Goal: Task Accomplishment & Management: Manage account settings

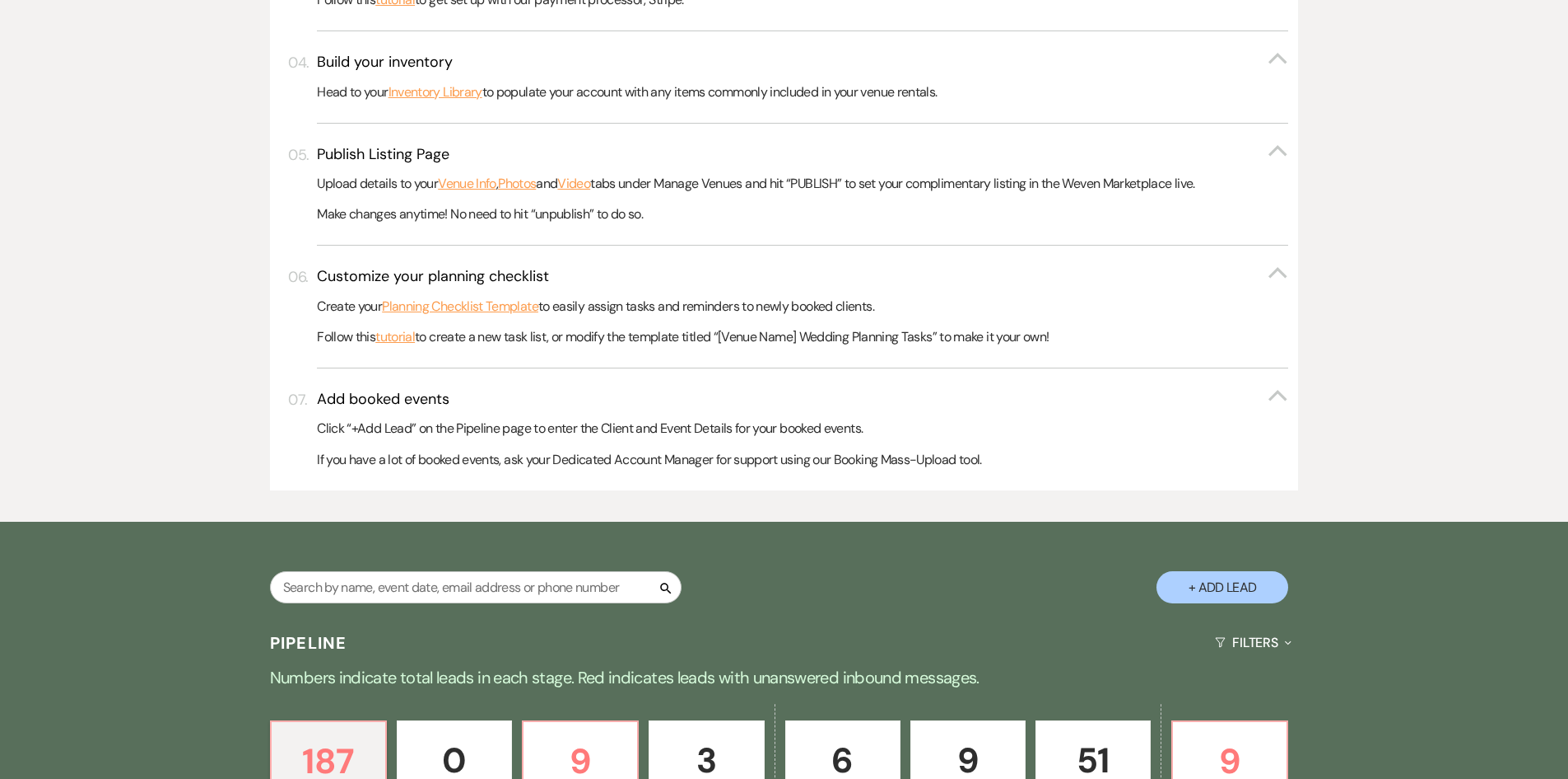
scroll to position [659, 0]
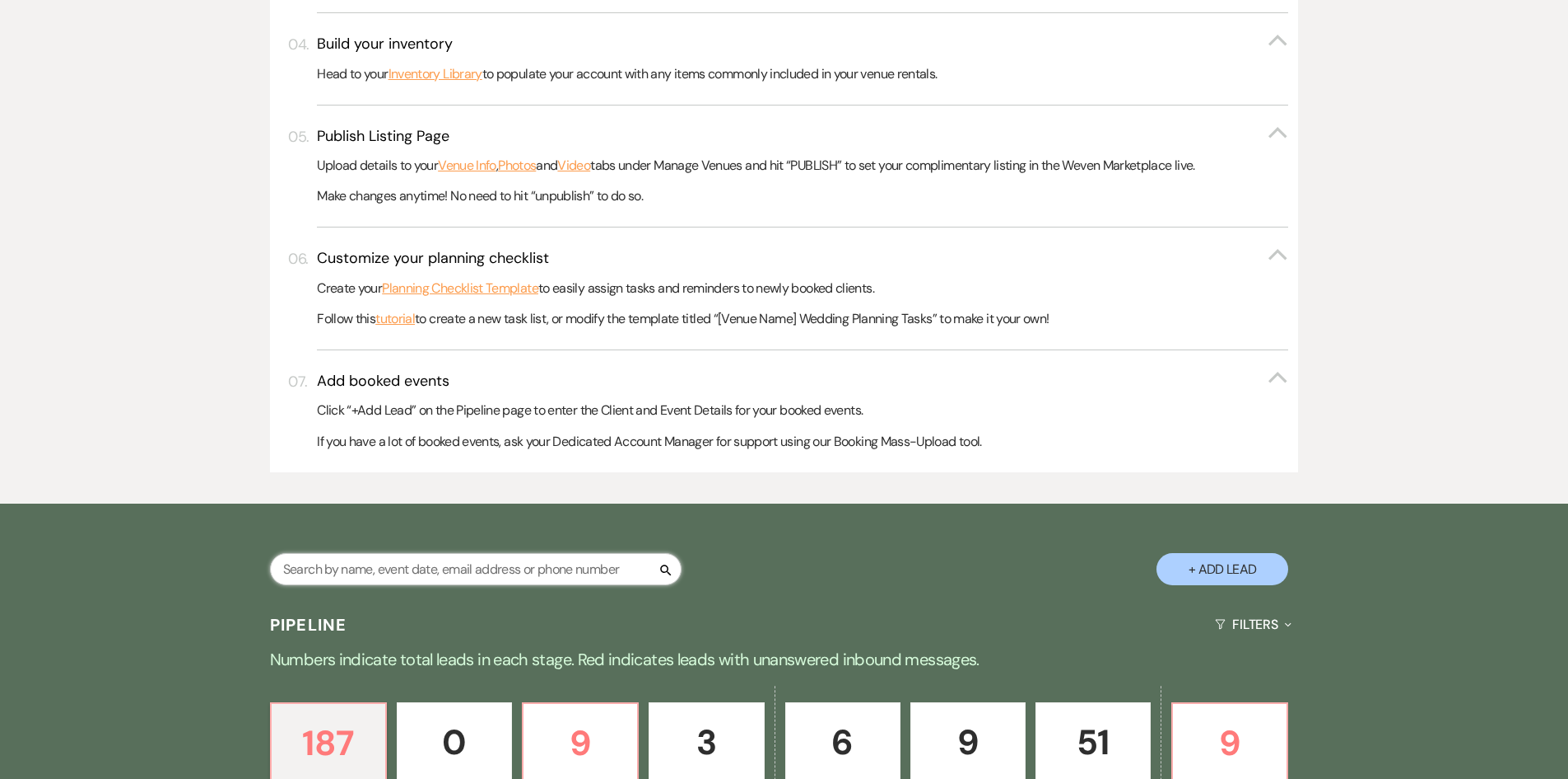
click at [299, 568] on input "text" at bounding box center [476, 568] width 412 height 32
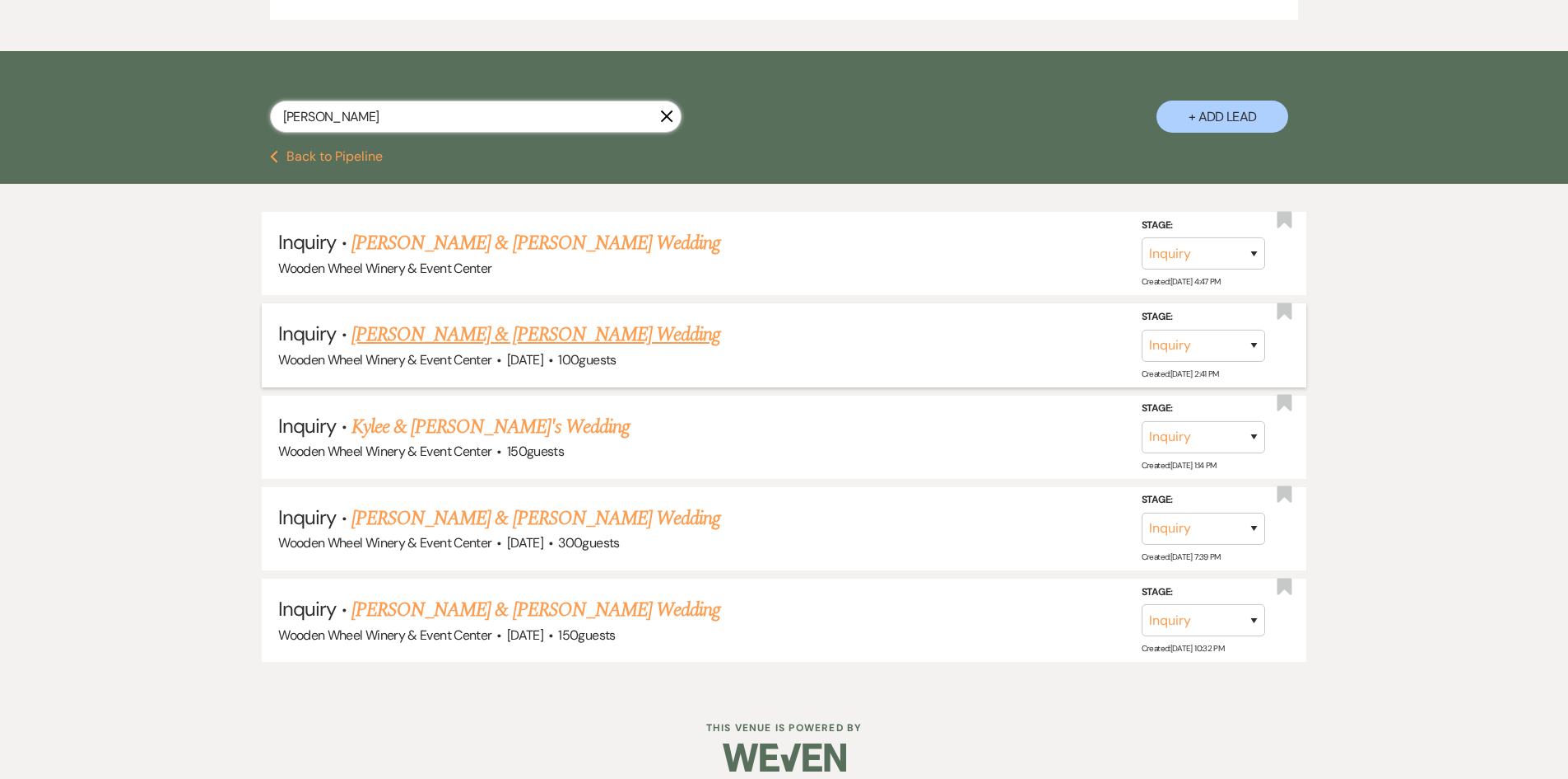
scroll to position [1129, 0]
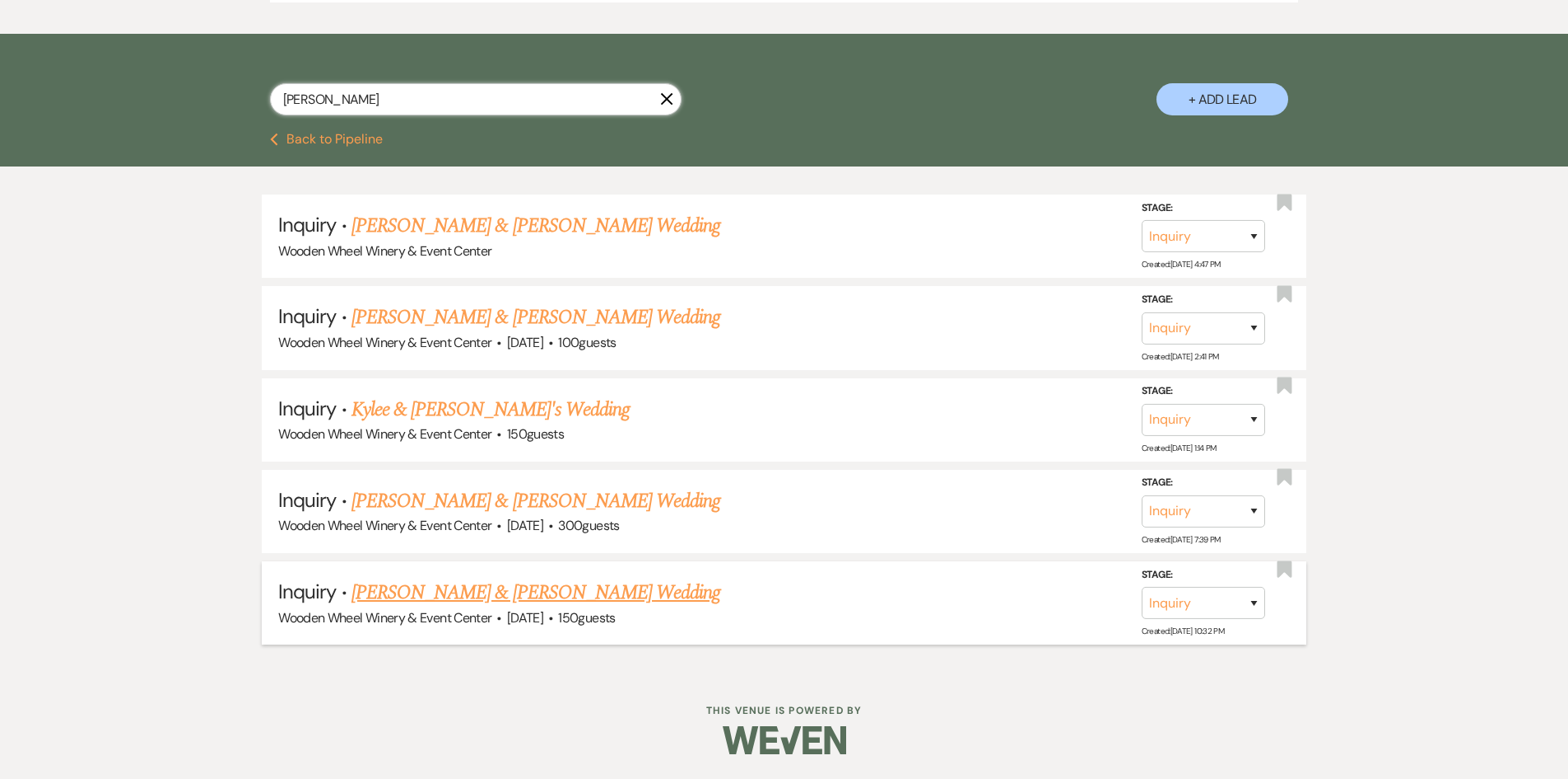
type input "[PERSON_NAME]"
click at [380, 589] on link "[PERSON_NAME] & [PERSON_NAME] Wedding" at bounding box center [535, 592] width 368 height 30
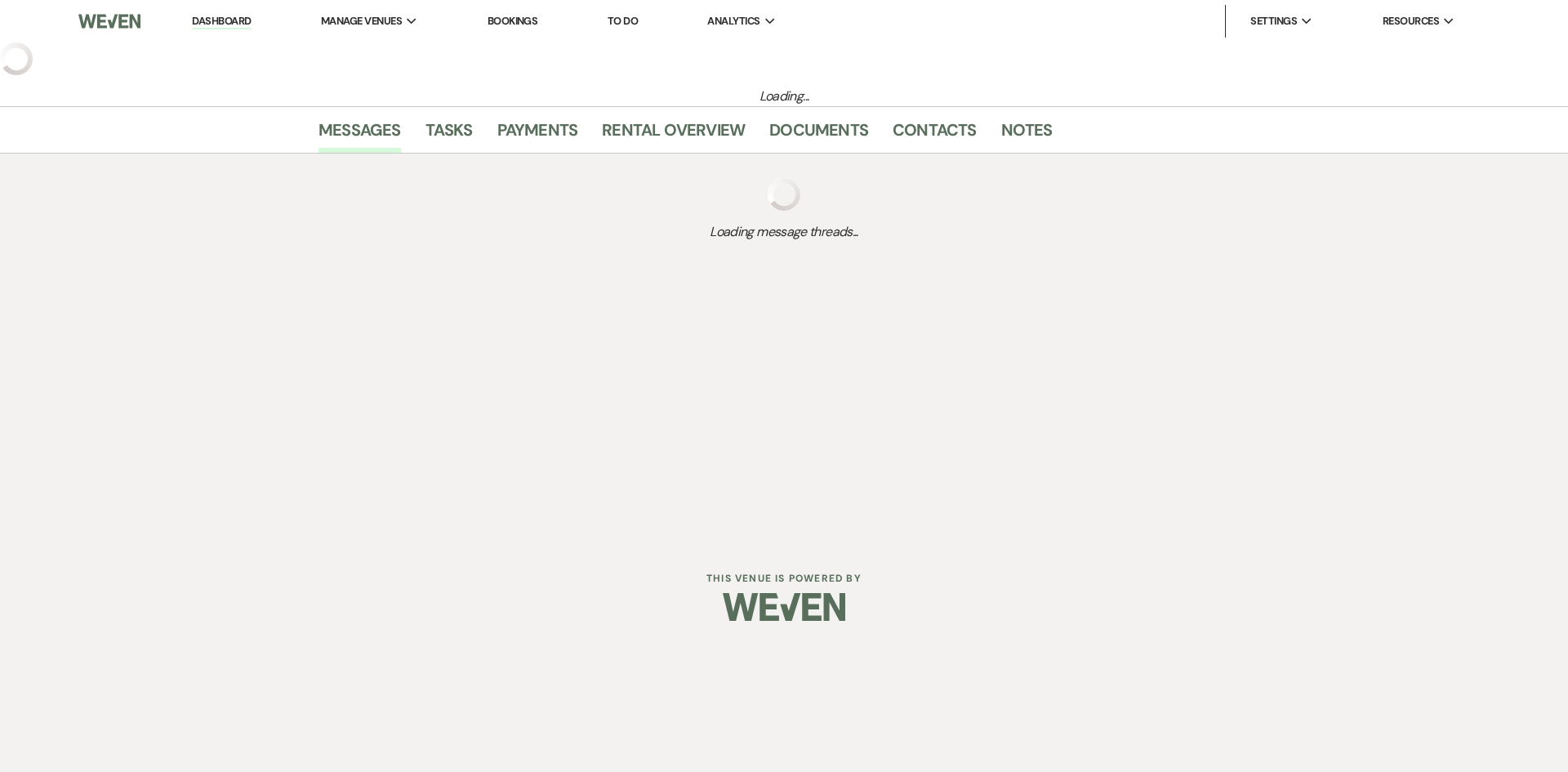
select select "5"
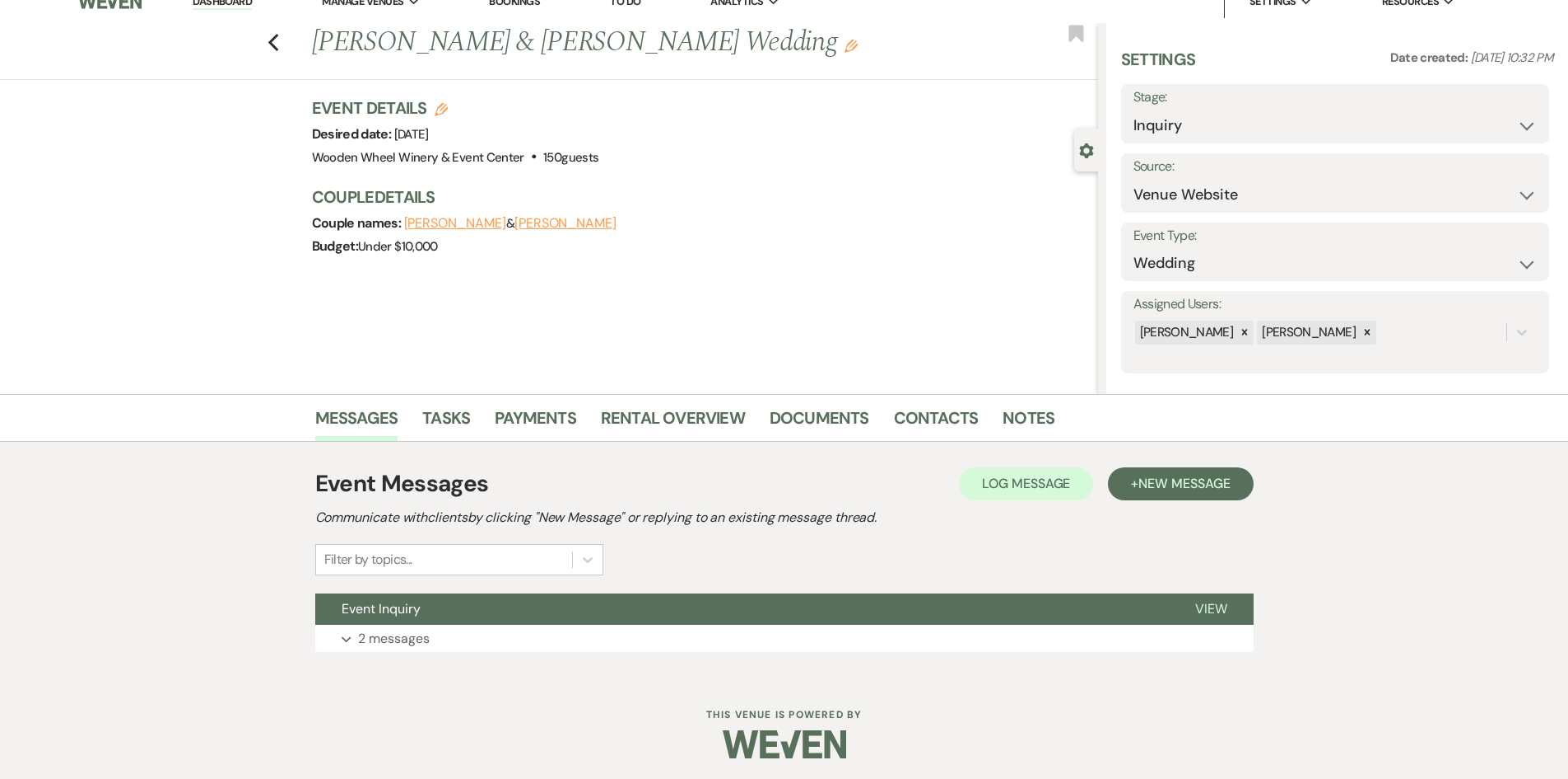
scroll to position [24, 0]
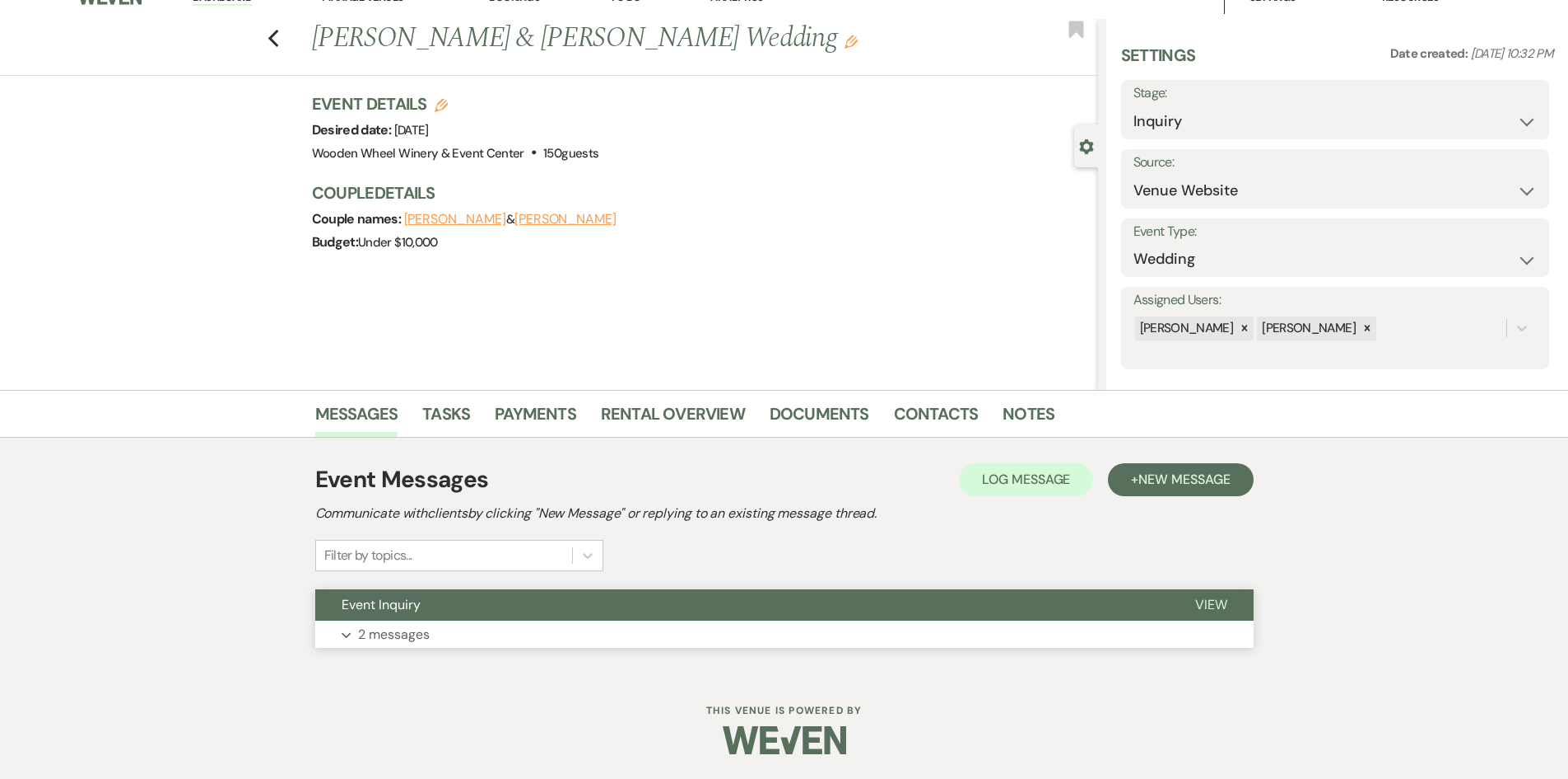
click at [398, 632] on p "2 messages" at bounding box center [394, 635] width 71 height 22
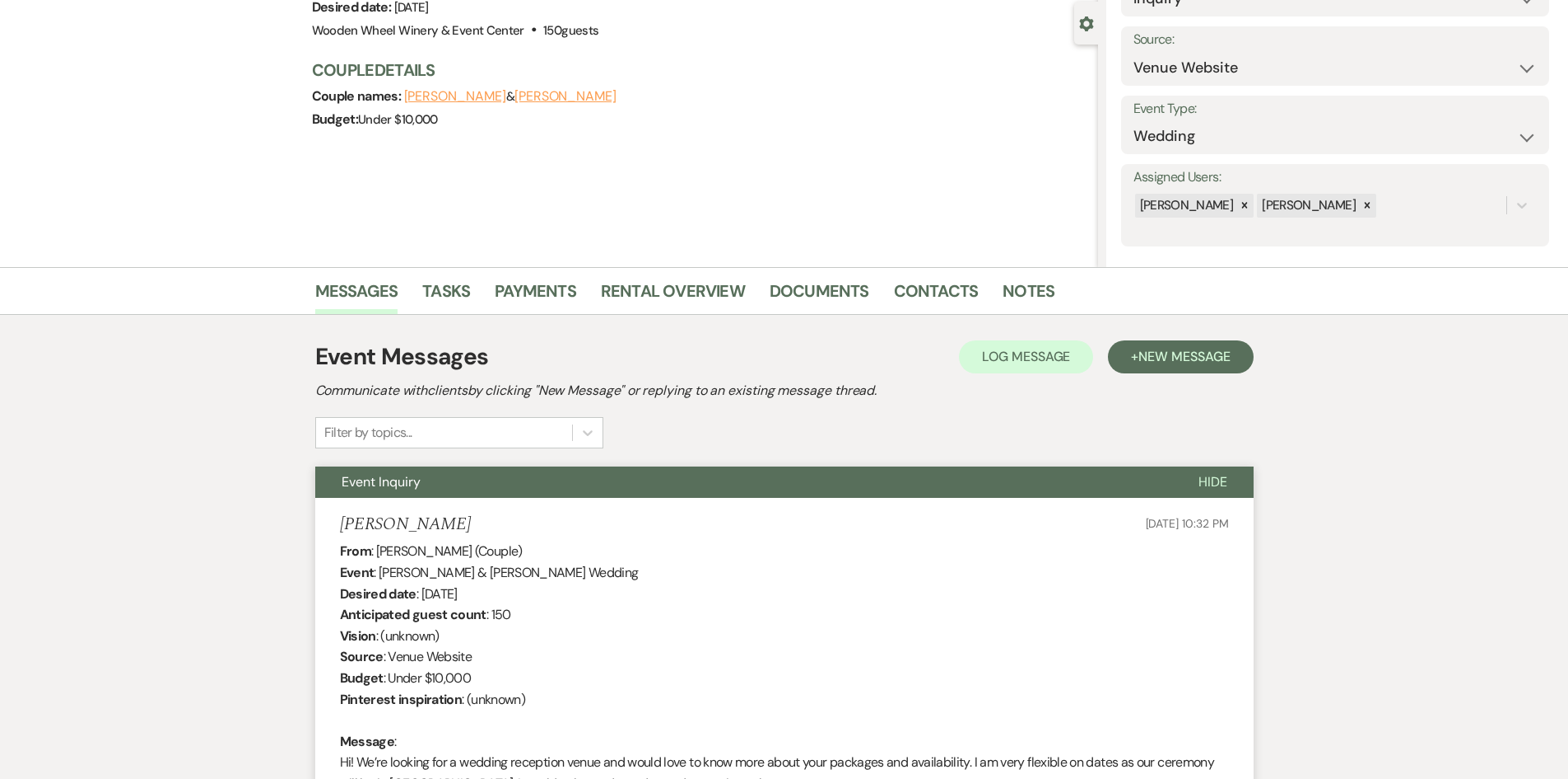
scroll to position [0, 0]
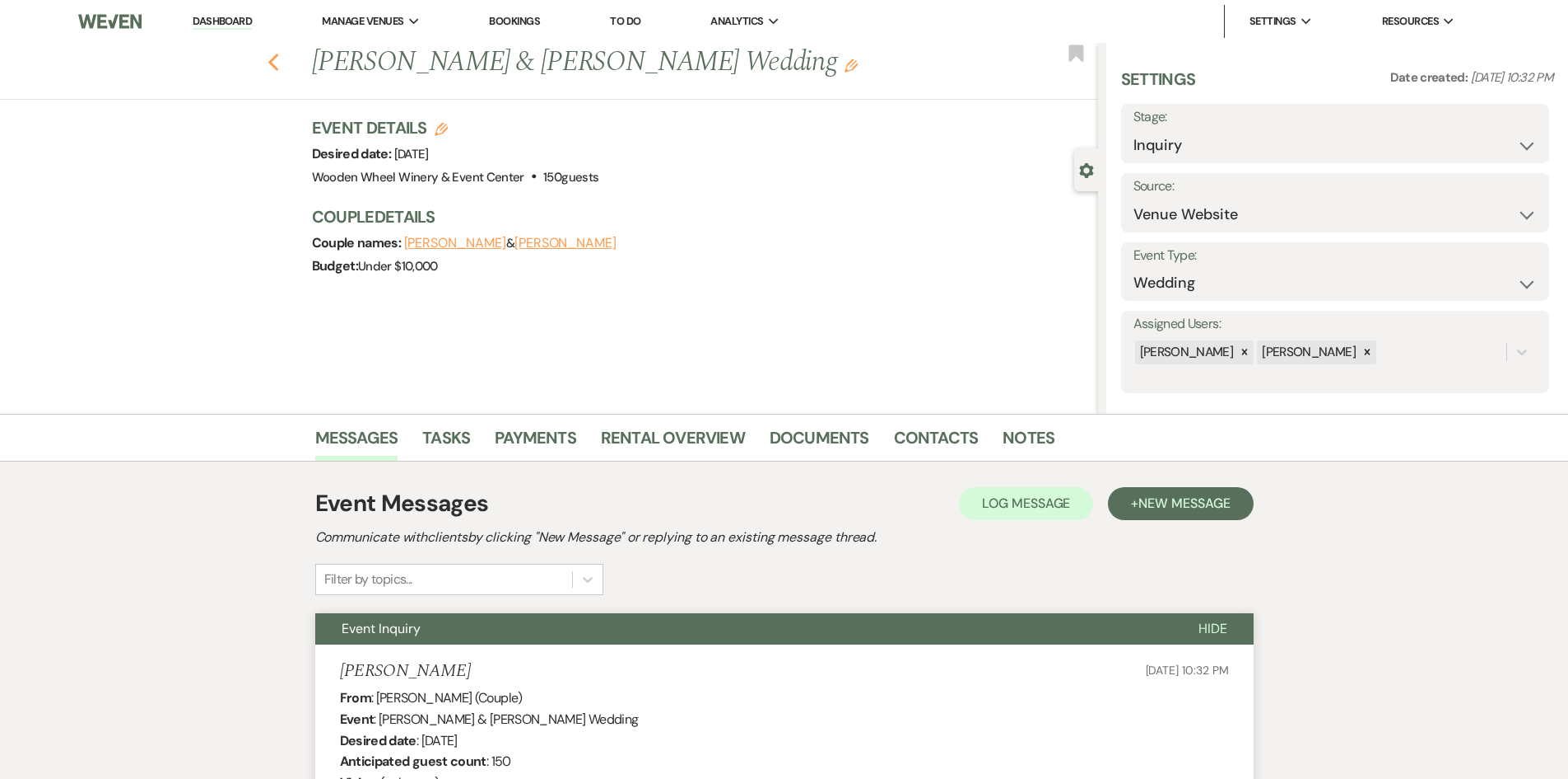
click at [278, 60] on icon "Previous" at bounding box center [273, 63] width 12 height 20
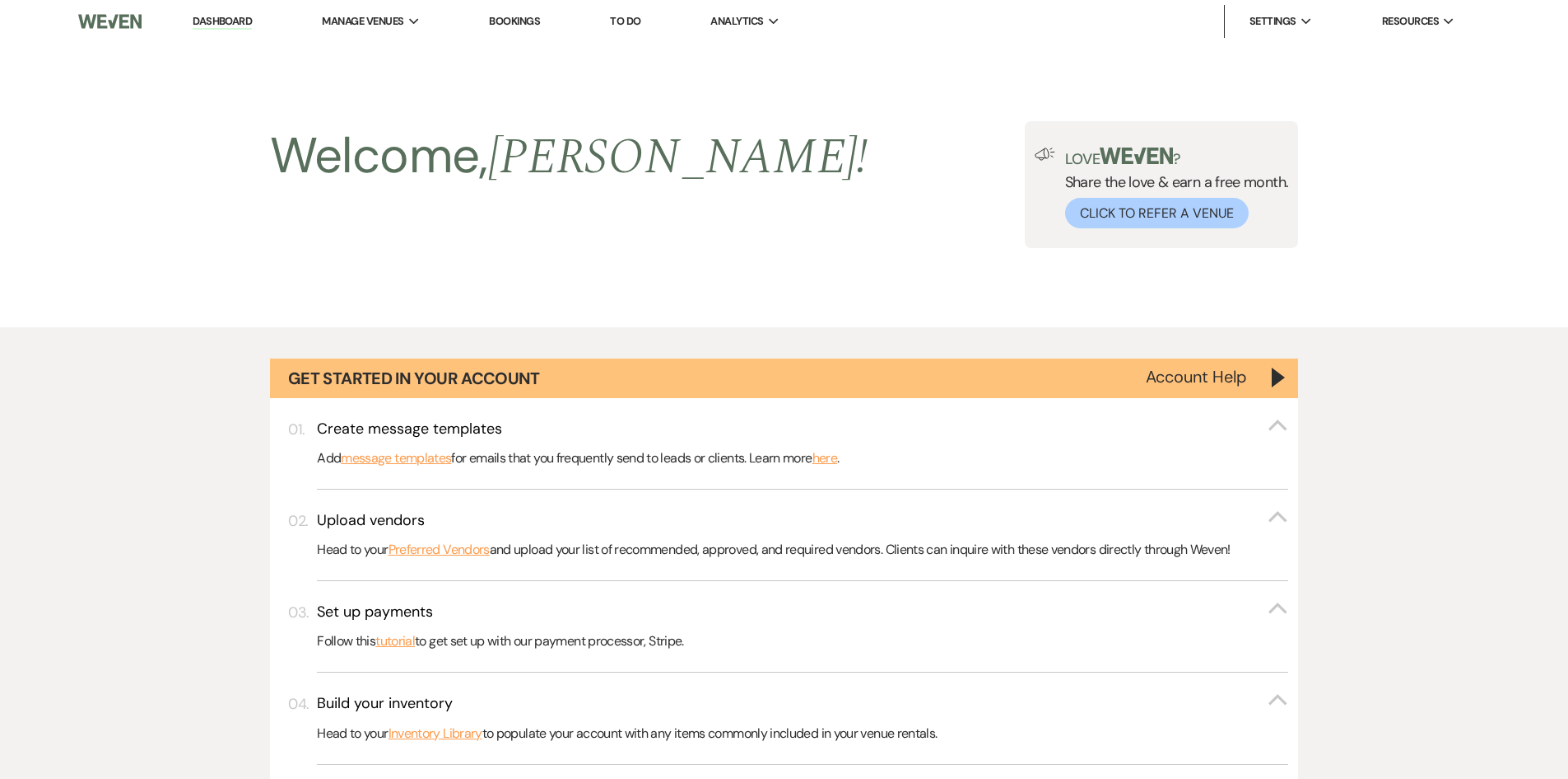
scroll to position [1129, 0]
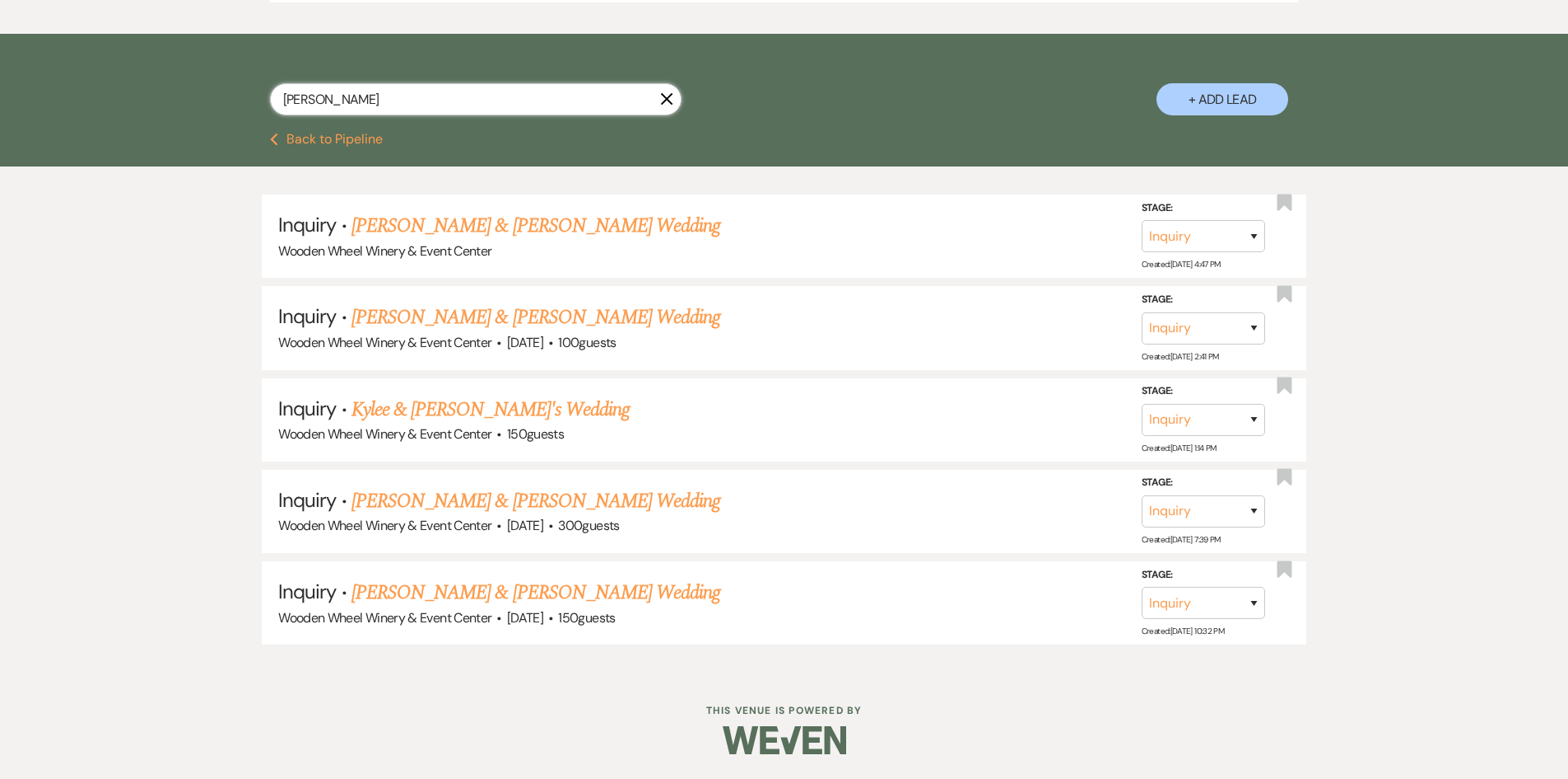
drag, startPoint x: 329, startPoint y: 99, endPoint x: 261, endPoint y: 99, distance: 68.0
click at [261, 99] on div "[PERSON_NAME] + Add Lead" at bounding box center [784, 84] width 1186 height 86
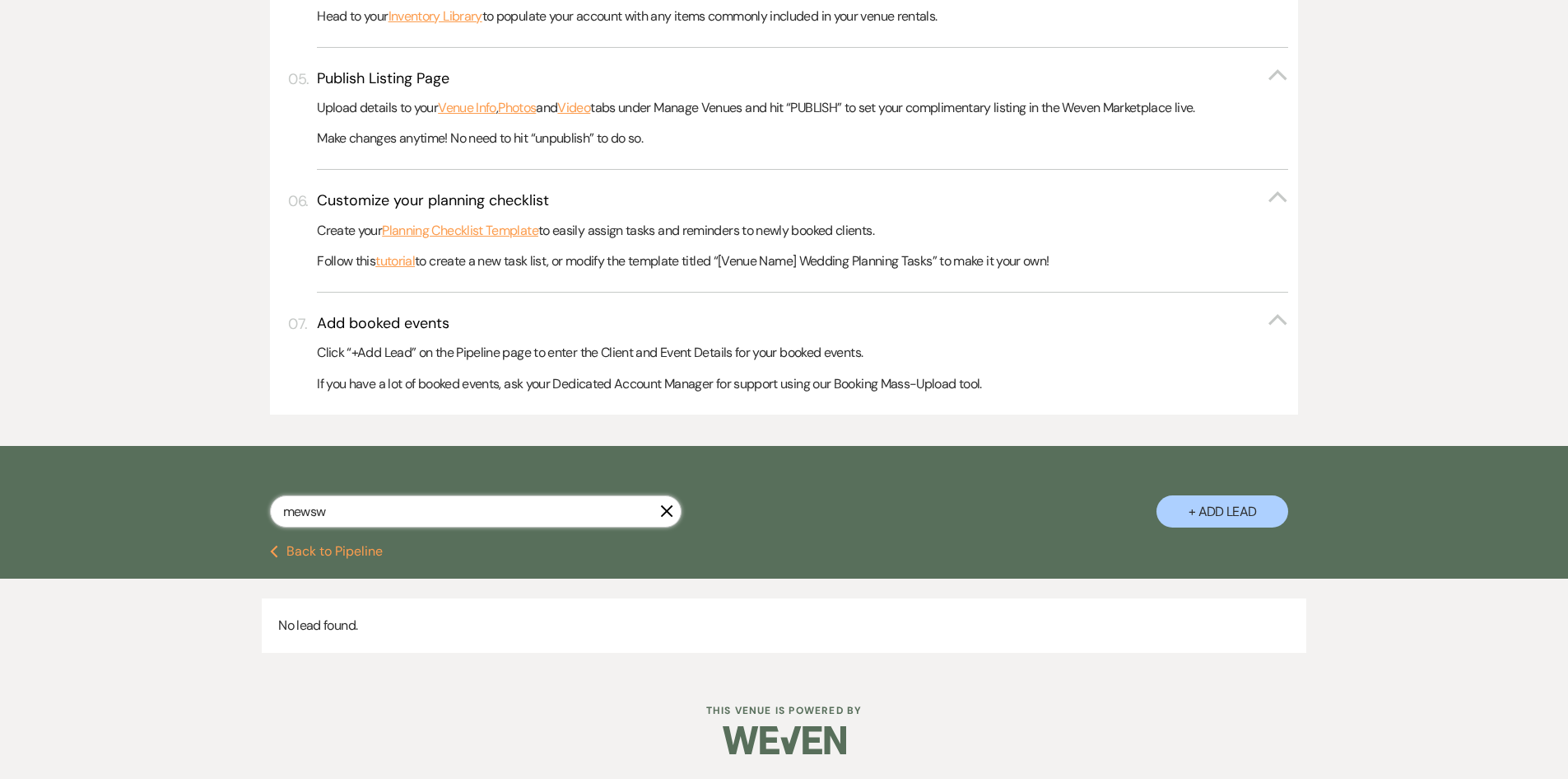
scroll to position [716, 0]
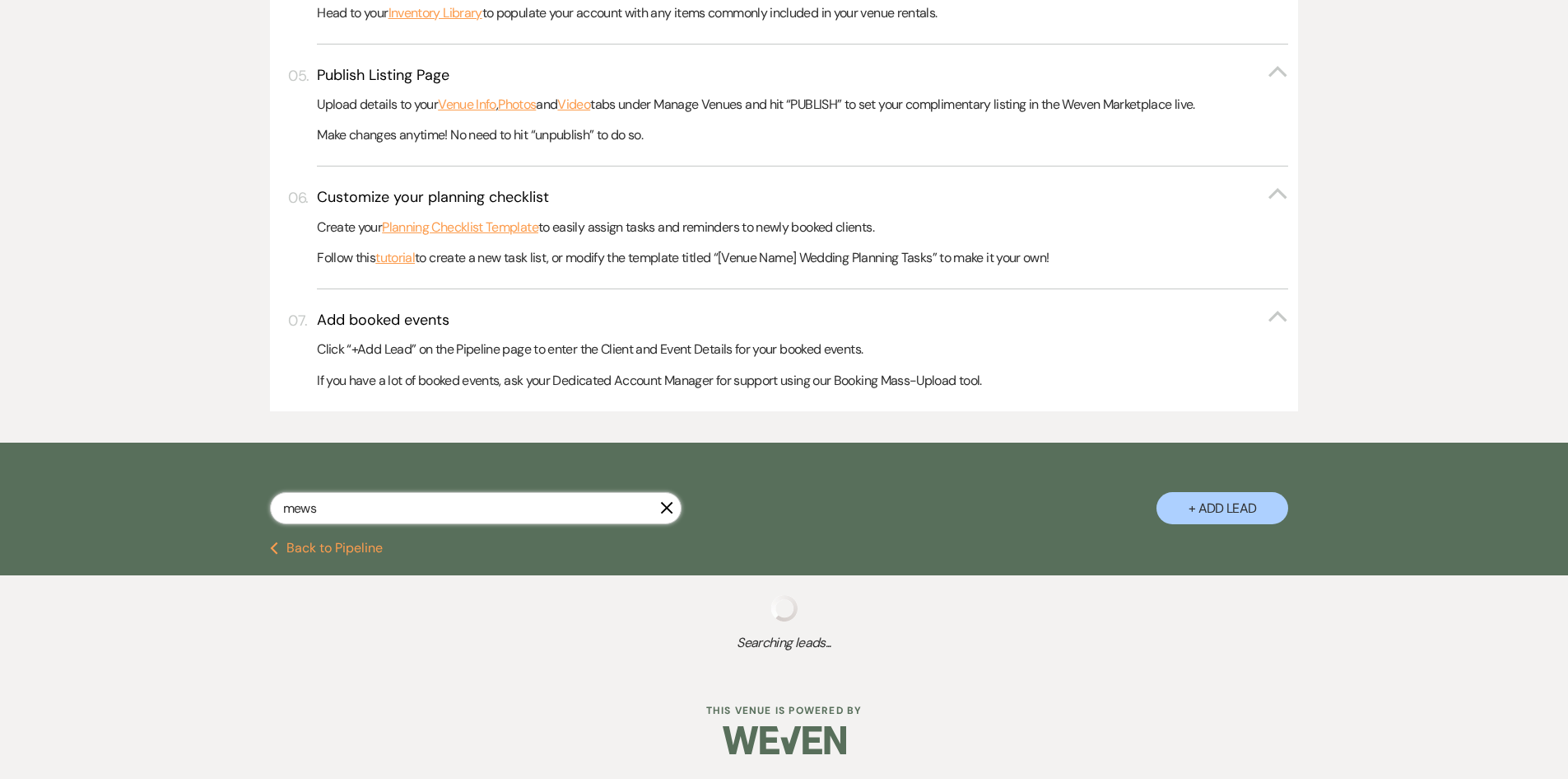
scroll to position [762, 0]
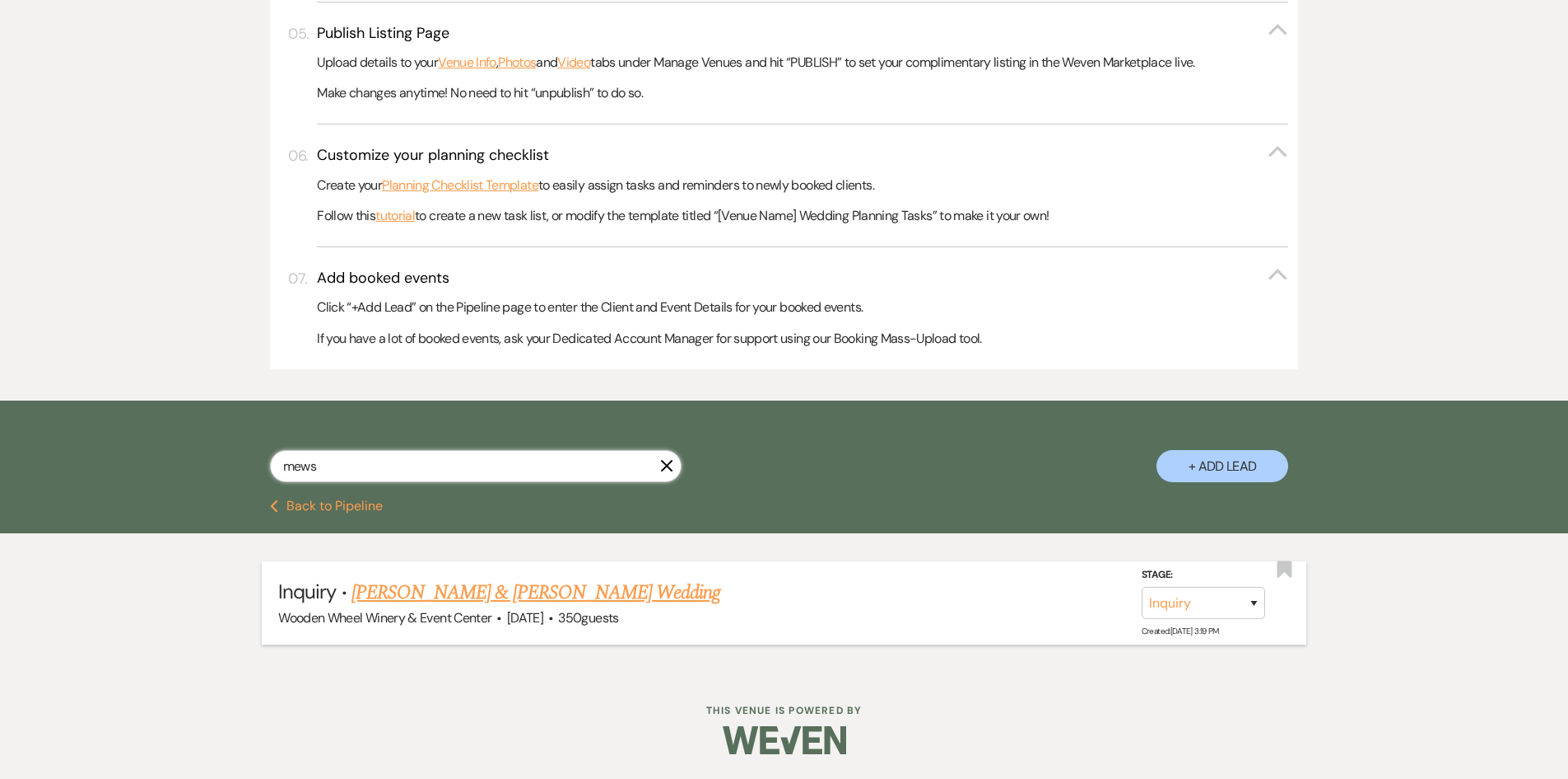
type input "mews"
click at [426, 590] on link "[PERSON_NAME] & [PERSON_NAME] Wedding" at bounding box center [535, 592] width 368 height 30
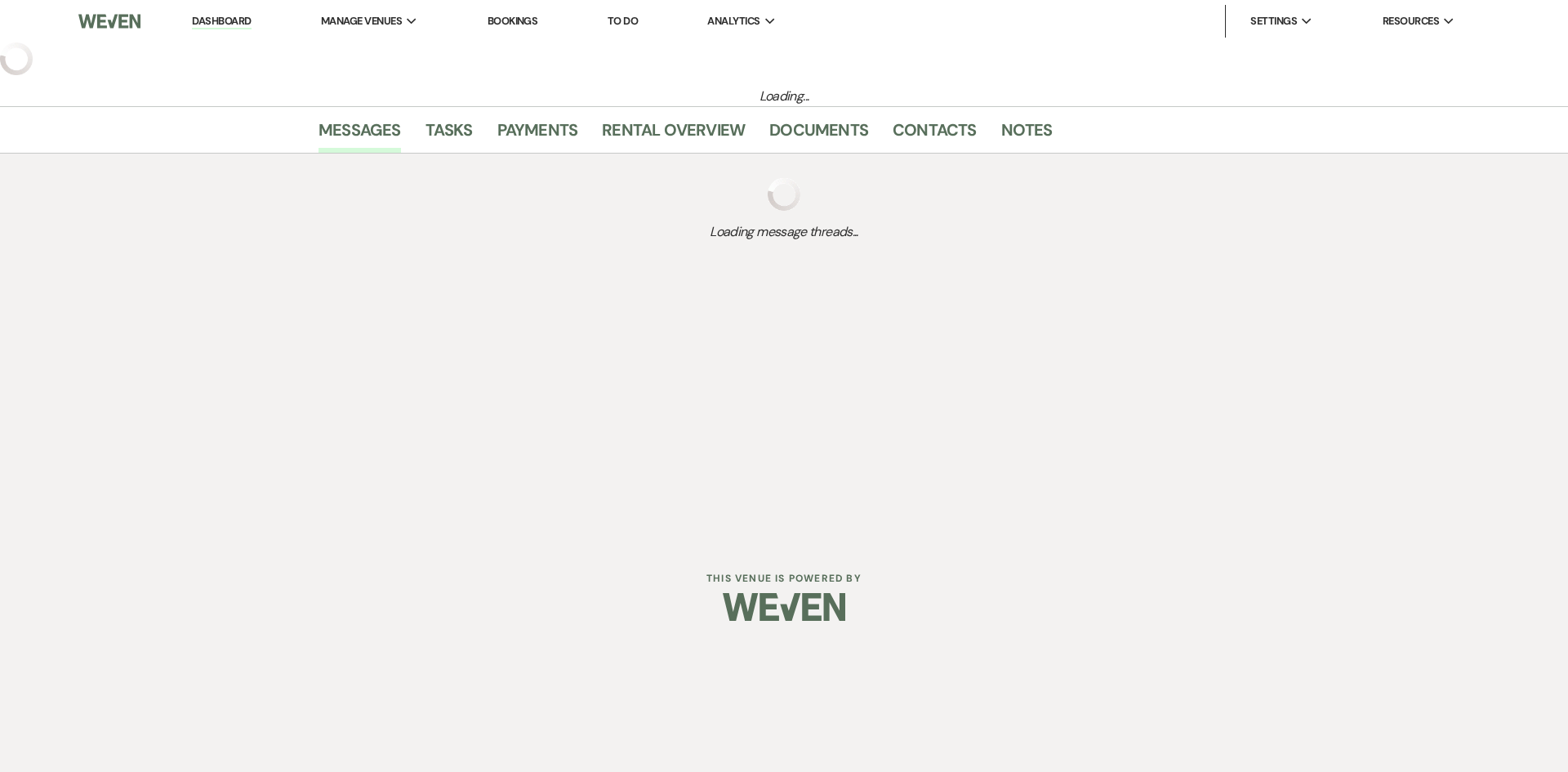
select select "5"
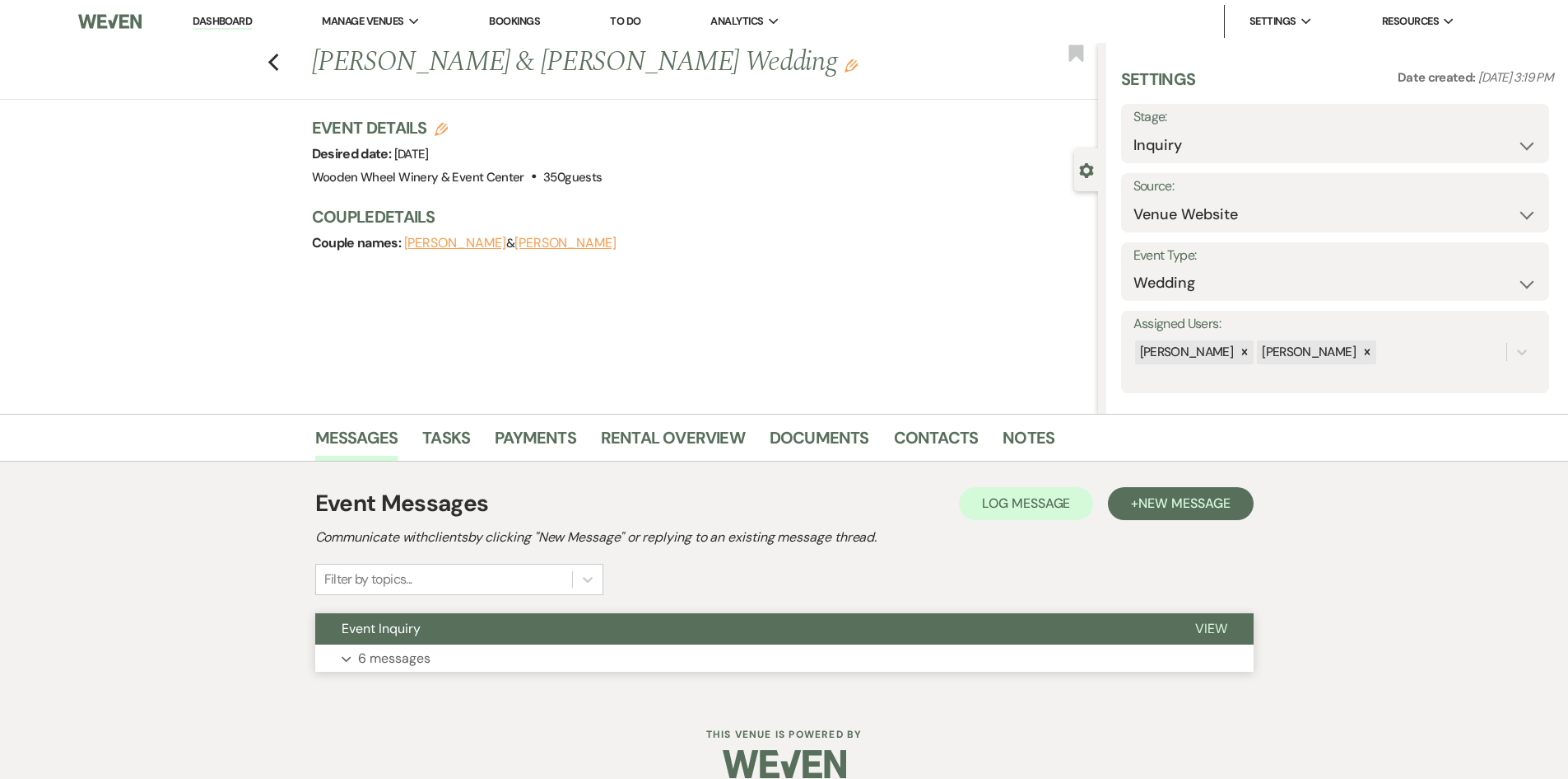
click at [373, 657] on p "6 messages" at bounding box center [394, 659] width 72 height 22
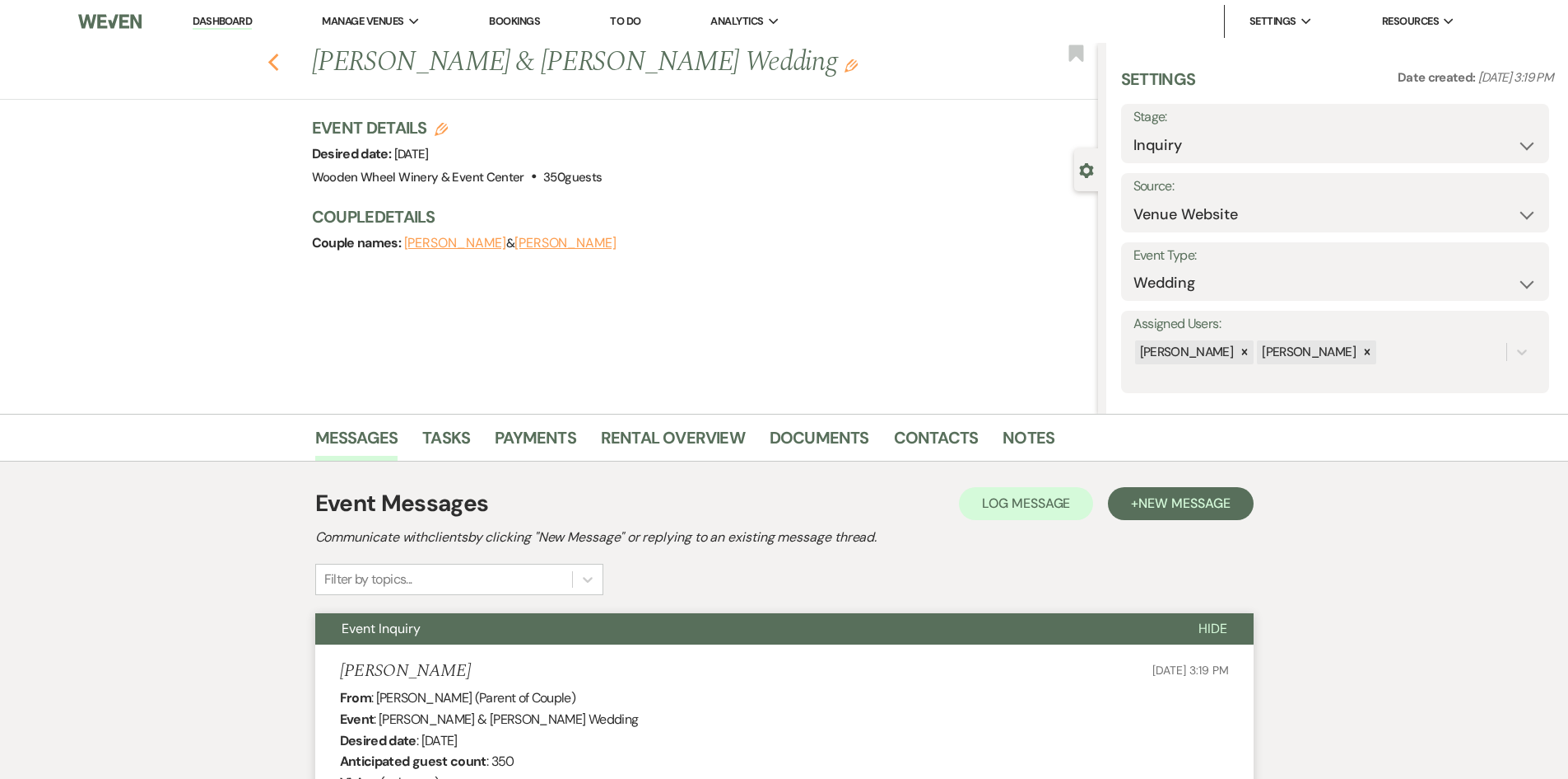
click at [280, 63] on icon "Previous" at bounding box center [273, 63] width 12 height 20
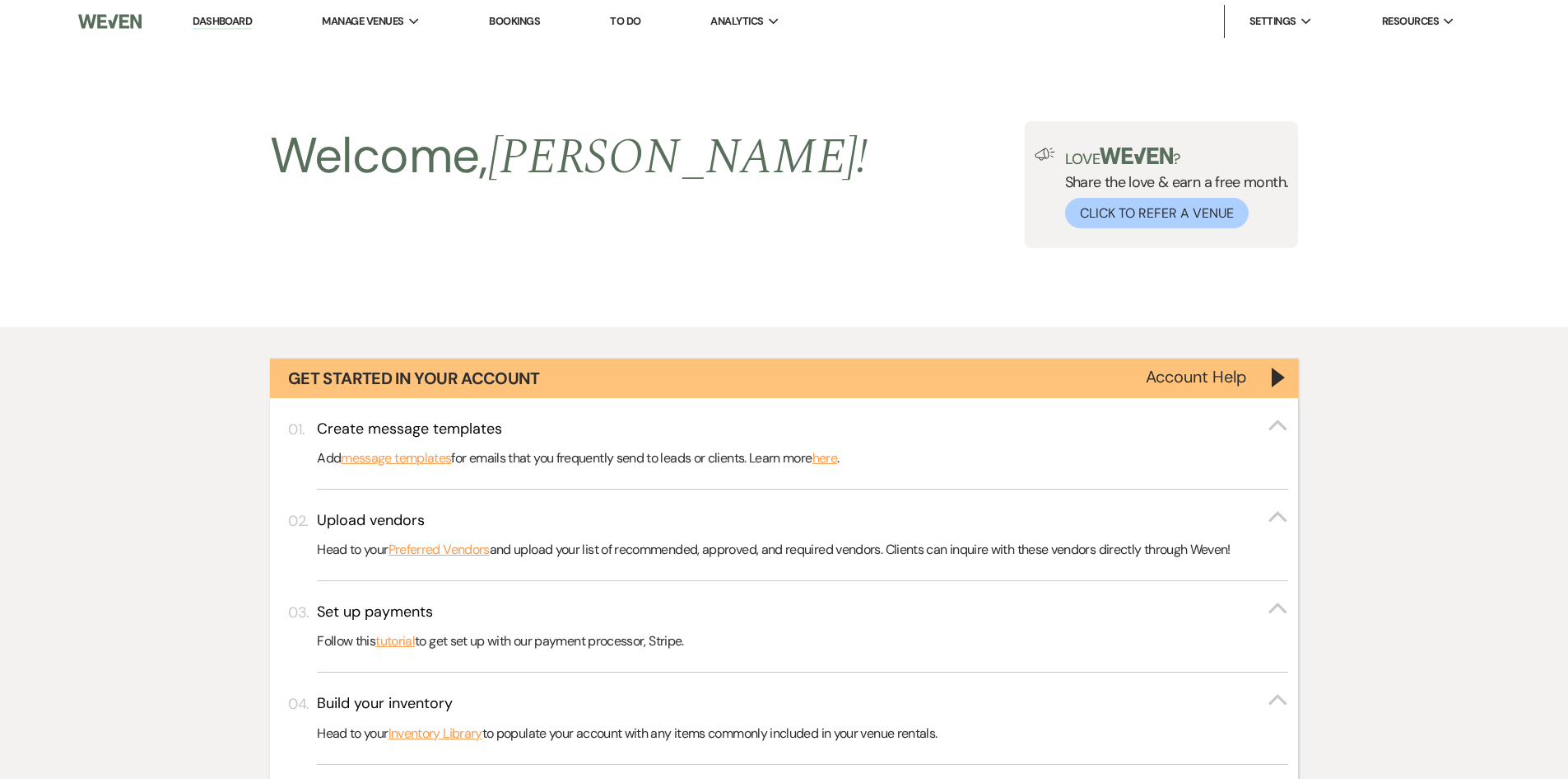
scroll to position [762, 0]
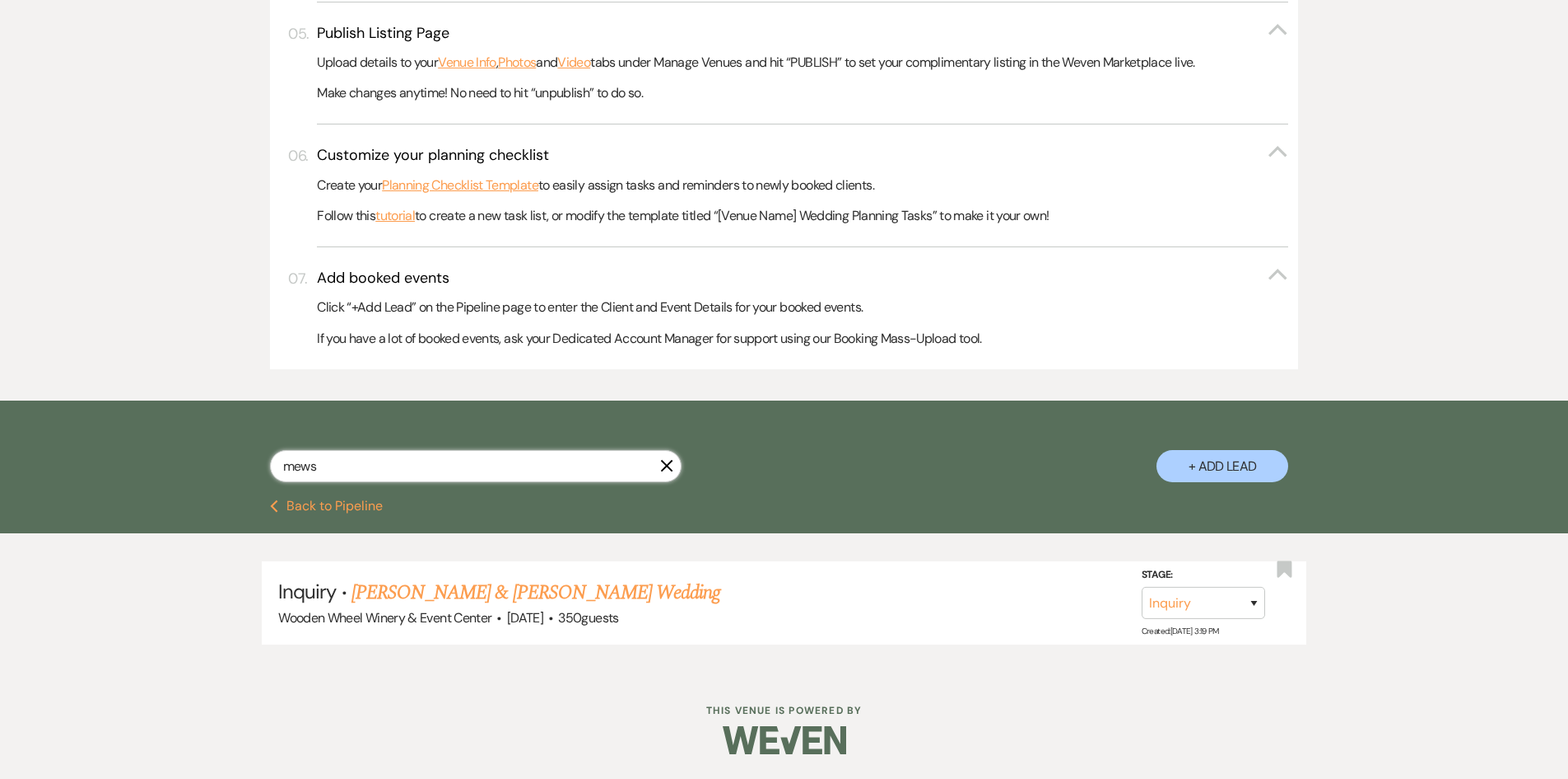
drag, startPoint x: 335, startPoint y: 456, endPoint x: 248, endPoint y: 444, distance: 87.8
click at [248, 444] on div "mews X + Add Lead" at bounding box center [784, 451] width 1186 height 86
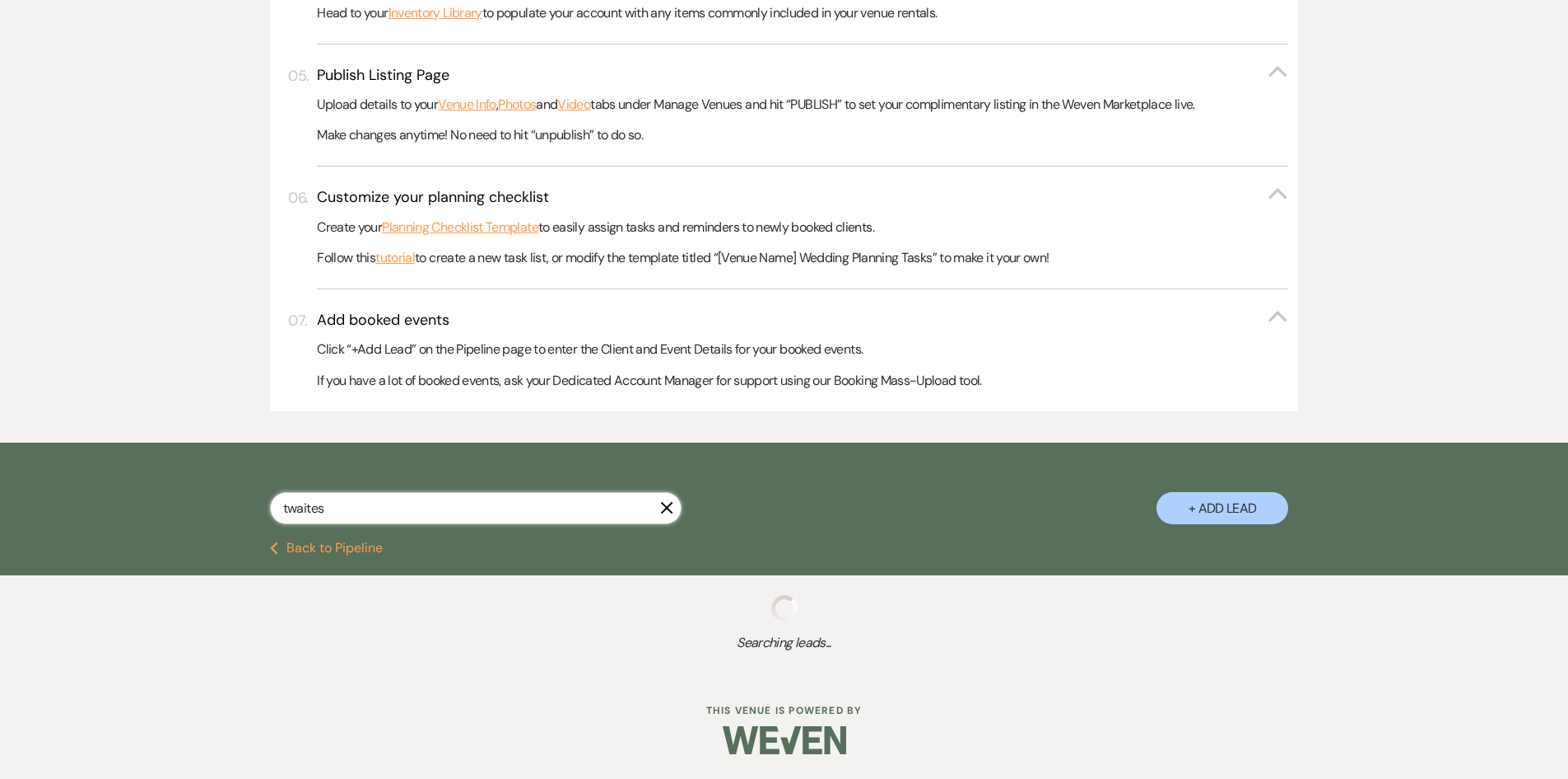
scroll to position [762, 0]
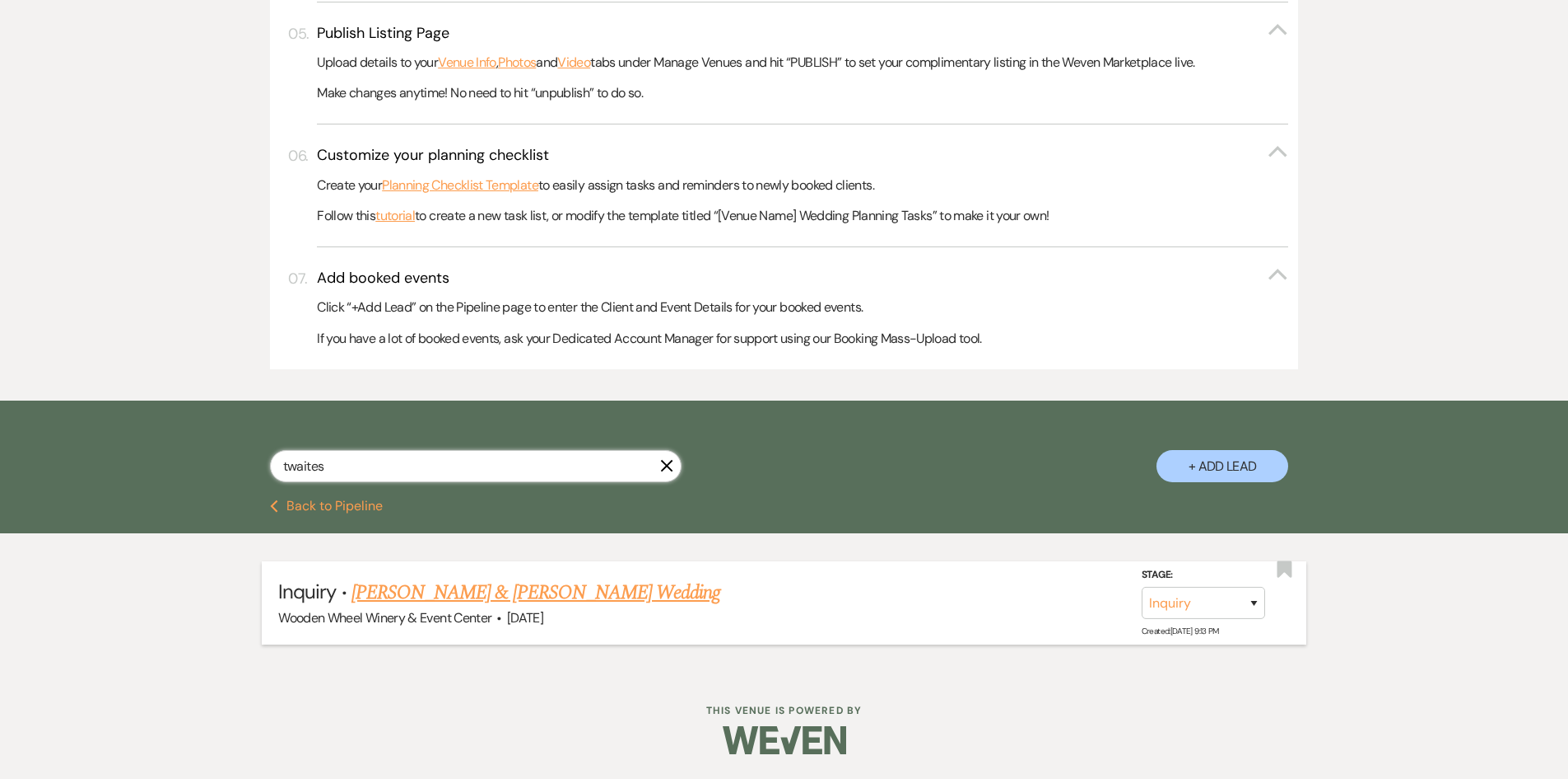
type input "twaites"
click at [456, 590] on link "[PERSON_NAME] & [PERSON_NAME] Wedding" at bounding box center [535, 592] width 368 height 30
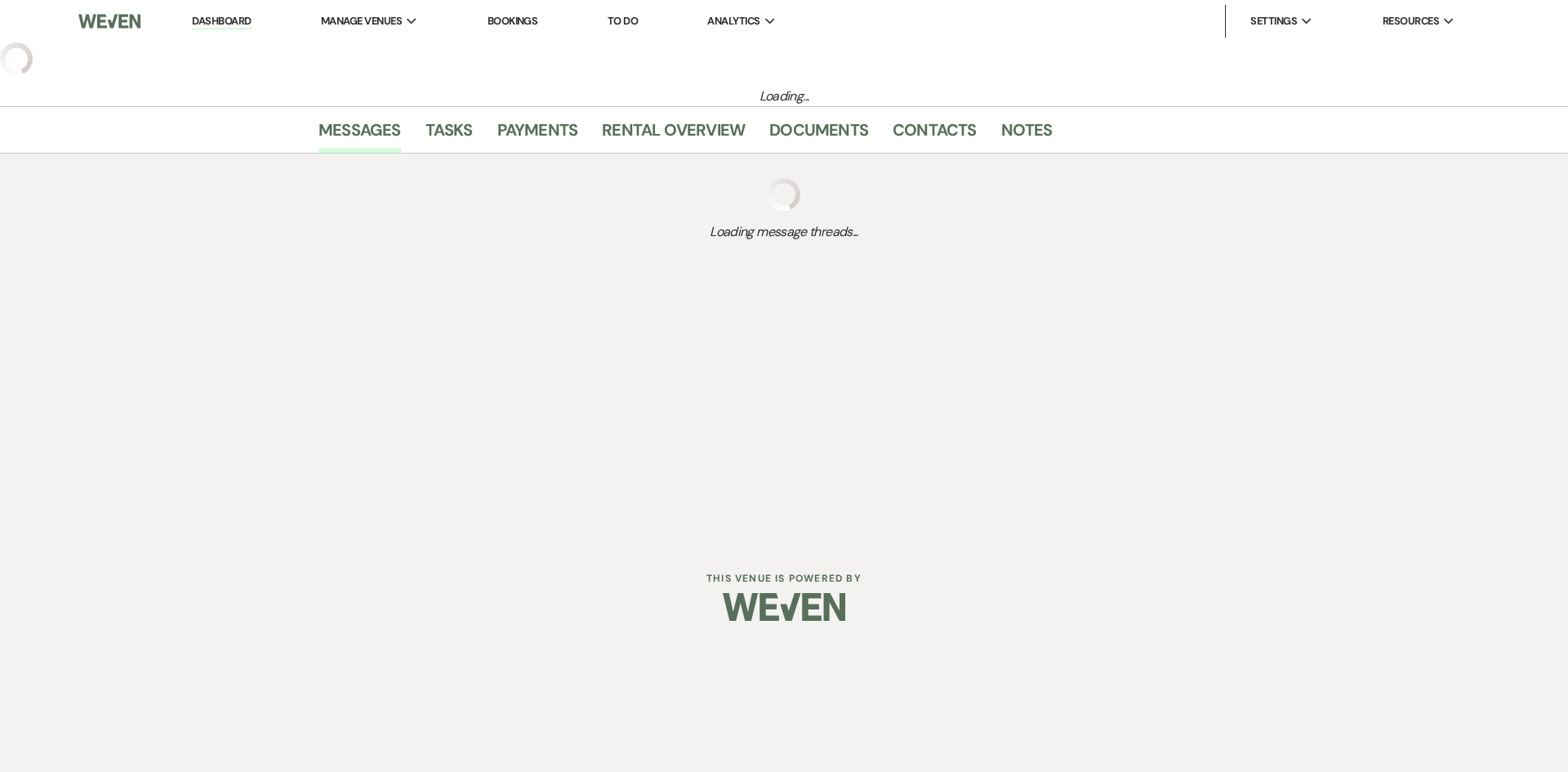
select select "5"
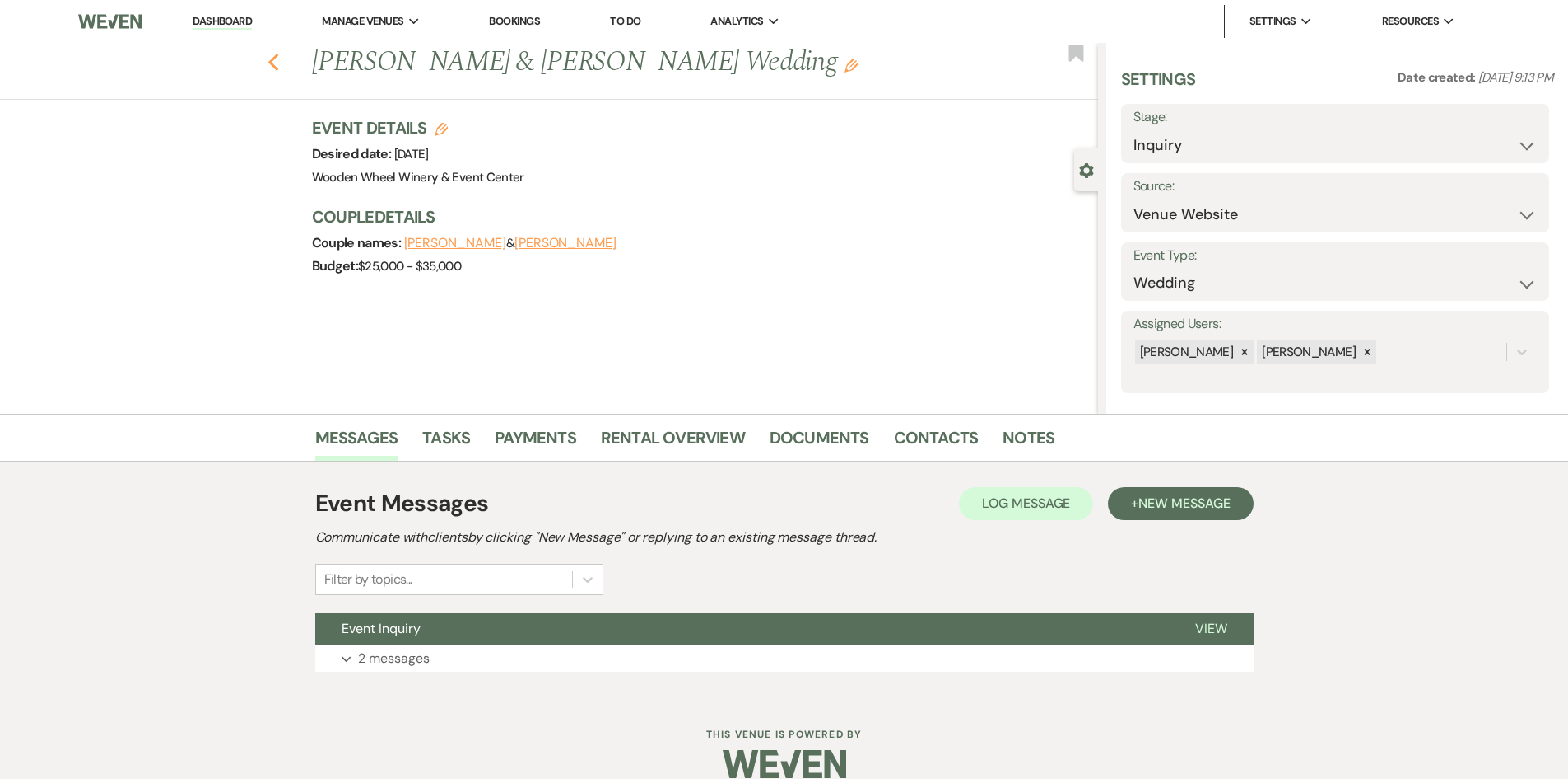
click at [276, 66] on icon "Previous" at bounding box center [273, 63] width 12 height 20
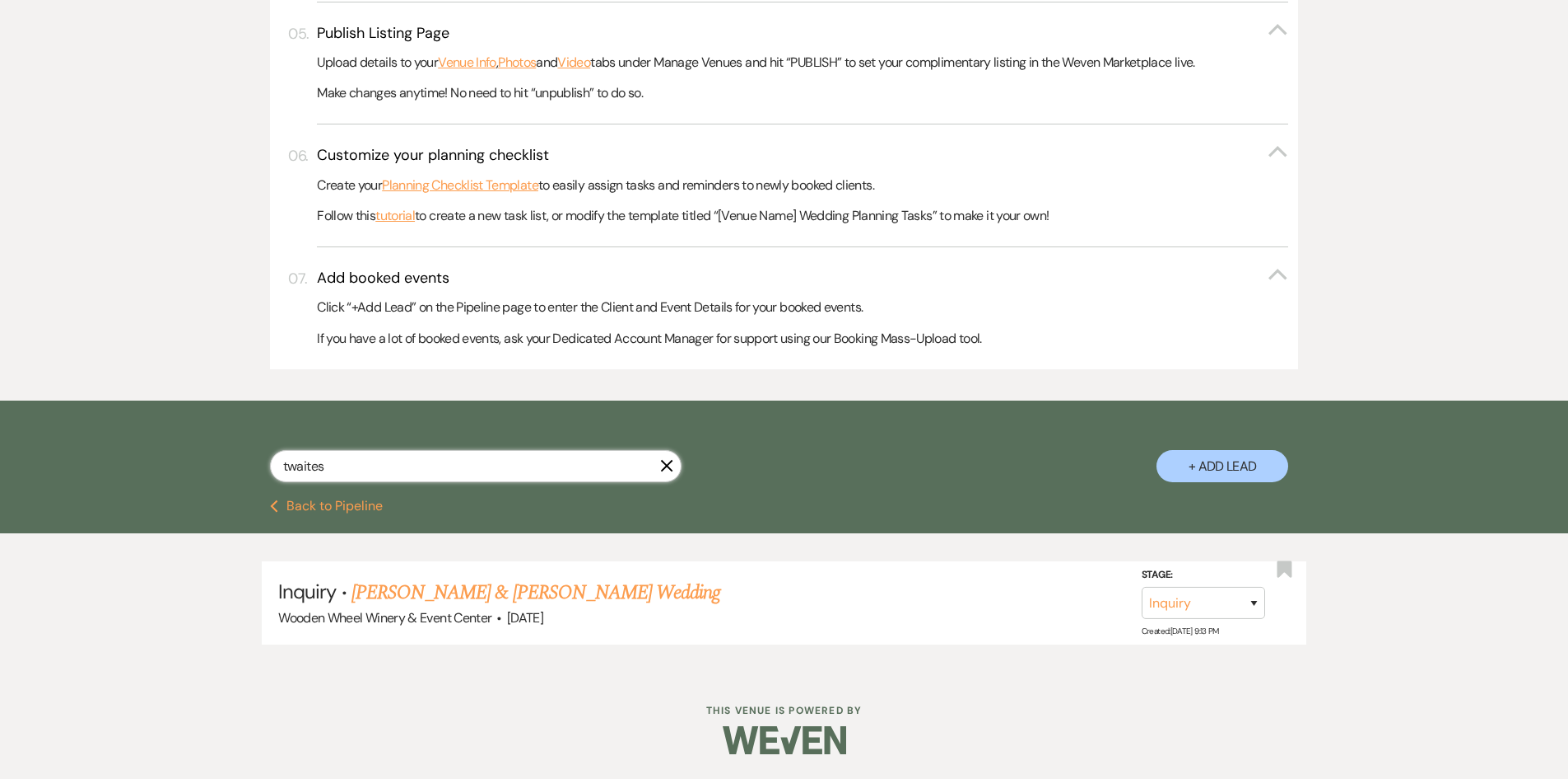
drag, startPoint x: 345, startPoint y: 469, endPoint x: 234, endPoint y: 463, distance: 111.2
click at [234, 463] on div "twaites X + Add Lead" at bounding box center [784, 451] width 1186 height 86
type input "[PERSON_NAME]"
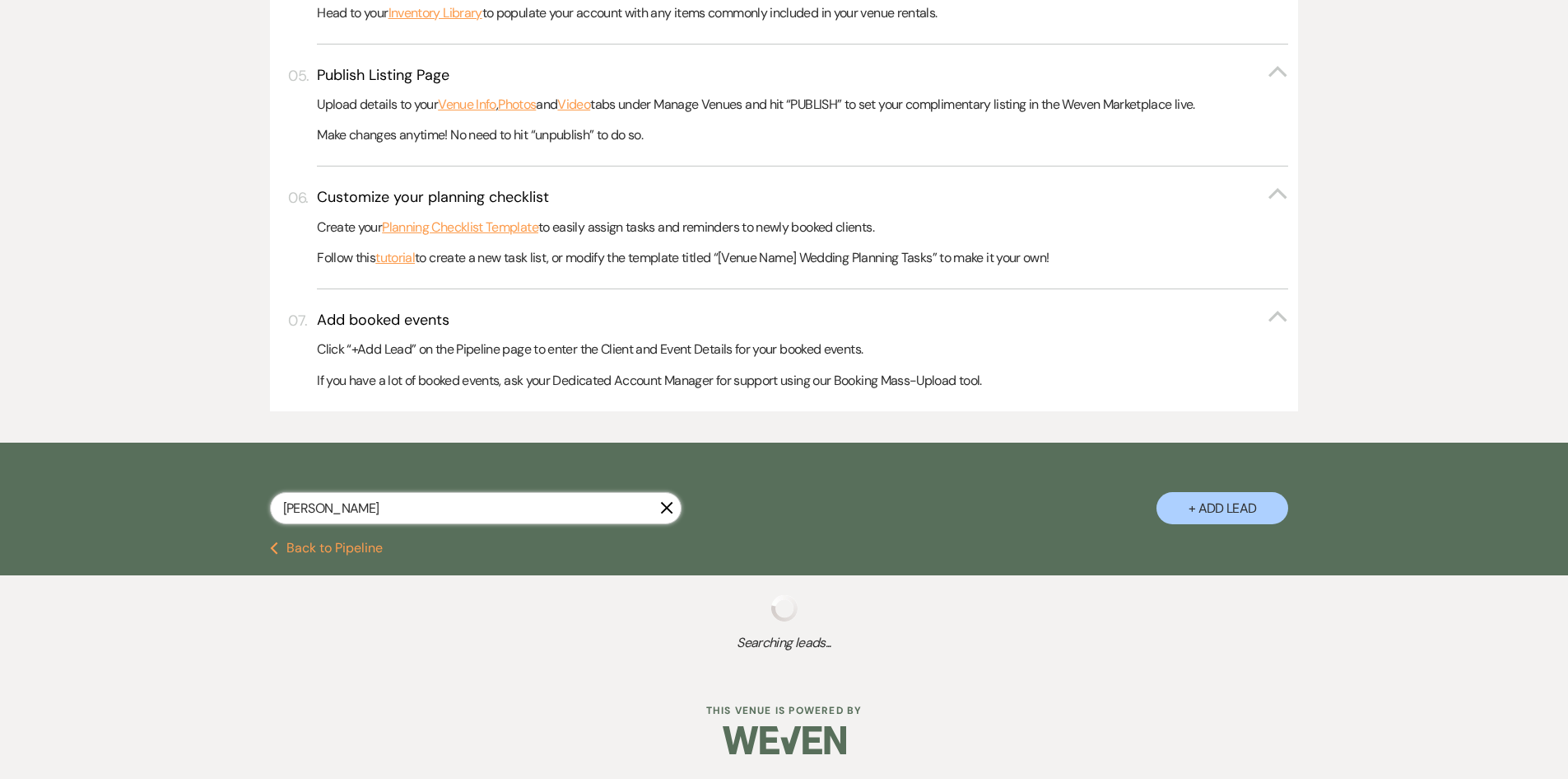
scroll to position [762, 0]
select select "5"
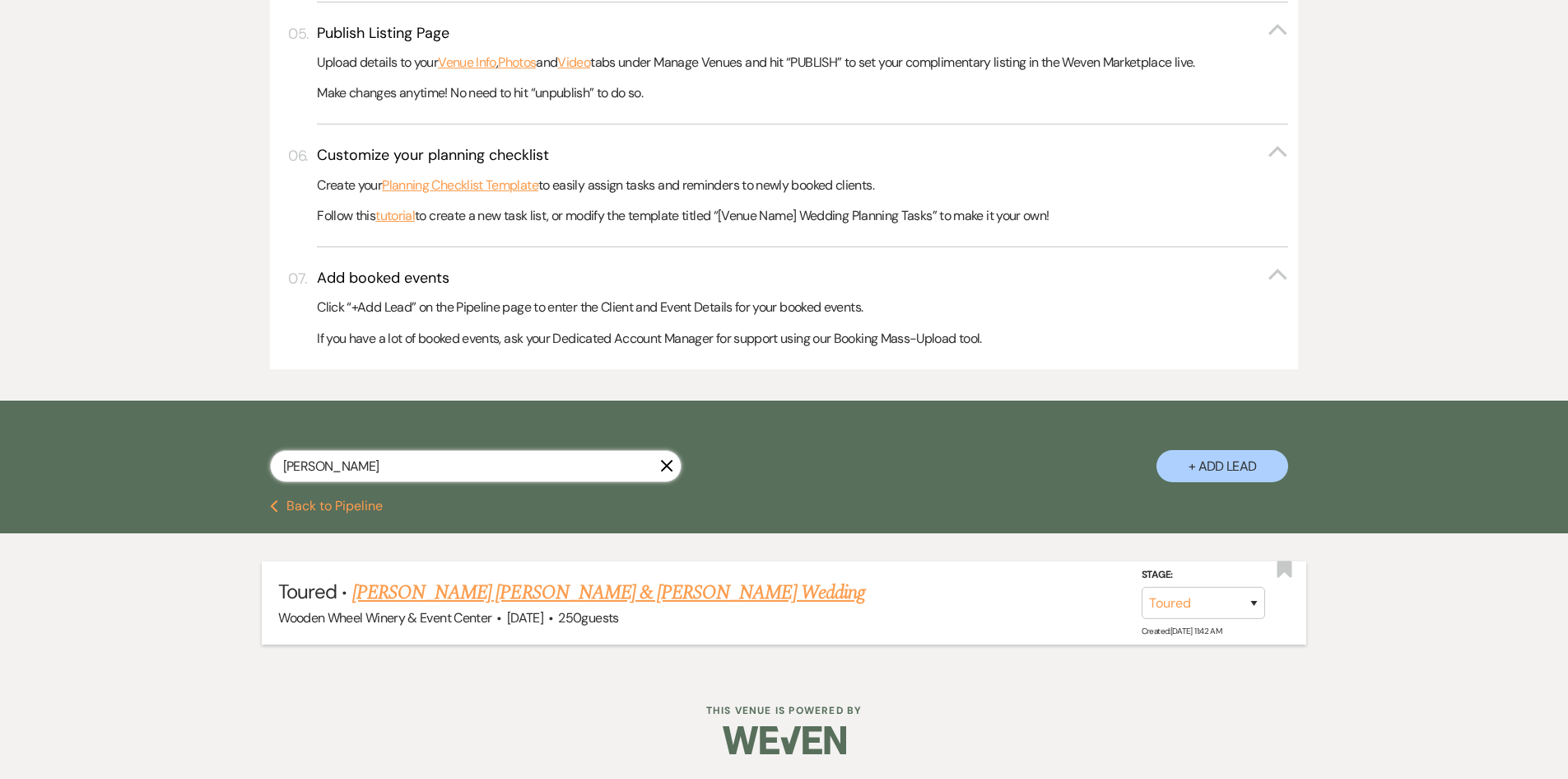
type input "[PERSON_NAME]"
click at [429, 590] on link "[PERSON_NAME] [PERSON_NAME] & [PERSON_NAME] Wedding" at bounding box center [609, 592] width 513 height 30
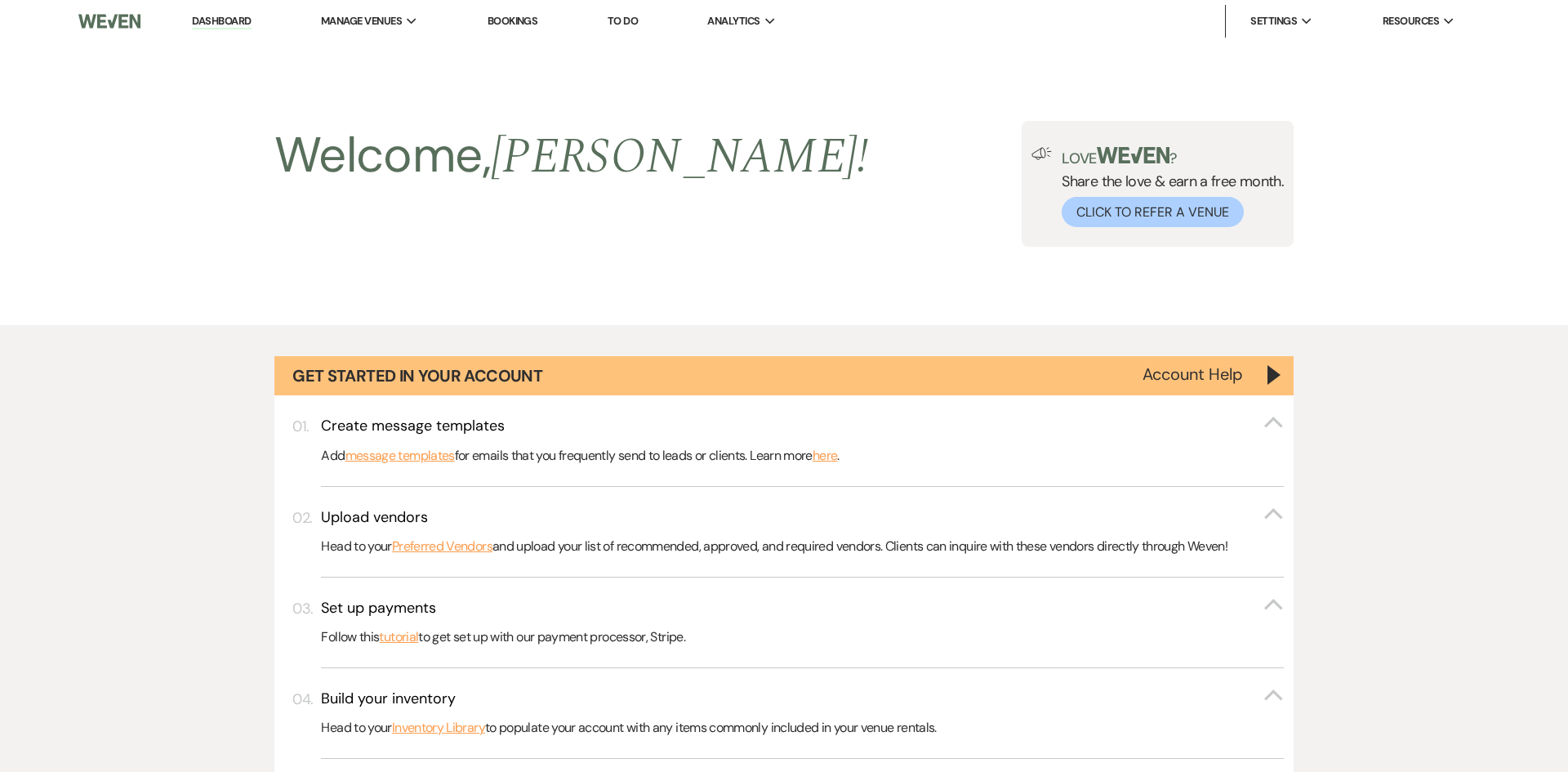
select select "5"
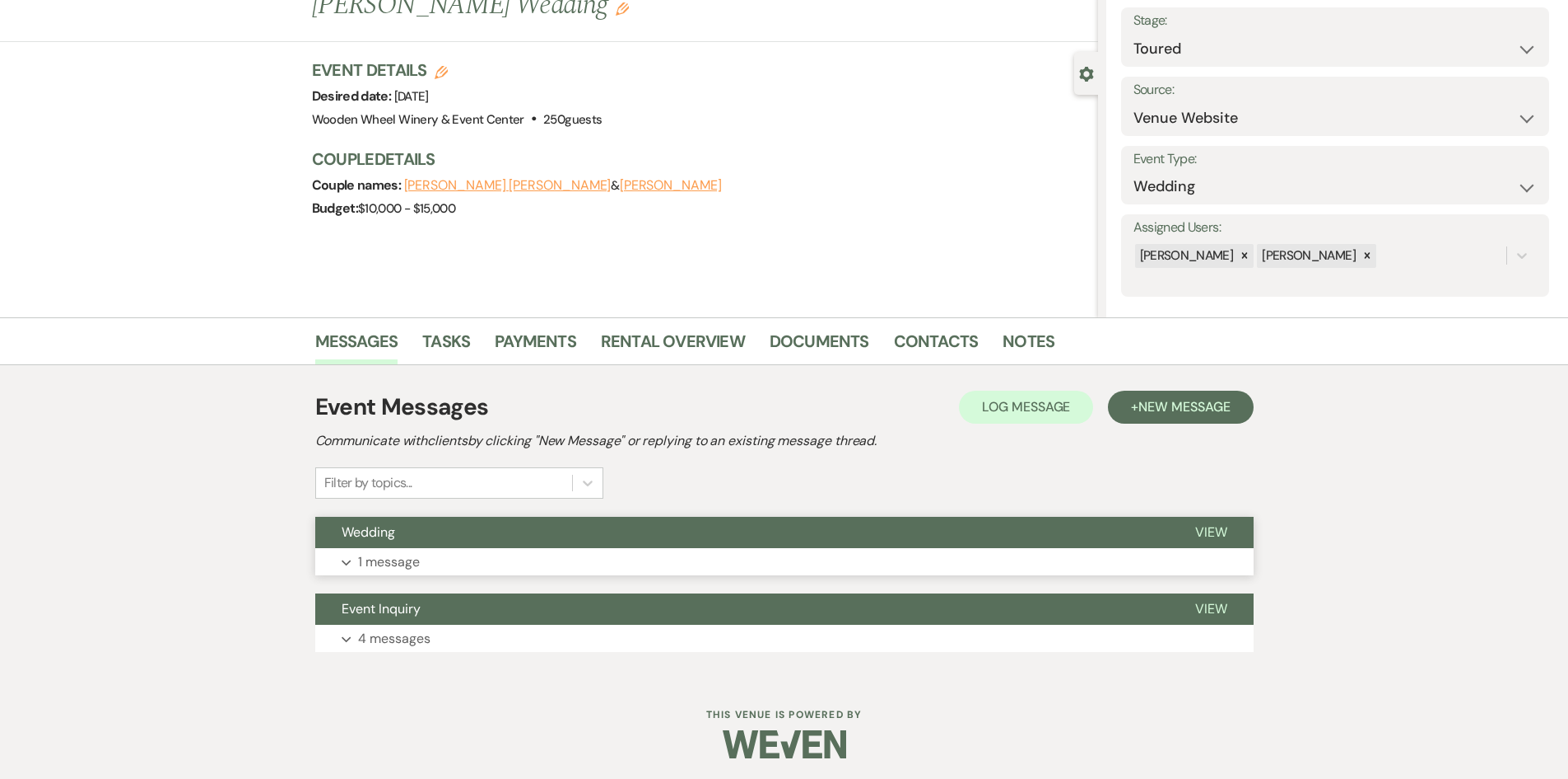
scroll to position [100, 0]
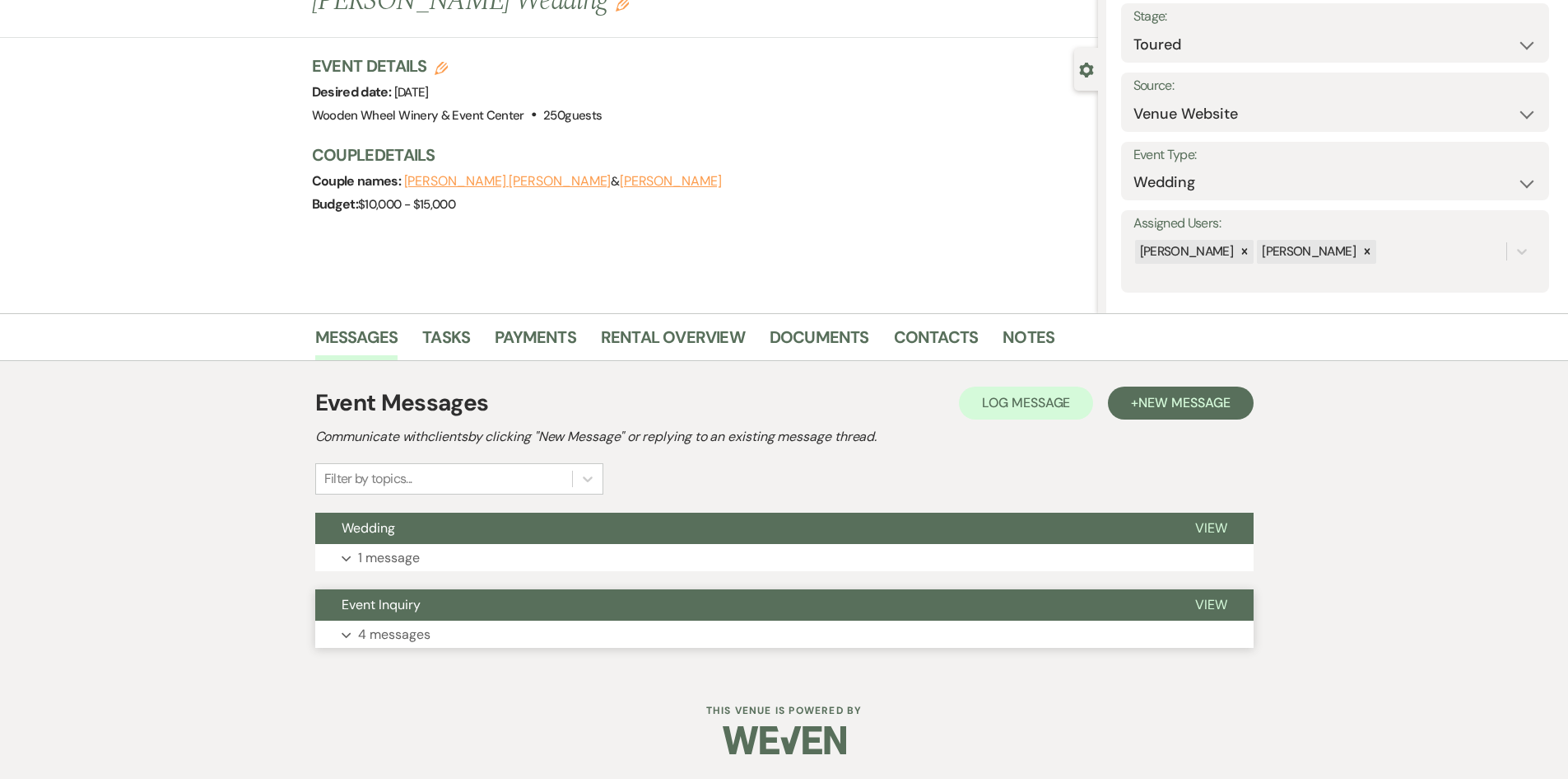
click at [412, 634] on p "4 messages" at bounding box center [394, 635] width 72 height 22
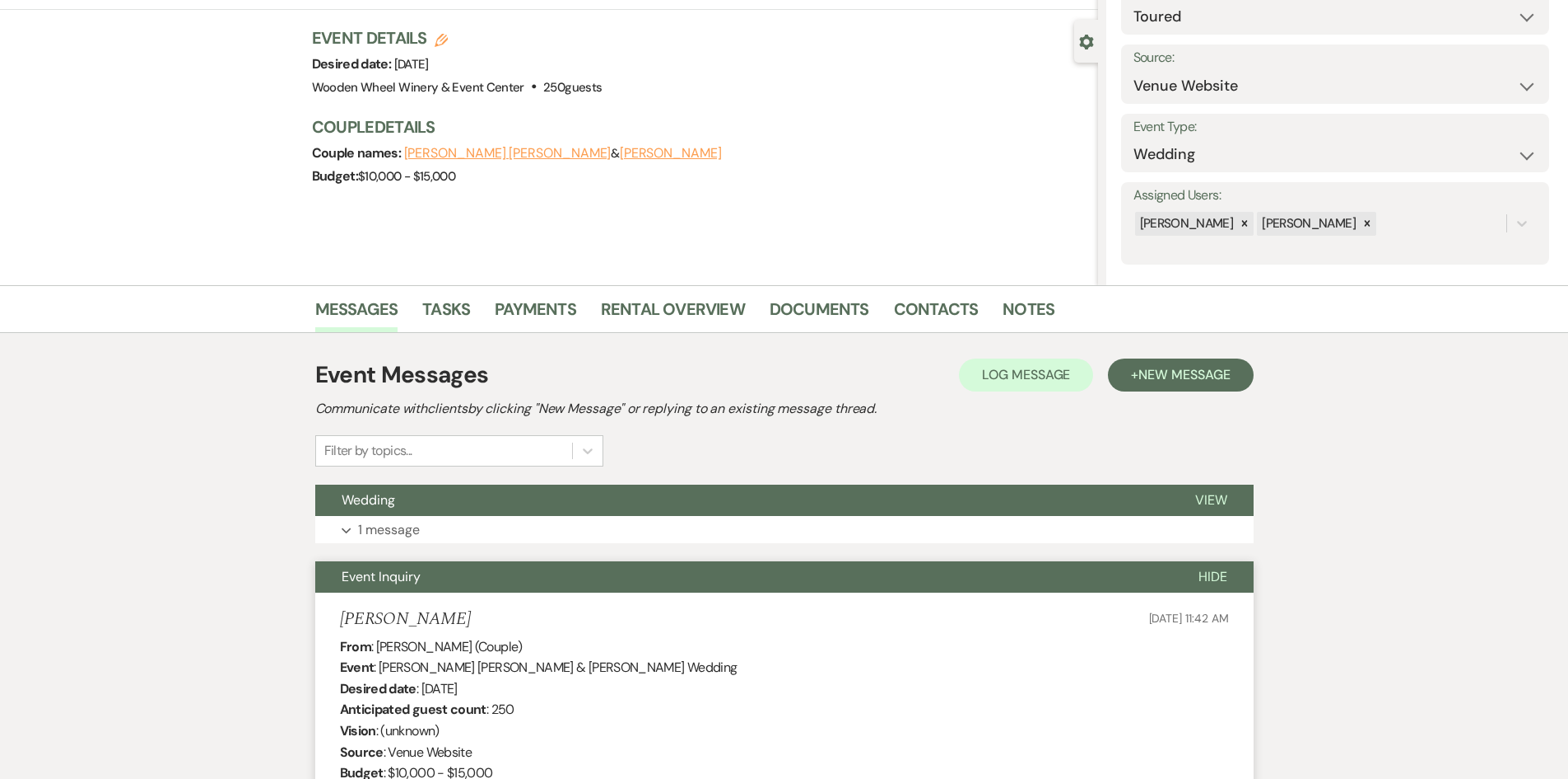
scroll to position [0, 0]
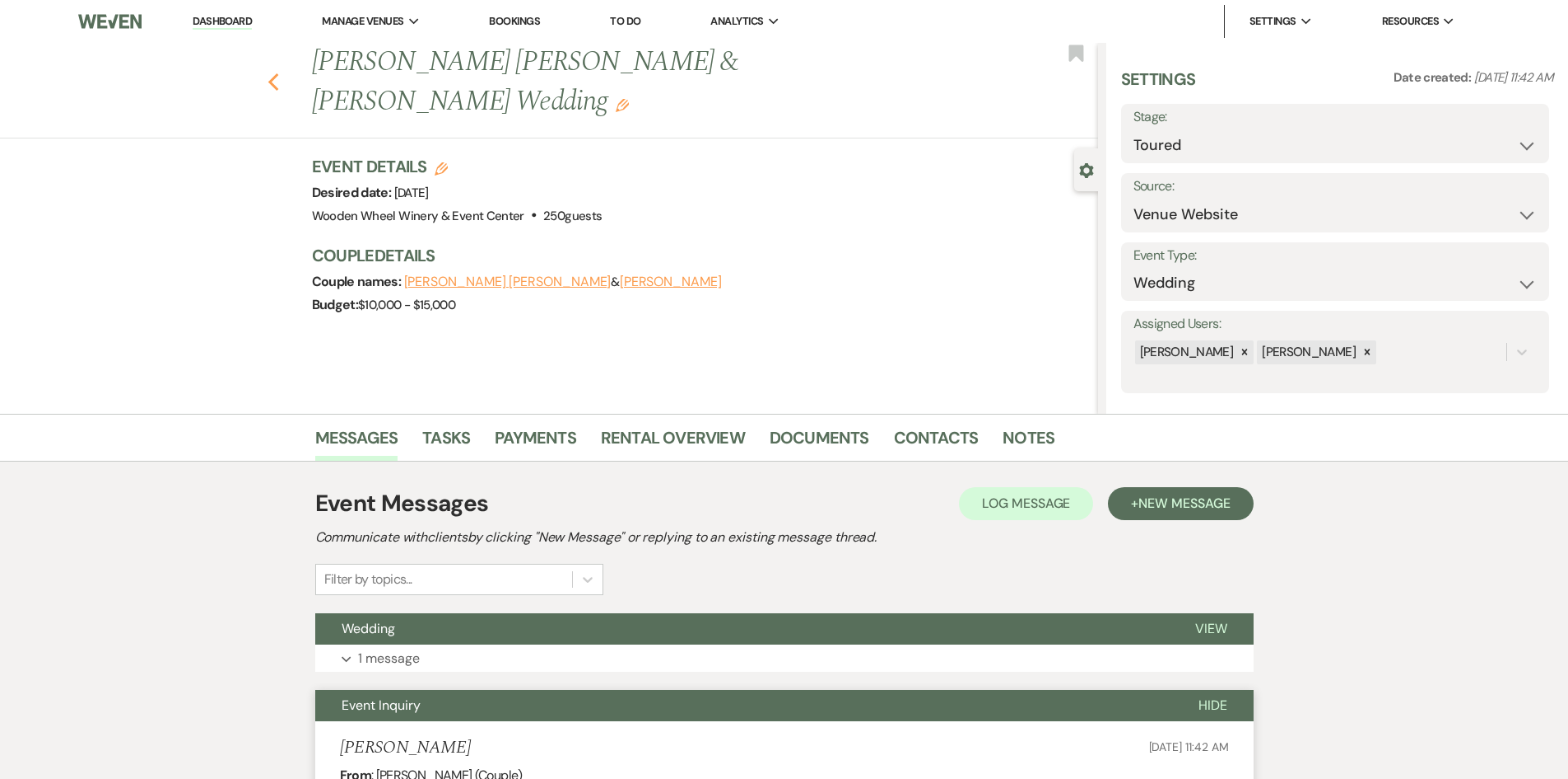
click at [273, 73] on icon "Previous" at bounding box center [273, 82] width 12 height 20
select select "5"
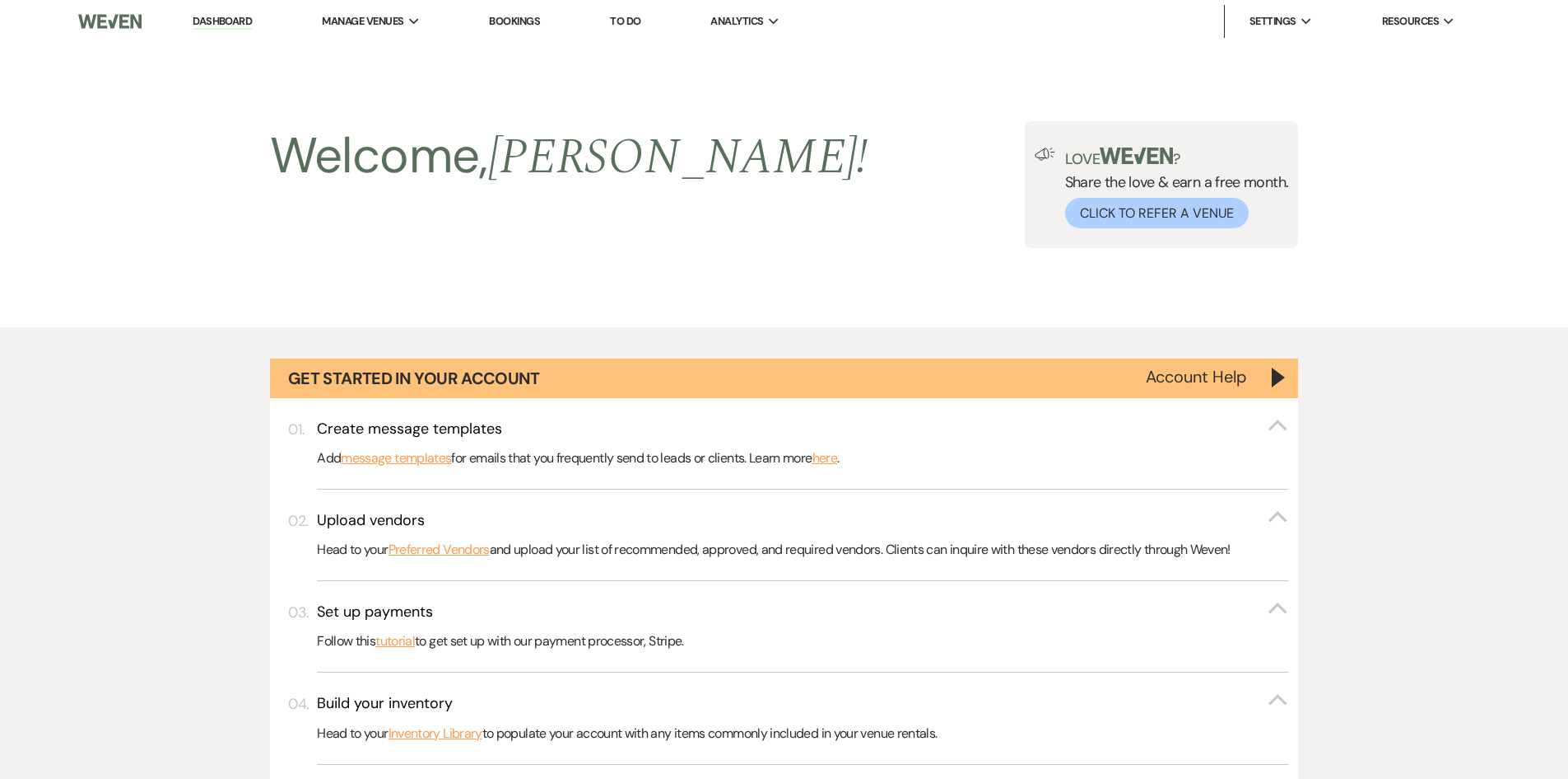
scroll to position [762, 0]
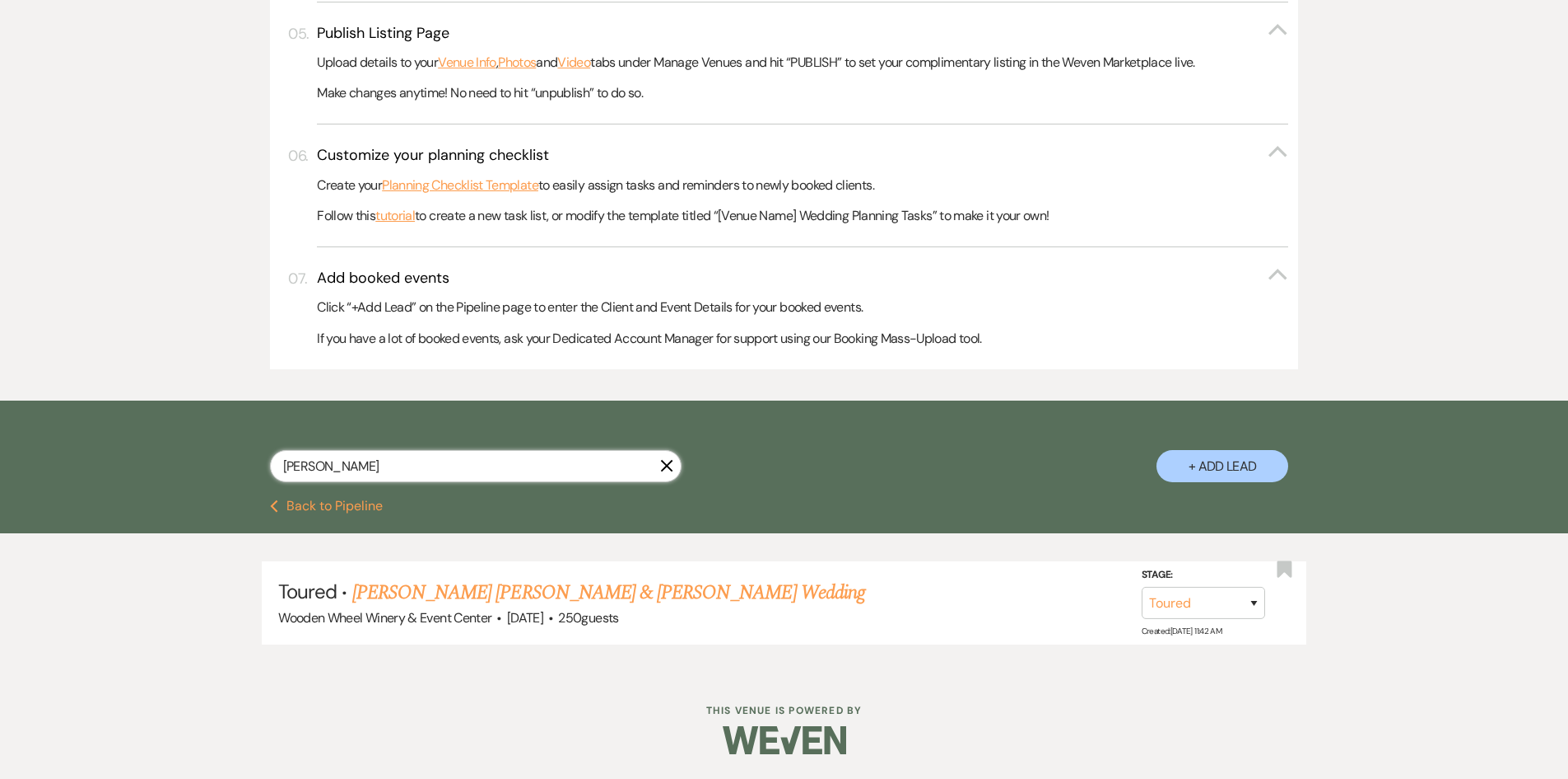
drag, startPoint x: 335, startPoint y: 460, endPoint x: 221, endPoint y: 466, distance: 114.2
click at [221, 466] on div "[PERSON_NAME] X + Add Lead" at bounding box center [784, 451] width 1186 height 86
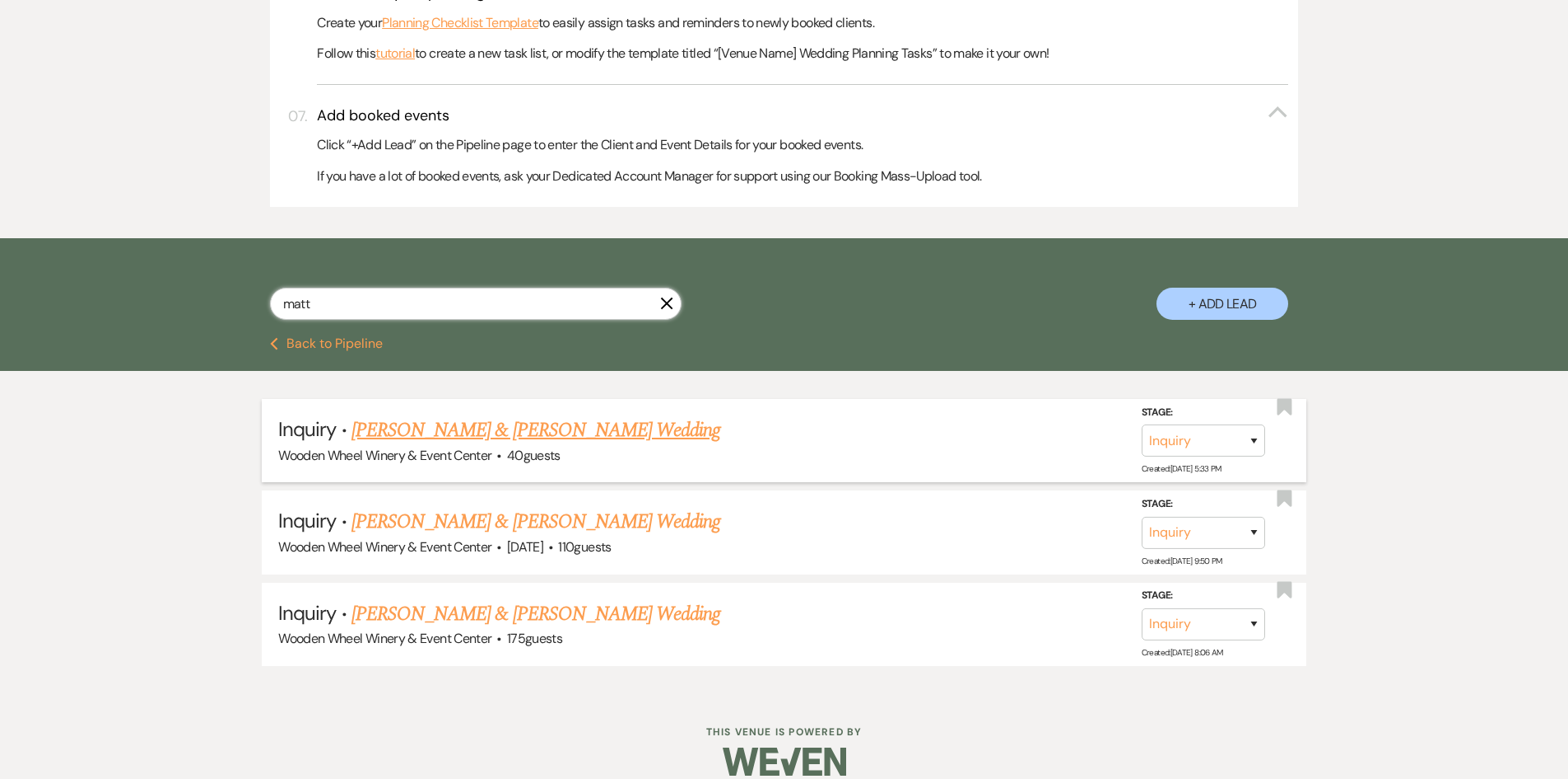
scroll to position [946, 0]
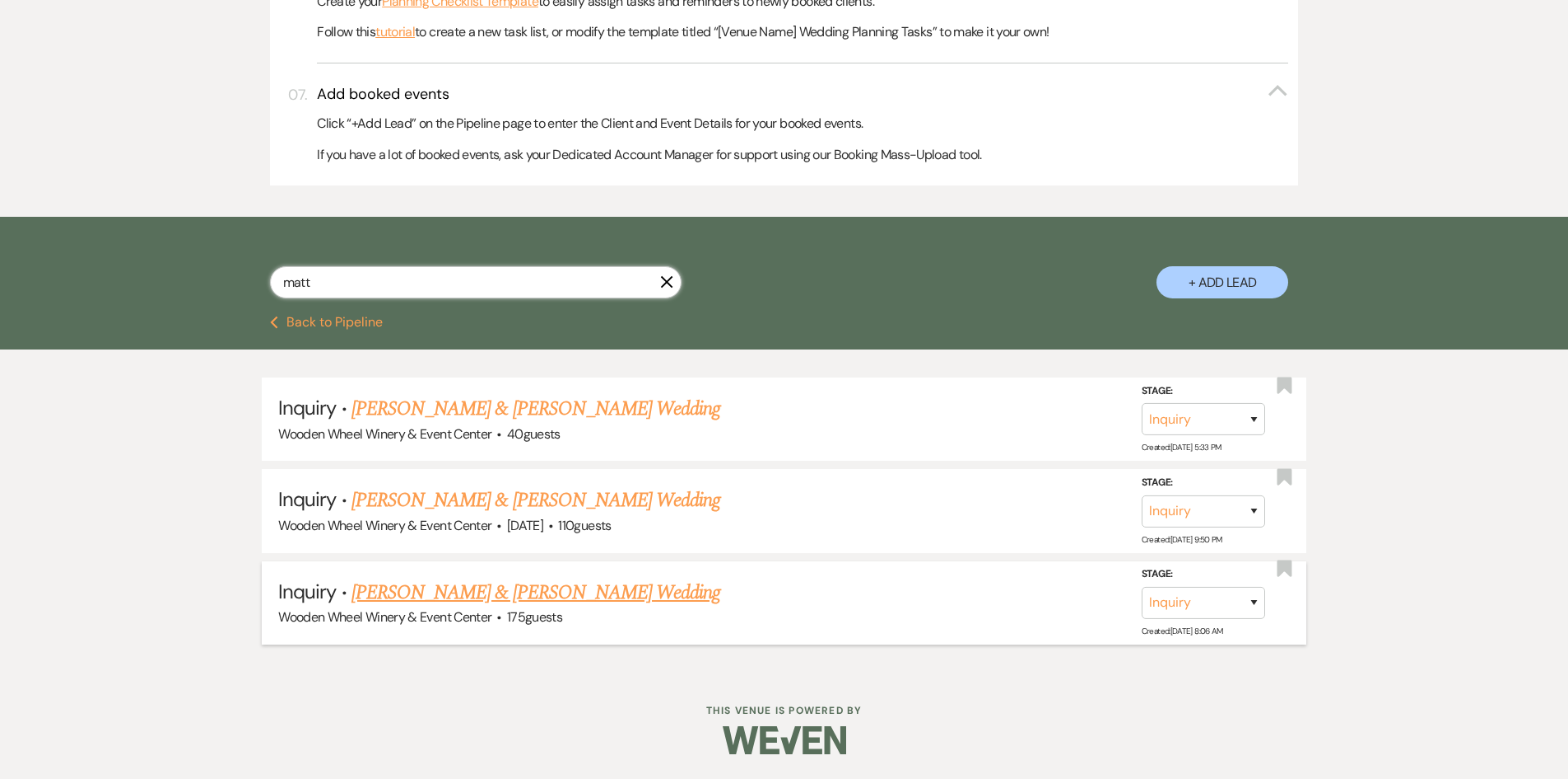
type input "matt"
click at [383, 595] on link "[PERSON_NAME] & [PERSON_NAME] Wedding" at bounding box center [535, 592] width 368 height 30
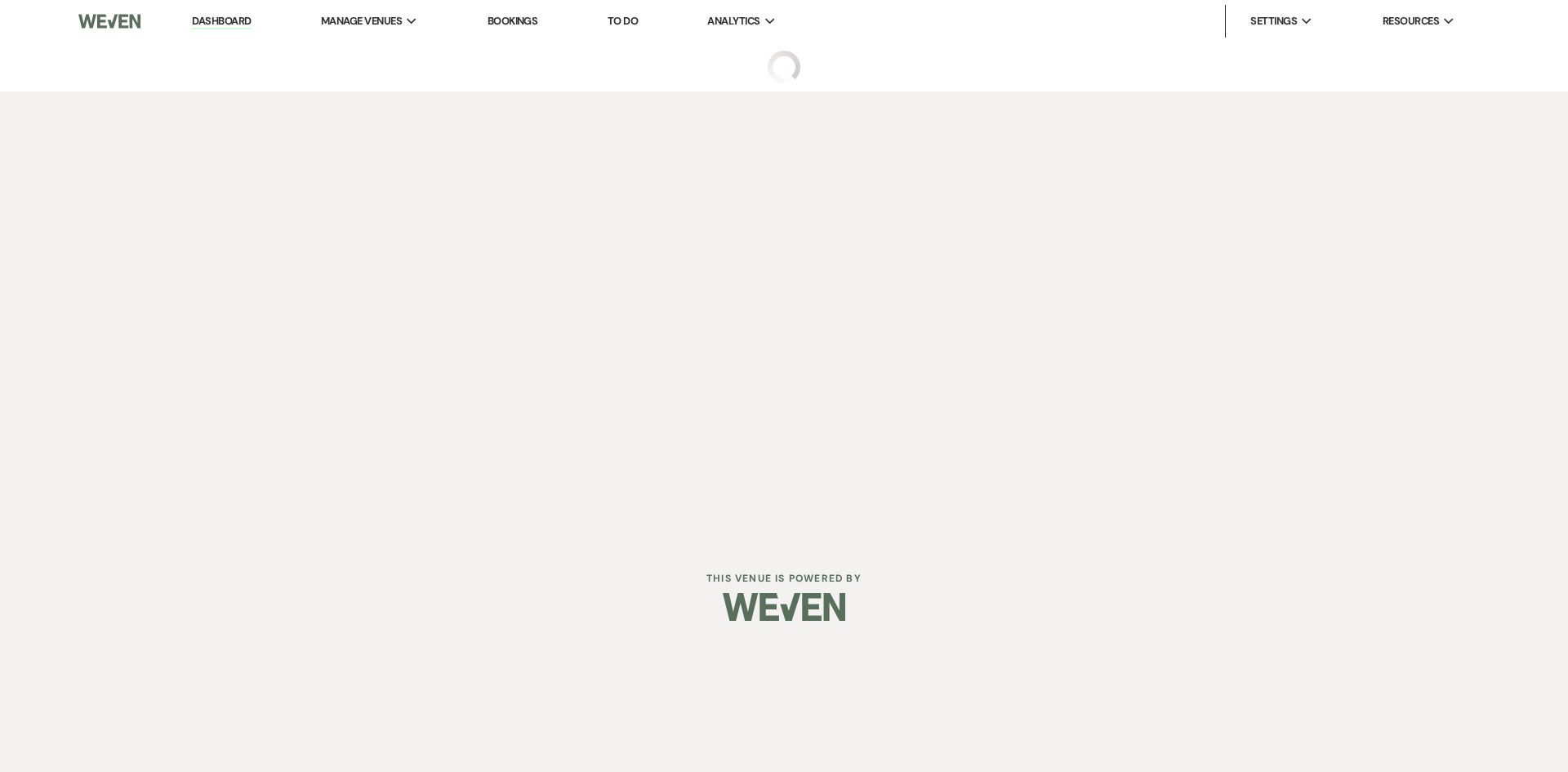
select select "5"
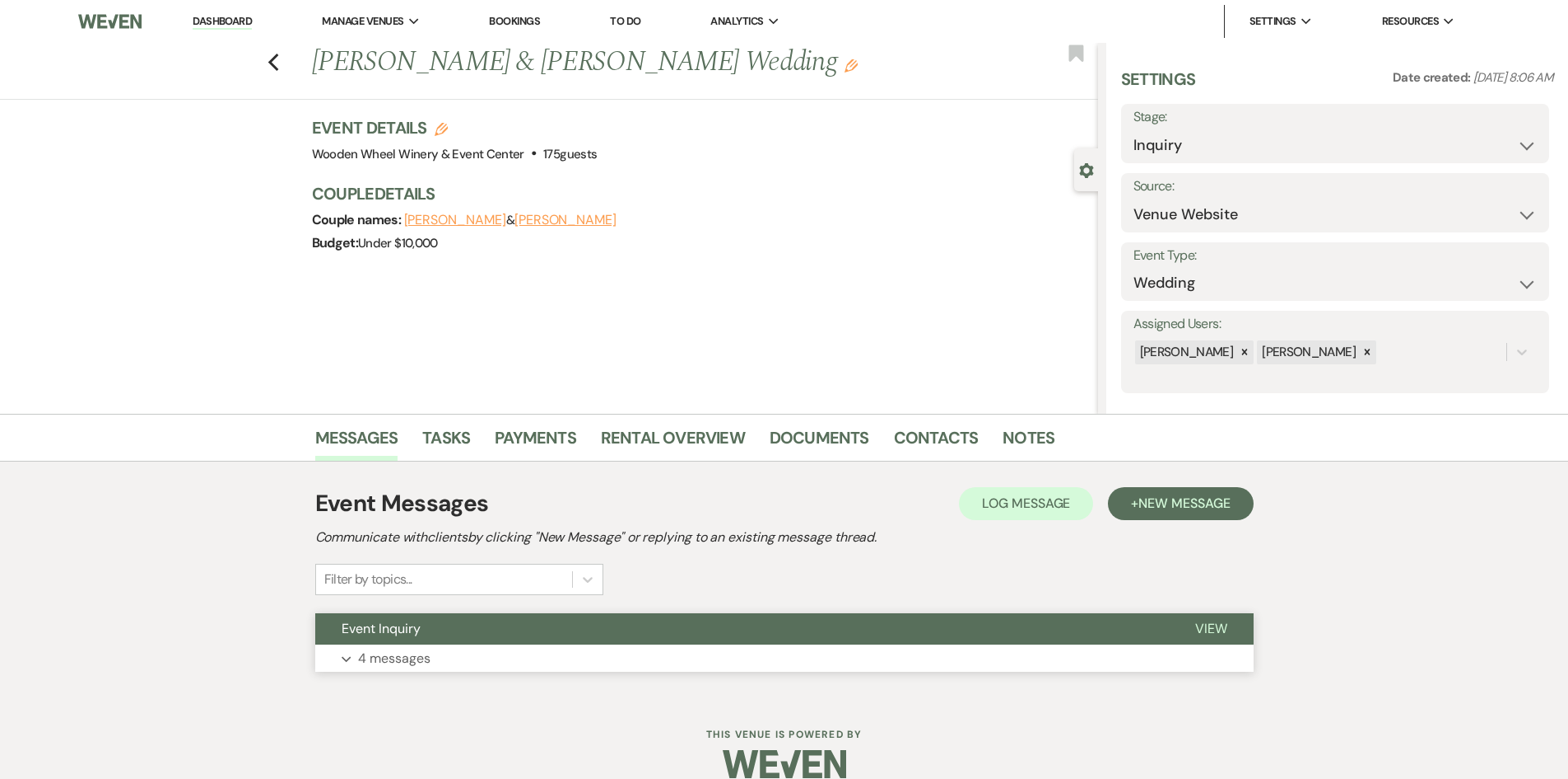
click at [454, 660] on button "Expand 4 messages" at bounding box center [784, 658] width 938 height 28
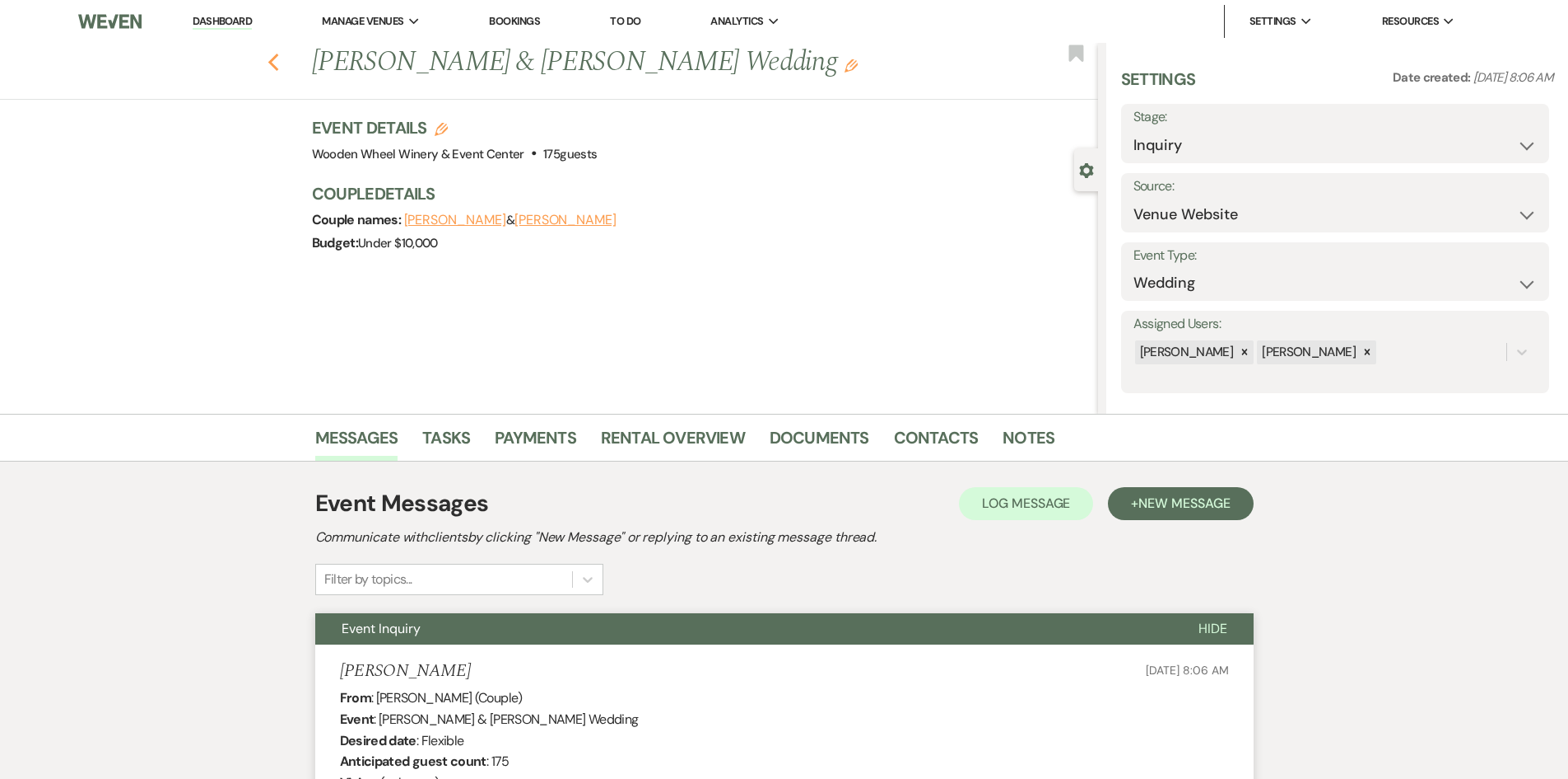
click at [276, 56] on icon "Previous" at bounding box center [273, 63] width 12 height 20
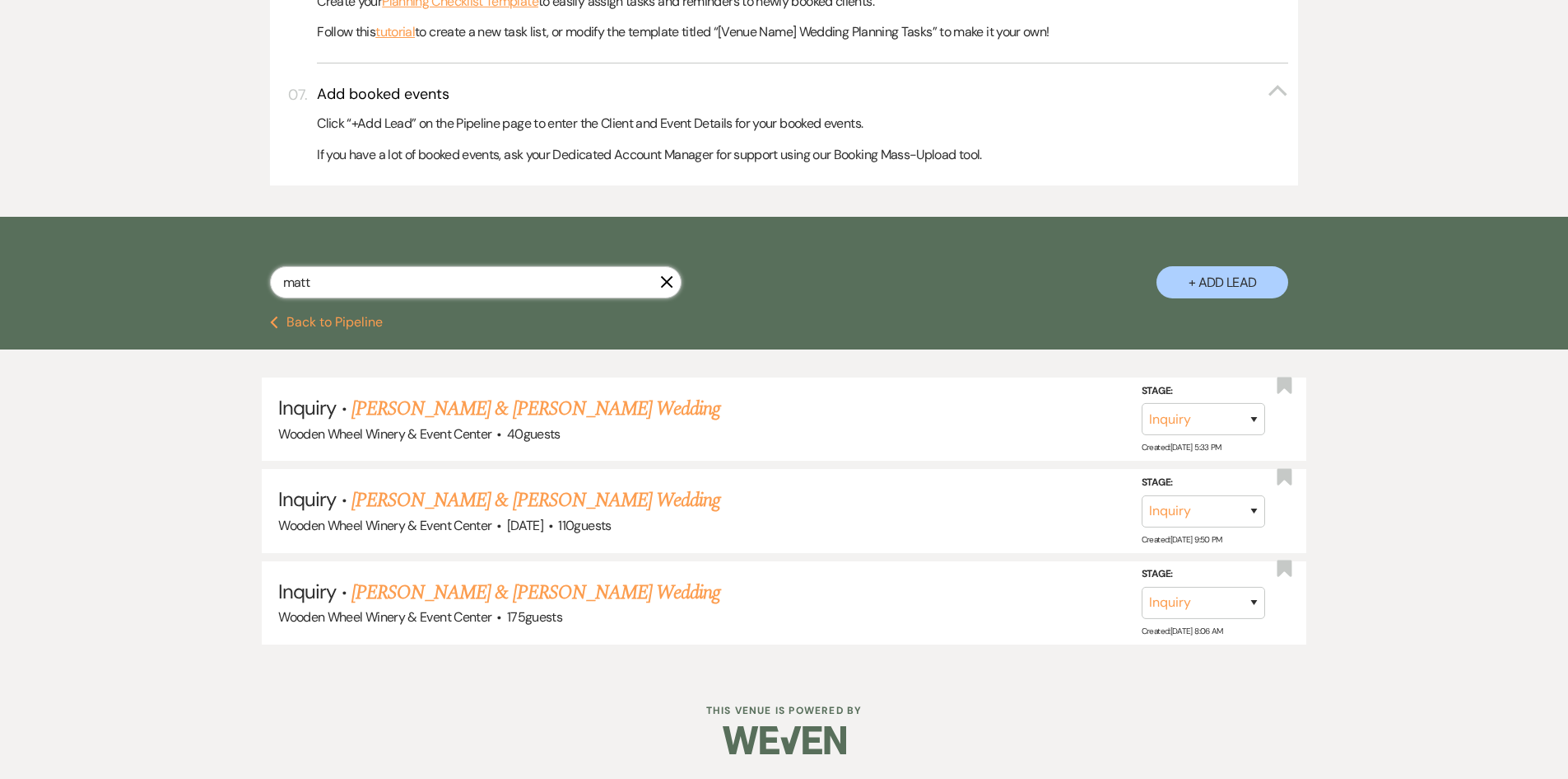
drag, startPoint x: 327, startPoint y: 282, endPoint x: 191, endPoint y: 280, distance: 136.0
click at [192, 280] on div "[PERSON_NAME] + Add Lead" at bounding box center [784, 267] width 1186 height 86
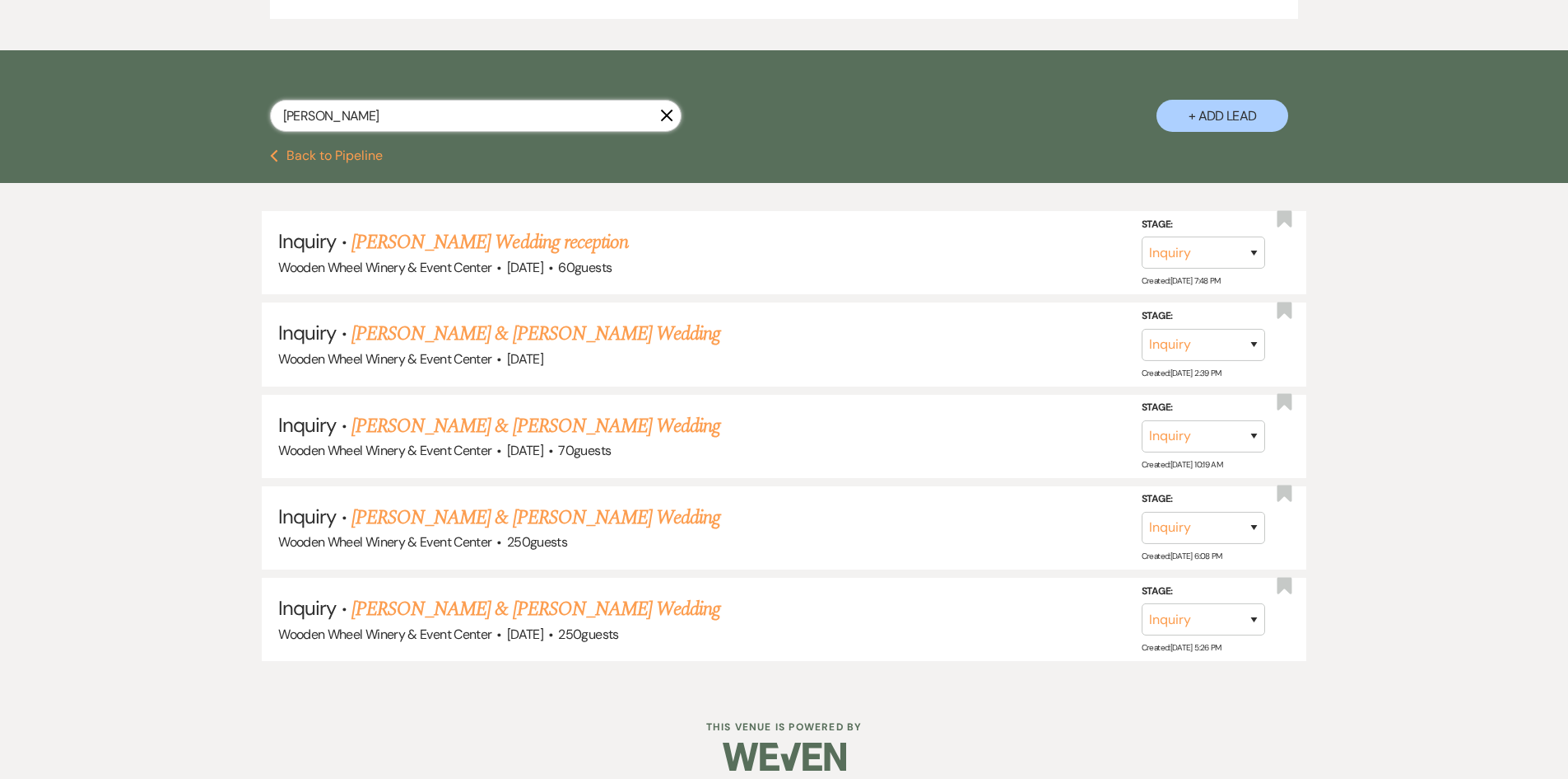
scroll to position [1129, 0]
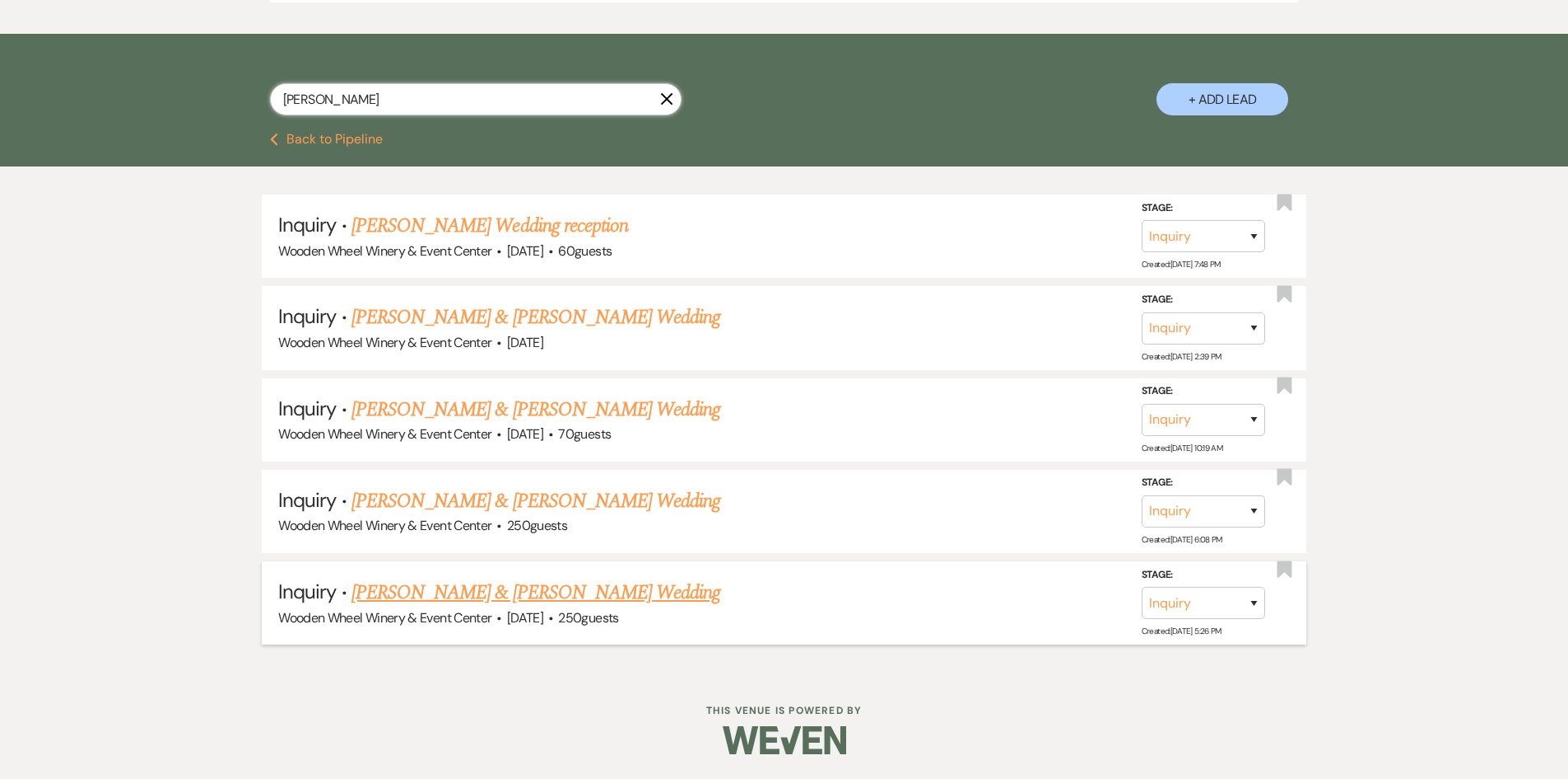
type input "[PERSON_NAME]"
click at [404, 595] on link "[PERSON_NAME] & [PERSON_NAME] Wedding" at bounding box center [535, 592] width 368 height 30
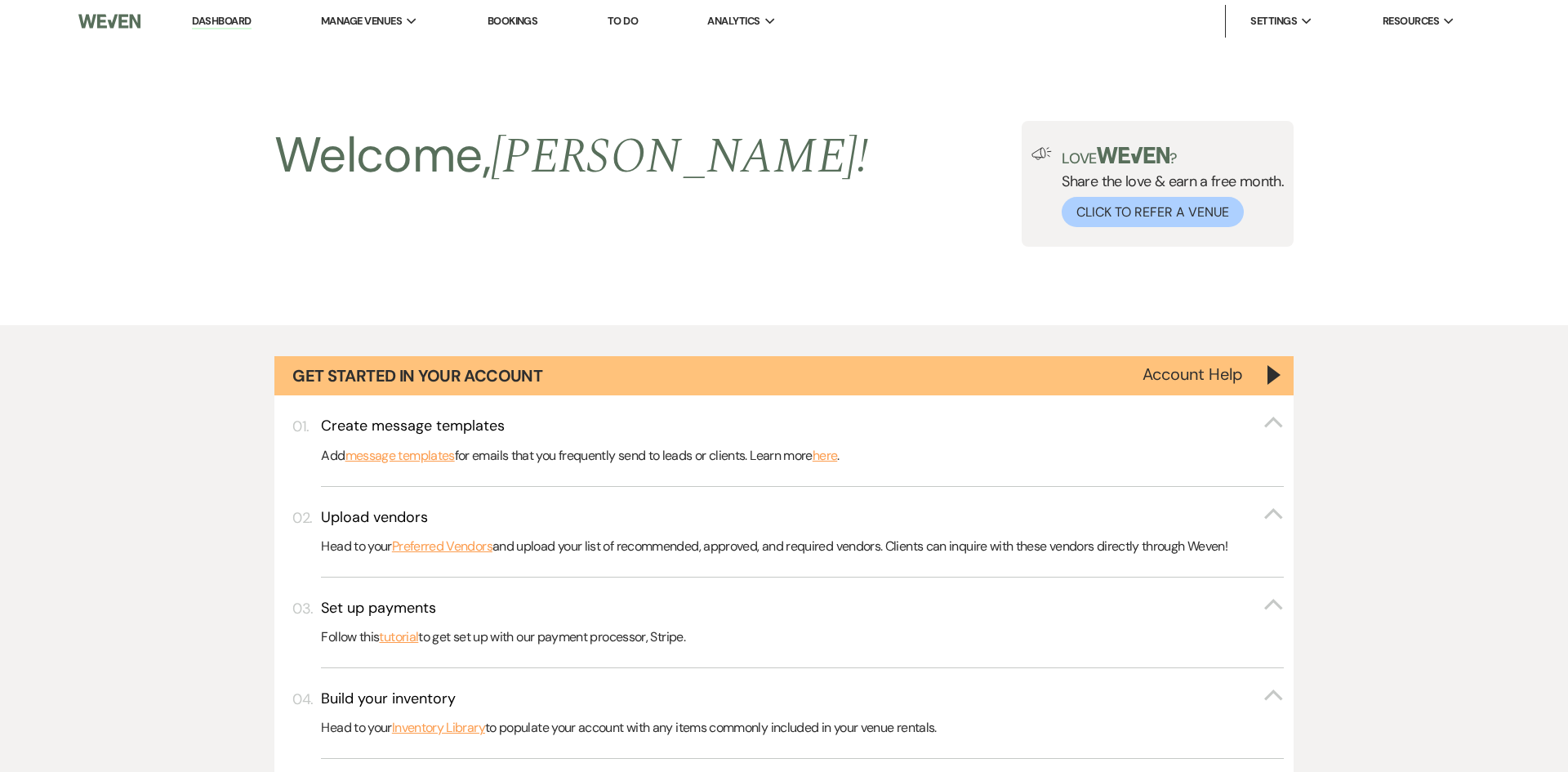
select select "5"
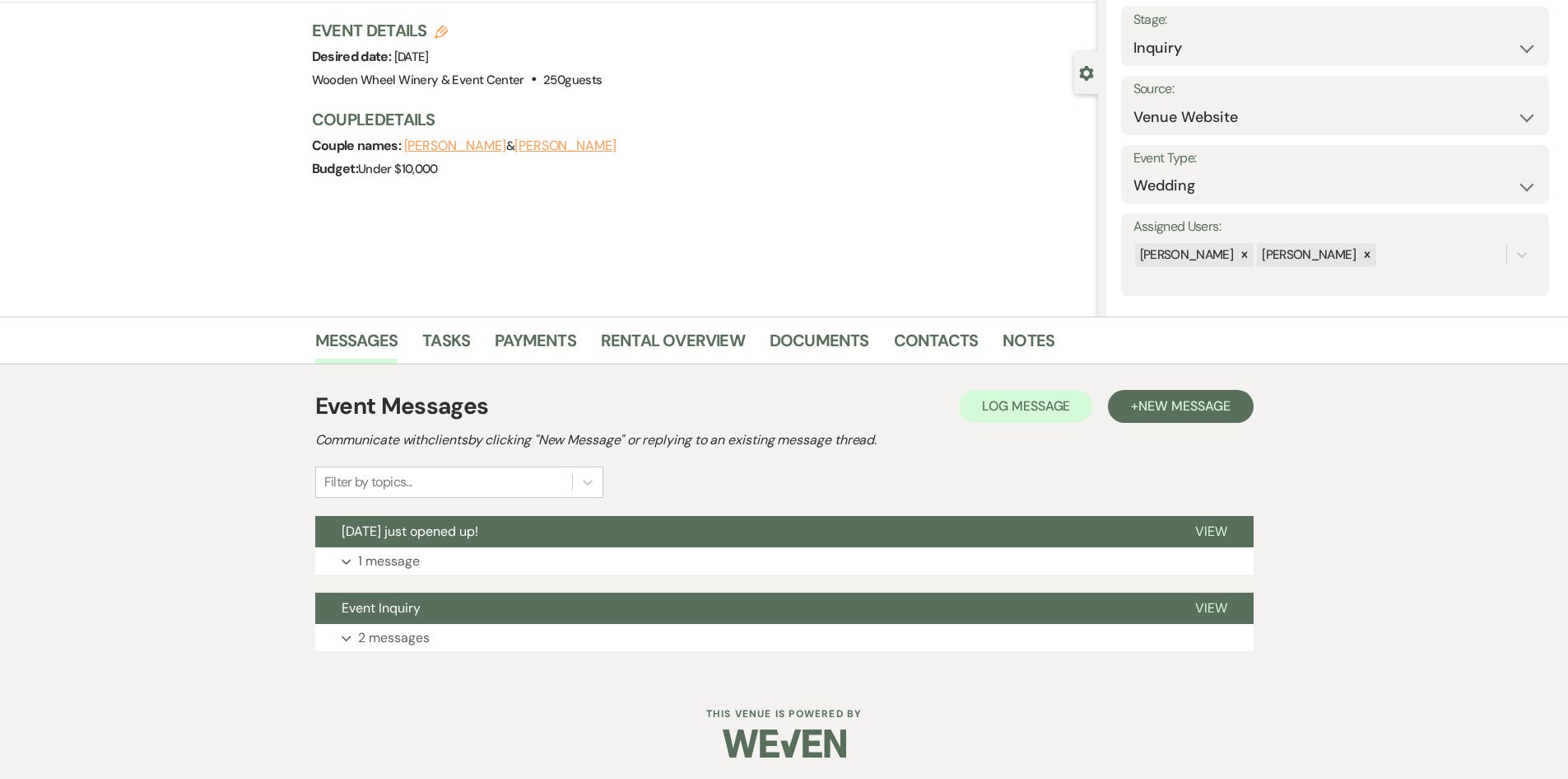
scroll to position [100, 0]
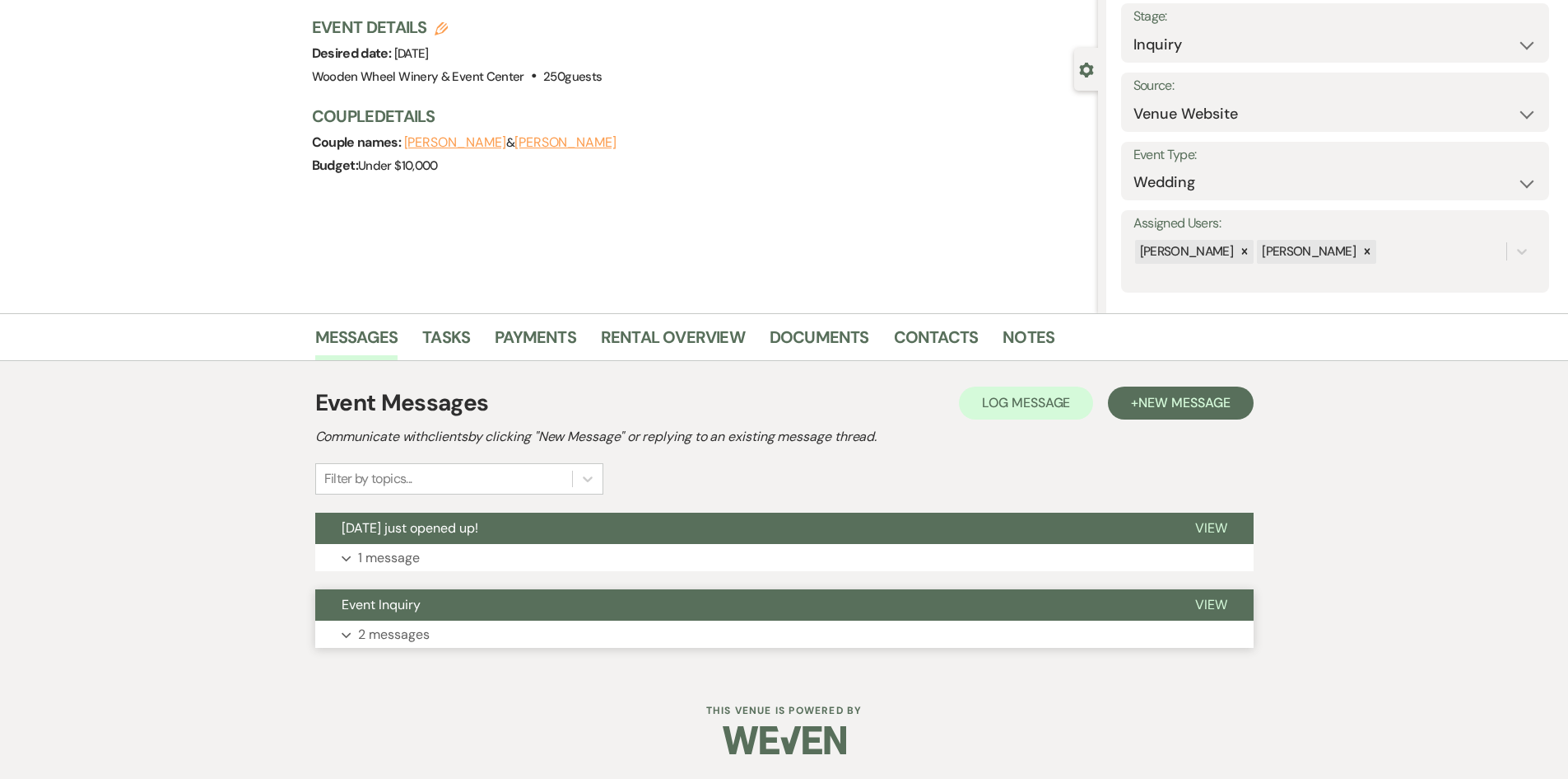
click at [395, 632] on p "2 messages" at bounding box center [394, 635] width 71 height 22
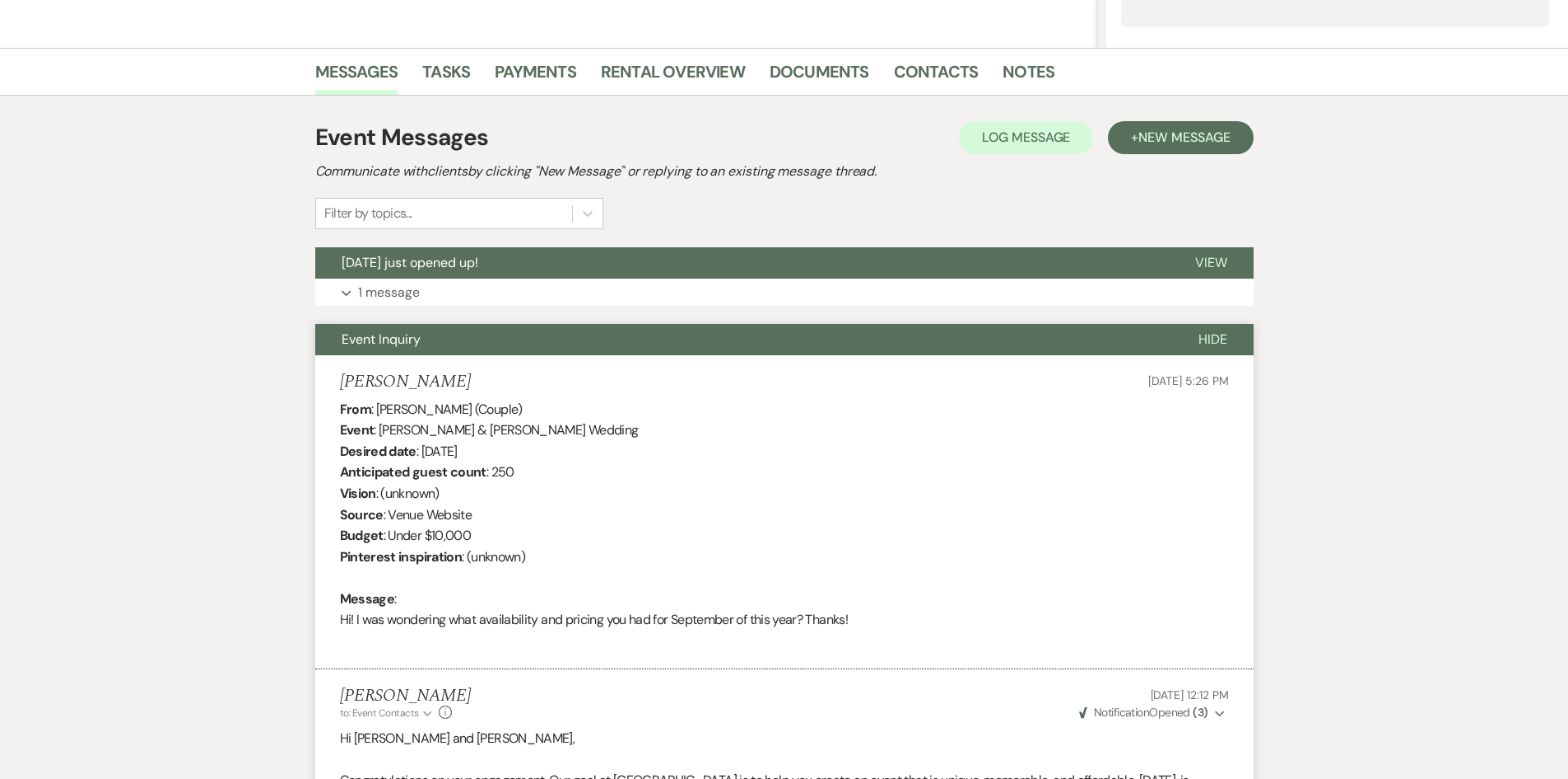
scroll to position [0, 0]
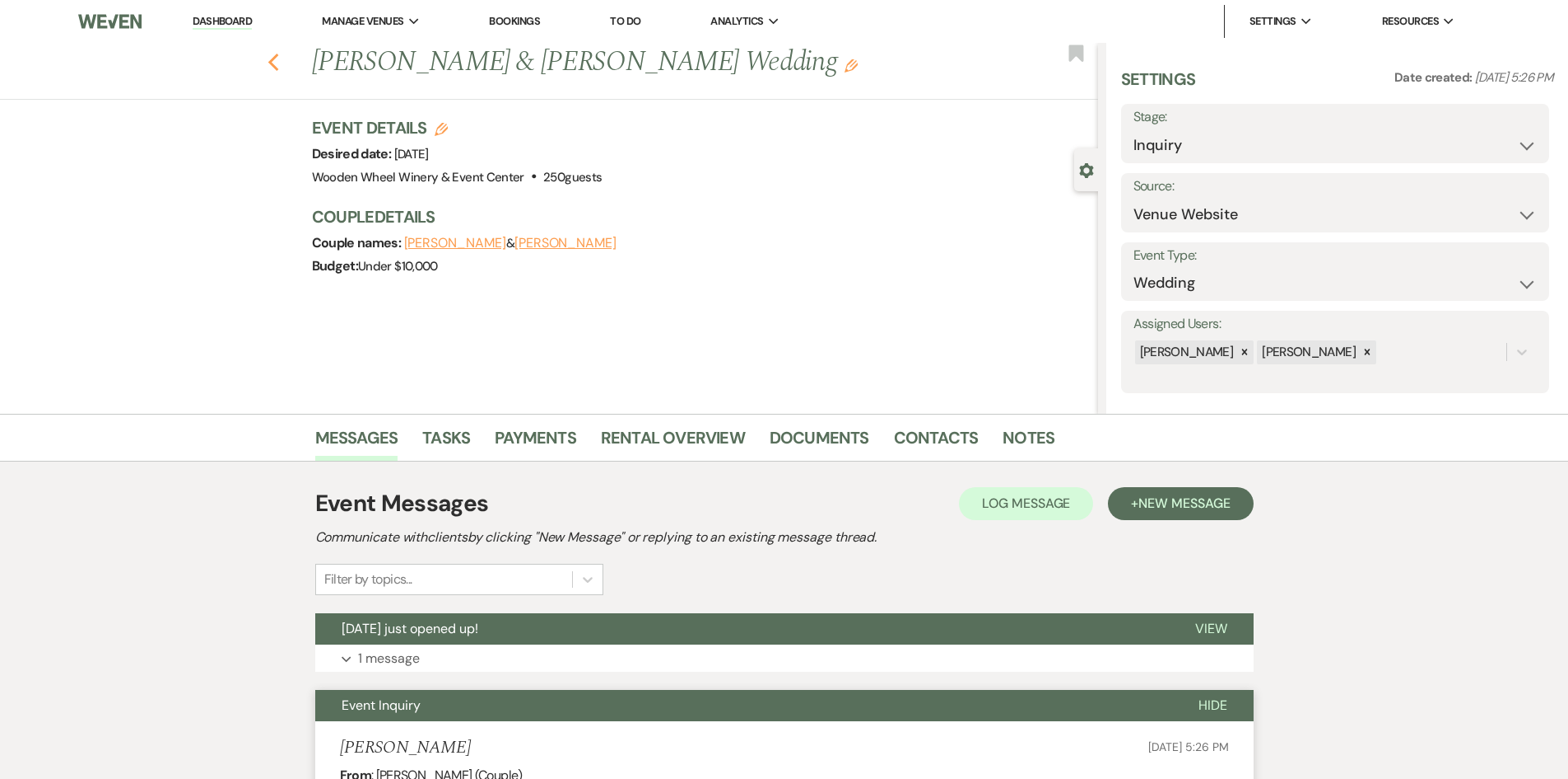
click at [276, 59] on icon "Previous" at bounding box center [273, 63] width 12 height 20
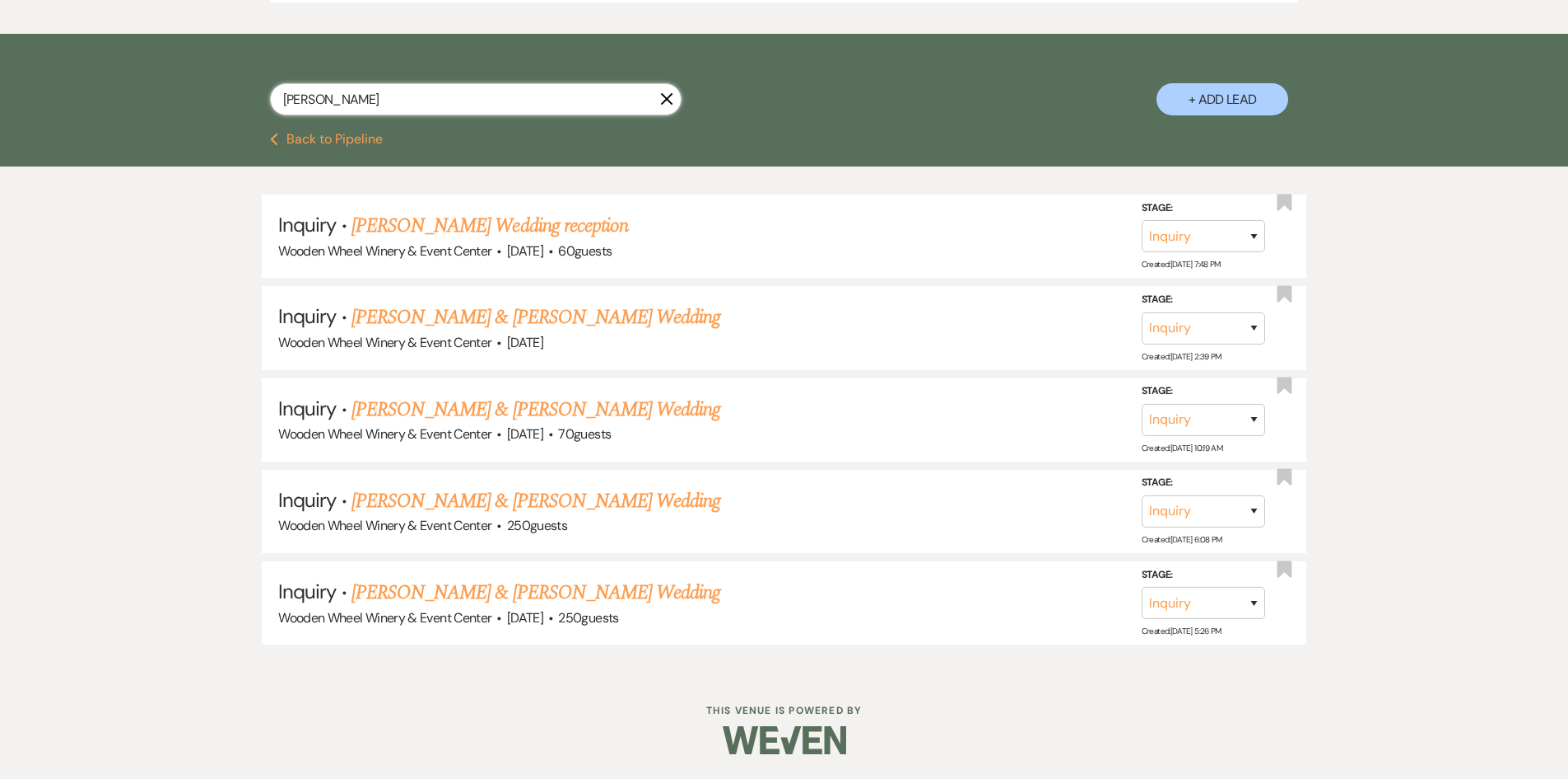
drag, startPoint x: 353, startPoint y: 100, endPoint x: 240, endPoint y: 106, distance: 113.2
click at [240, 106] on div "[PERSON_NAME] + Add Lead" at bounding box center [784, 84] width 1186 height 86
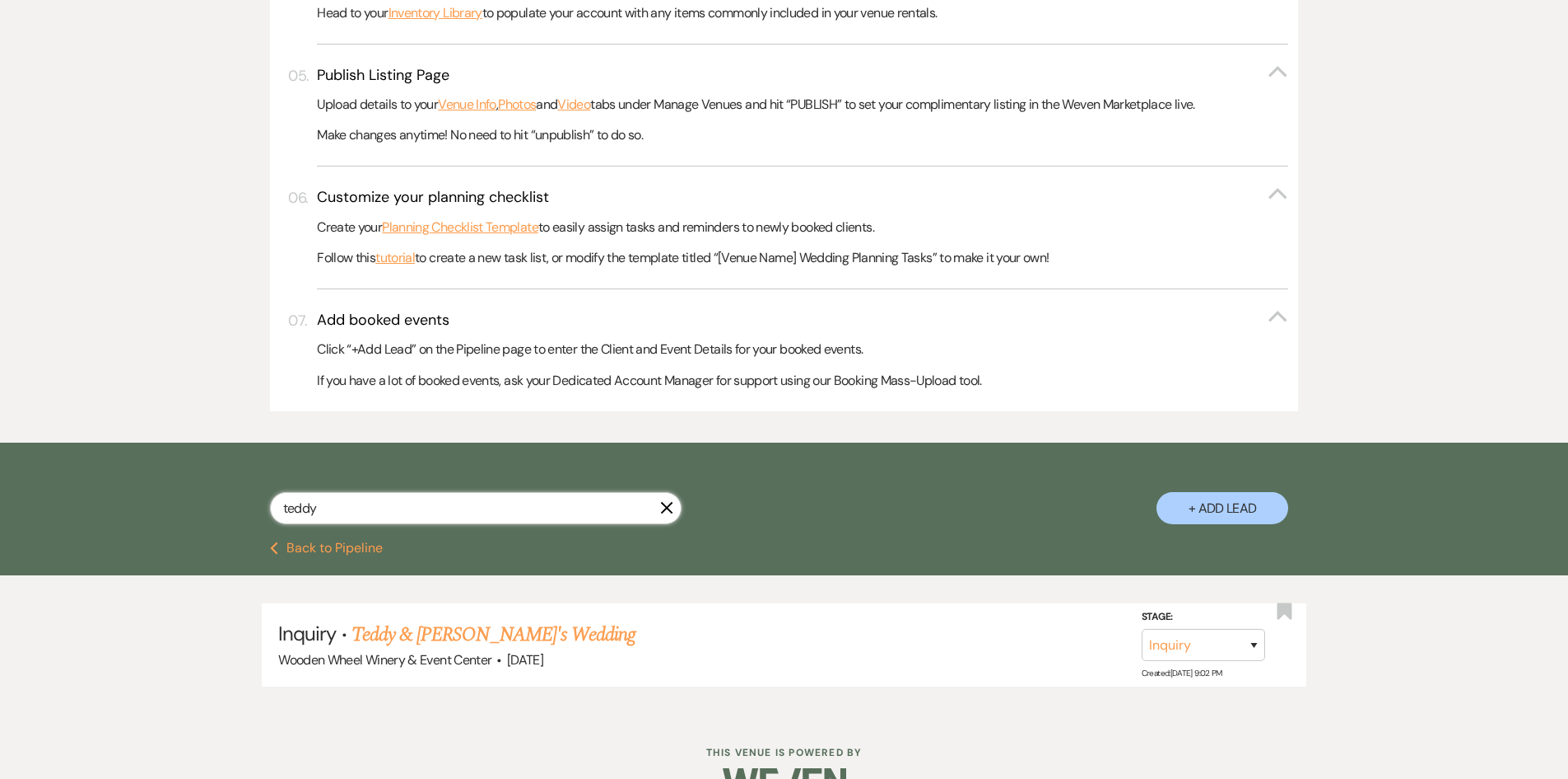
scroll to position [762, 0]
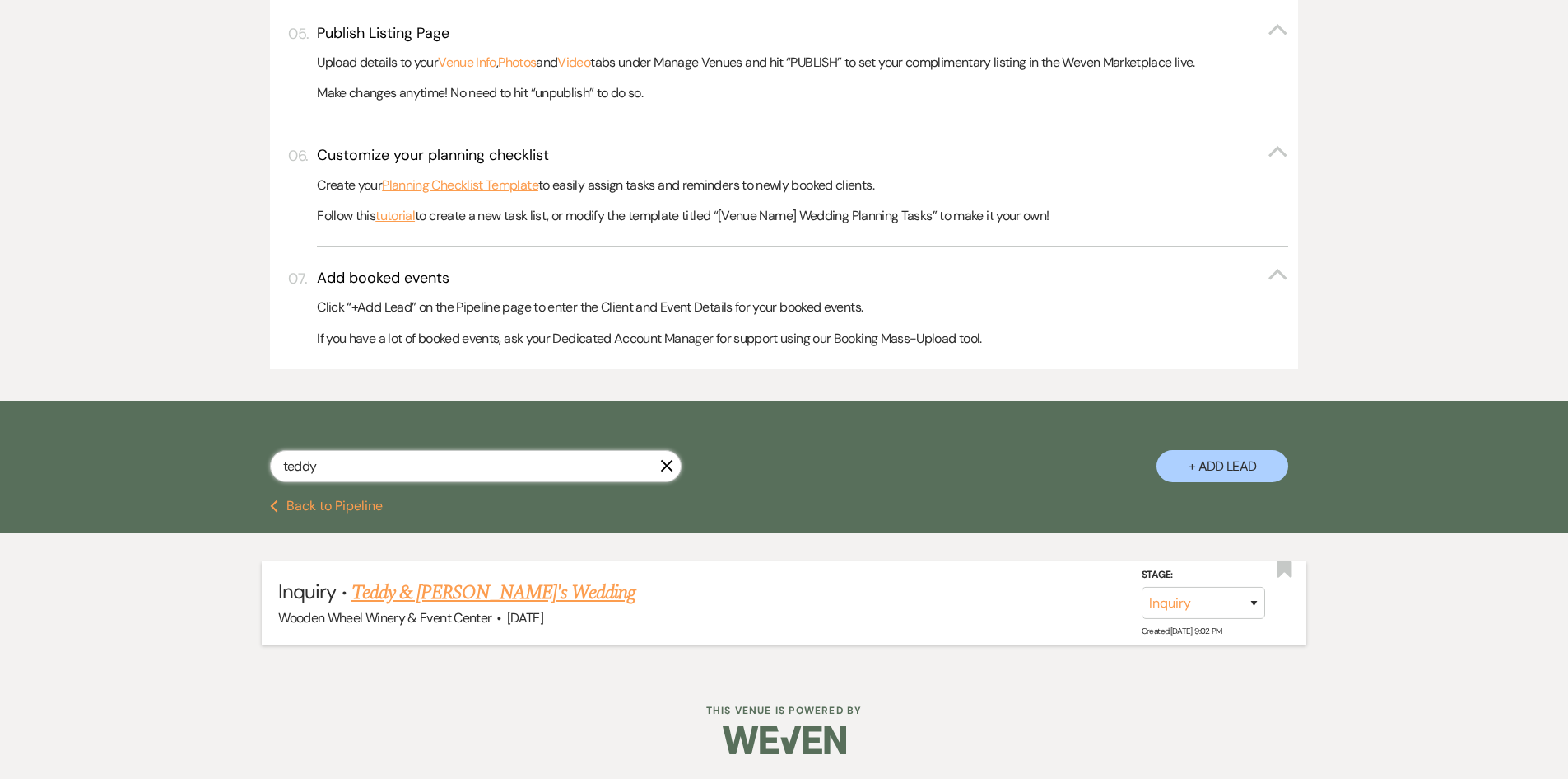
type input "teddy"
click at [390, 594] on link "Teddy & [PERSON_NAME]'s Wedding" at bounding box center [494, 592] width 284 height 30
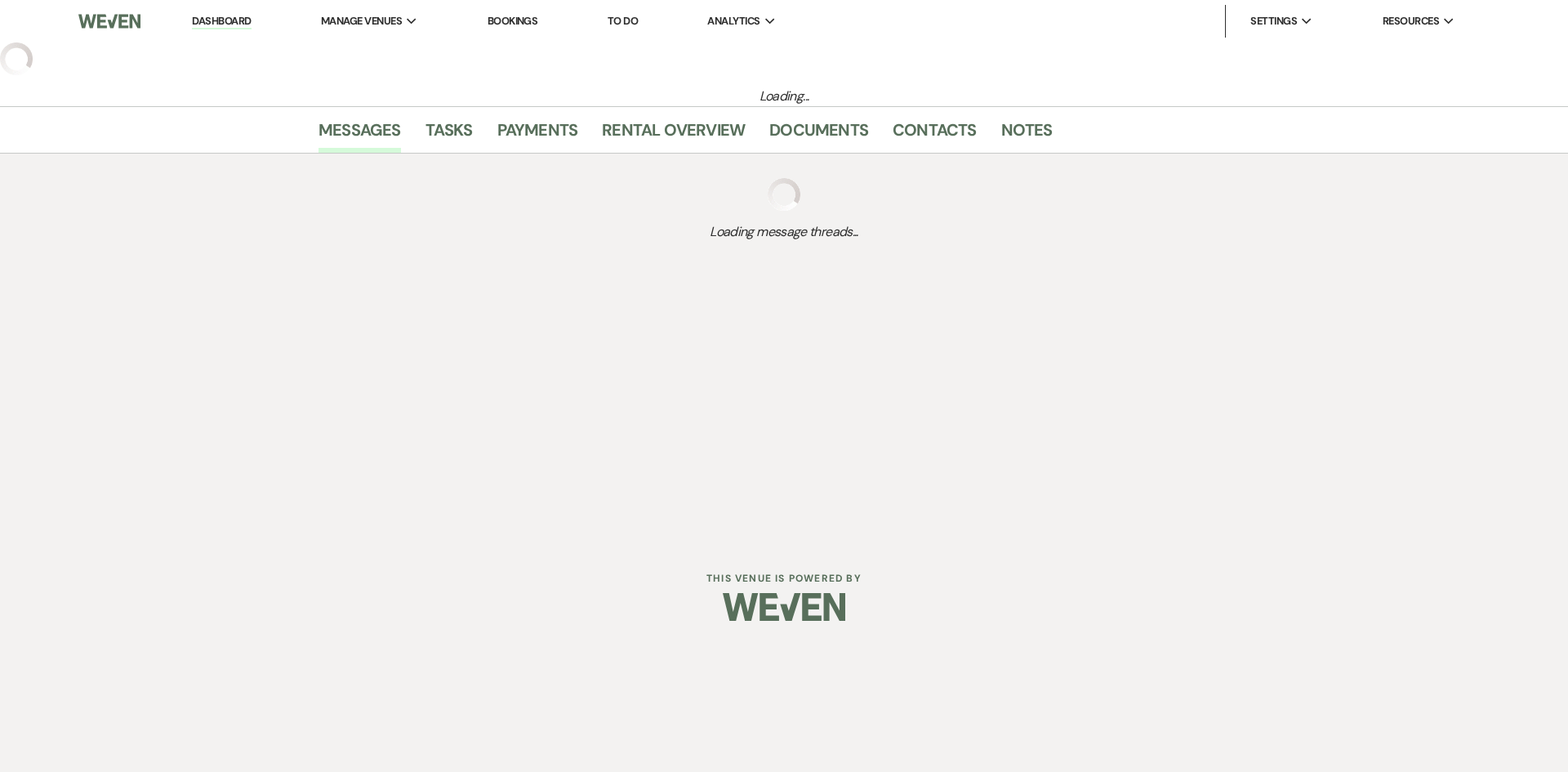
select select "5"
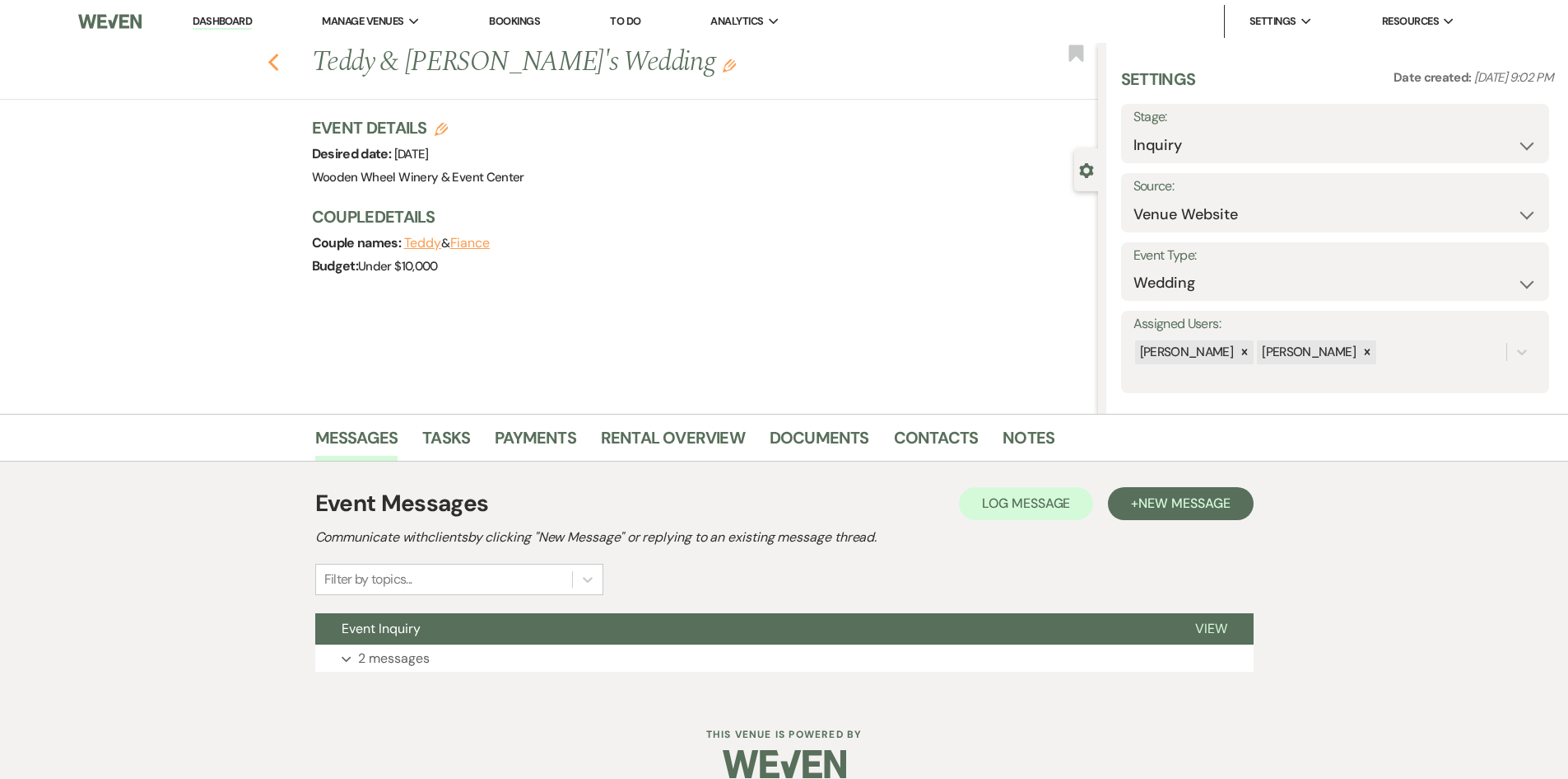
click at [273, 61] on icon "Previous" at bounding box center [273, 63] width 12 height 20
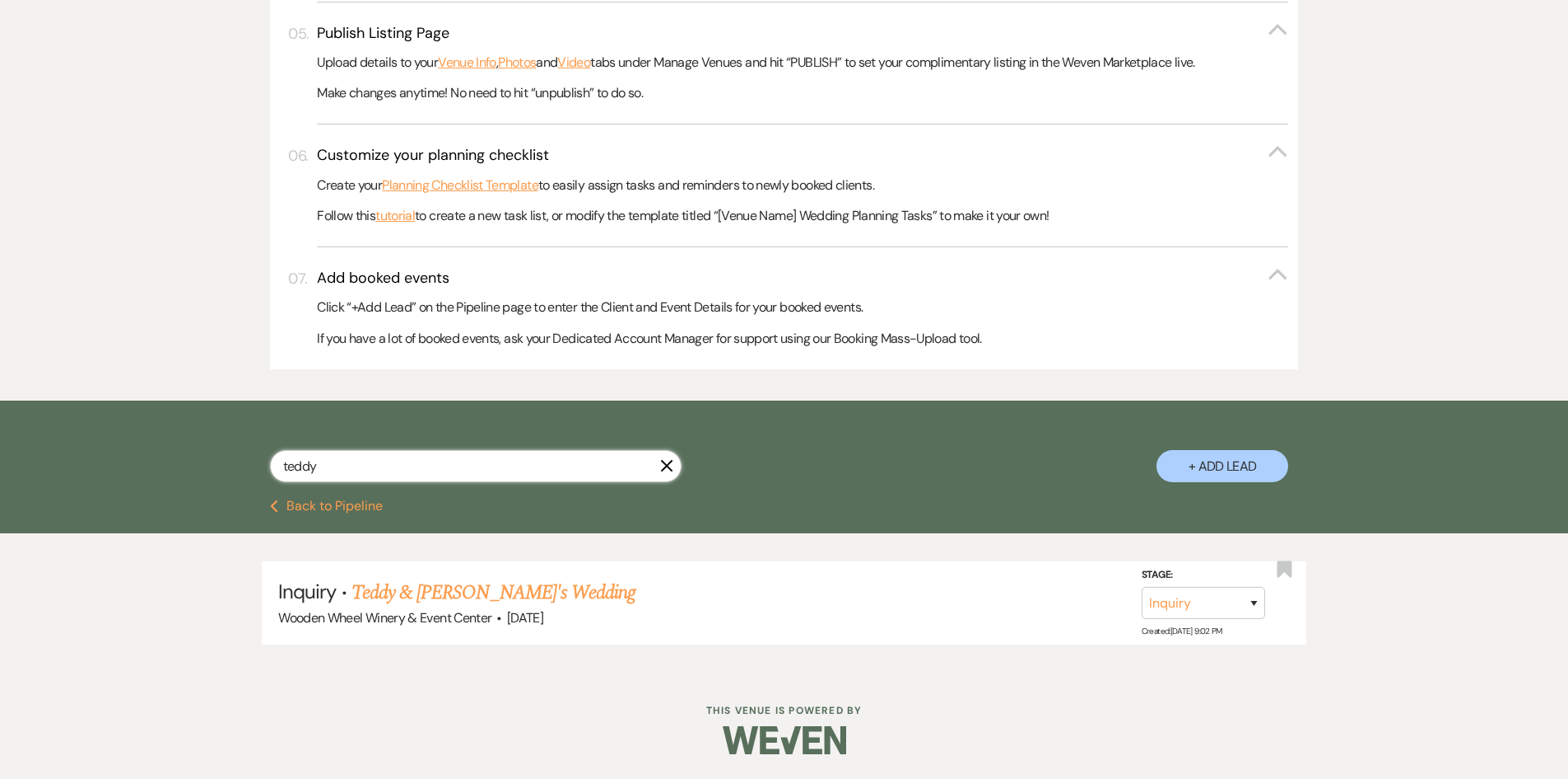
drag, startPoint x: 326, startPoint y: 464, endPoint x: 226, endPoint y: 460, distance: 100.1
click at [226, 460] on div "teddy X + Add Lead" at bounding box center [784, 451] width 1186 height 86
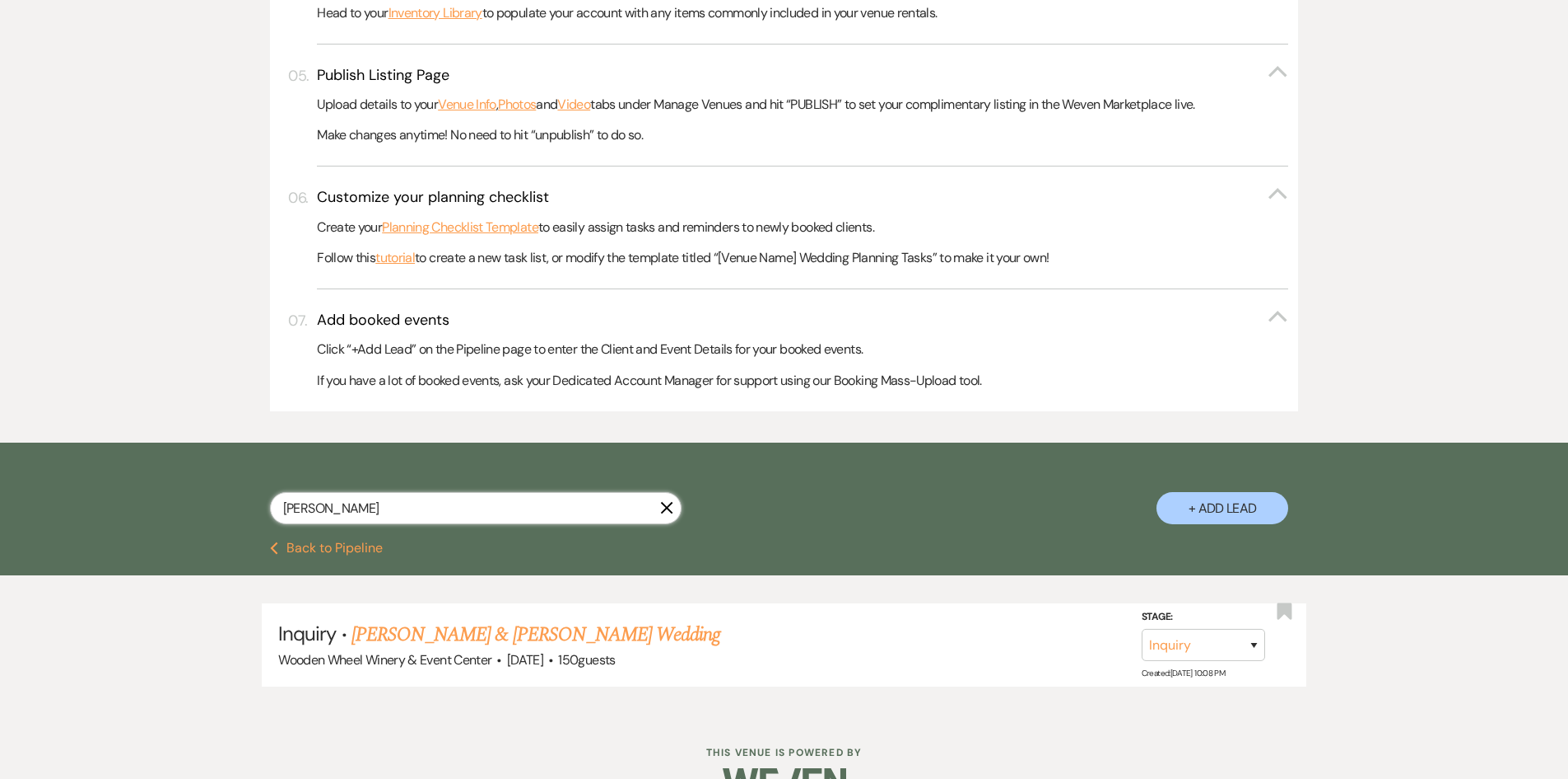
scroll to position [762, 0]
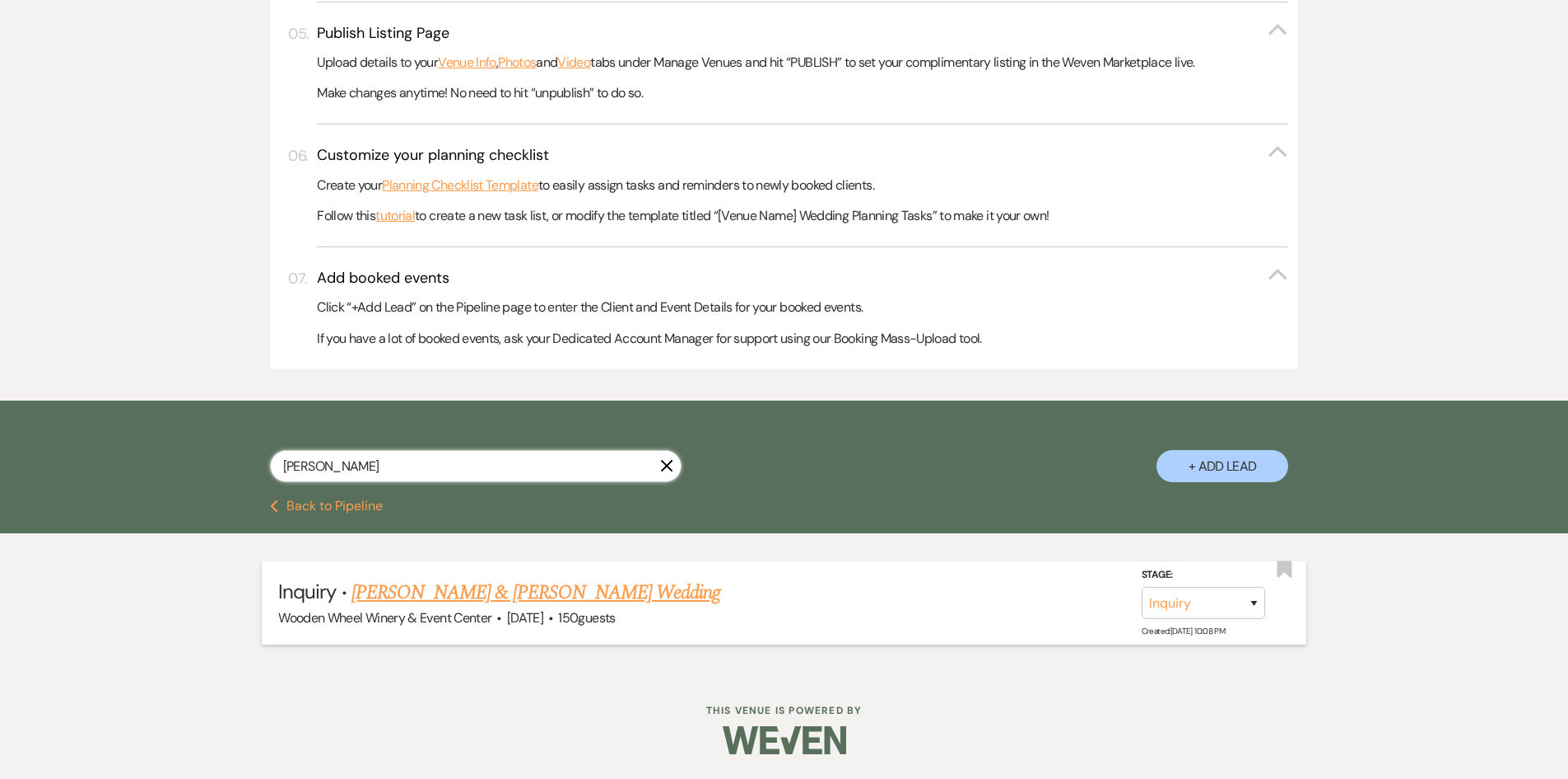
type input "[PERSON_NAME]"
click at [426, 596] on link "[PERSON_NAME] & [PERSON_NAME] Wedding" at bounding box center [535, 592] width 368 height 30
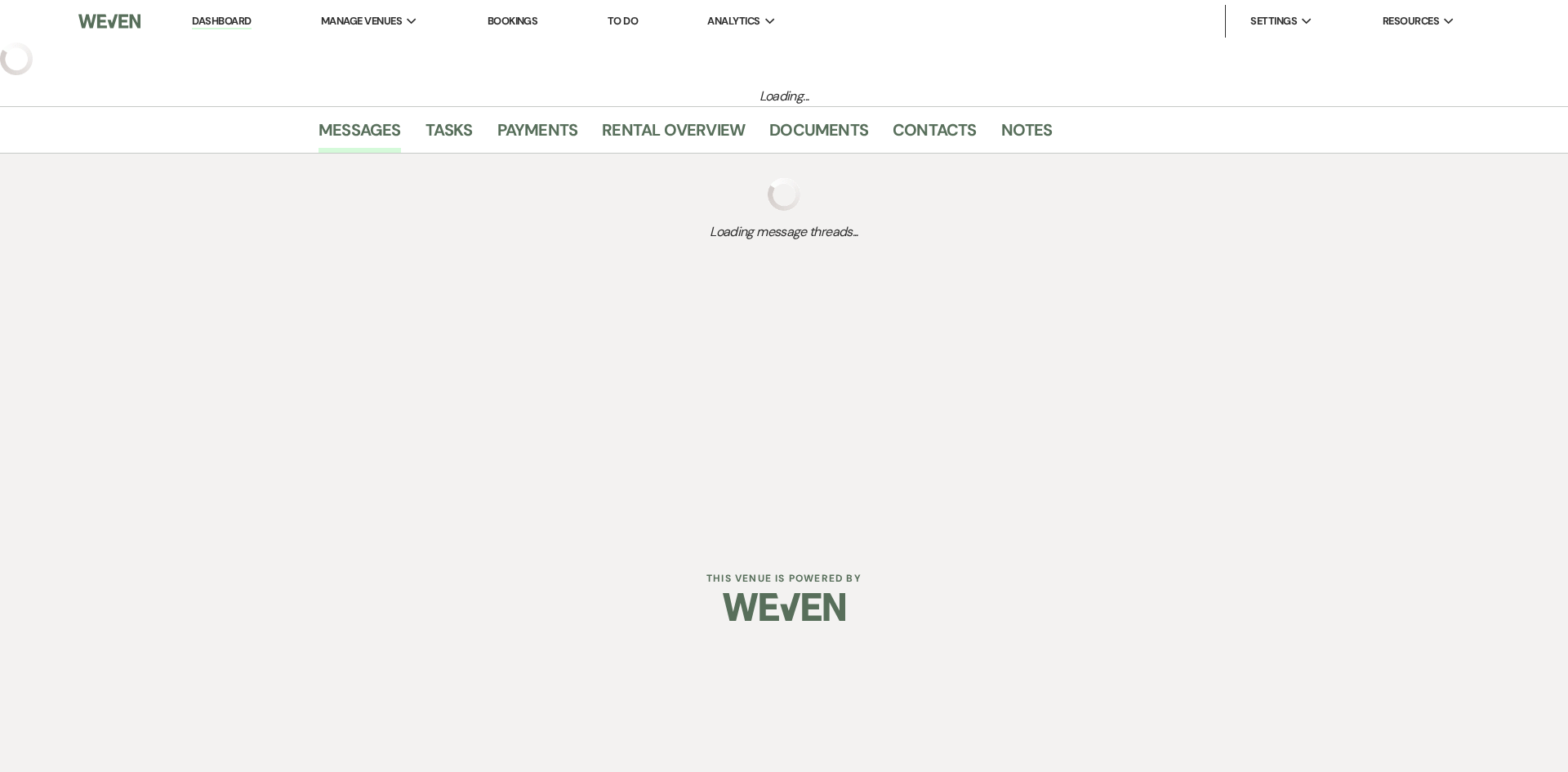
select select "5"
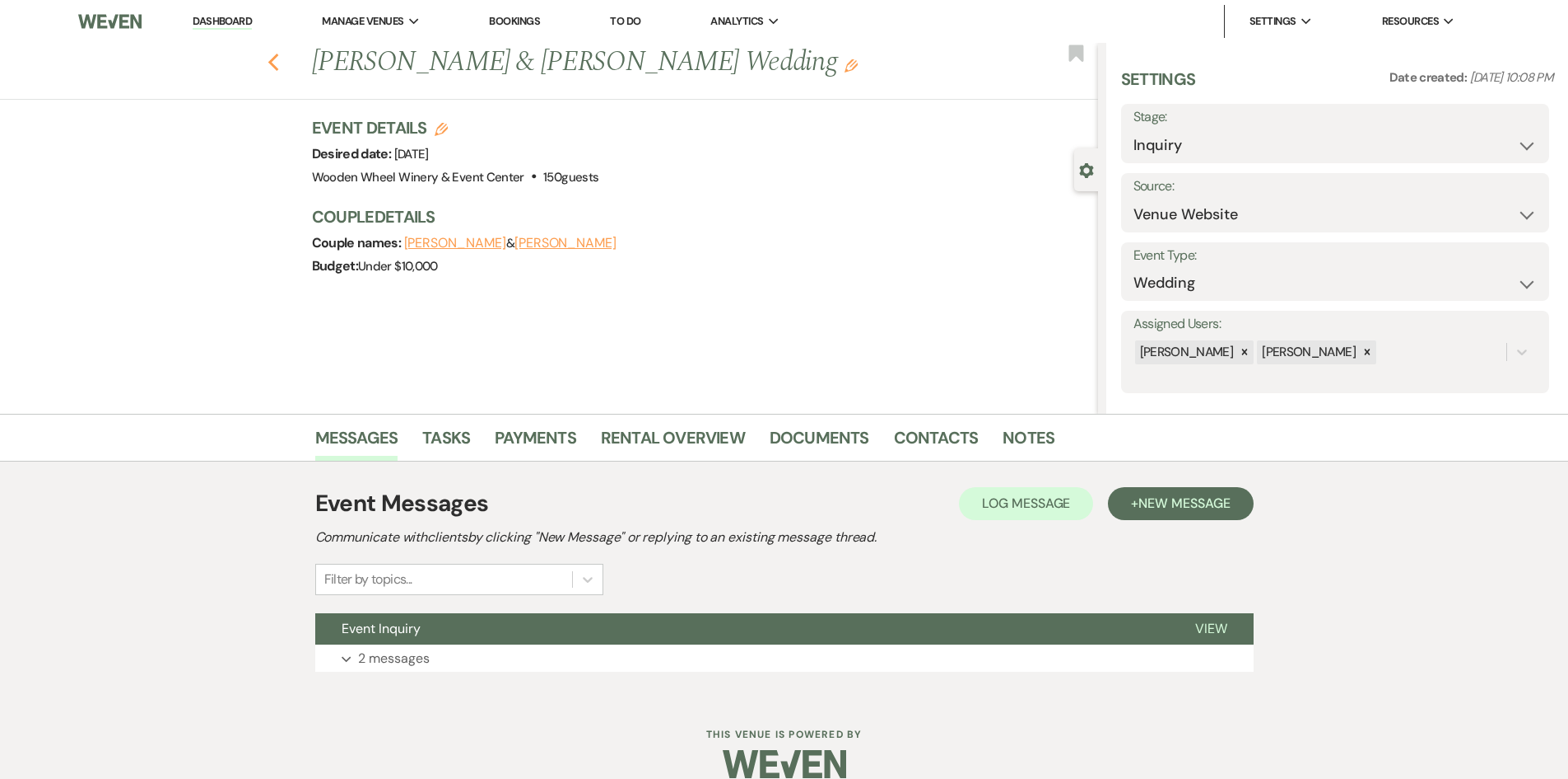
click at [275, 58] on icon "Previous" at bounding box center [273, 63] width 12 height 20
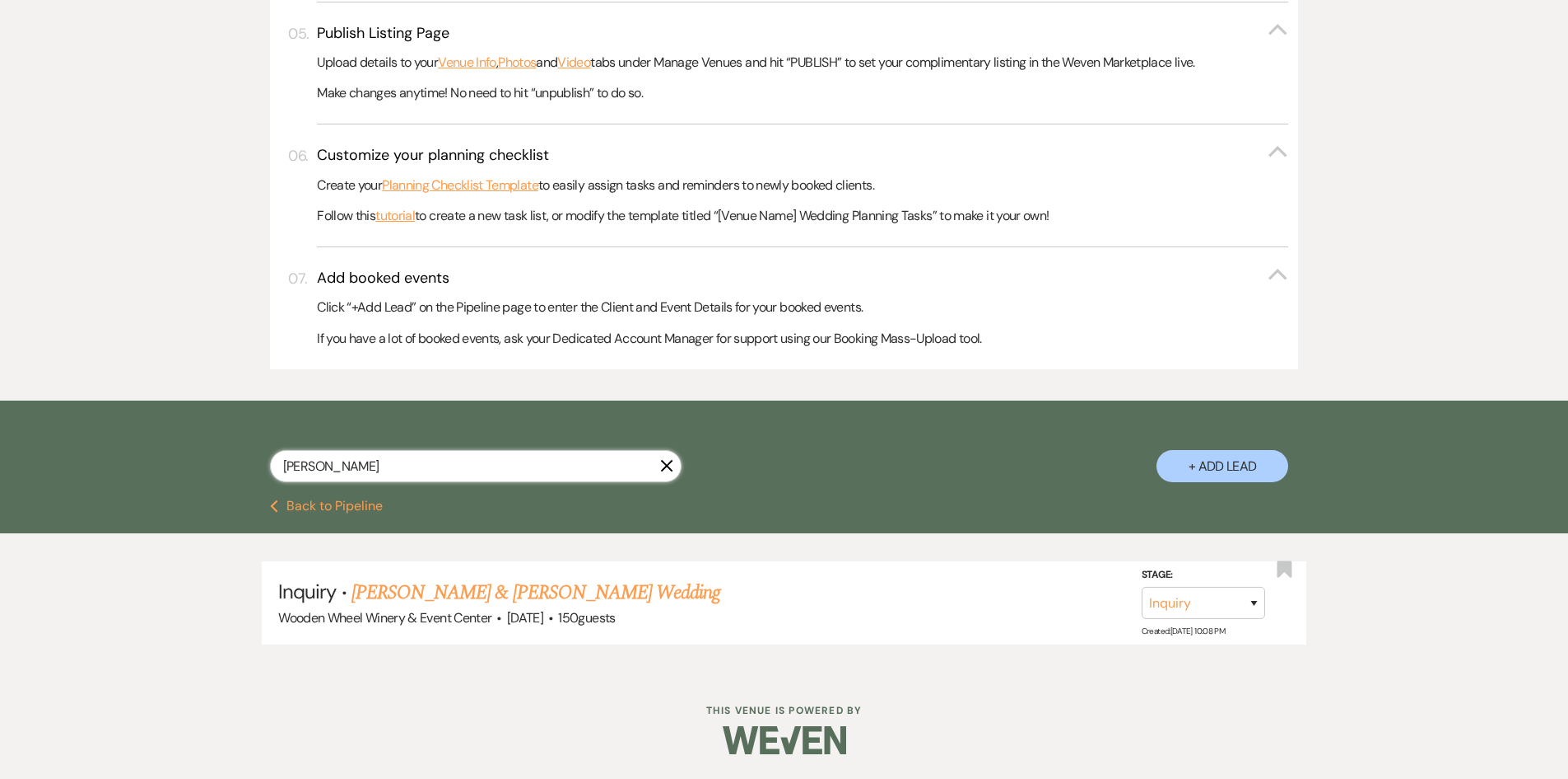
drag, startPoint x: 330, startPoint y: 467, endPoint x: 253, endPoint y: 451, distance: 78.6
click at [253, 451] on div "[PERSON_NAME] + Add Lead" at bounding box center [784, 451] width 1186 height 86
type input "kimba"
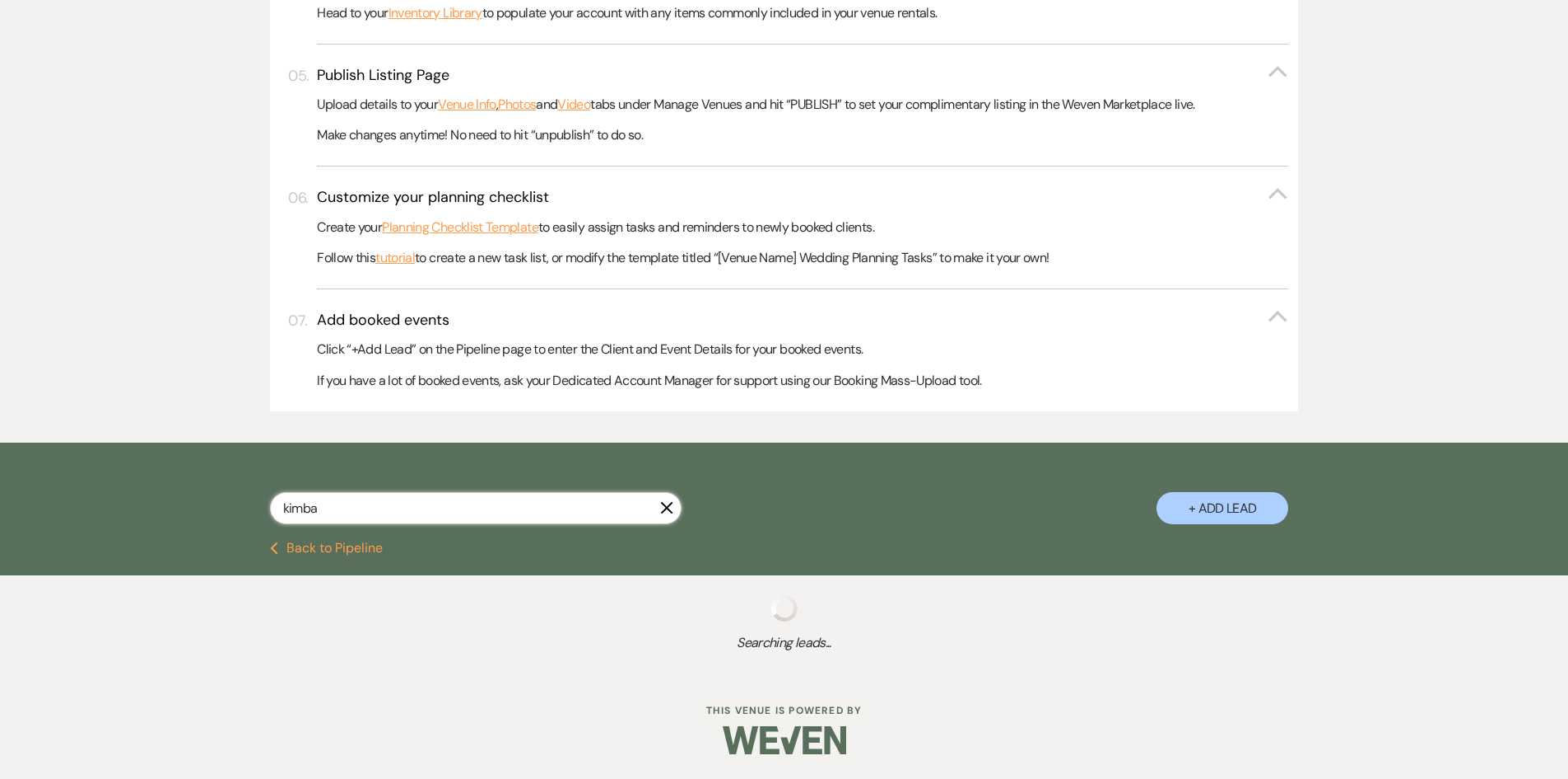
scroll to position [762, 0]
select select "6"
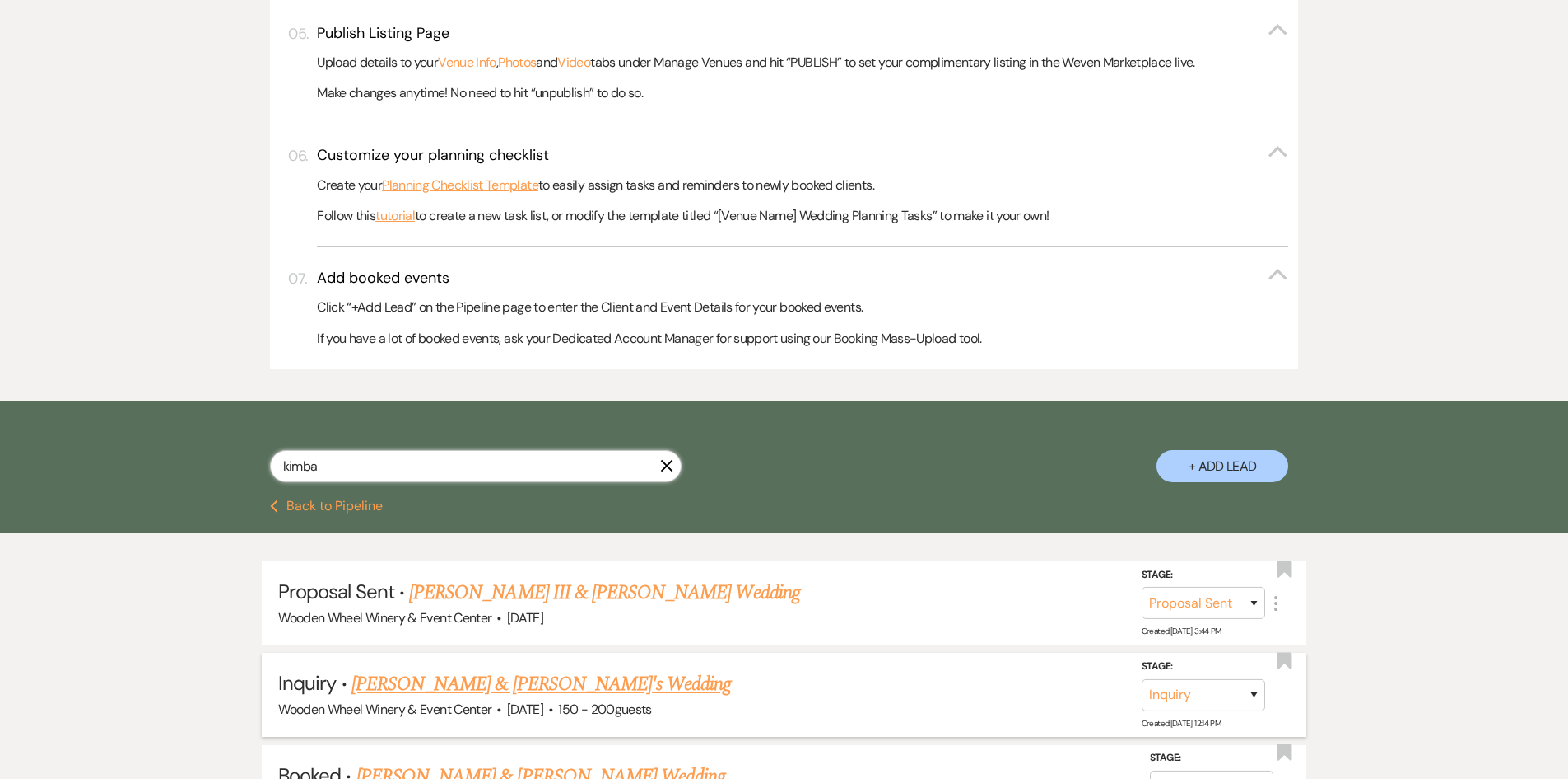
type input "kimba"
click at [467, 683] on link "[PERSON_NAME] & [PERSON_NAME]'s Wedding" at bounding box center [541, 684] width 380 height 30
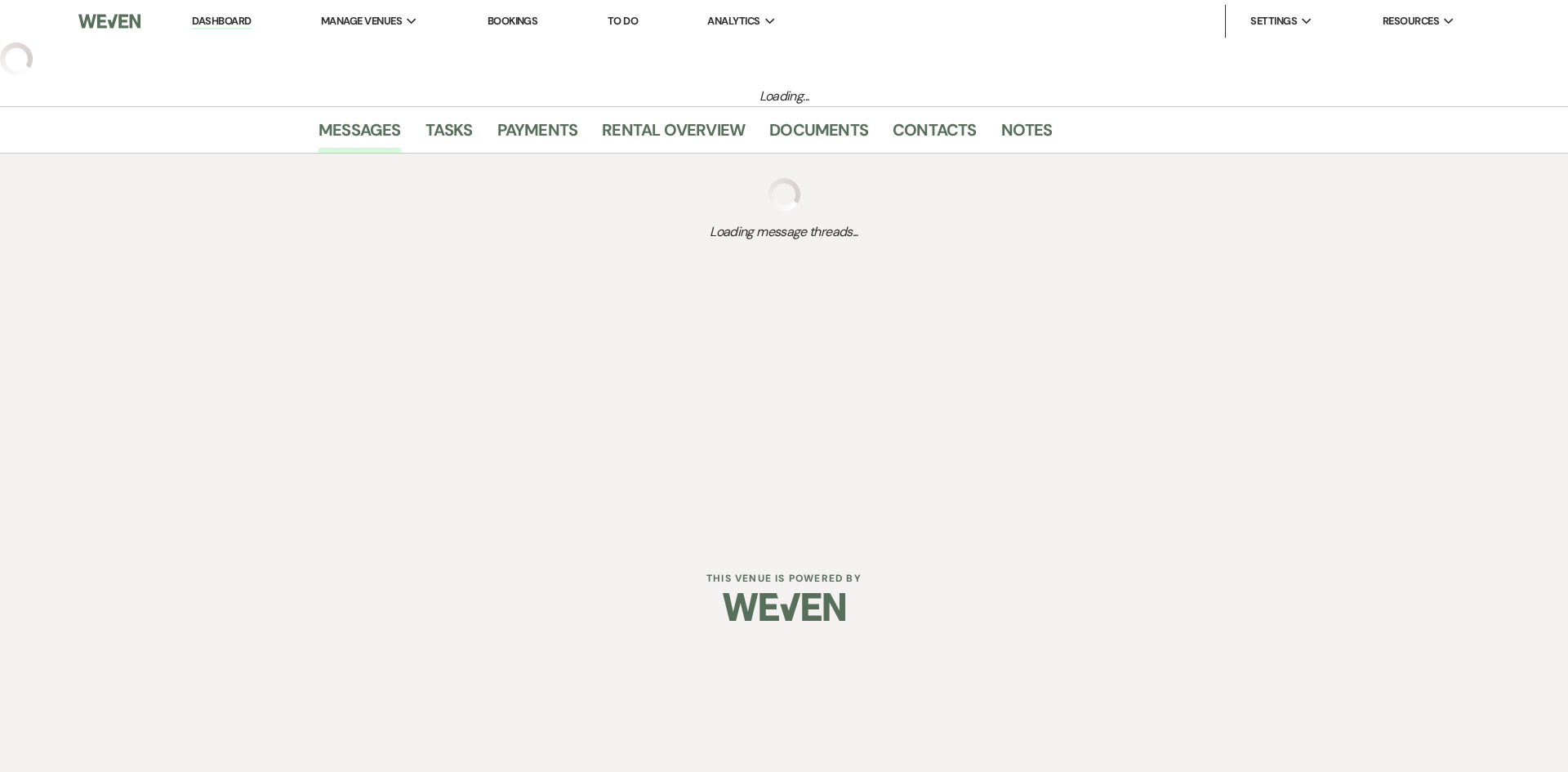
select select "2"
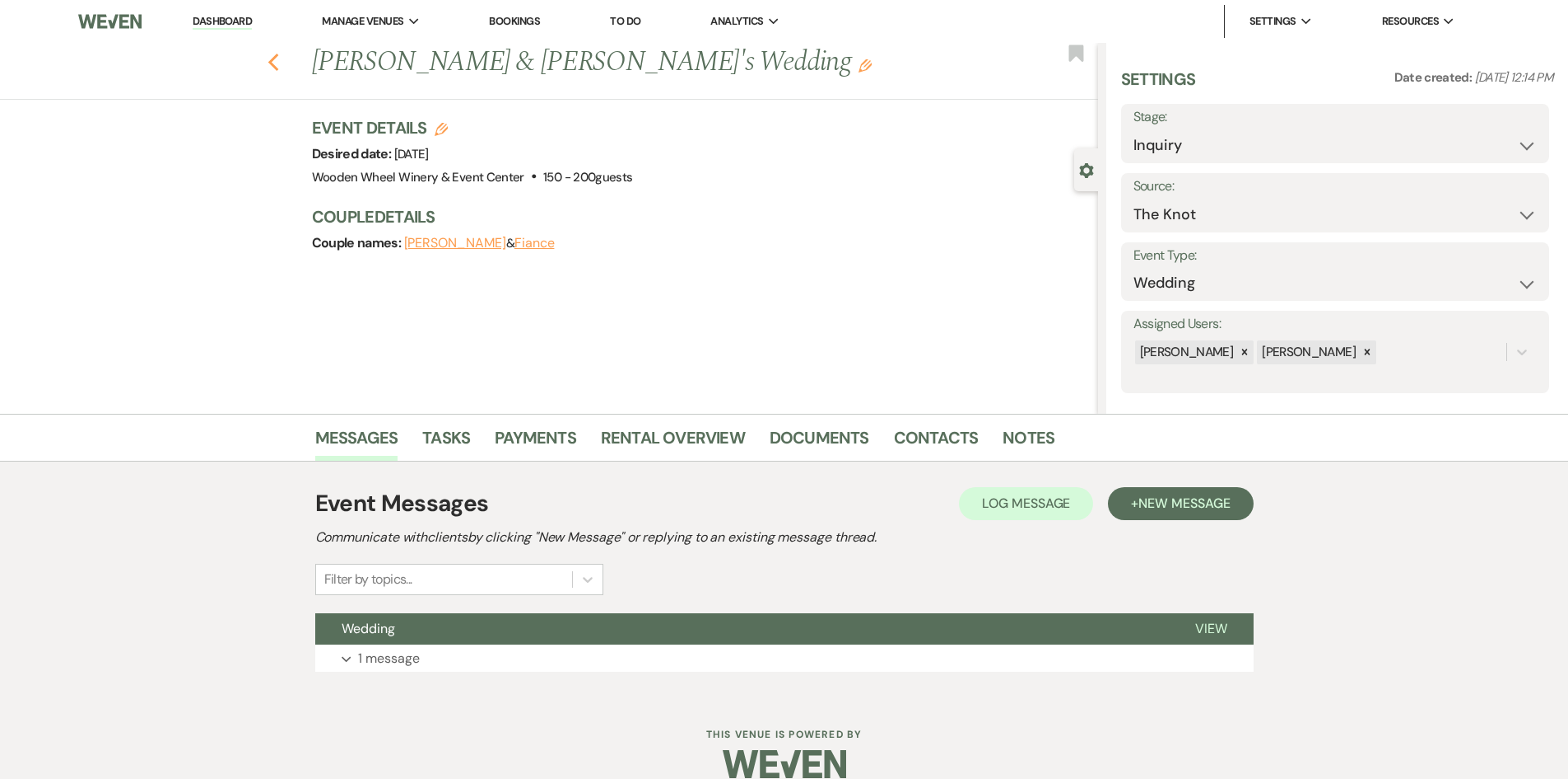
click at [280, 60] on icon "Previous" at bounding box center [273, 63] width 12 height 20
select select "6"
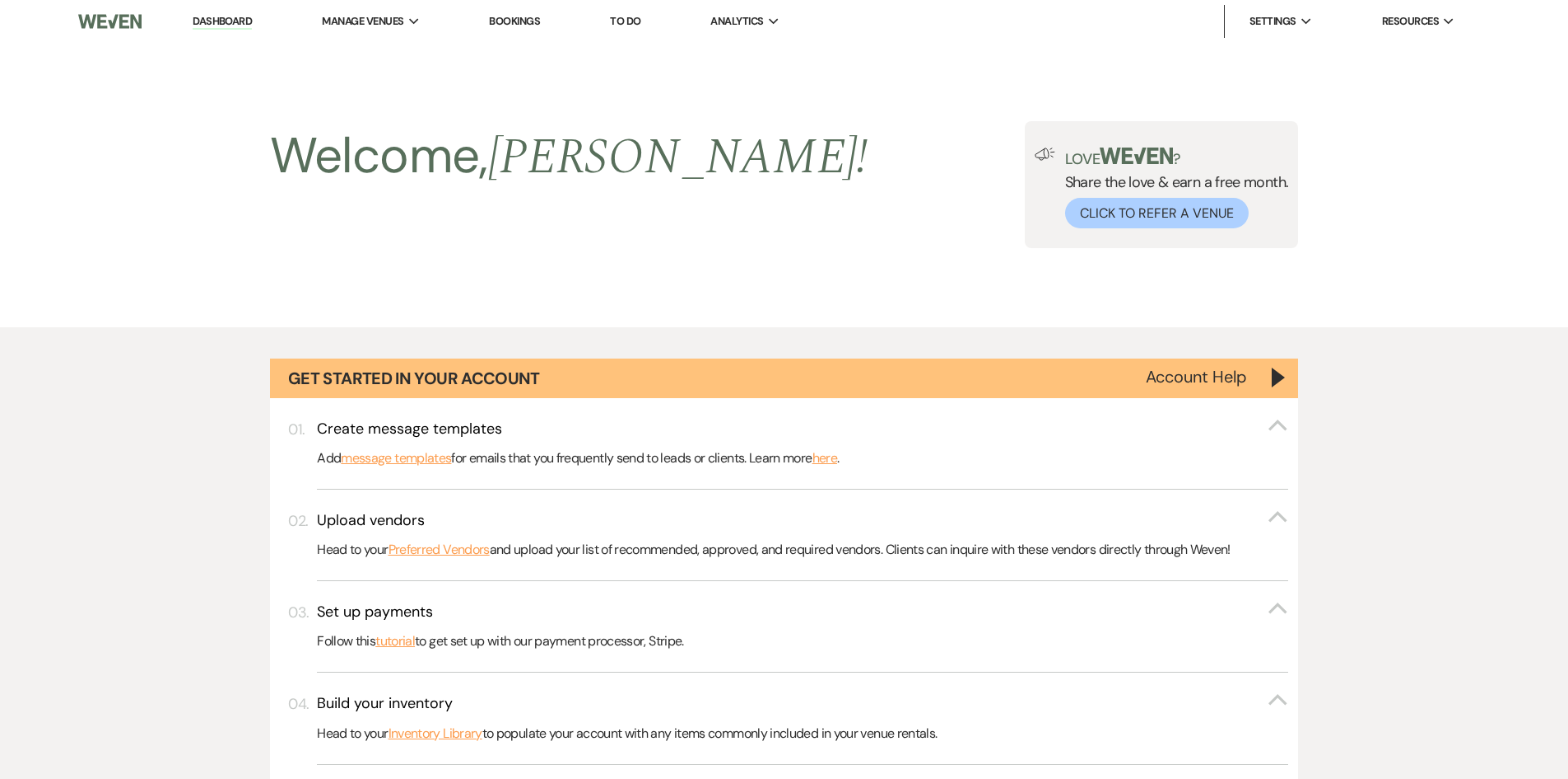
scroll to position [762, 0]
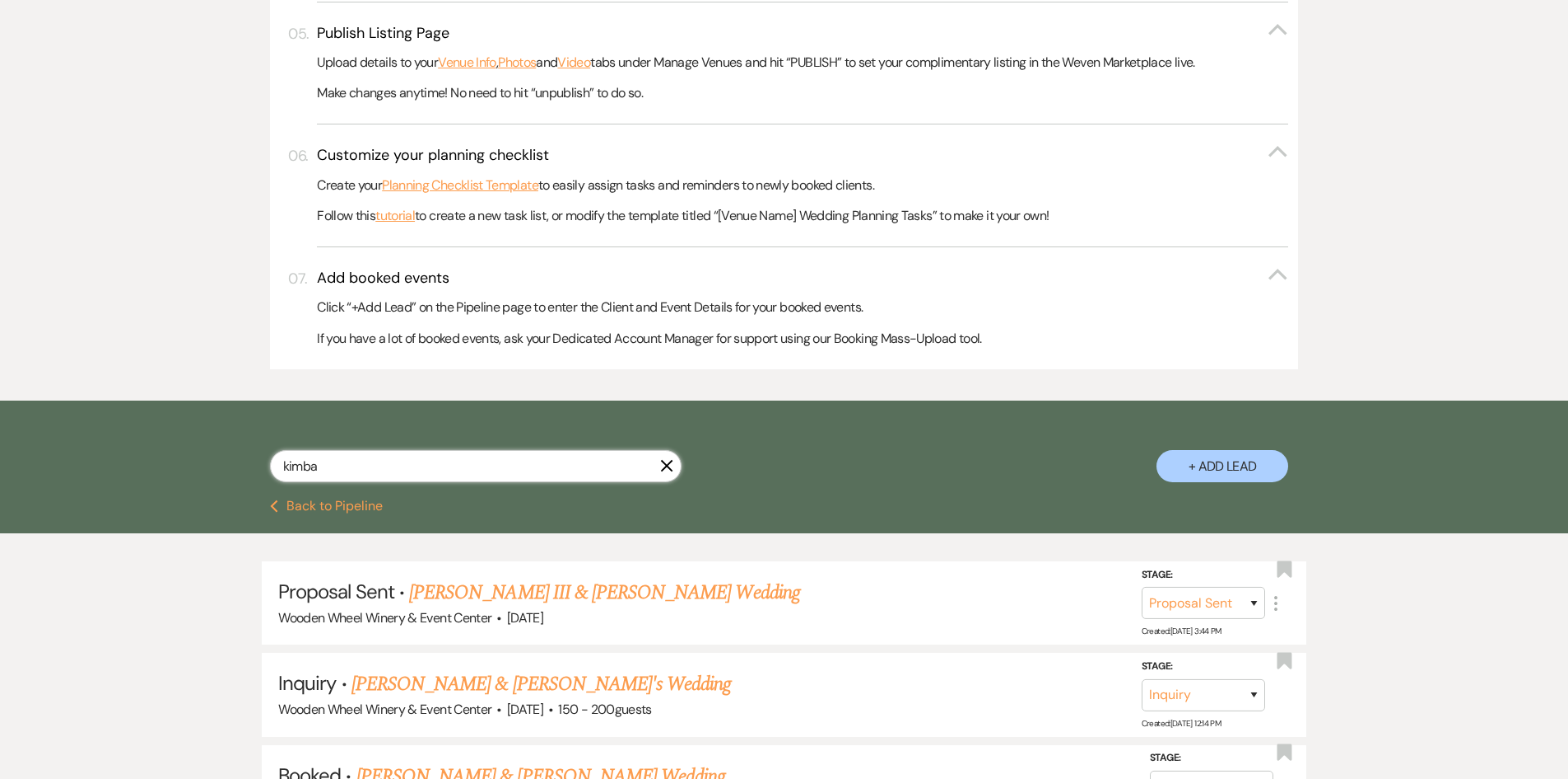
drag, startPoint x: 321, startPoint y: 469, endPoint x: 272, endPoint y: 455, distance: 51.0
click at [273, 455] on input "kimba" at bounding box center [476, 466] width 412 height 32
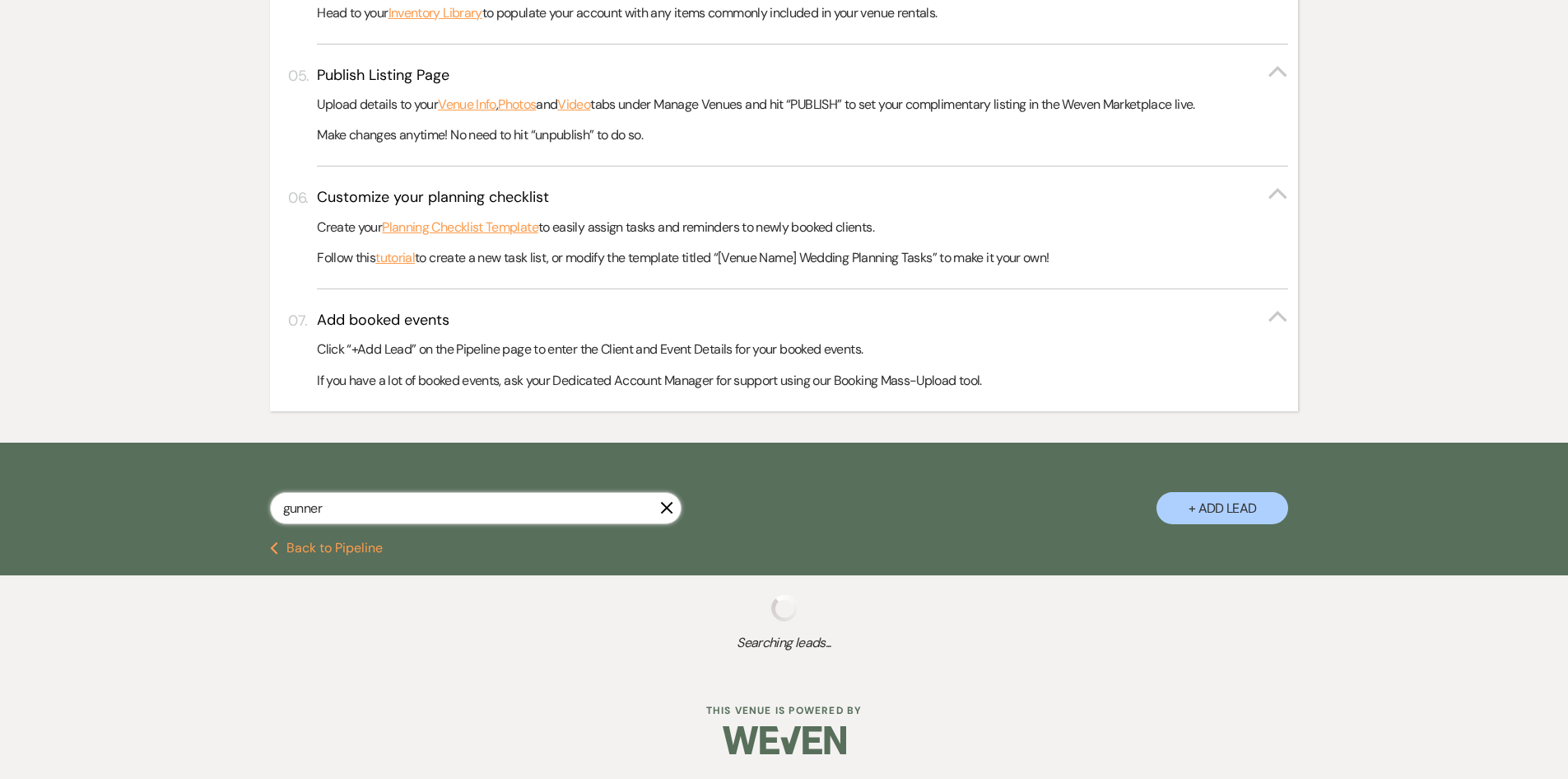
scroll to position [716, 0]
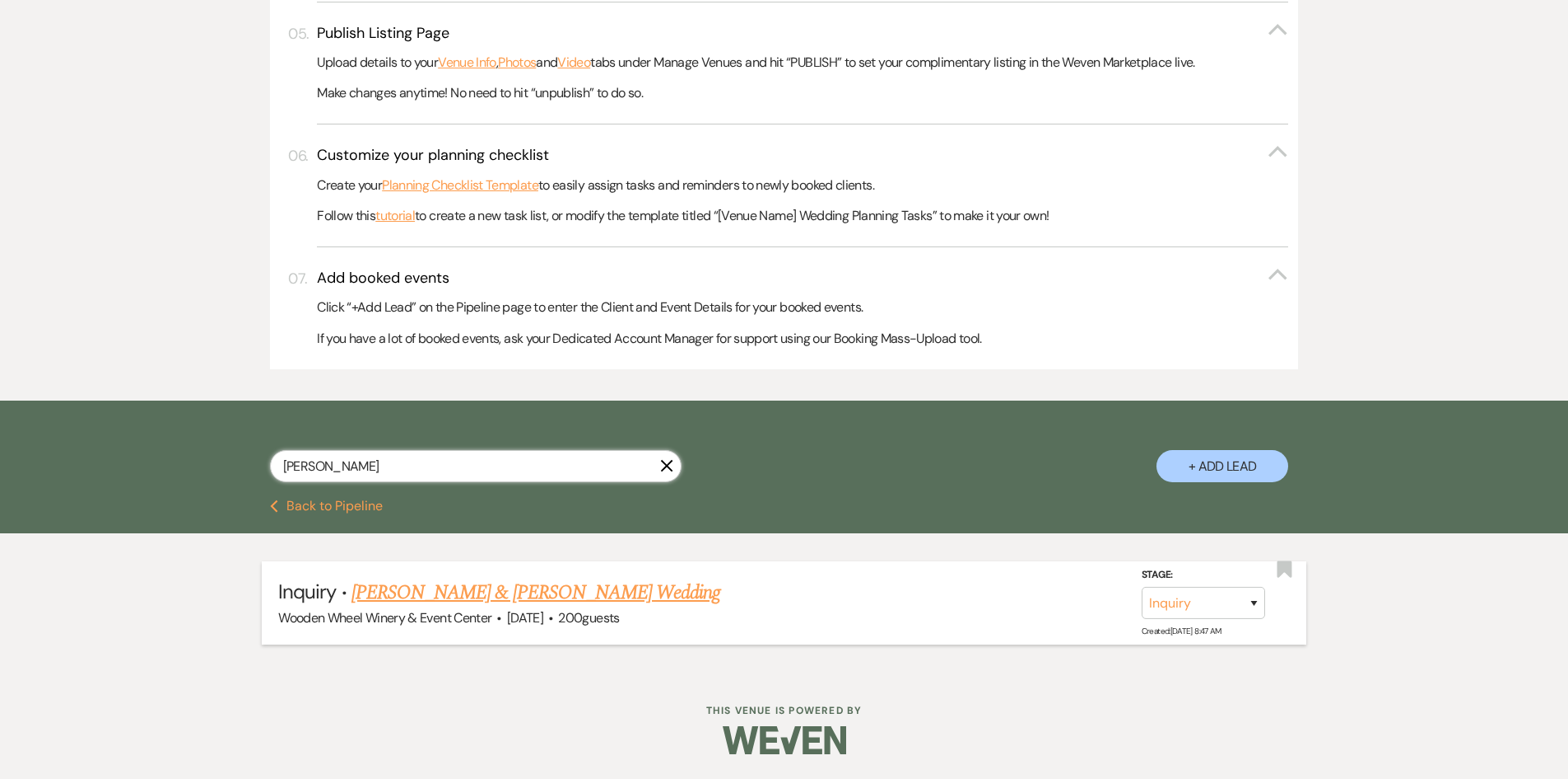
type input "[PERSON_NAME]"
click at [396, 593] on link "[PERSON_NAME] & [PERSON_NAME] Wedding" at bounding box center [535, 592] width 368 height 30
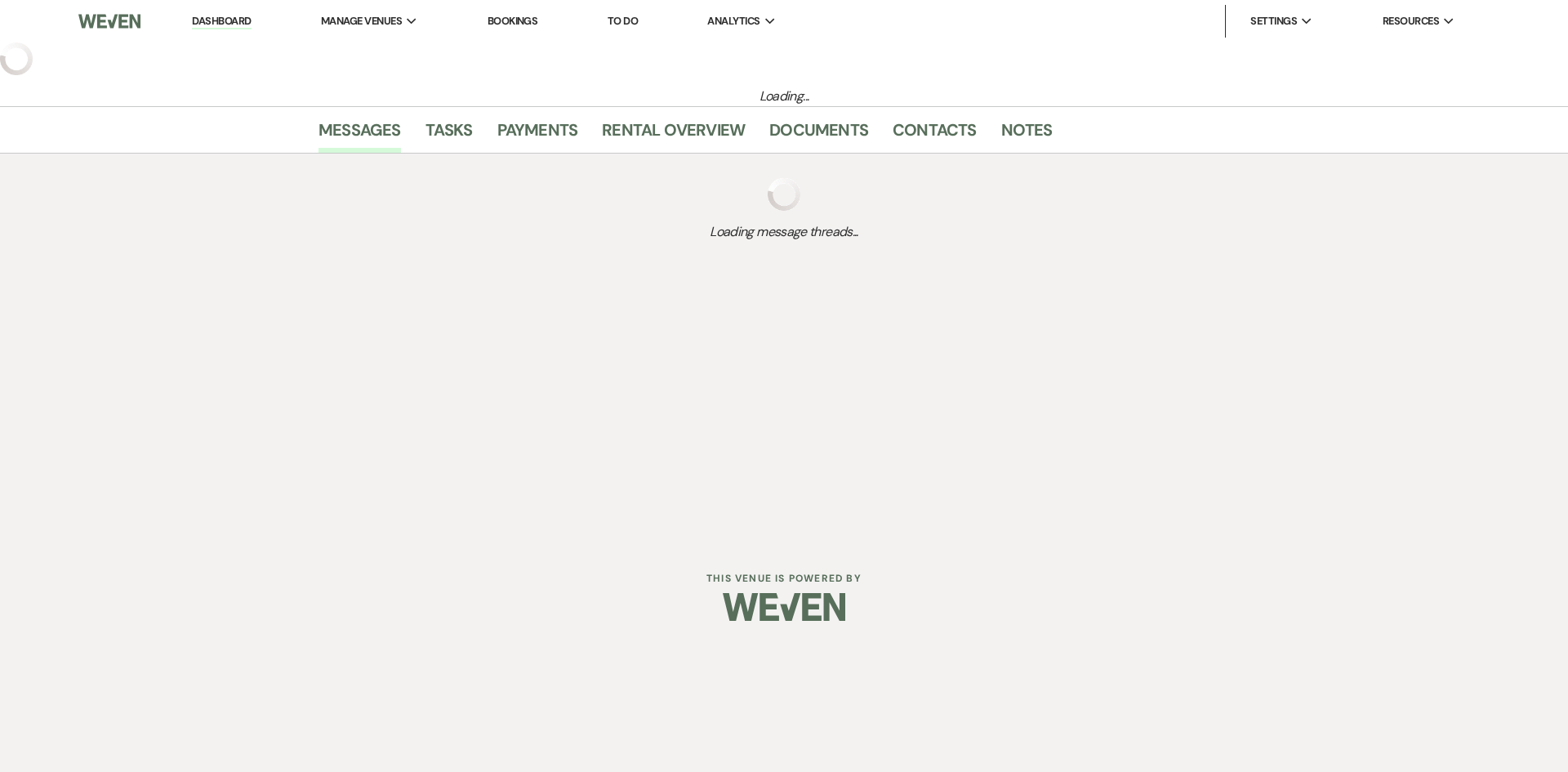
select select "5"
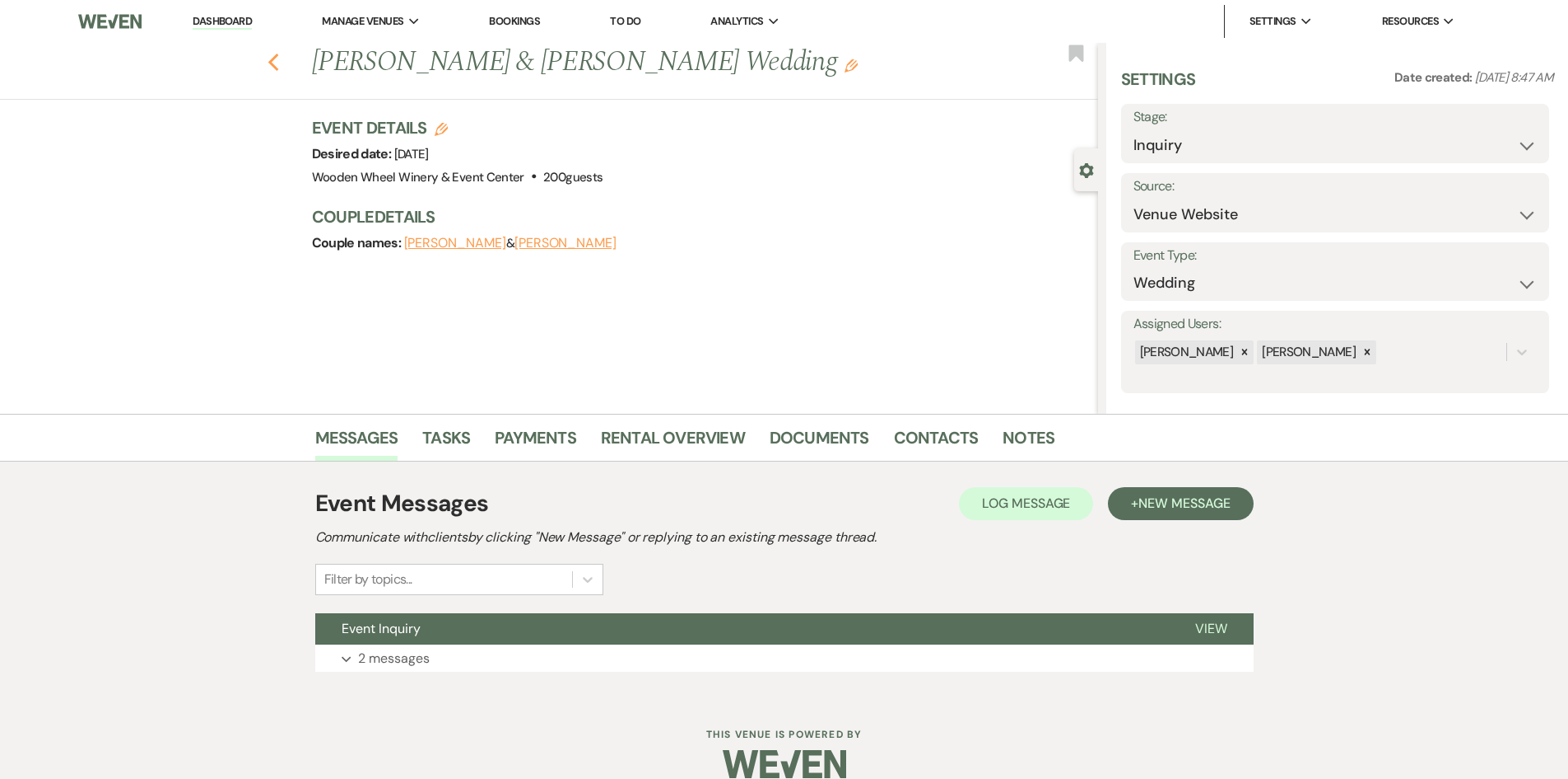
click at [280, 56] on icon "Previous" at bounding box center [273, 63] width 12 height 20
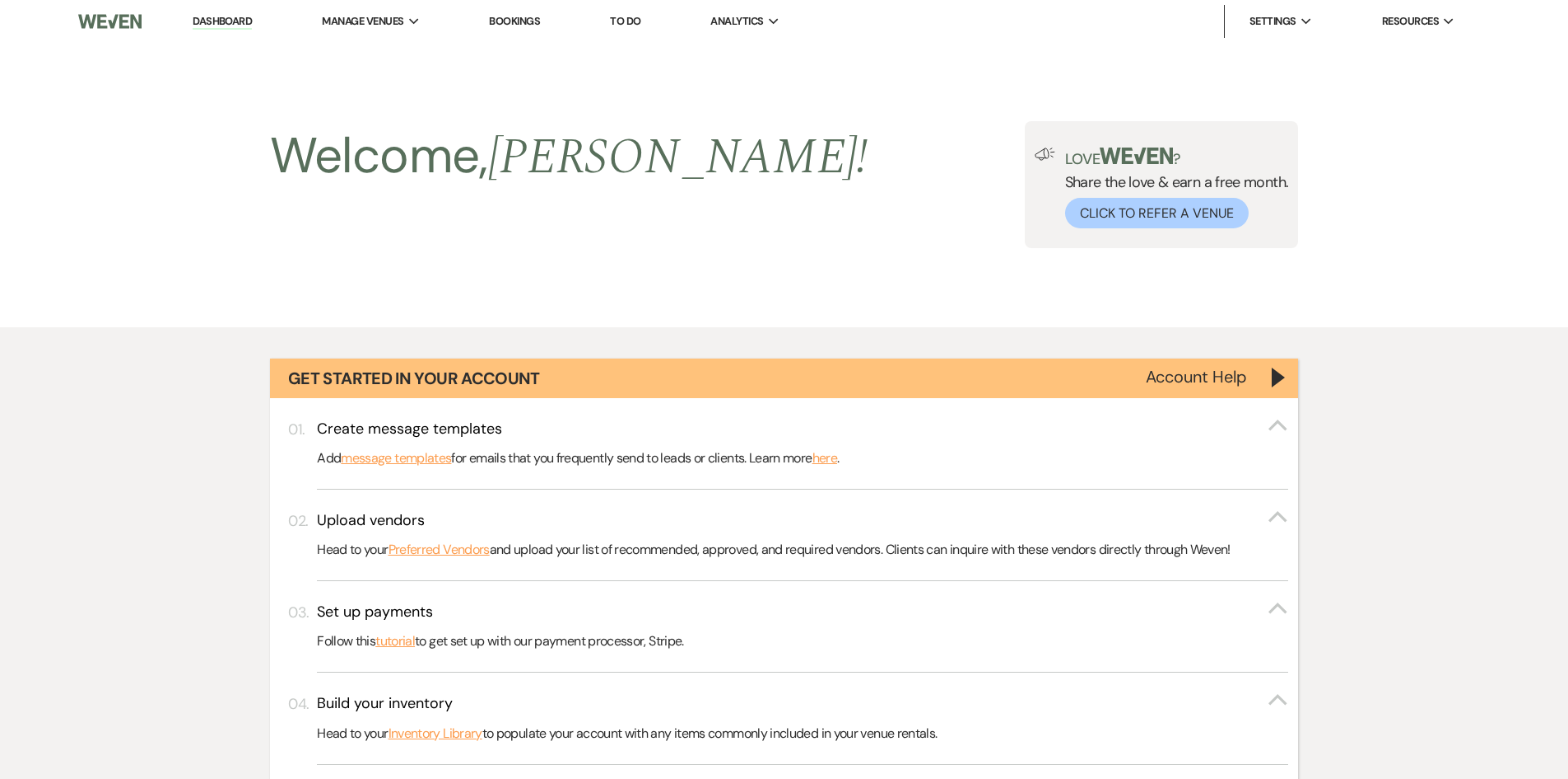
scroll to position [762, 0]
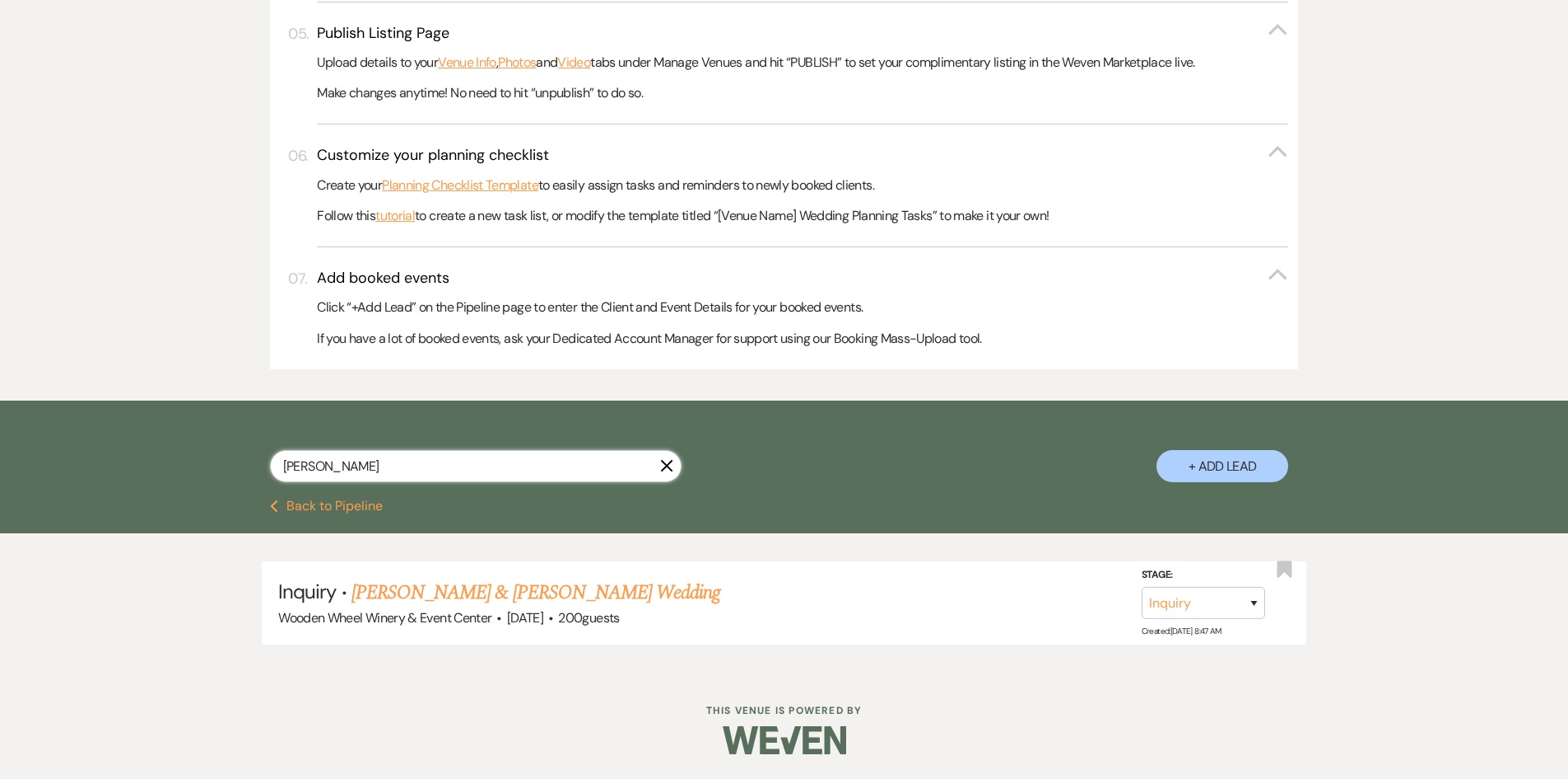
drag, startPoint x: 303, startPoint y: 471, endPoint x: 221, endPoint y: 471, distance: 82.0
click at [221, 471] on div "[PERSON_NAME] + Add Lead" at bounding box center [784, 451] width 1186 height 86
type input "moon"
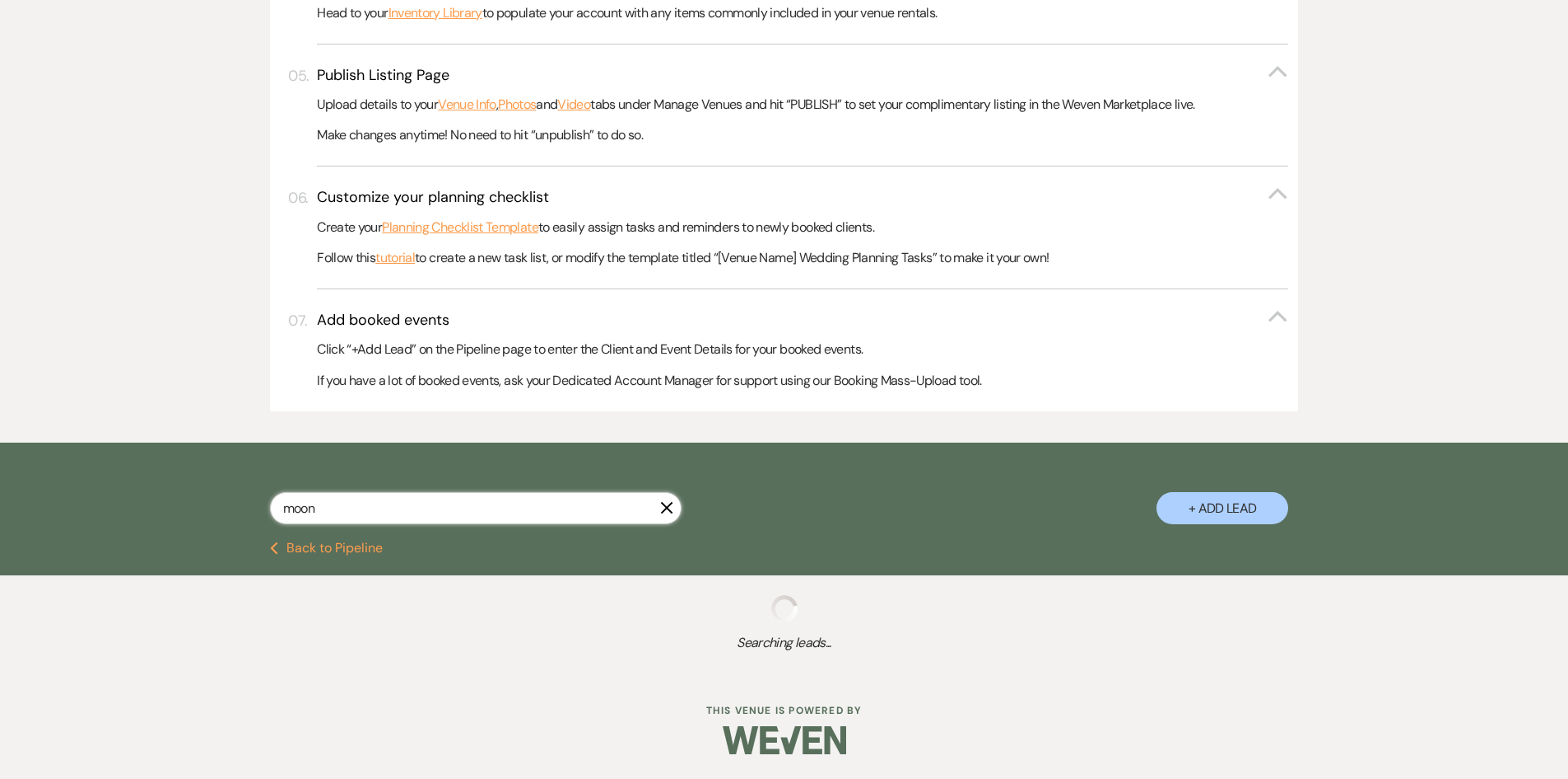
select select "5"
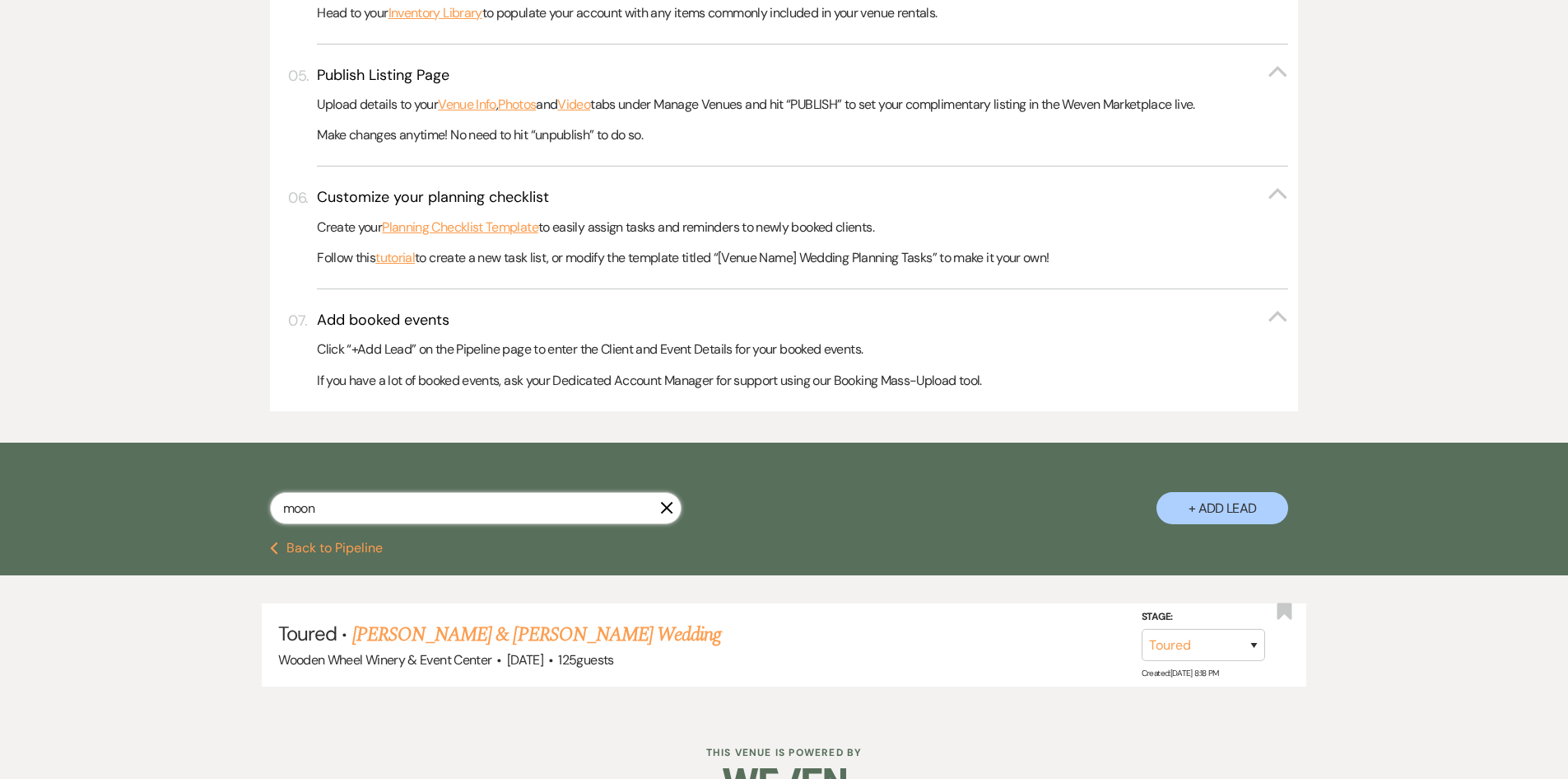
scroll to position [762, 0]
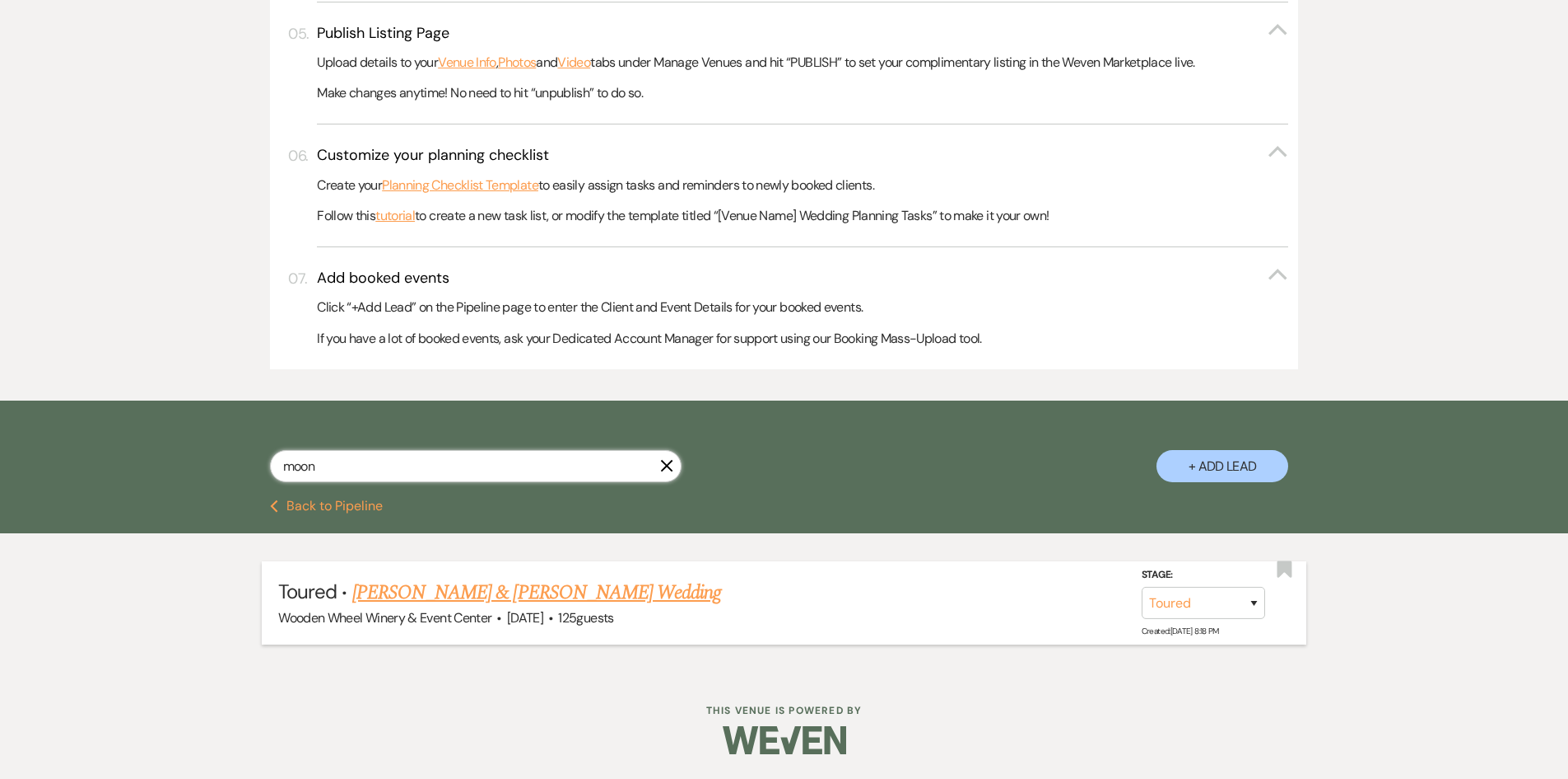
type input "moon"
click at [425, 593] on link "[PERSON_NAME] & [PERSON_NAME] Wedding" at bounding box center [536, 592] width 368 height 30
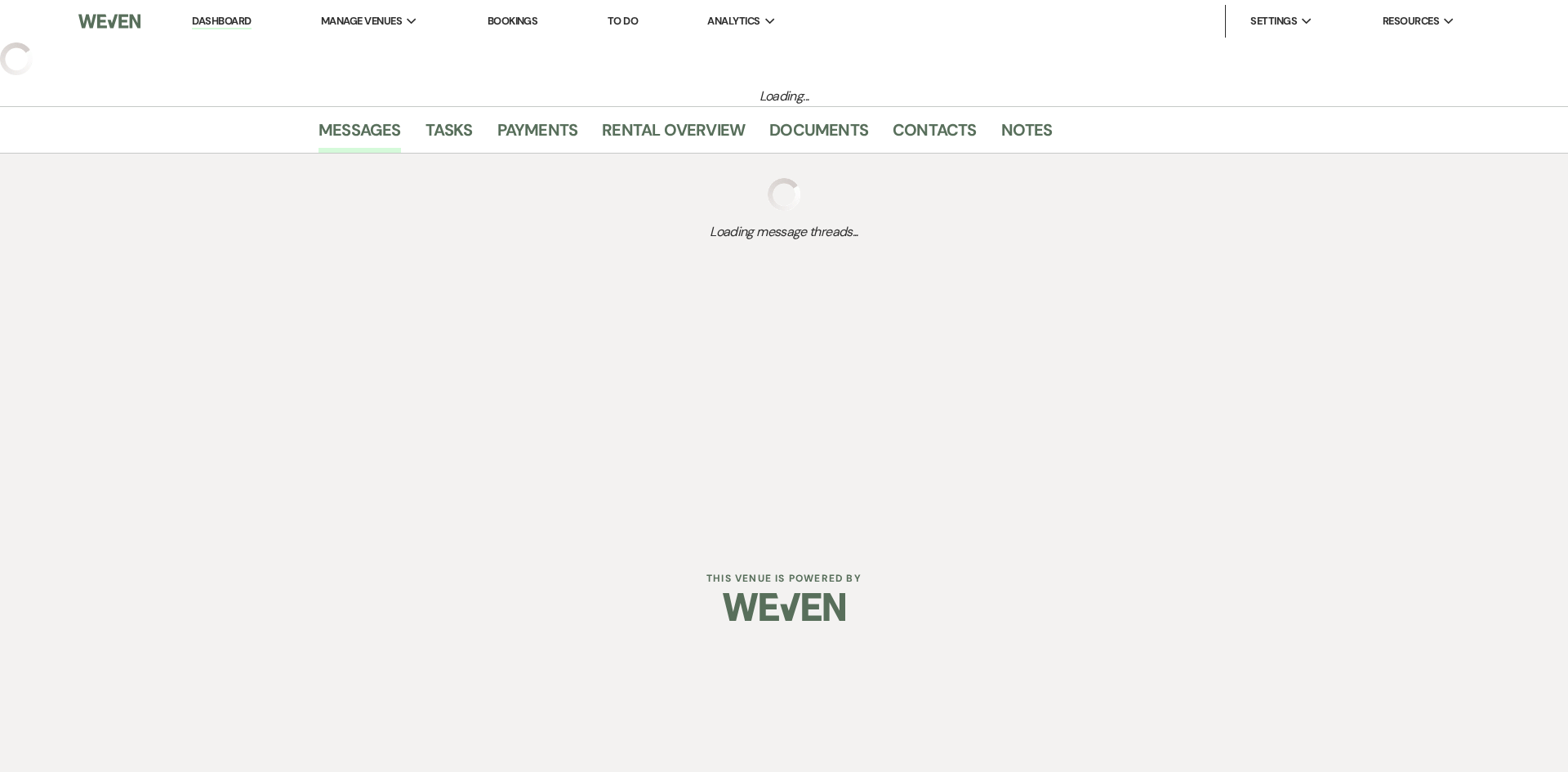
select select "5"
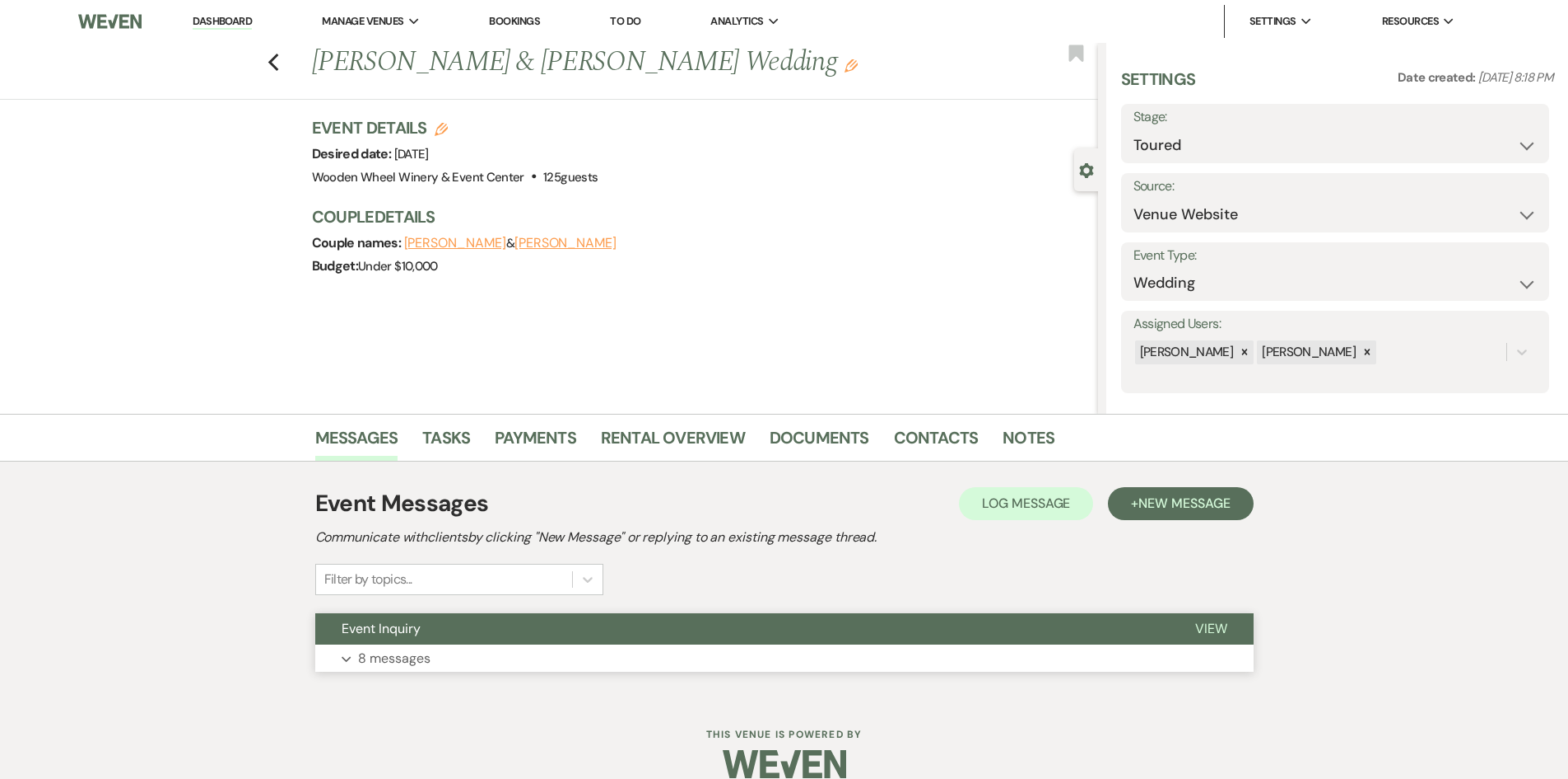
click at [418, 658] on p "8 messages" at bounding box center [394, 659] width 72 height 22
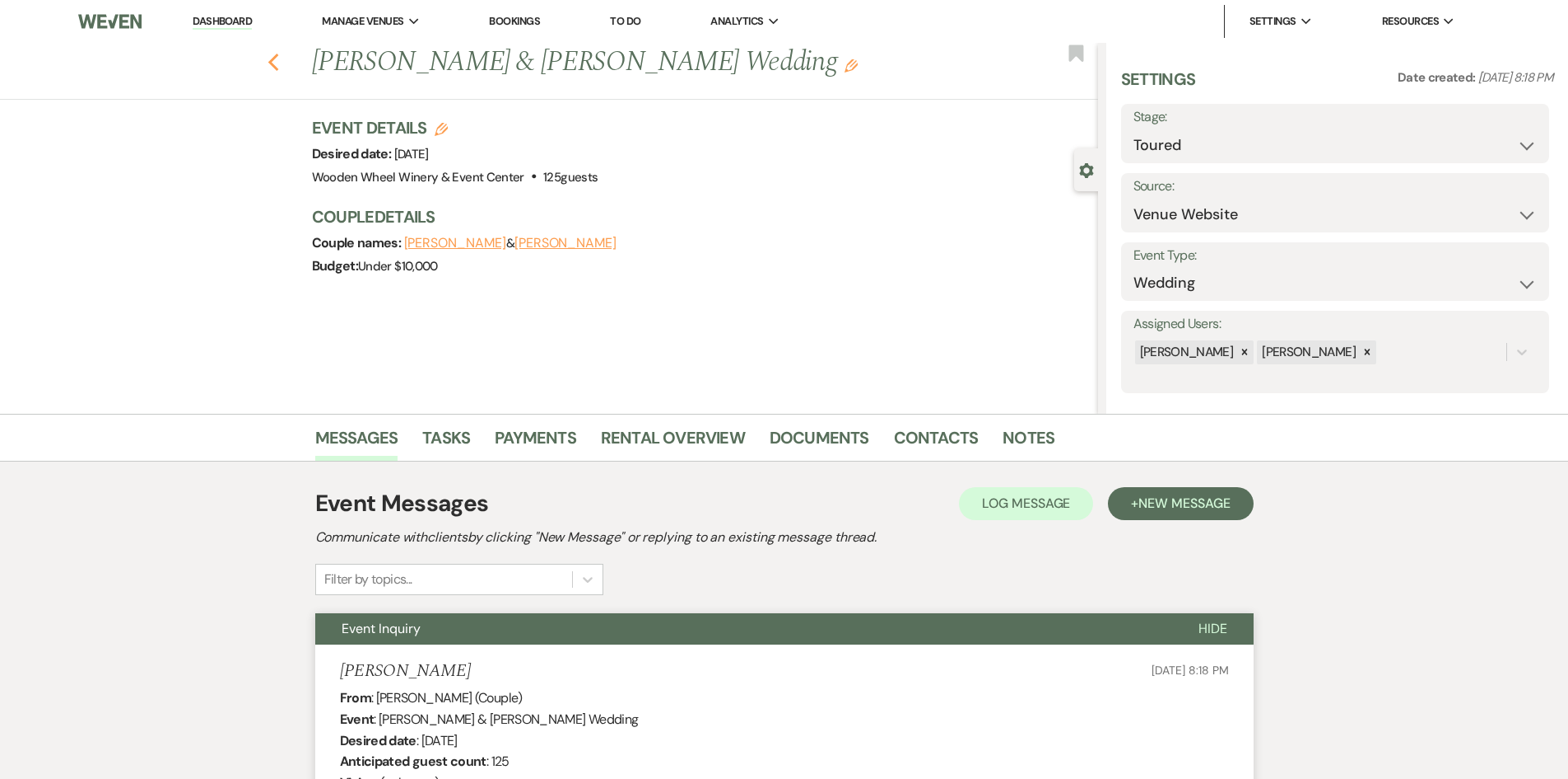
click at [280, 63] on icon "Previous" at bounding box center [273, 63] width 12 height 20
select select "5"
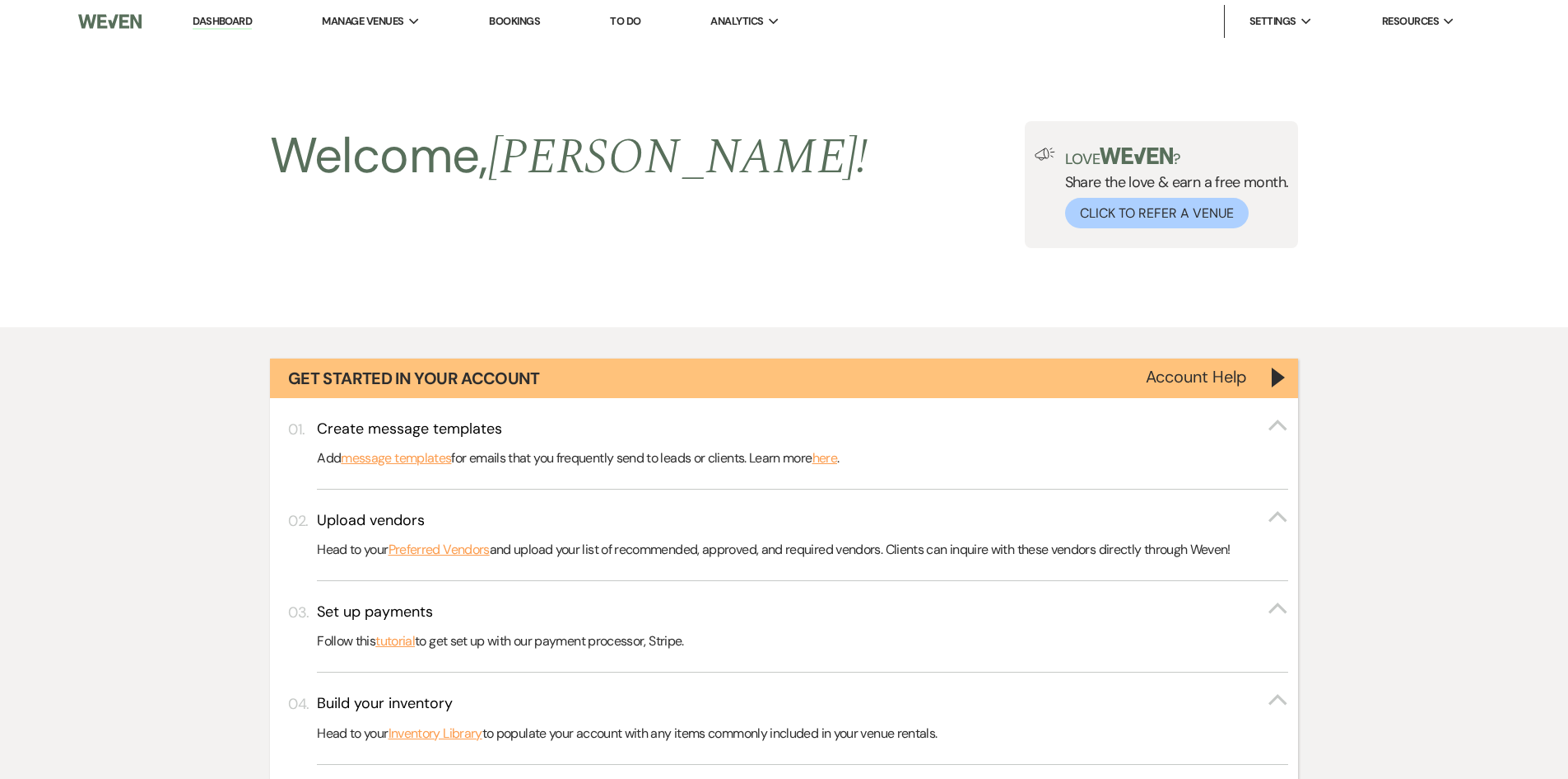
scroll to position [762, 0]
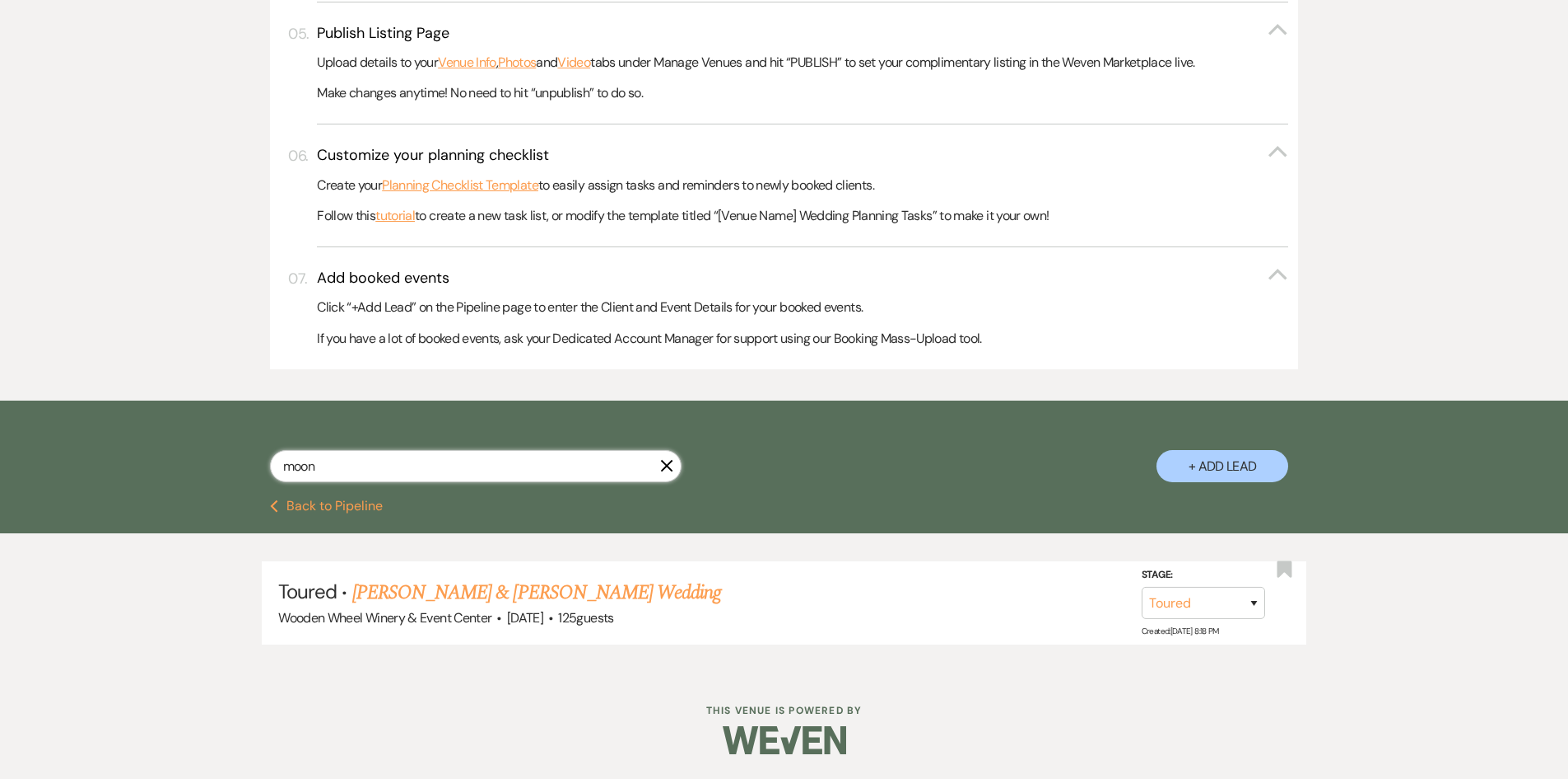
drag, startPoint x: 341, startPoint y: 463, endPoint x: 209, endPoint y: 452, distance: 132.5
click at [209, 456] on div "moon X + Add Lead" at bounding box center [784, 451] width 1186 height 86
type input "[PERSON_NAME]"
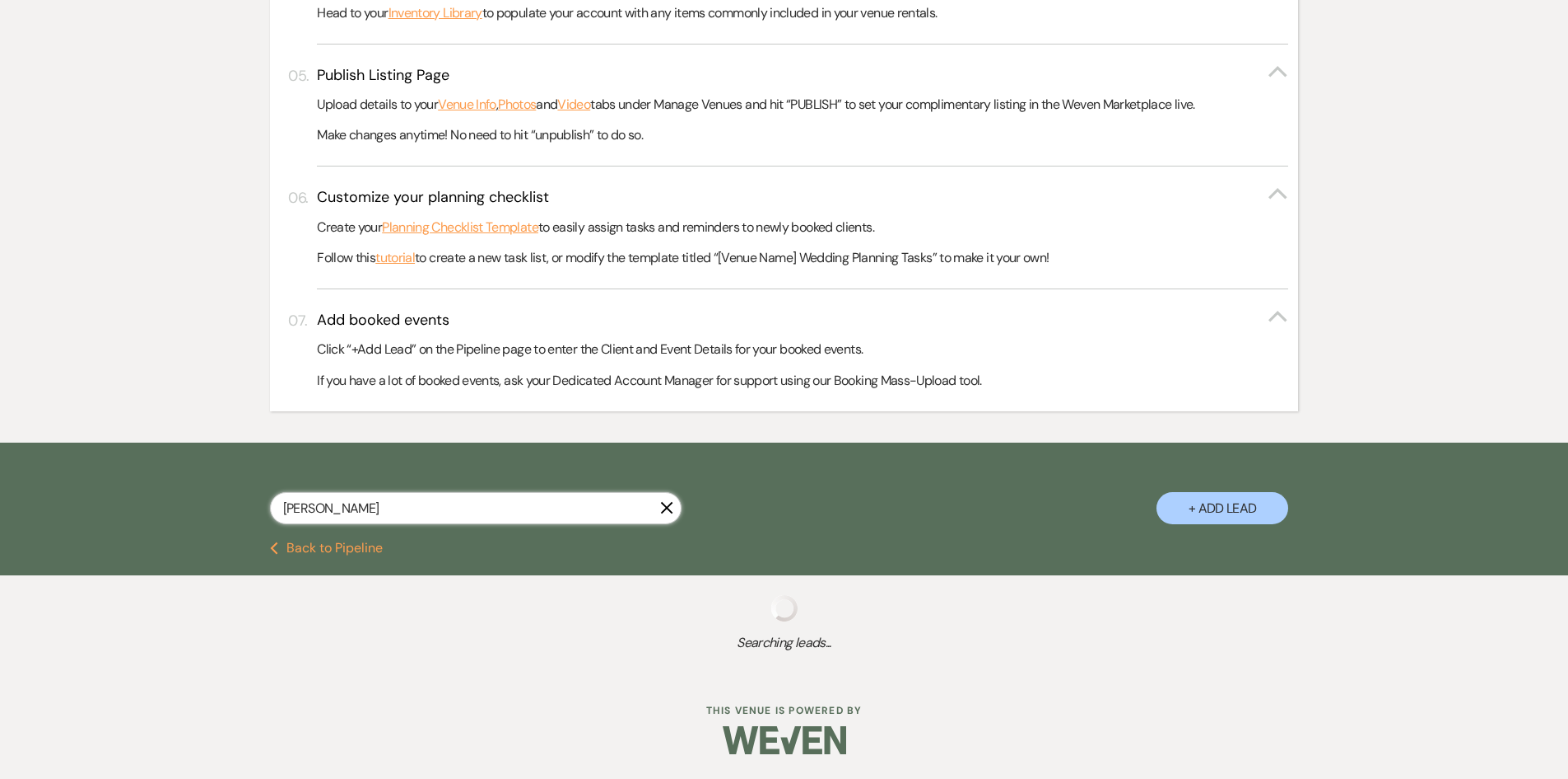
select select "5"
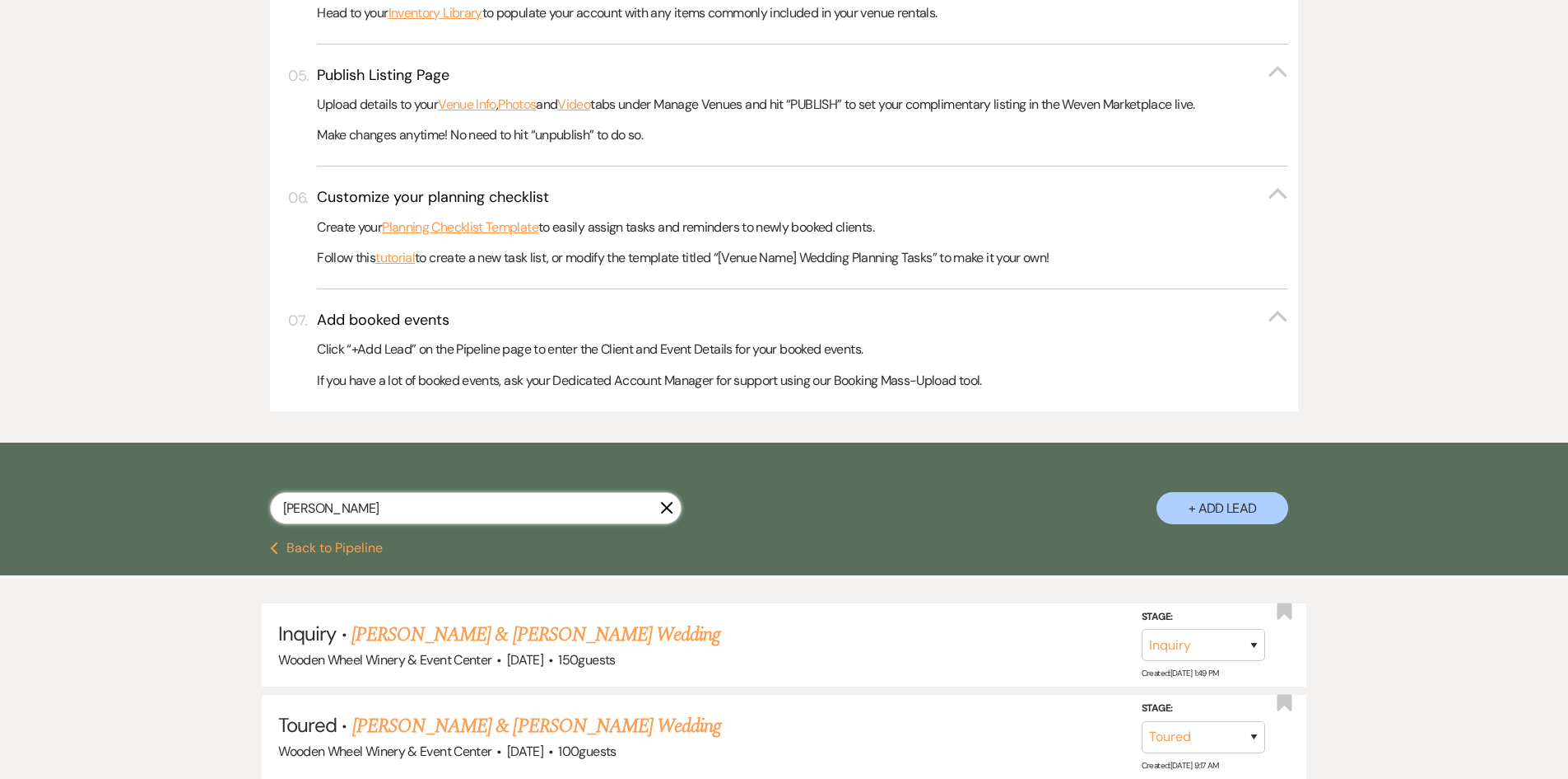
scroll to position [762, 0]
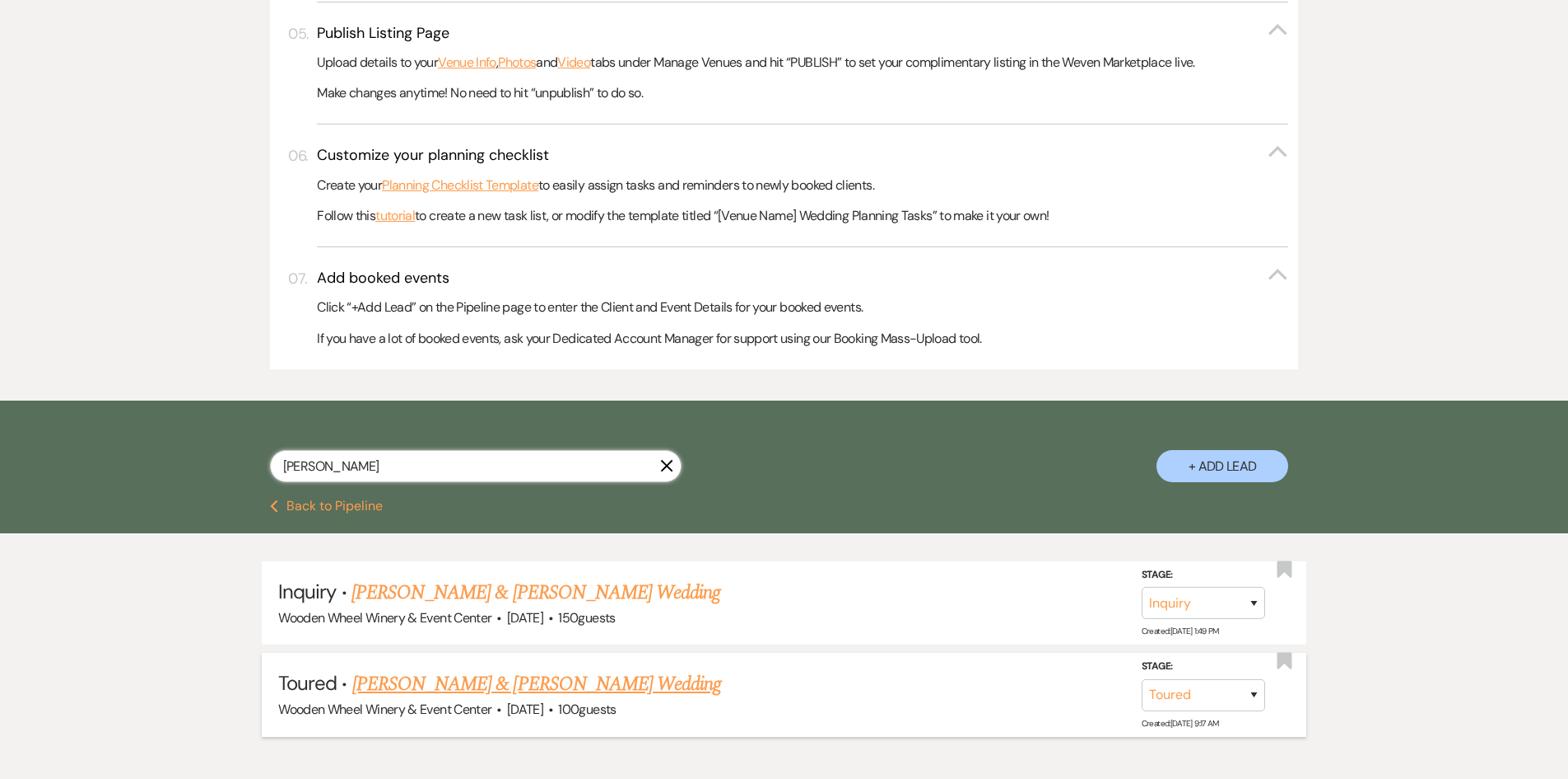
type input "[PERSON_NAME]"
click at [442, 684] on link "[PERSON_NAME] & [PERSON_NAME] Wedding" at bounding box center [536, 684] width 368 height 30
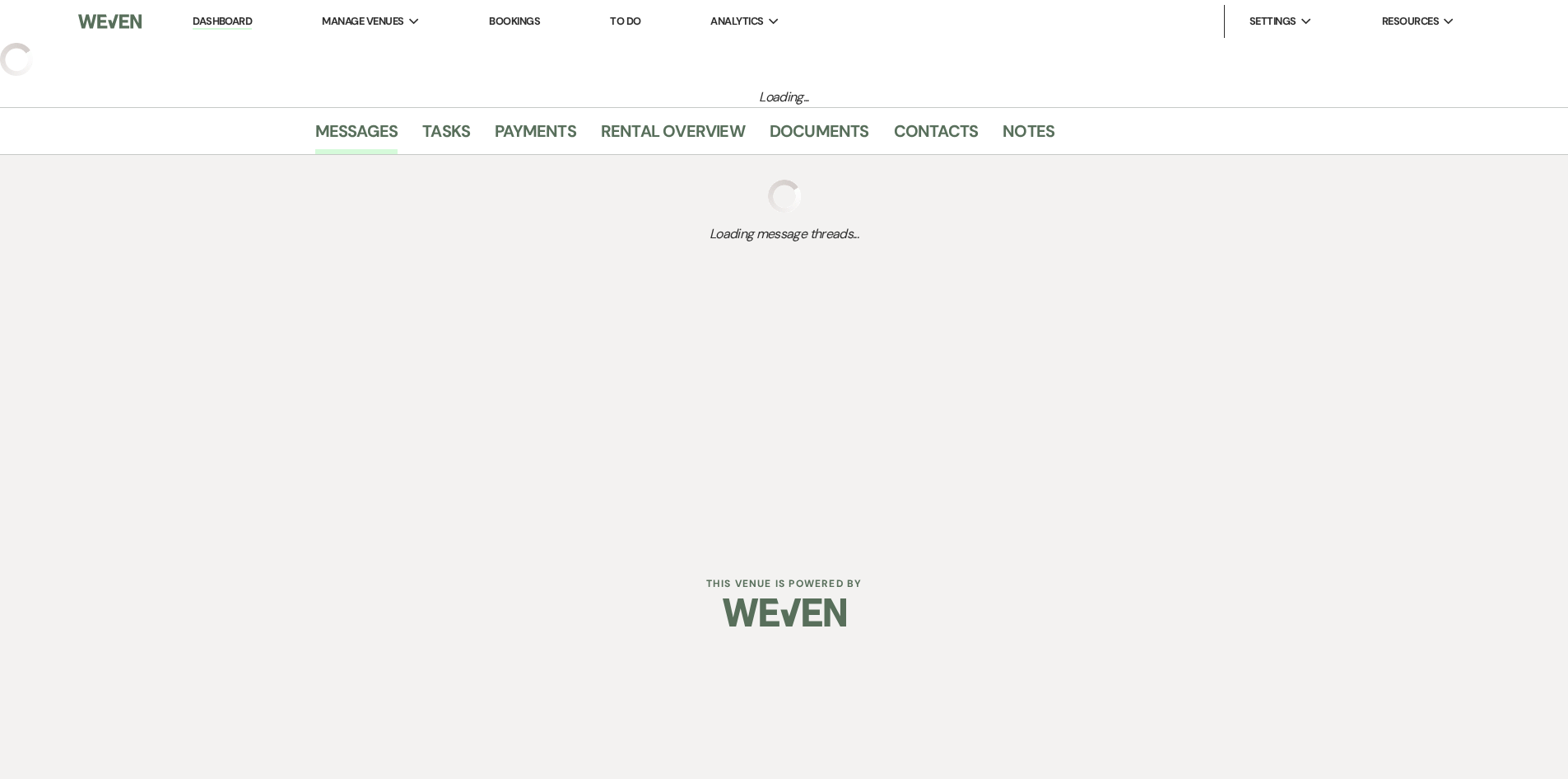
select select "5"
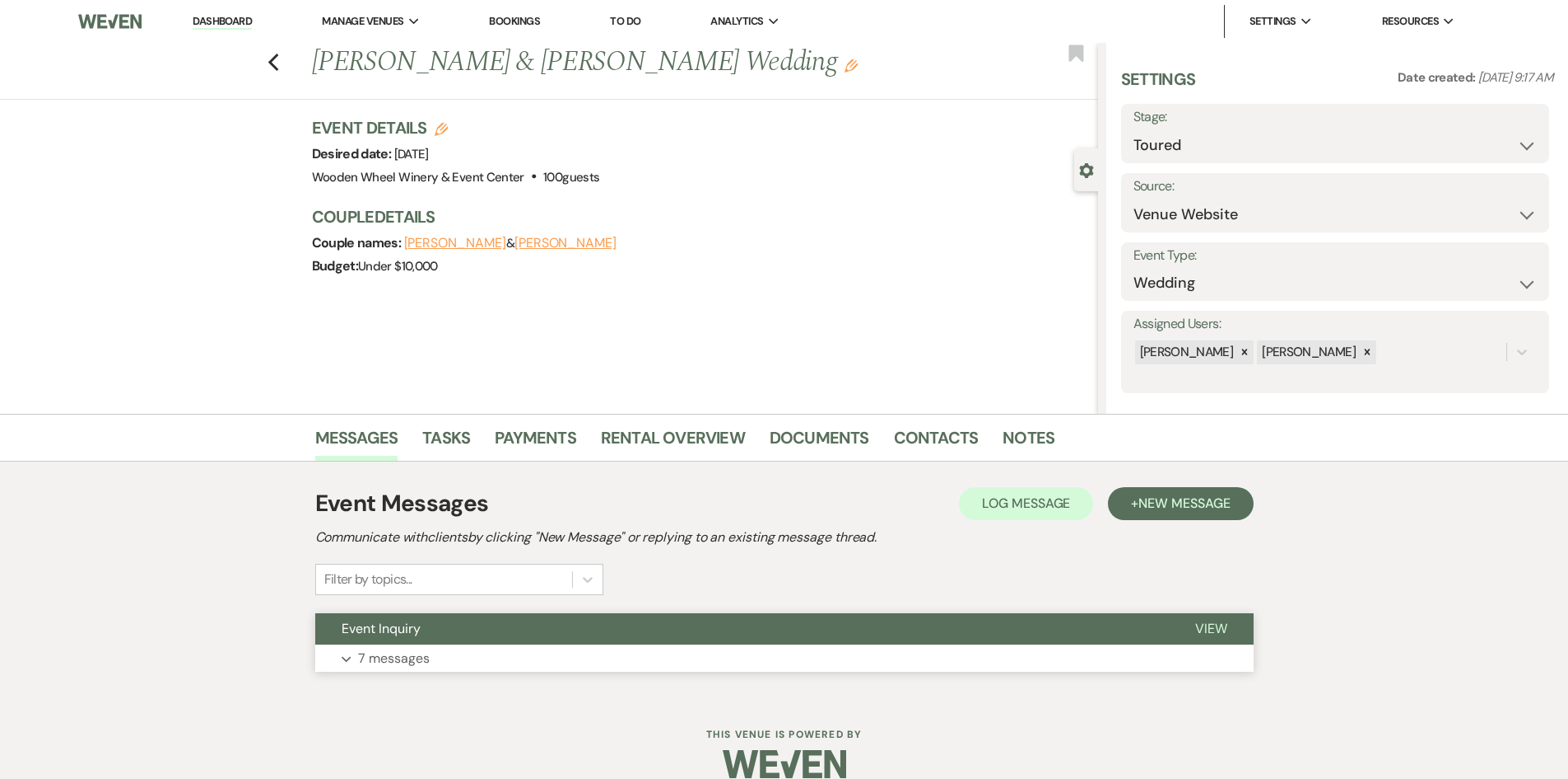
click at [449, 653] on button "Expand 7 messages" at bounding box center [784, 658] width 938 height 28
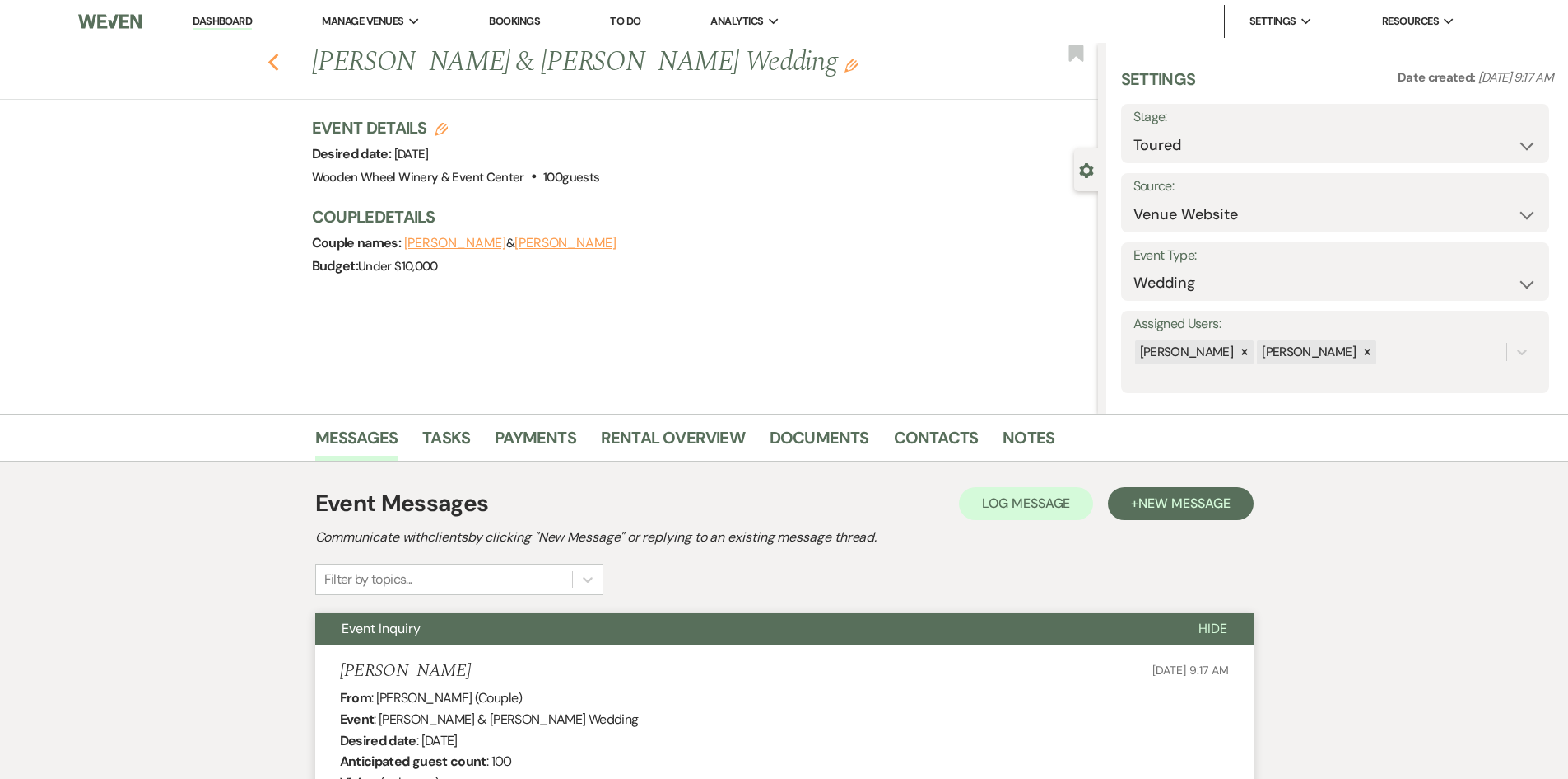
click at [278, 59] on use "button" at bounding box center [272, 63] width 11 height 18
select select "5"
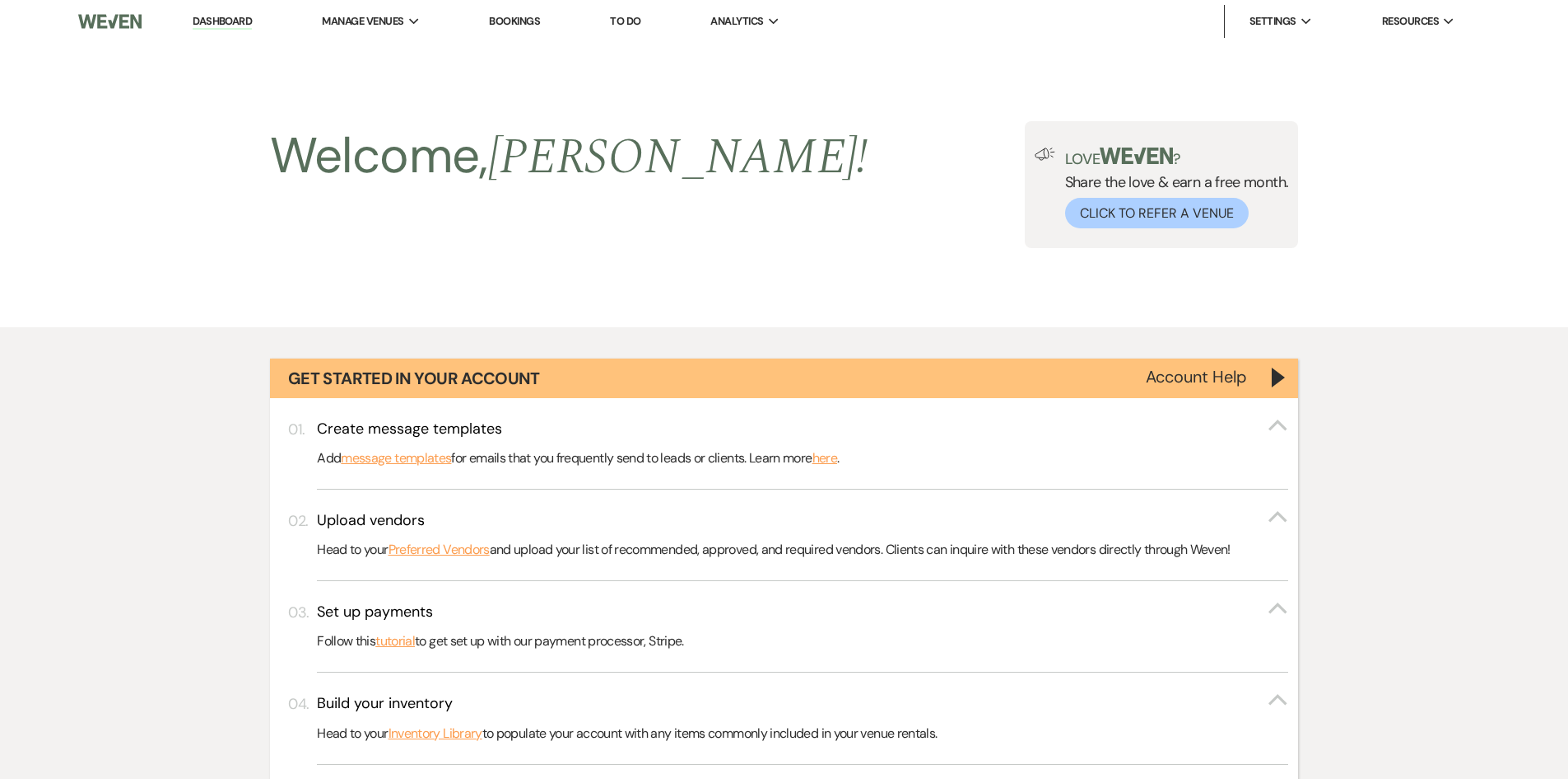
scroll to position [762, 0]
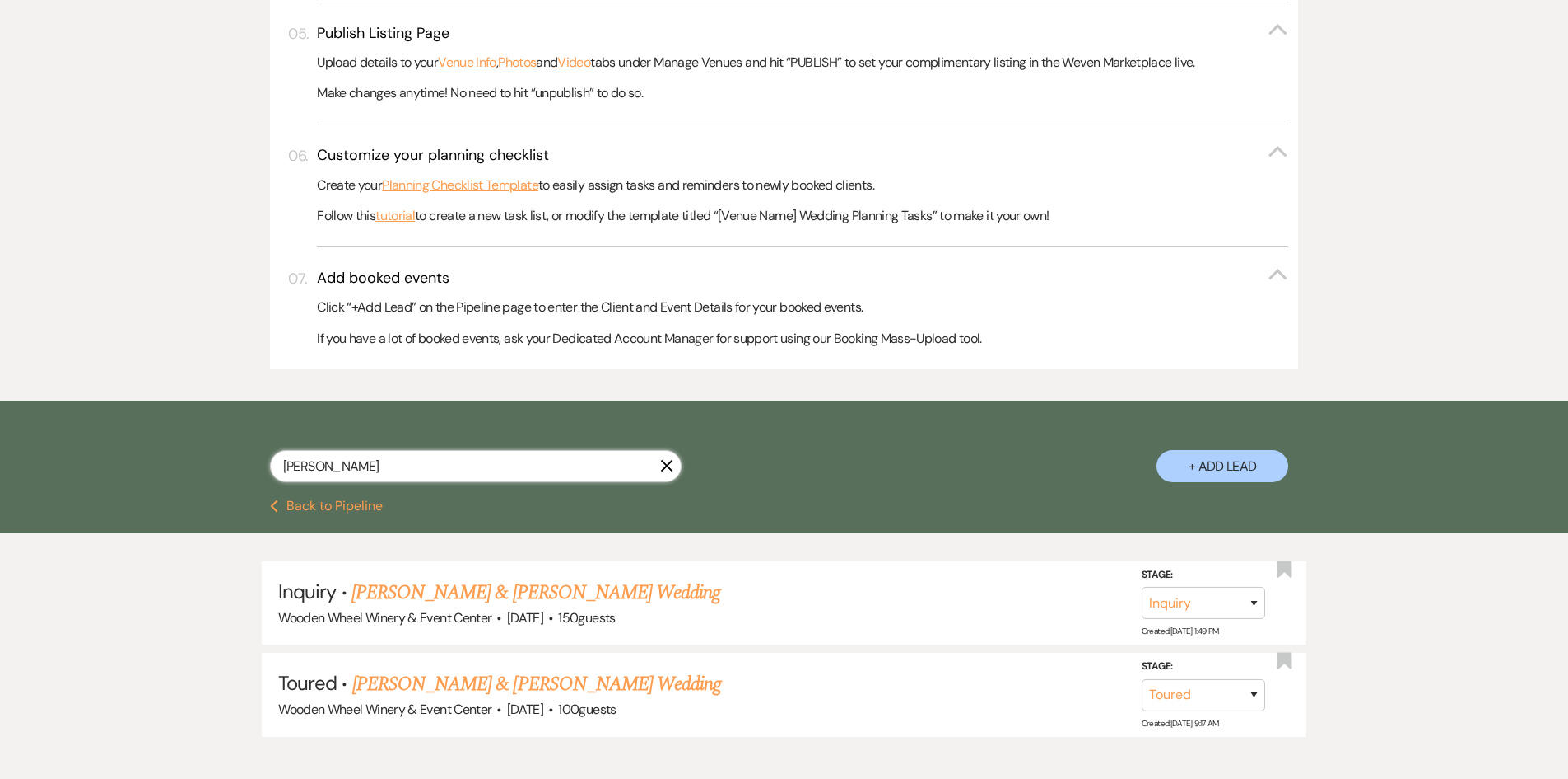
drag, startPoint x: 358, startPoint y: 474, endPoint x: 223, endPoint y: 456, distance: 136.2
click at [223, 456] on div "[PERSON_NAME] + Add Lead" at bounding box center [784, 451] width 1186 height 86
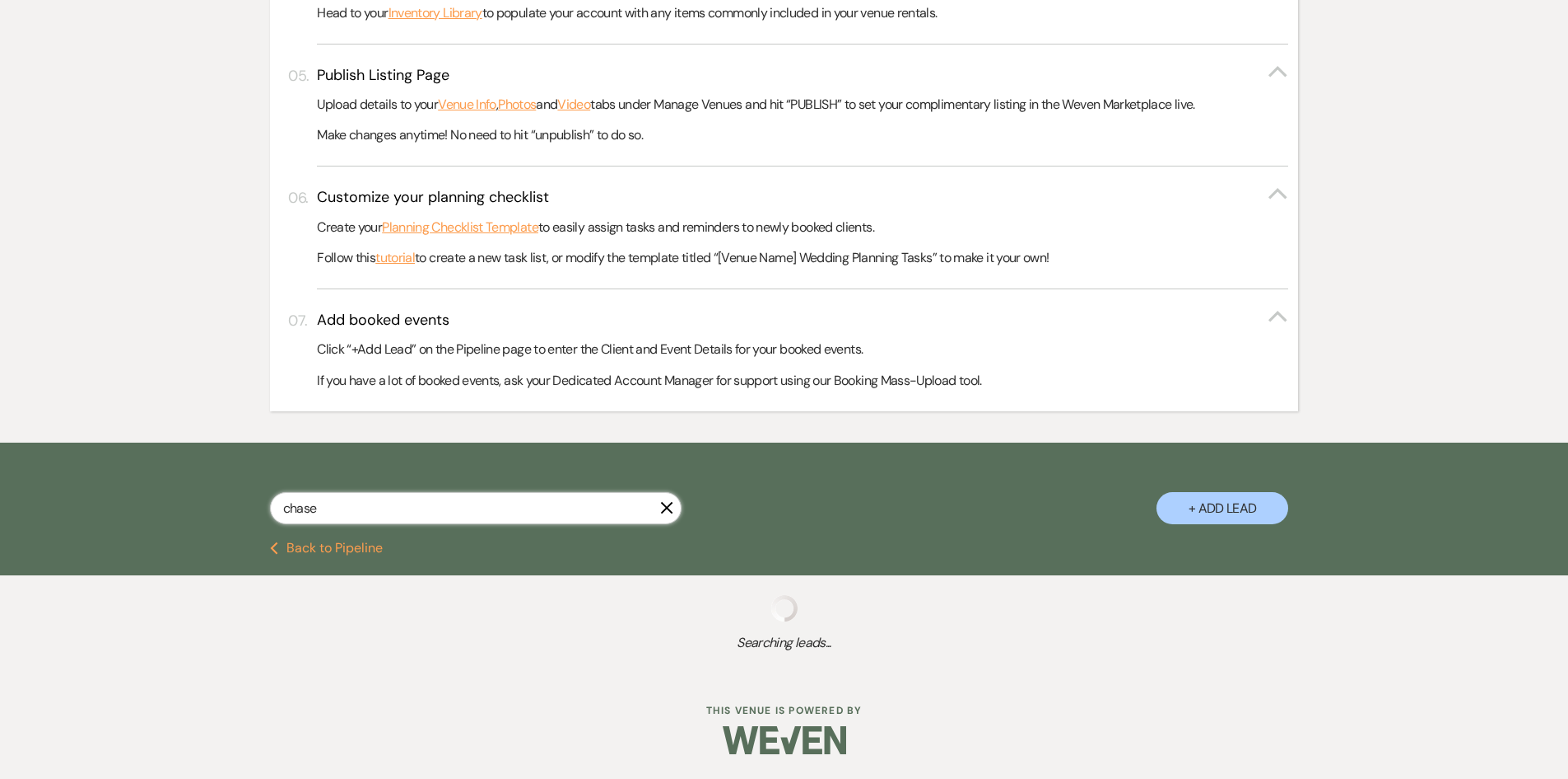
scroll to position [762, 0]
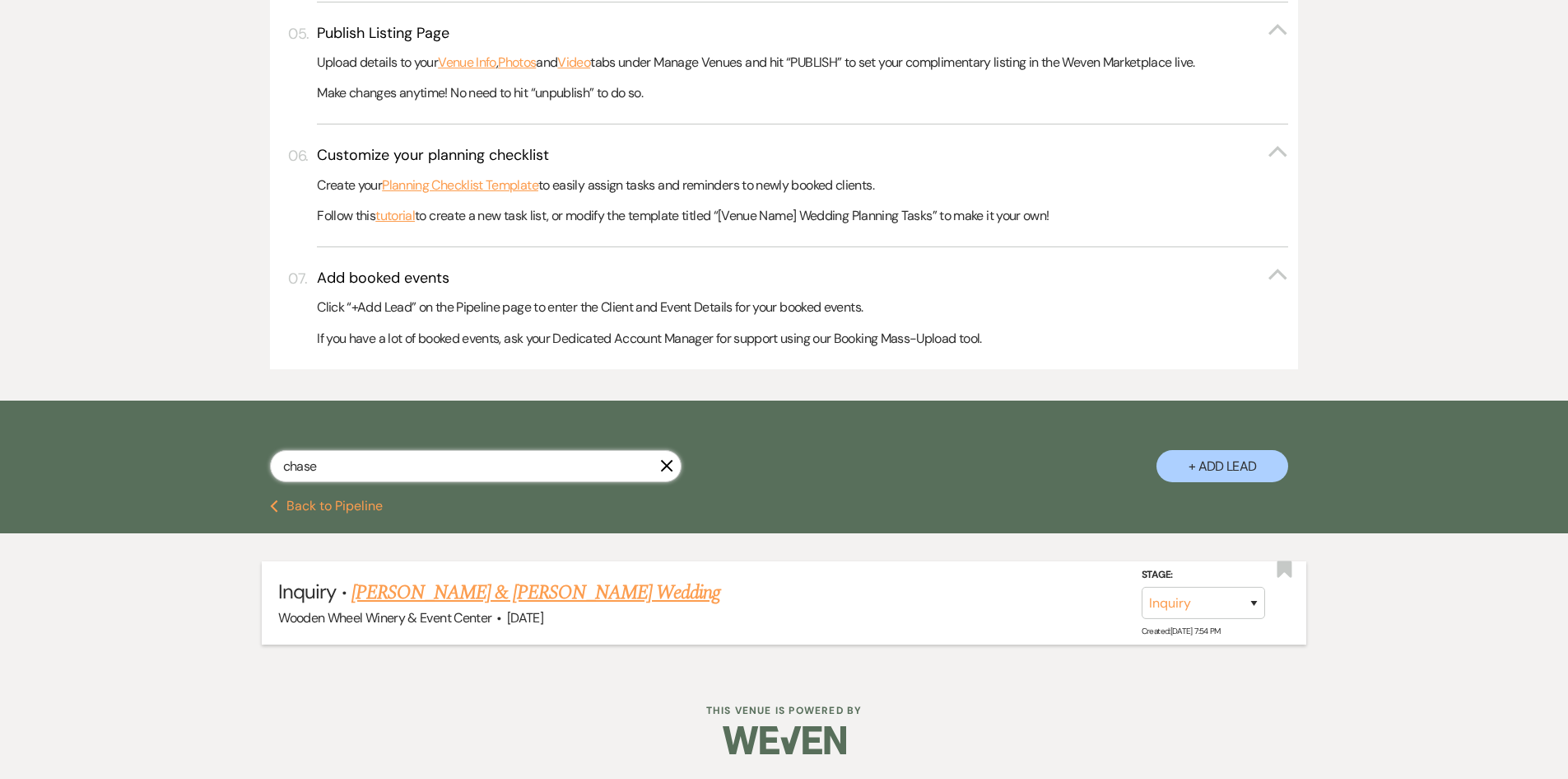
type input "chase"
click at [431, 595] on link "[PERSON_NAME] & [PERSON_NAME] Wedding" at bounding box center [535, 592] width 368 height 30
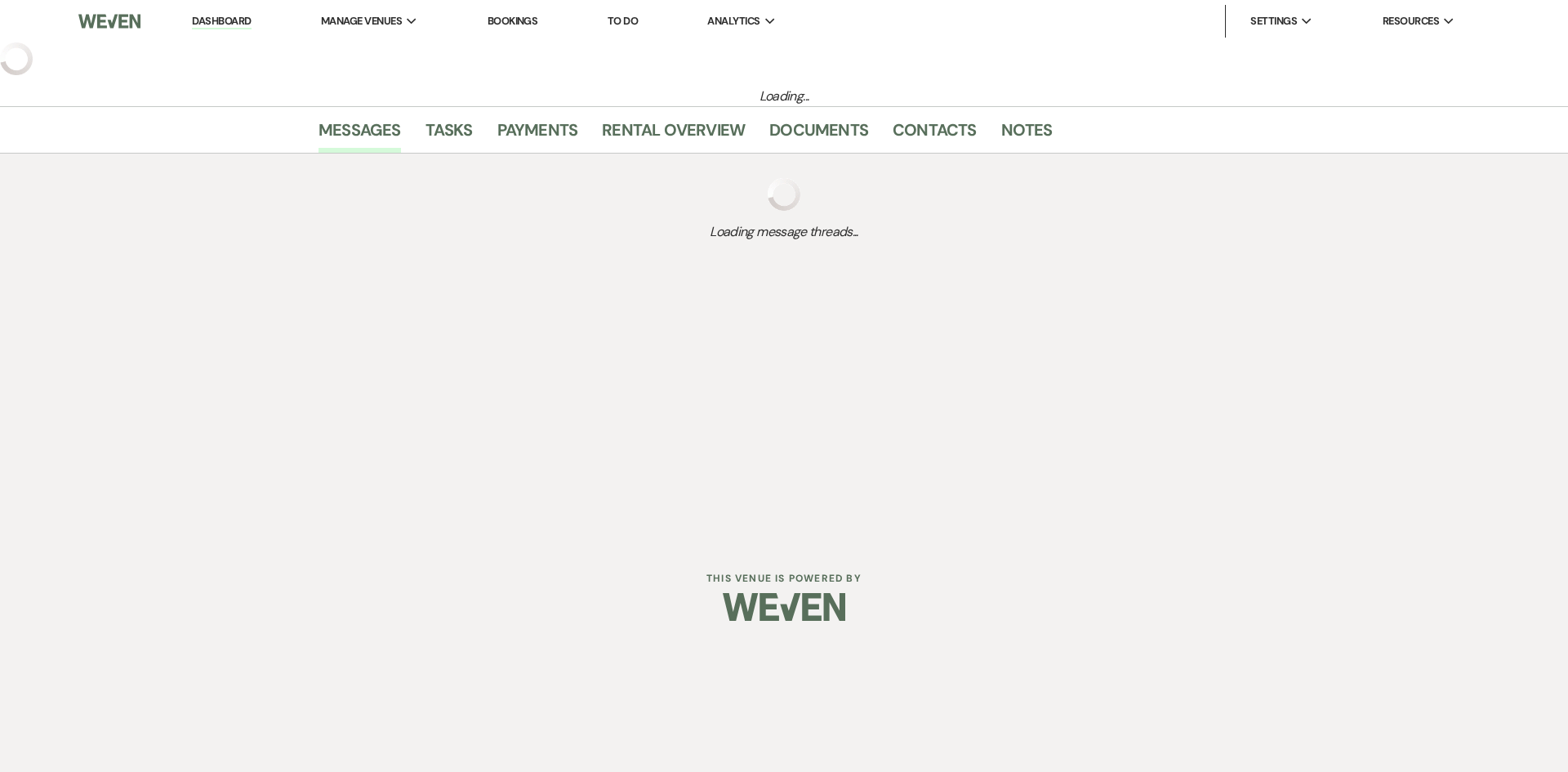
select select "5"
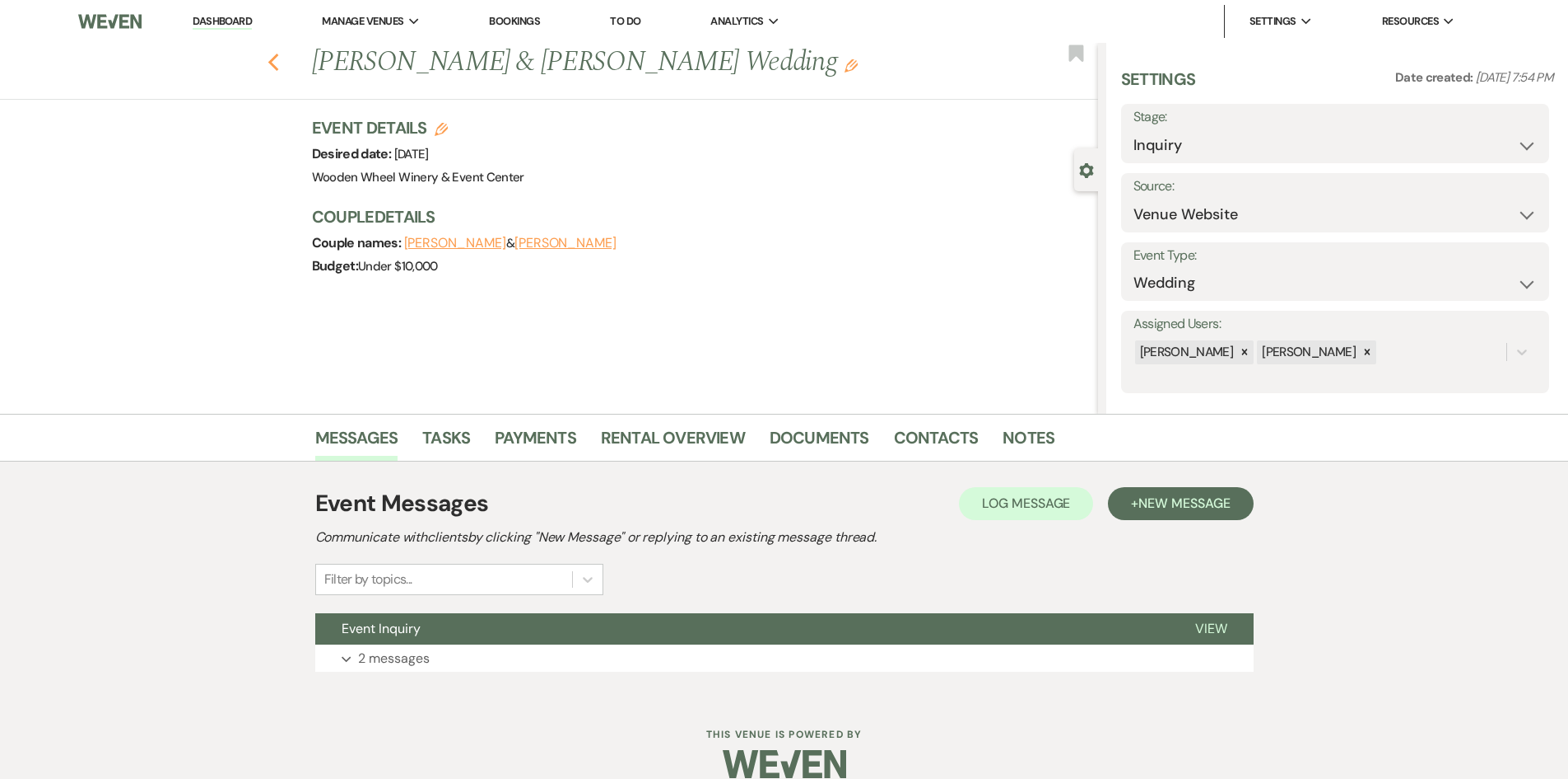
click at [278, 60] on use "button" at bounding box center [272, 63] width 11 height 18
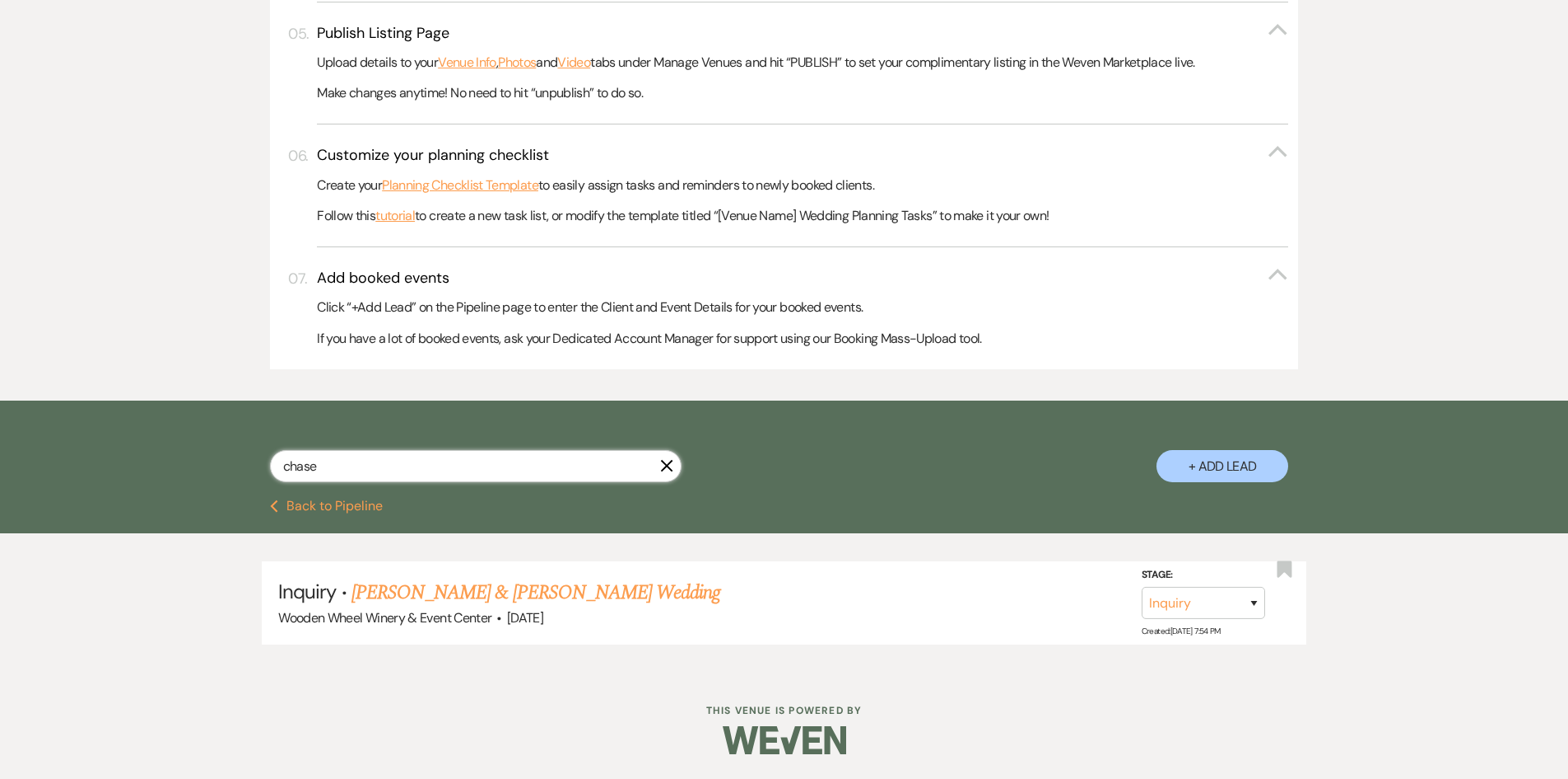
drag, startPoint x: 335, startPoint y: 452, endPoint x: 202, endPoint y: 462, distance: 133.4
click at [202, 462] on div "chase X + Add Lead" at bounding box center [784, 451] width 1186 height 86
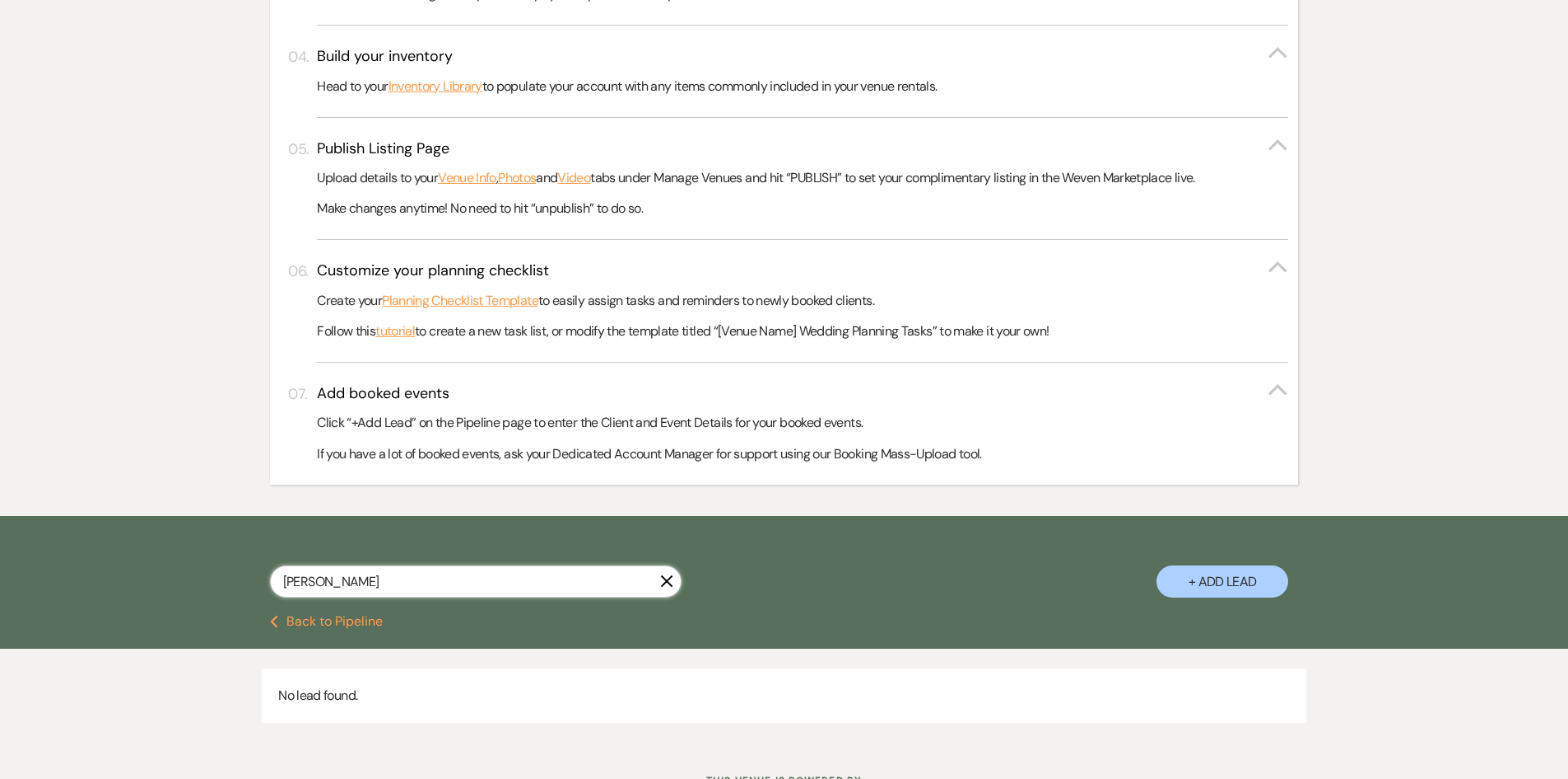
scroll to position [716, 0]
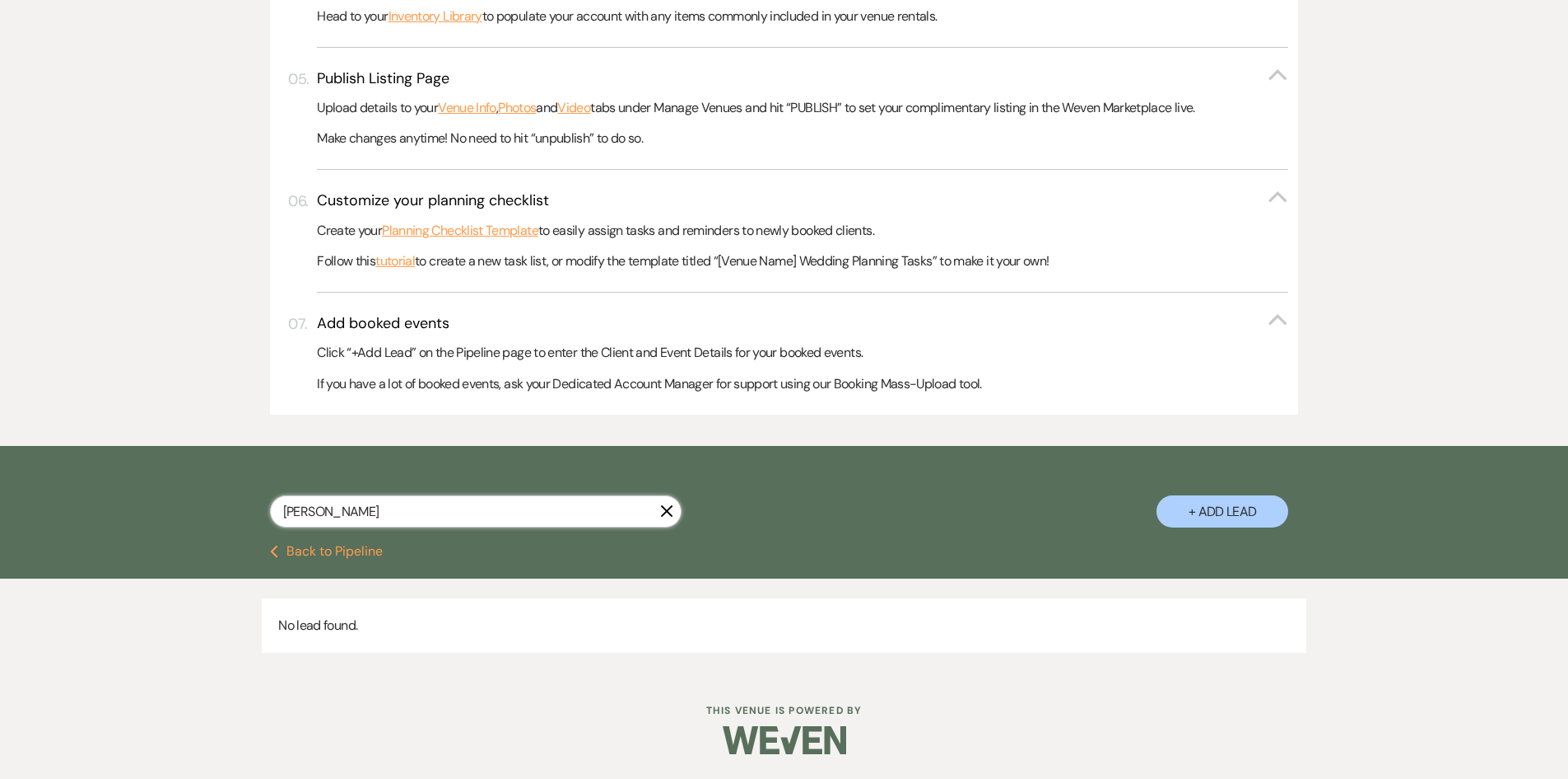
drag, startPoint x: 330, startPoint y: 509, endPoint x: 178, endPoint y: 499, distance: 152.3
click at [178, 499] on div "[PERSON_NAME] X + Add Lead" at bounding box center [784, 495] width 1568 height 98
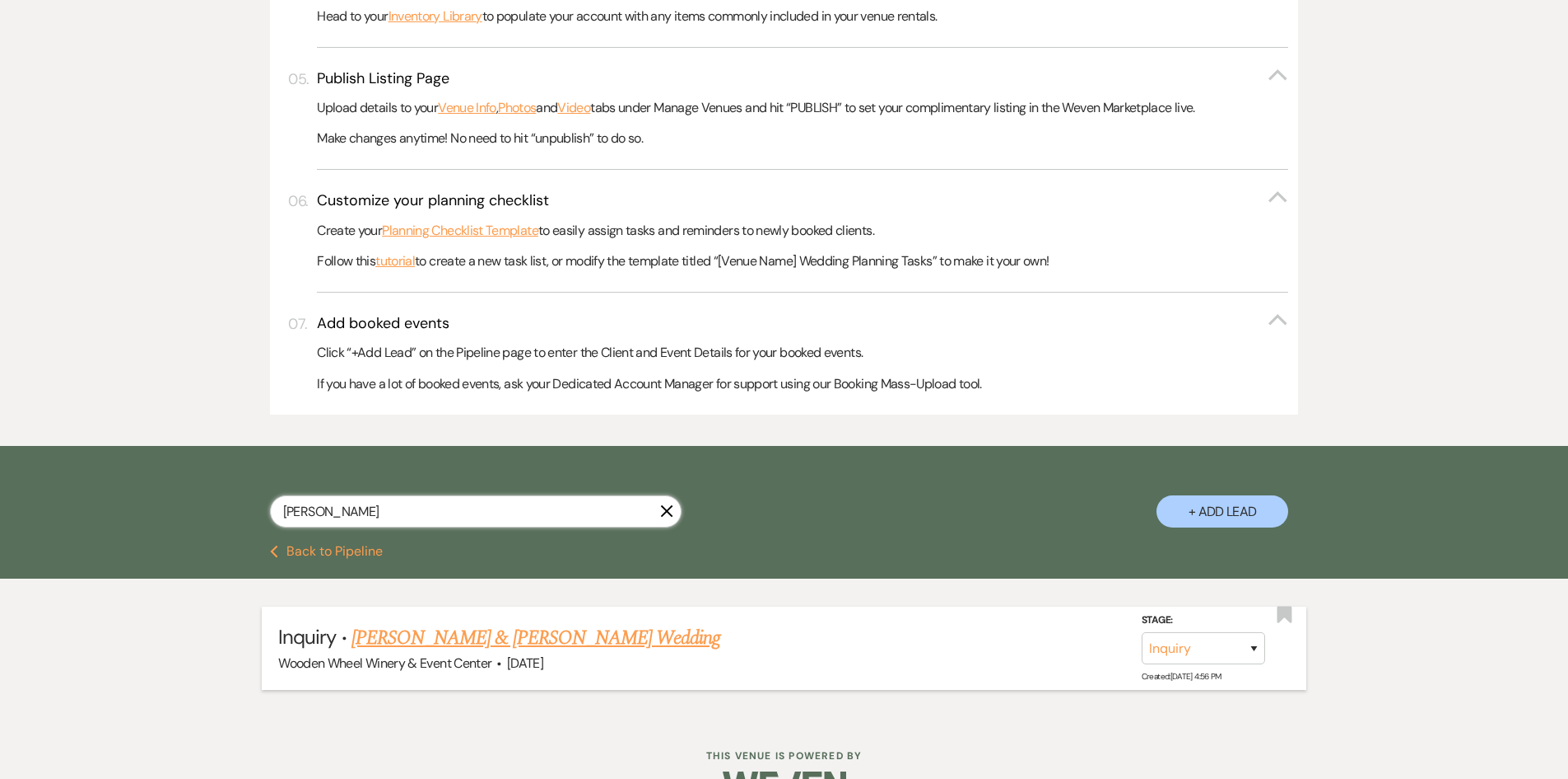
type input "[PERSON_NAME]"
click at [417, 631] on link "[PERSON_NAME] & [PERSON_NAME] Wedding" at bounding box center [535, 638] width 368 height 30
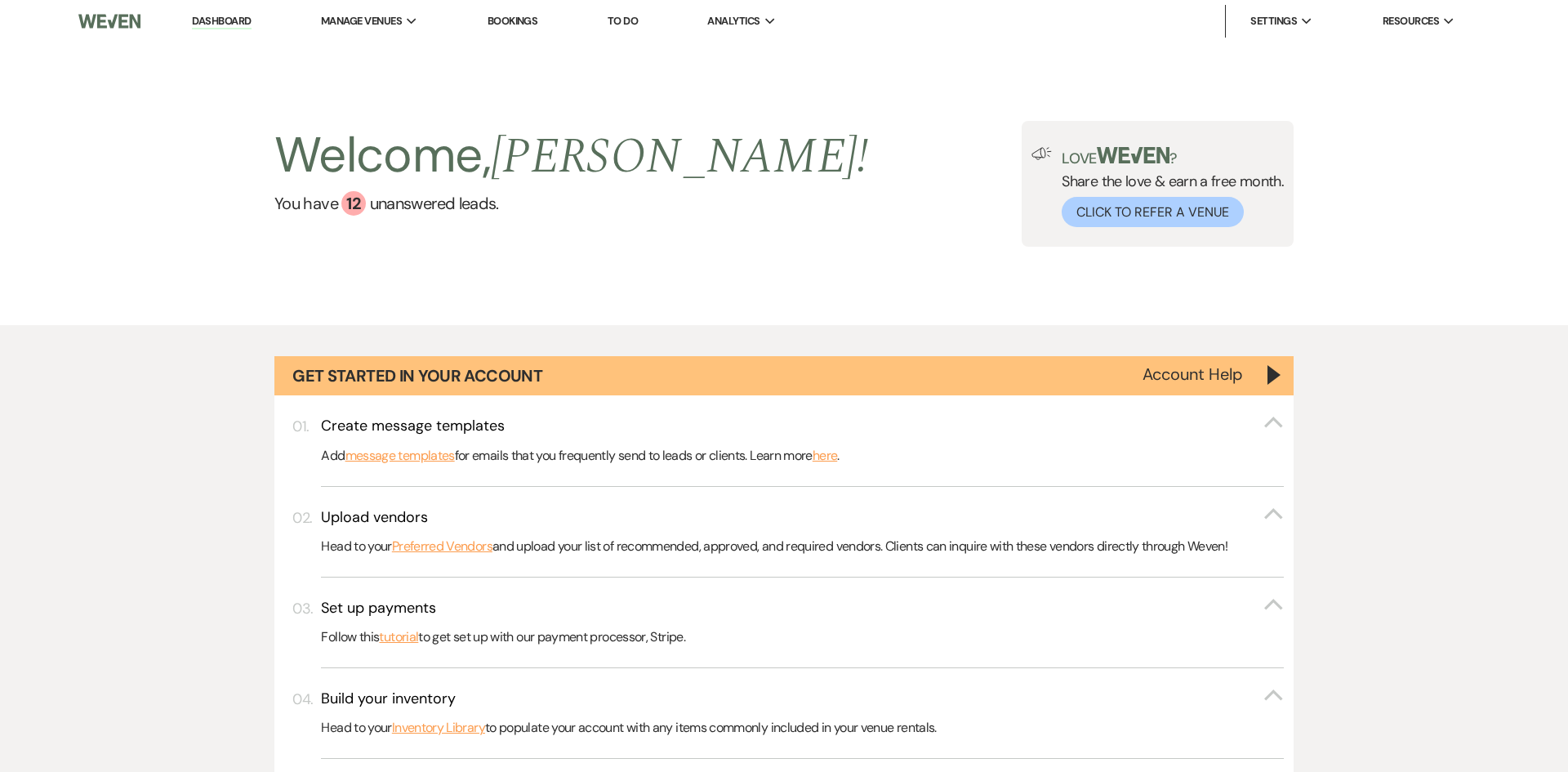
select select "5"
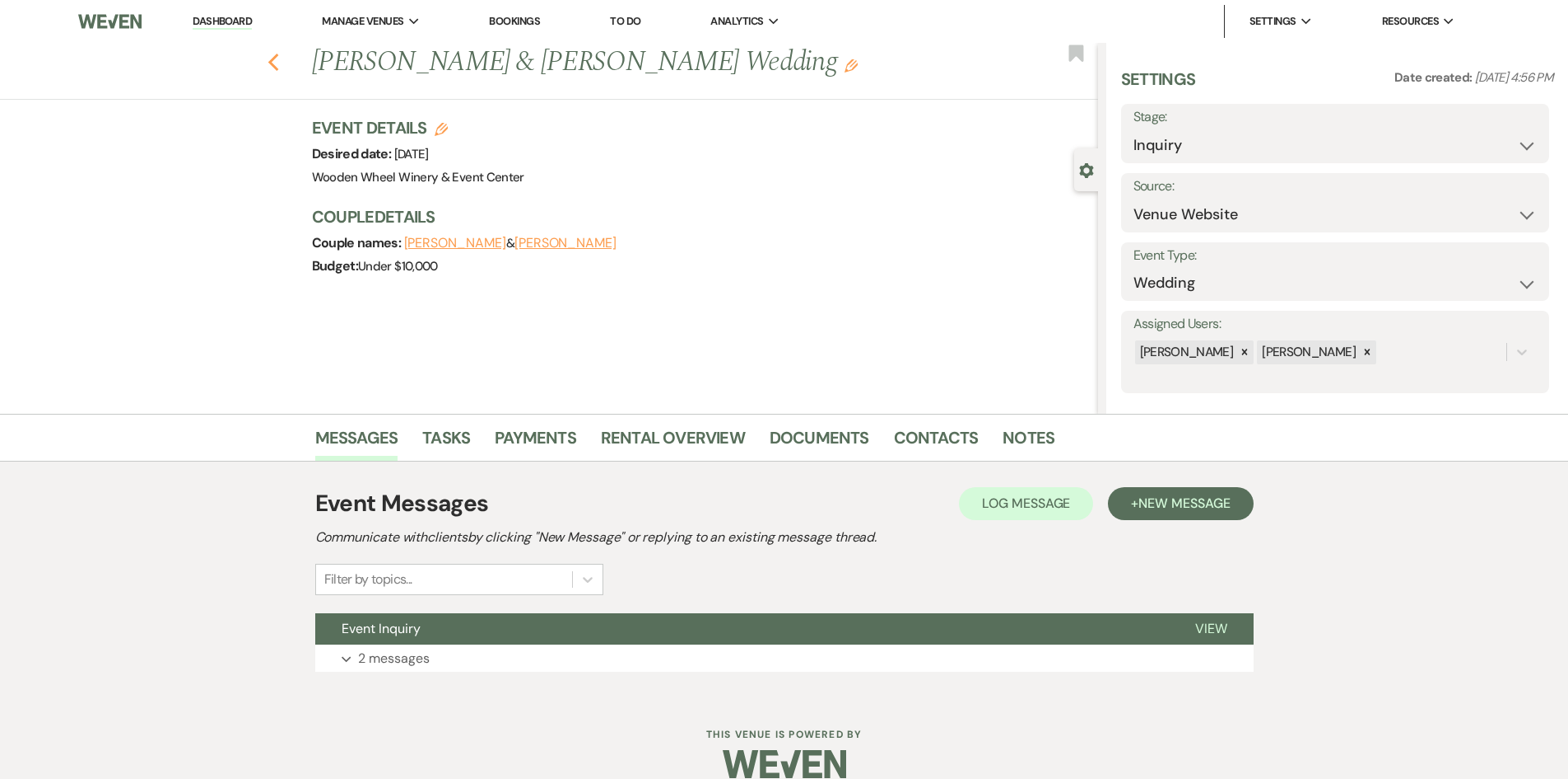
click at [278, 56] on icon "Previous" at bounding box center [273, 63] width 12 height 20
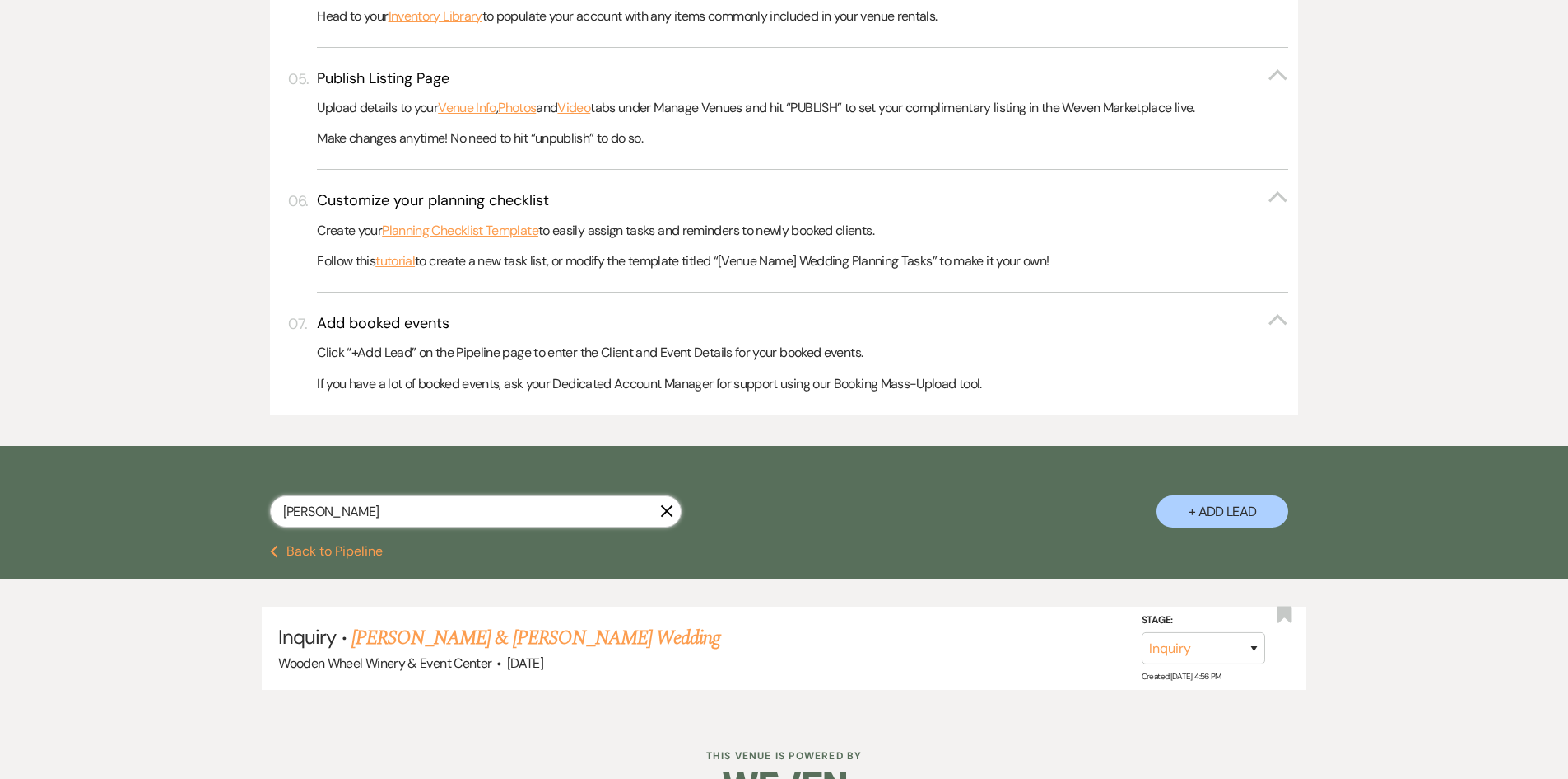
drag, startPoint x: 340, startPoint y: 518, endPoint x: 272, endPoint y: 461, distance: 88.7
click at [184, 502] on div "[PERSON_NAME] + Add Lead" at bounding box center [784, 495] width 1568 height 98
type input "kaylen"
click at [451, 639] on link "[PERSON_NAME] & [PERSON_NAME] Wedding" at bounding box center [535, 638] width 368 height 30
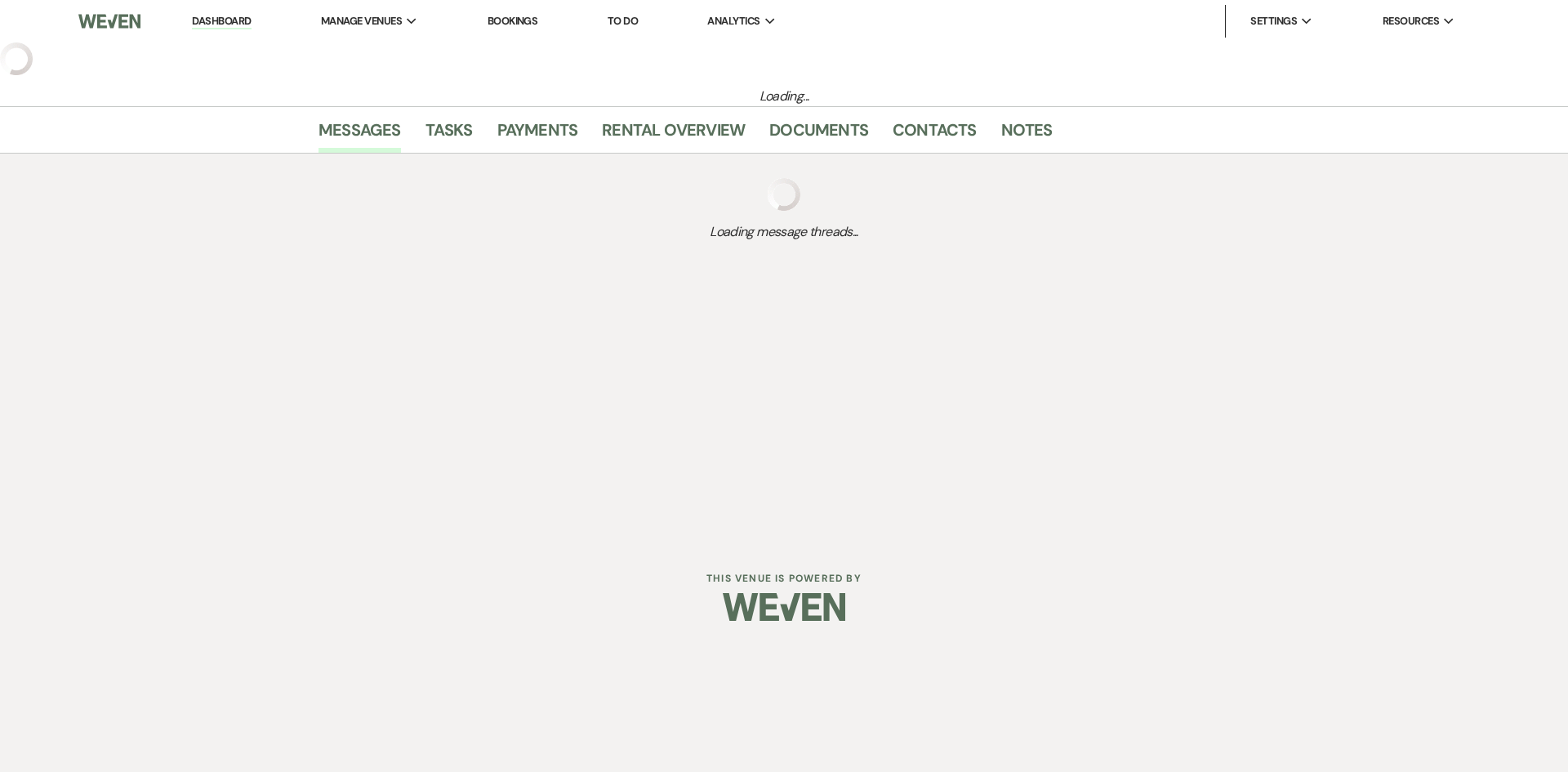
select select "5"
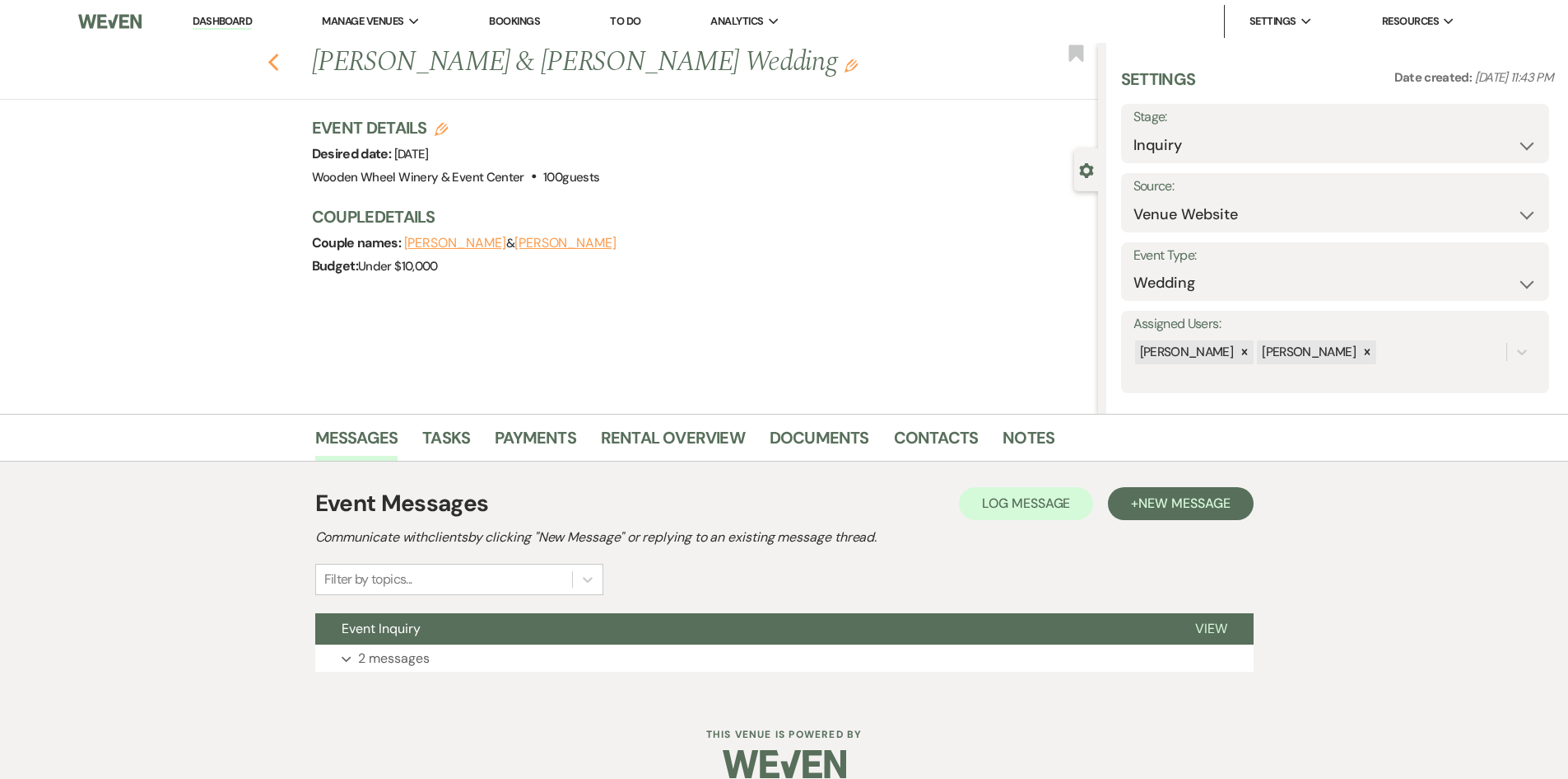
click at [278, 58] on use "button" at bounding box center [272, 63] width 11 height 18
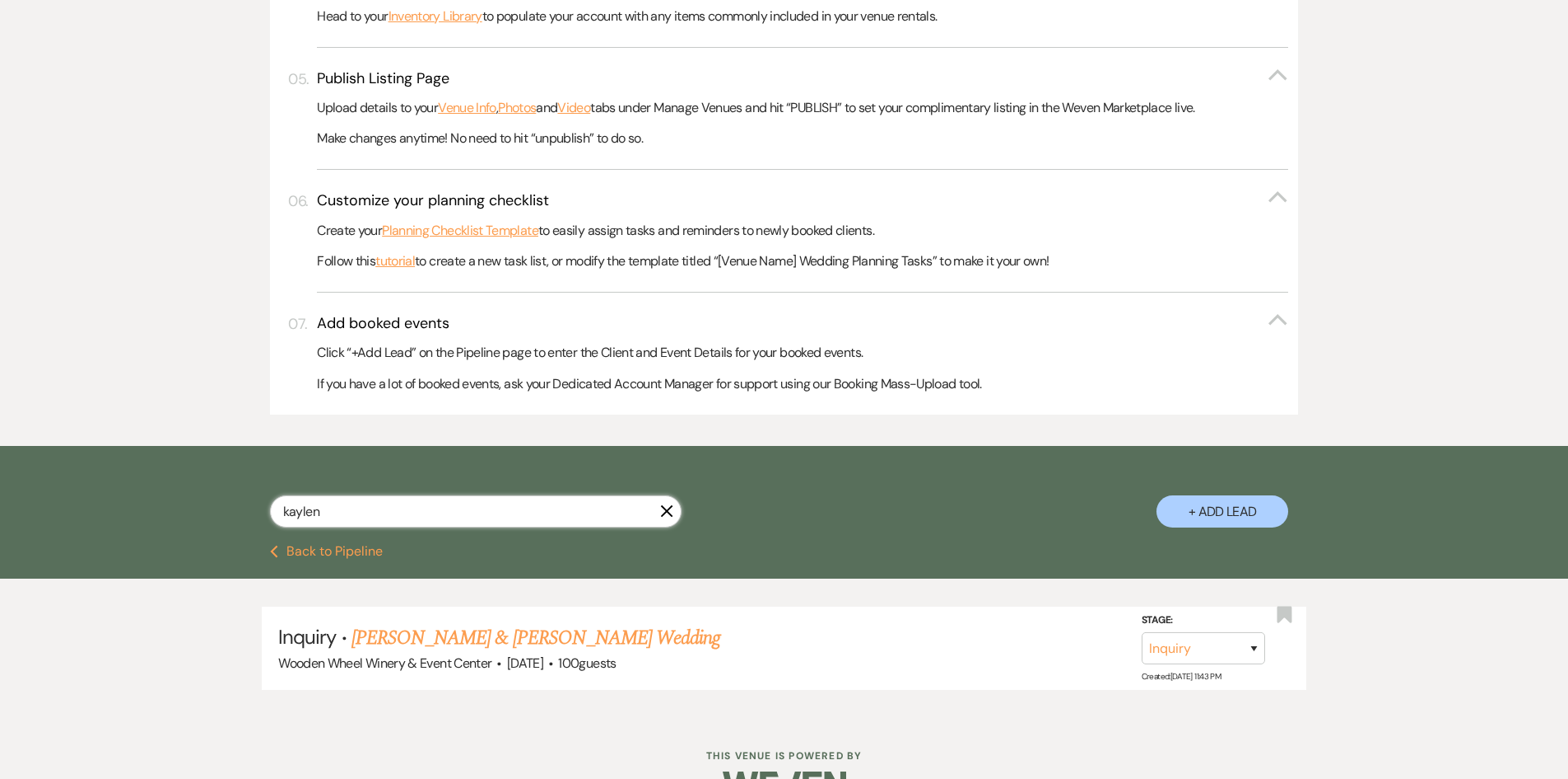
drag, startPoint x: 344, startPoint y: 506, endPoint x: 233, endPoint y: 505, distance: 111.0
click at [233, 505] on div "kaylen X + Add Lead" at bounding box center [784, 497] width 1186 height 86
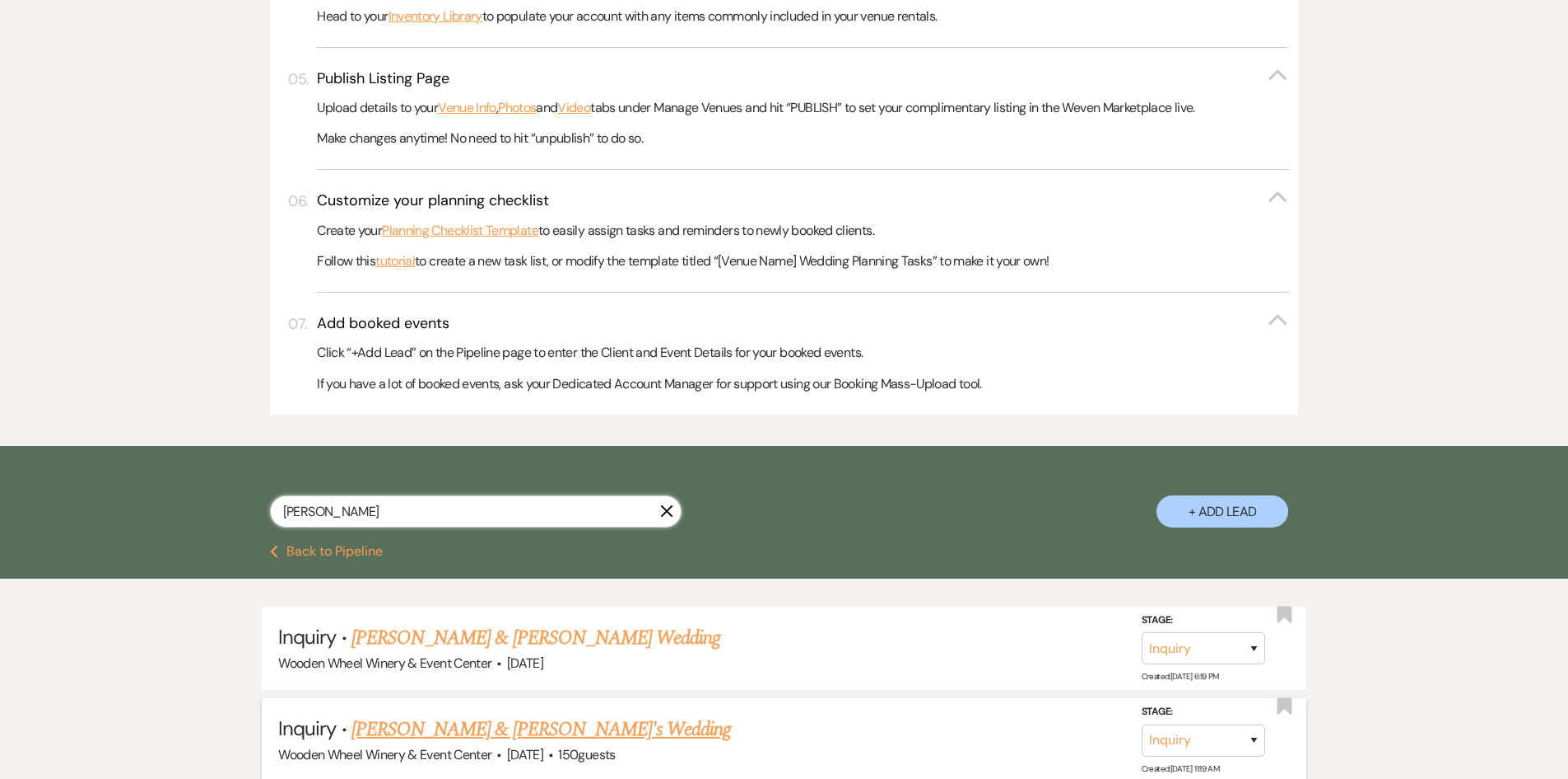
type input "[PERSON_NAME]"
click at [431, 723] on link "[PERSON_NAME] & [PERSON_NAME]'s Wedding" at bounding box center [541, 729] width 380 height 30
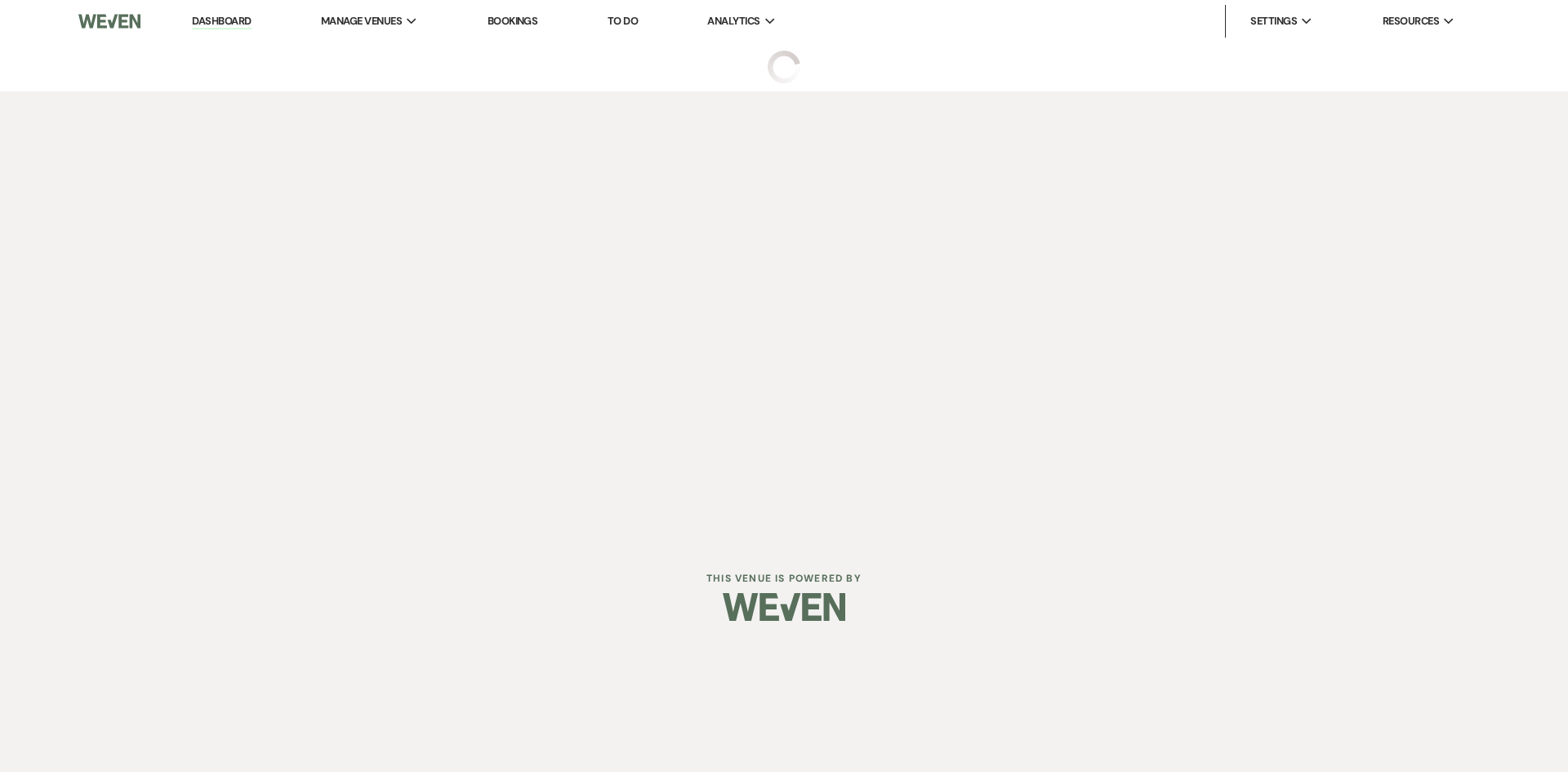
select select "5"
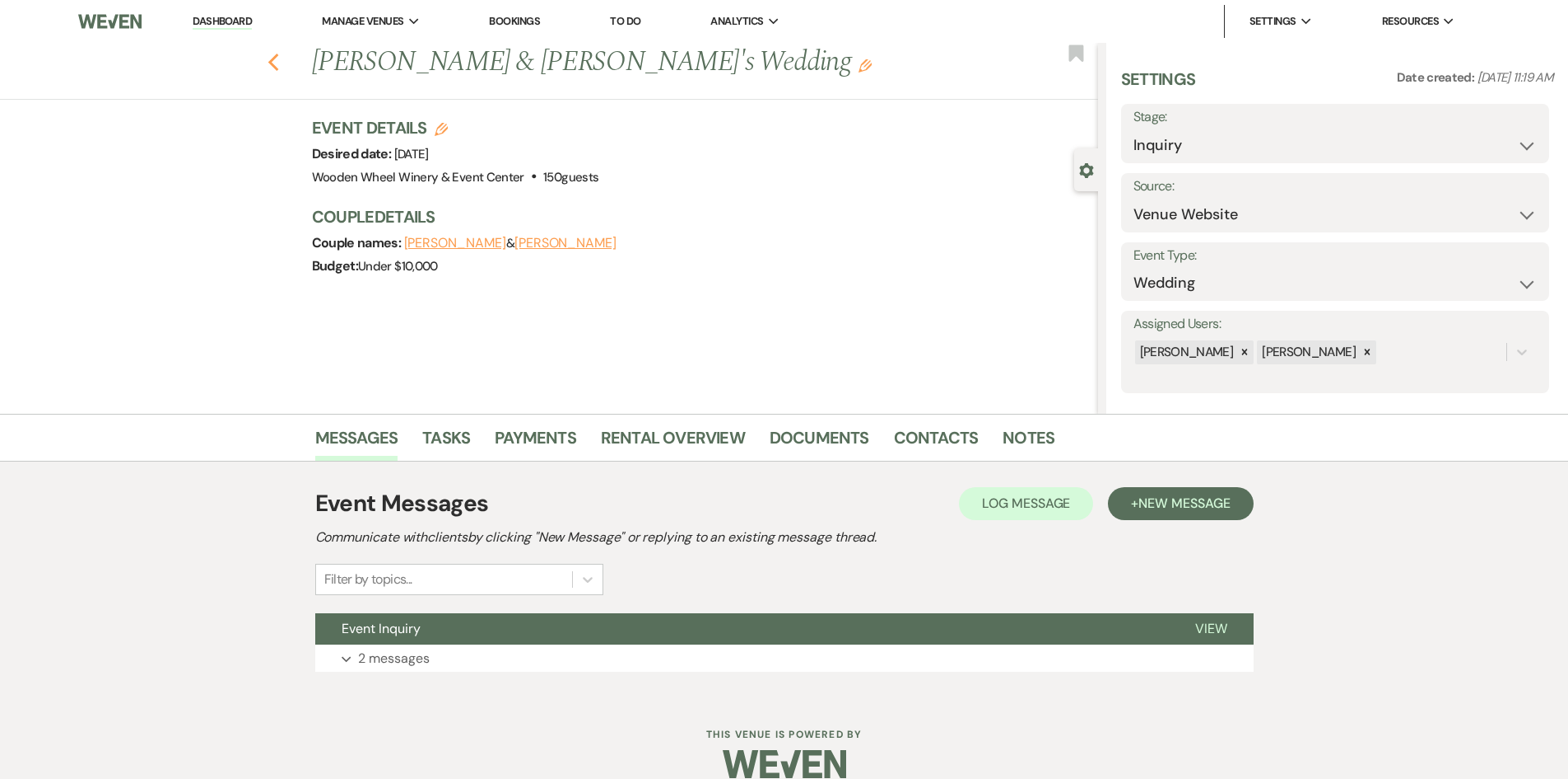
click at [280, 62] on icon "Previous" at bounding box center [273, 63] width 12 height 20
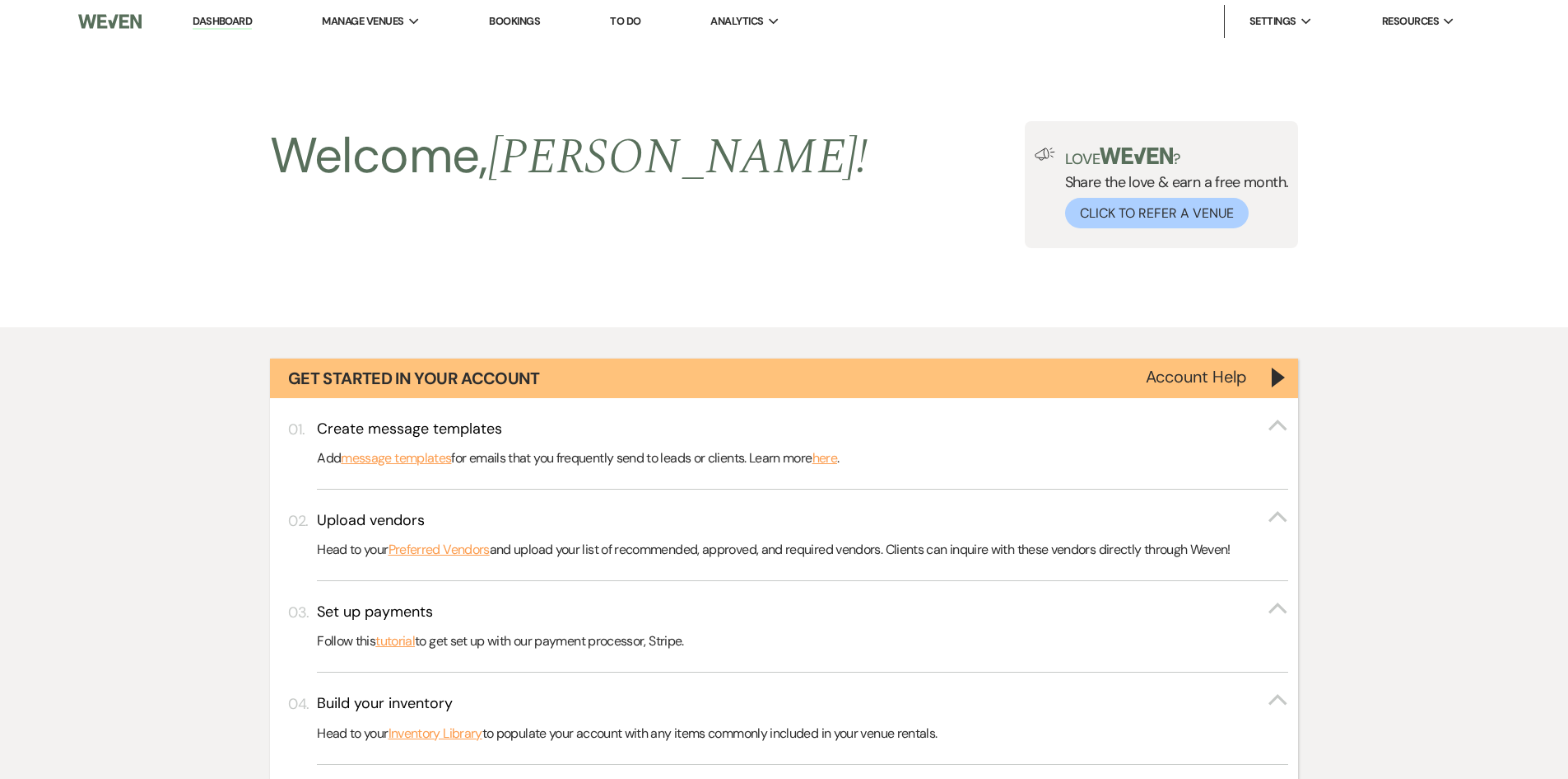
scroll to position [716, 0]
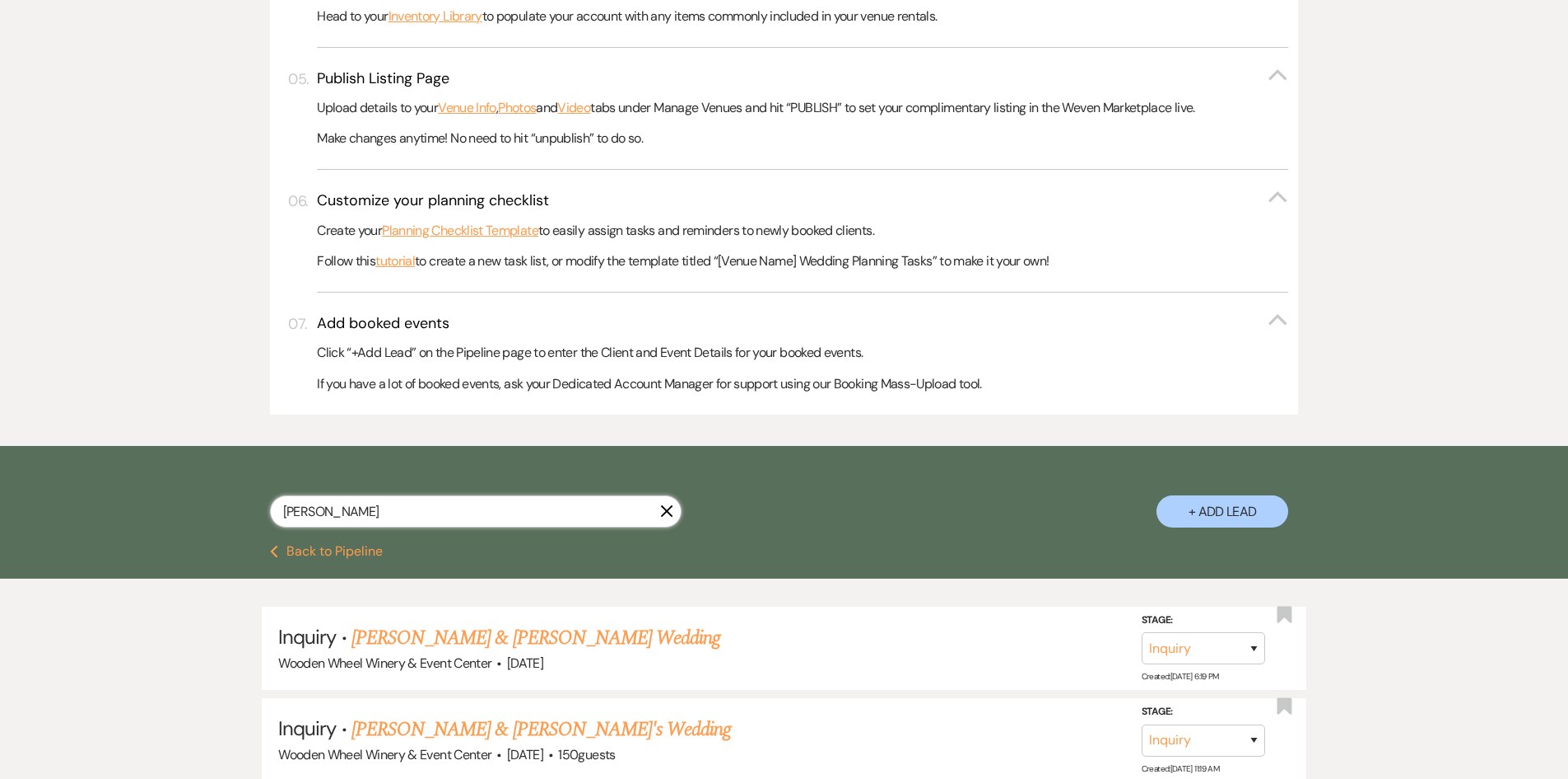
drag, startPoint x: 308, startPoint y: 508, endPoint x: 258, endPoint y: 775, distance: 271.6
click at [227, 501] on div "[PERSON_NAME] X + Add Lead" at bounding box center [784, 497] width 1186 height 86
type input "[PERSON_NAME]"
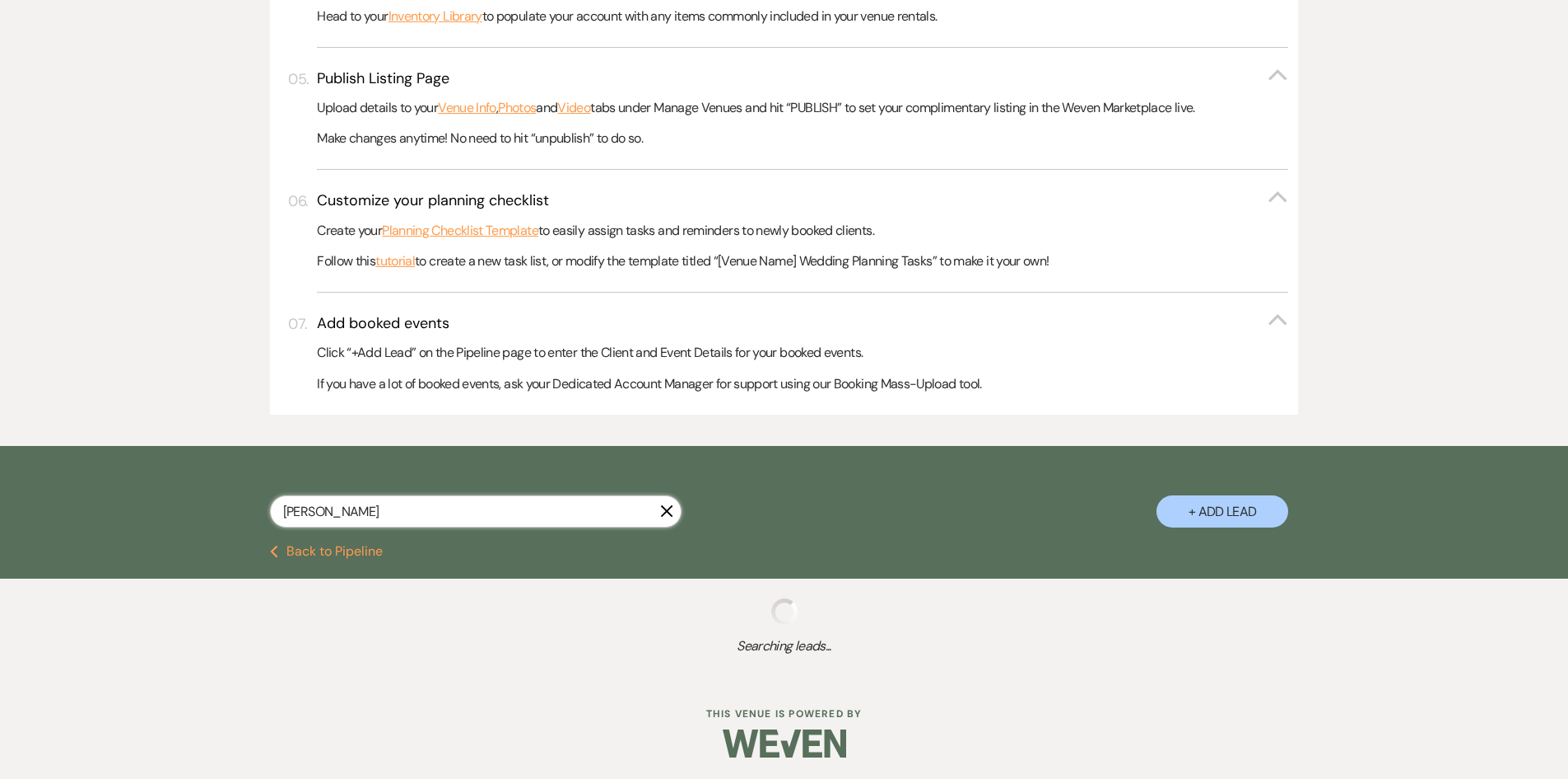
select select "2"
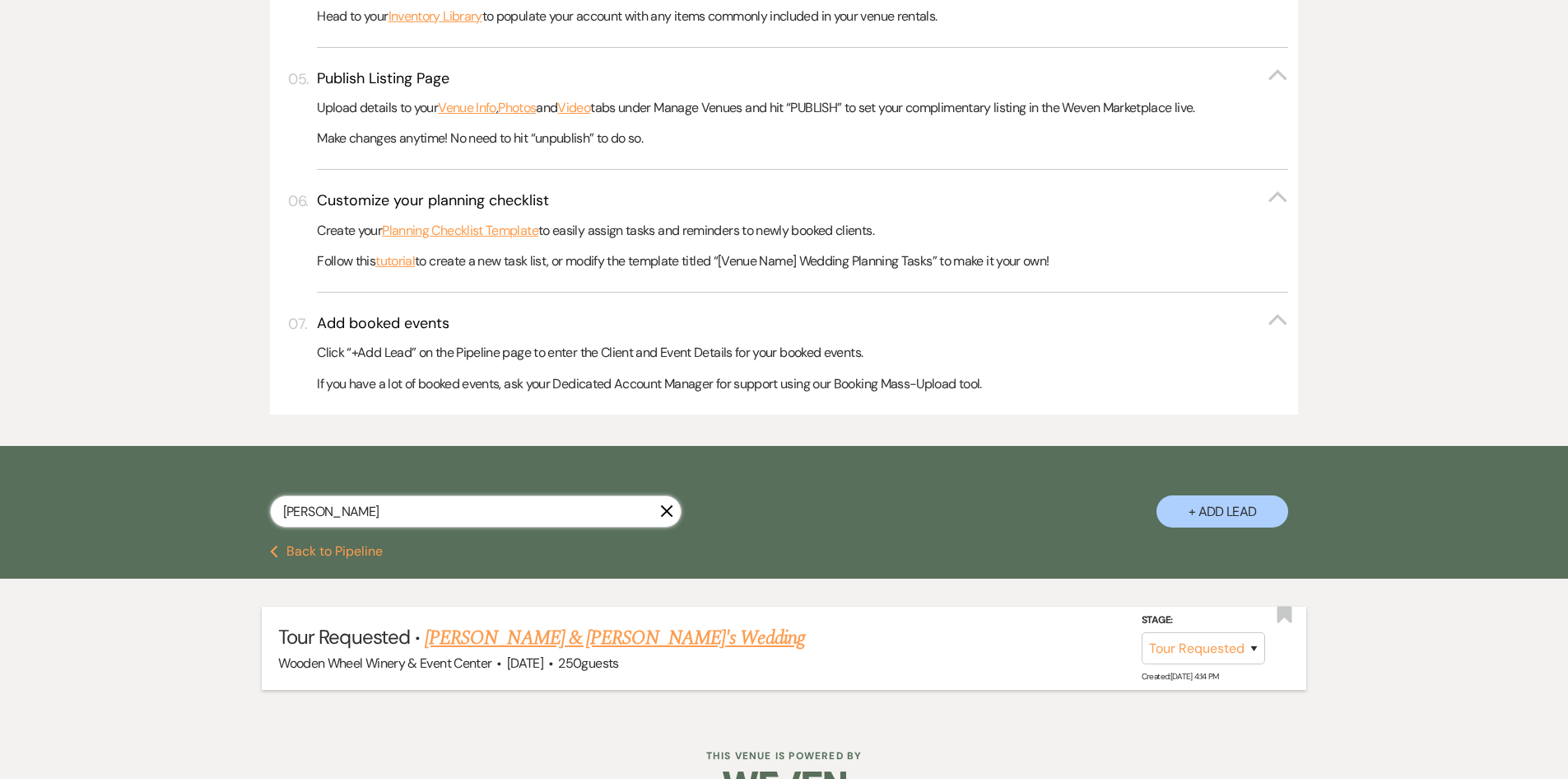
type input "[PERSON_NAME]"
click at [493, 633] on link "[PERSON_NAME] & [PERSON_NAME]'s Wedding" at bounding box center [615, 638] width 380 height 30
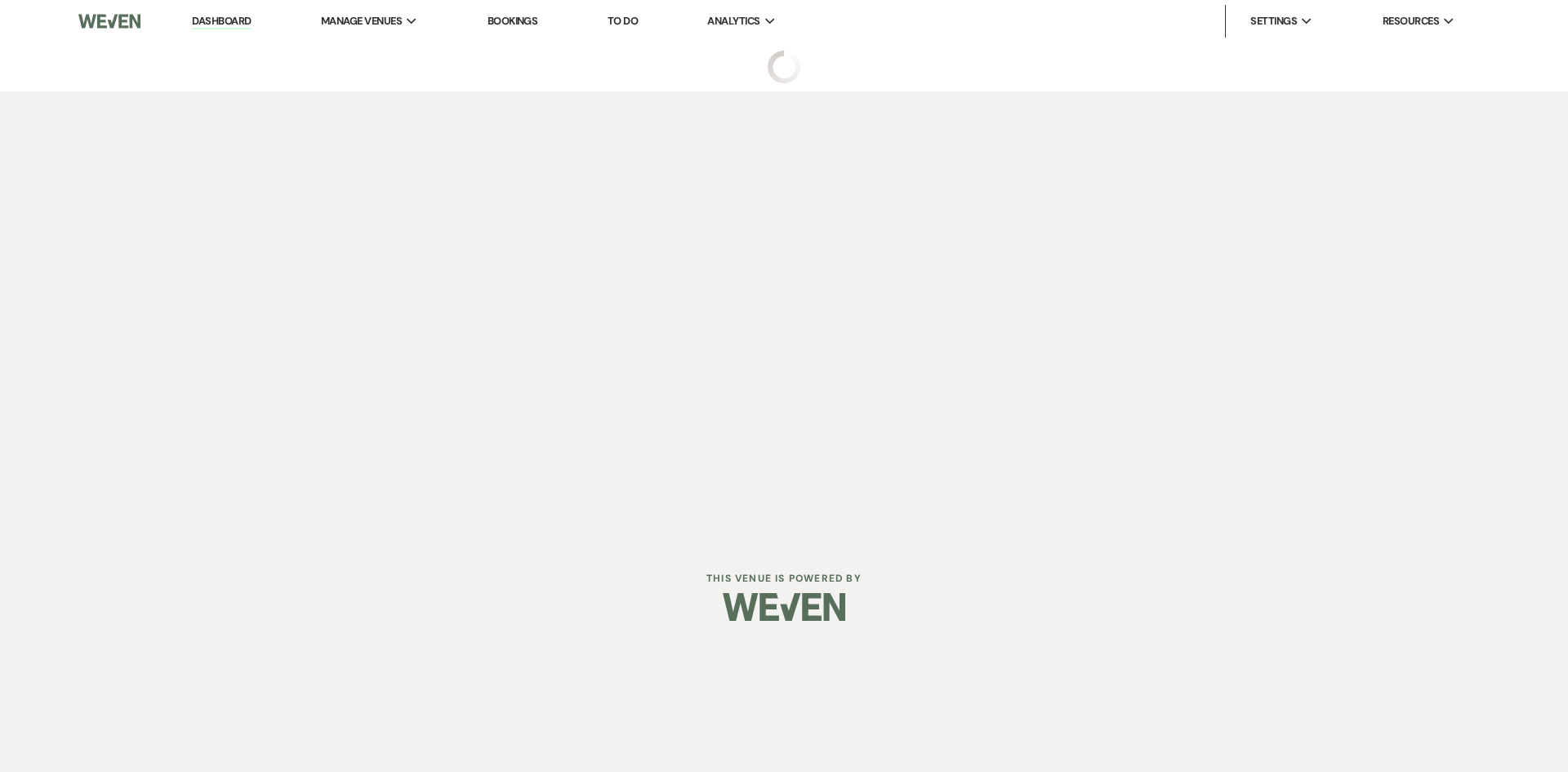
select select "2"
select select "5"
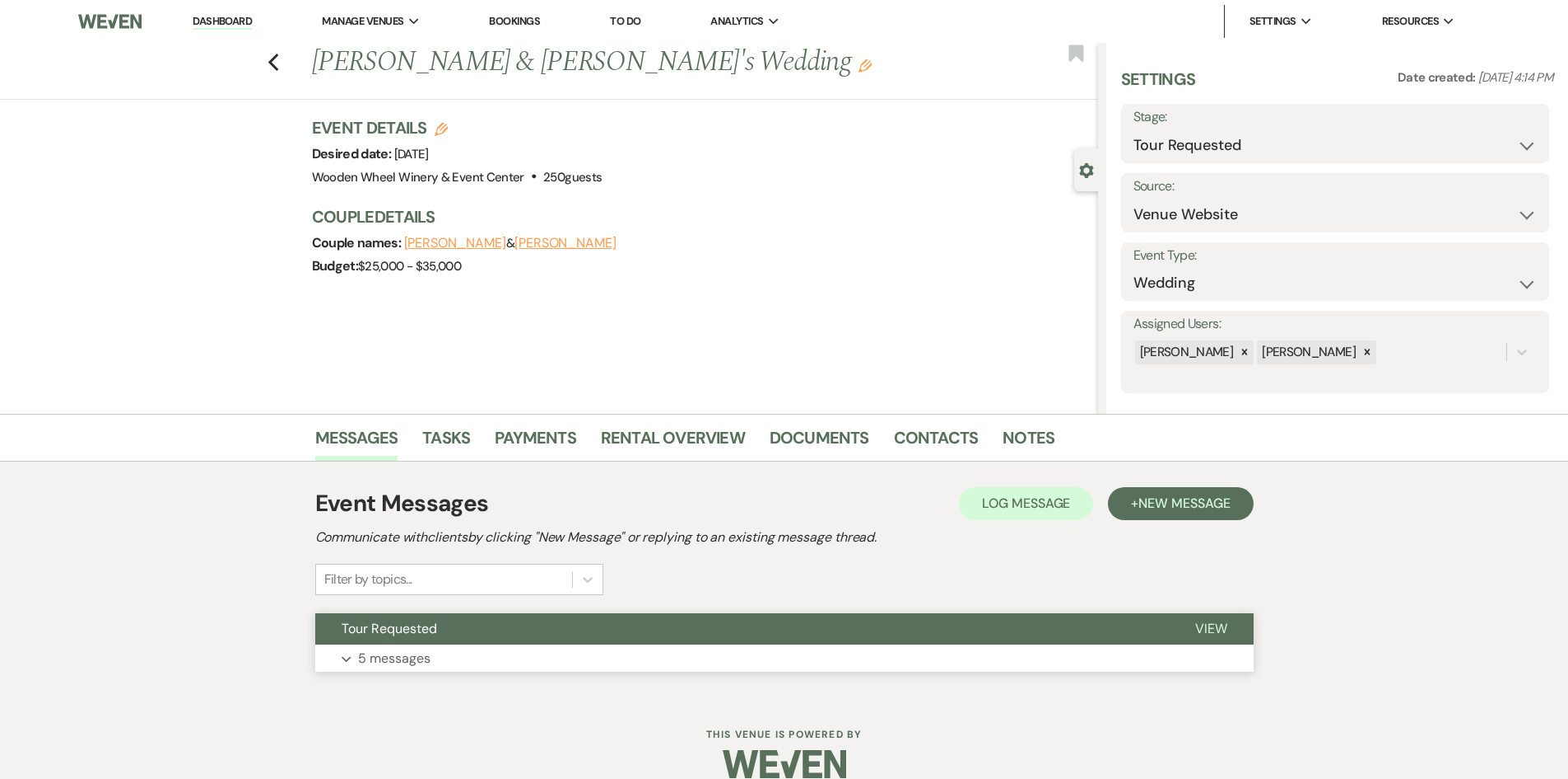
click at [456, 657] on button "Expand 5 messages" at bounding box center [784, 658] width 938 height 28
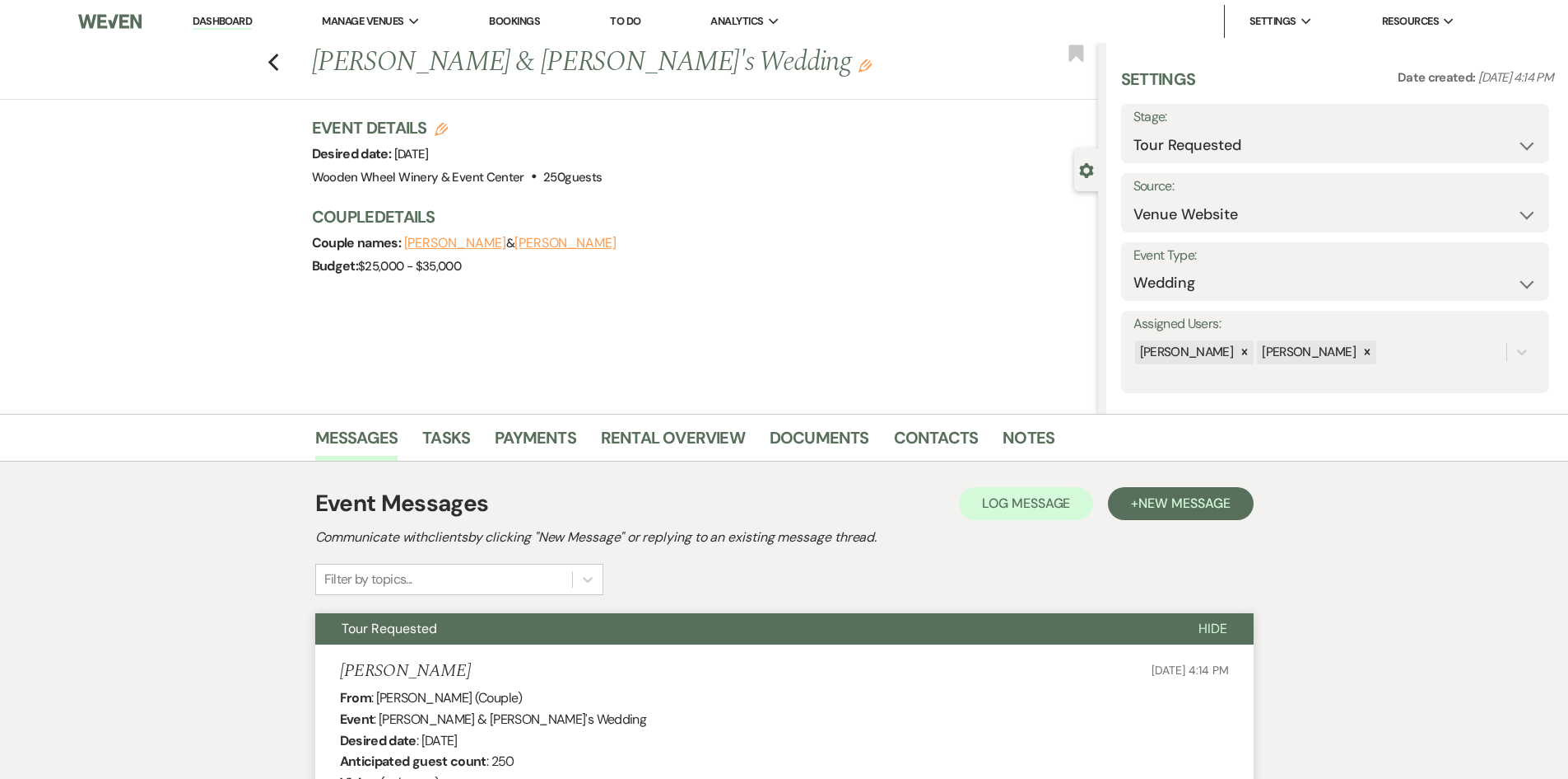
click at [292, 68] on div "Previous [PERSON_NAME] & [PERSON_NAME]'s Wedding Edit Bookmark" at bounding box center [545, 71] width 1106 height 57
click at [274, 61] on icon "Previous" at bounding box center [273, 63] width 12 height 20
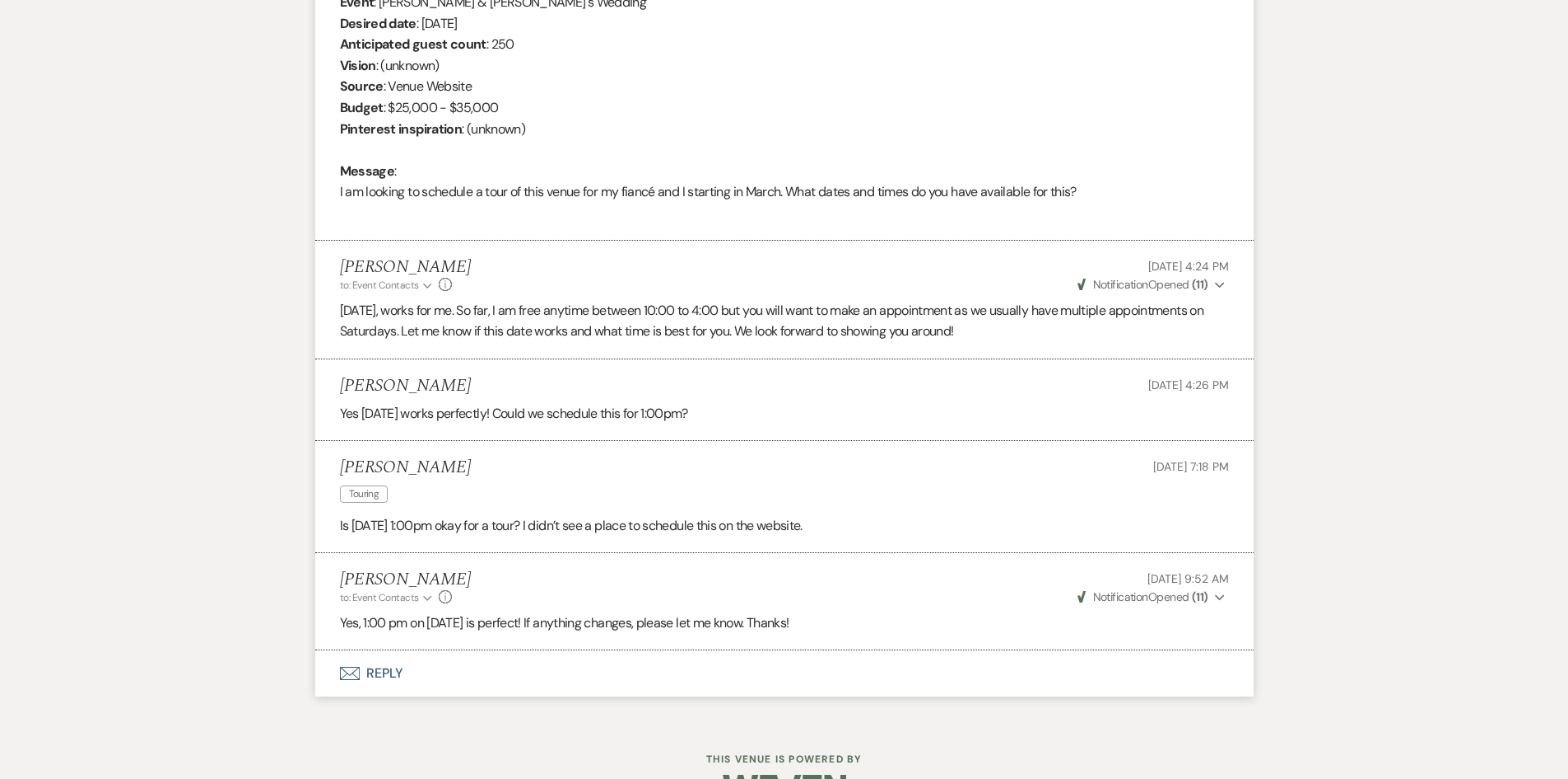
select select "2"
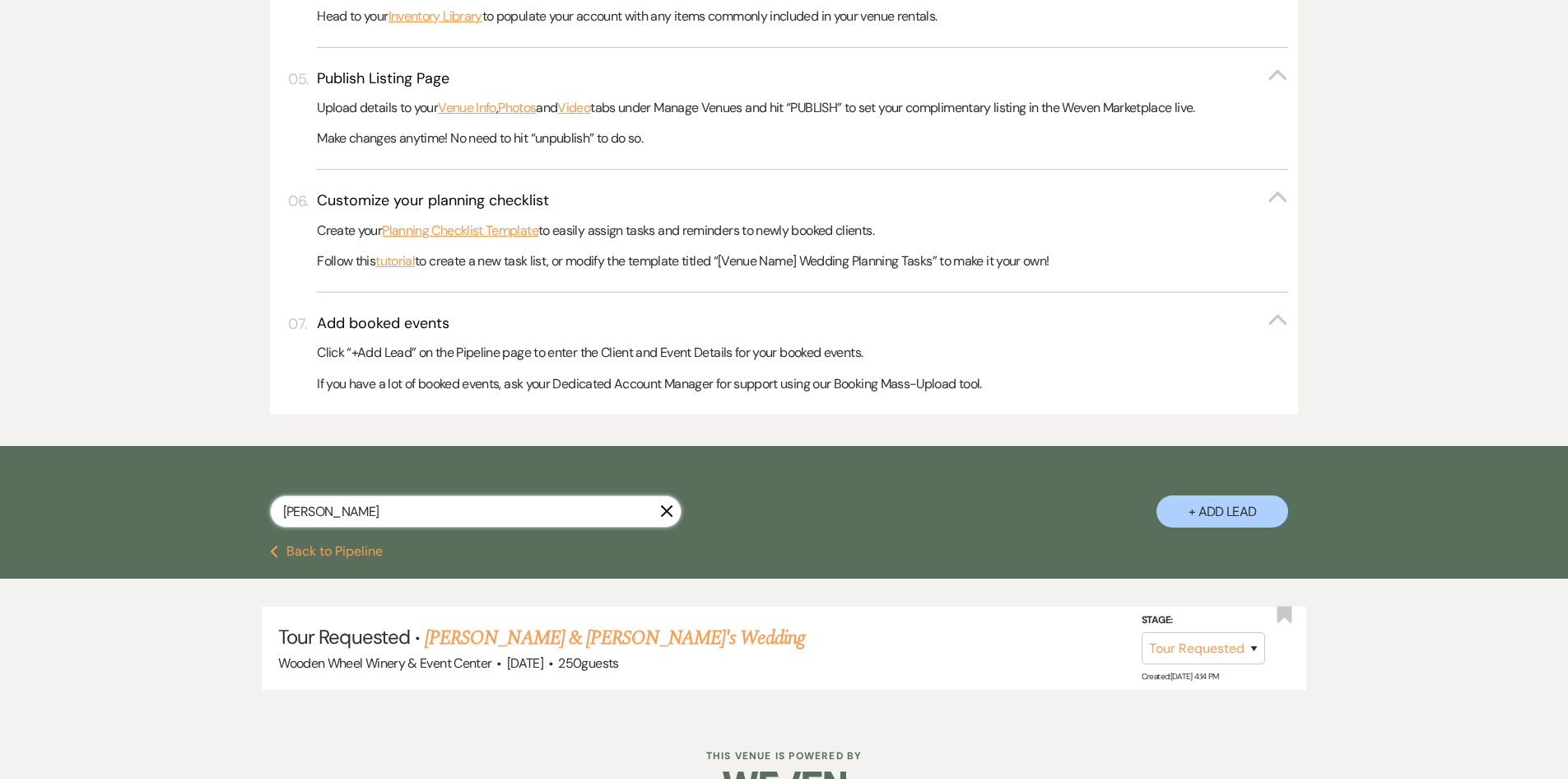
drag, startPoint x: 349, startPoint y: 513, endPoint x: 210, endPoint y: 510, distance: 139.0
click at [211, 510] on div "[PERSON_NAME] + Add Lead" at bounding box center [784, 497] width 1186 height 86
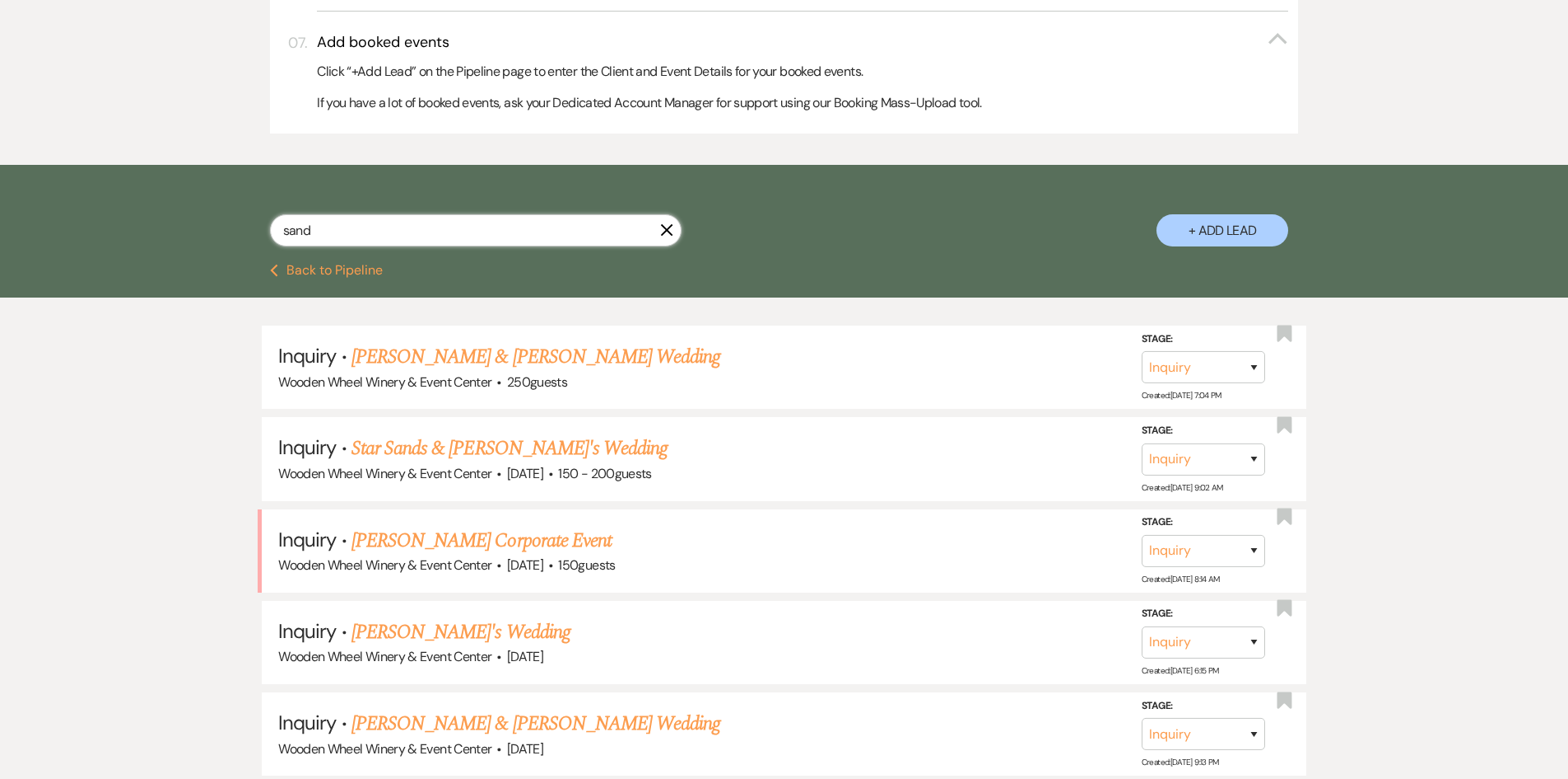
scroll to position [1046, 0]
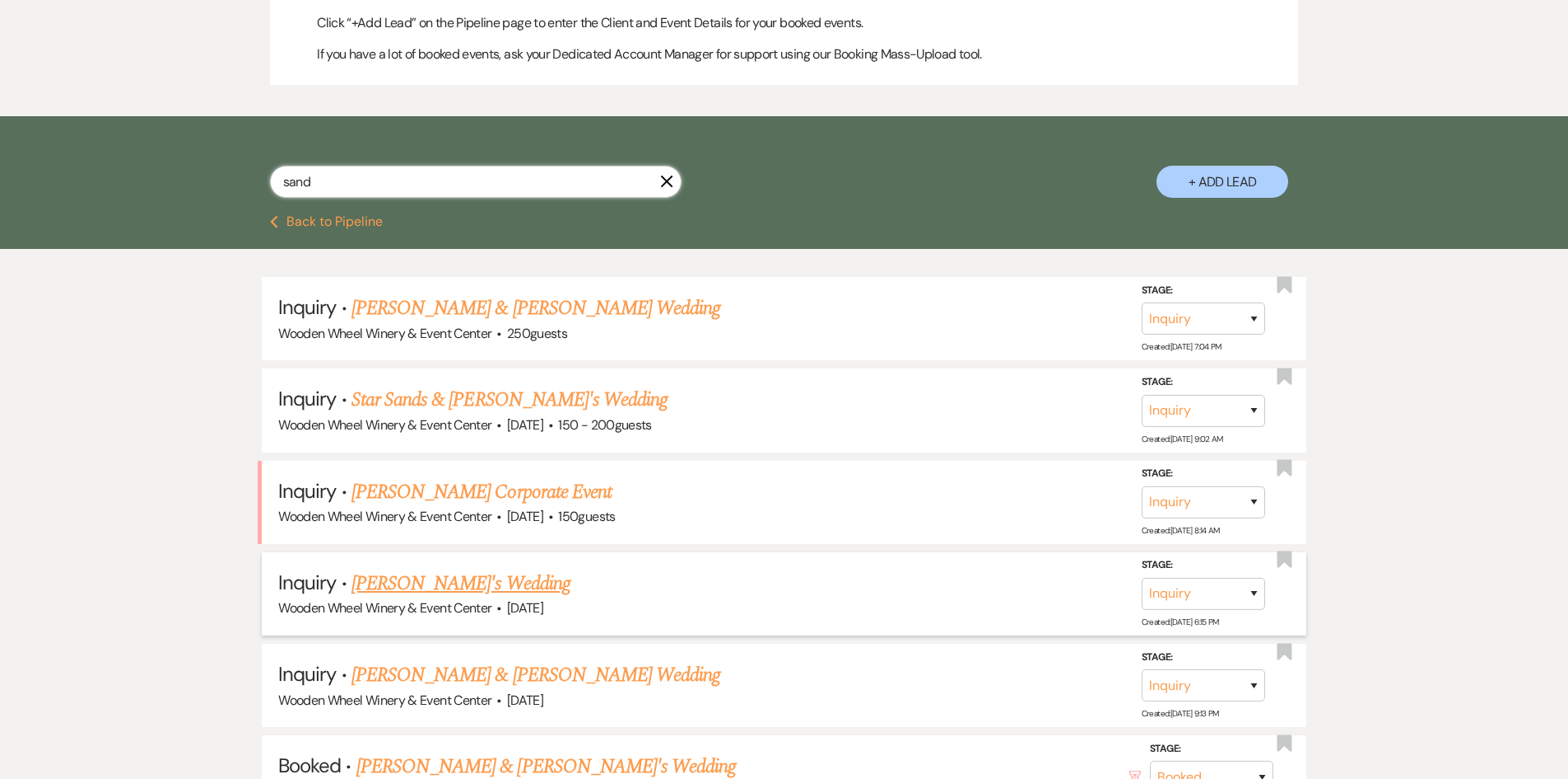
type input "sand"
click at [383, 580] on link "[PERSON_NAME]'s Wedding" at bounding box center [461, 583] width 219 height 30
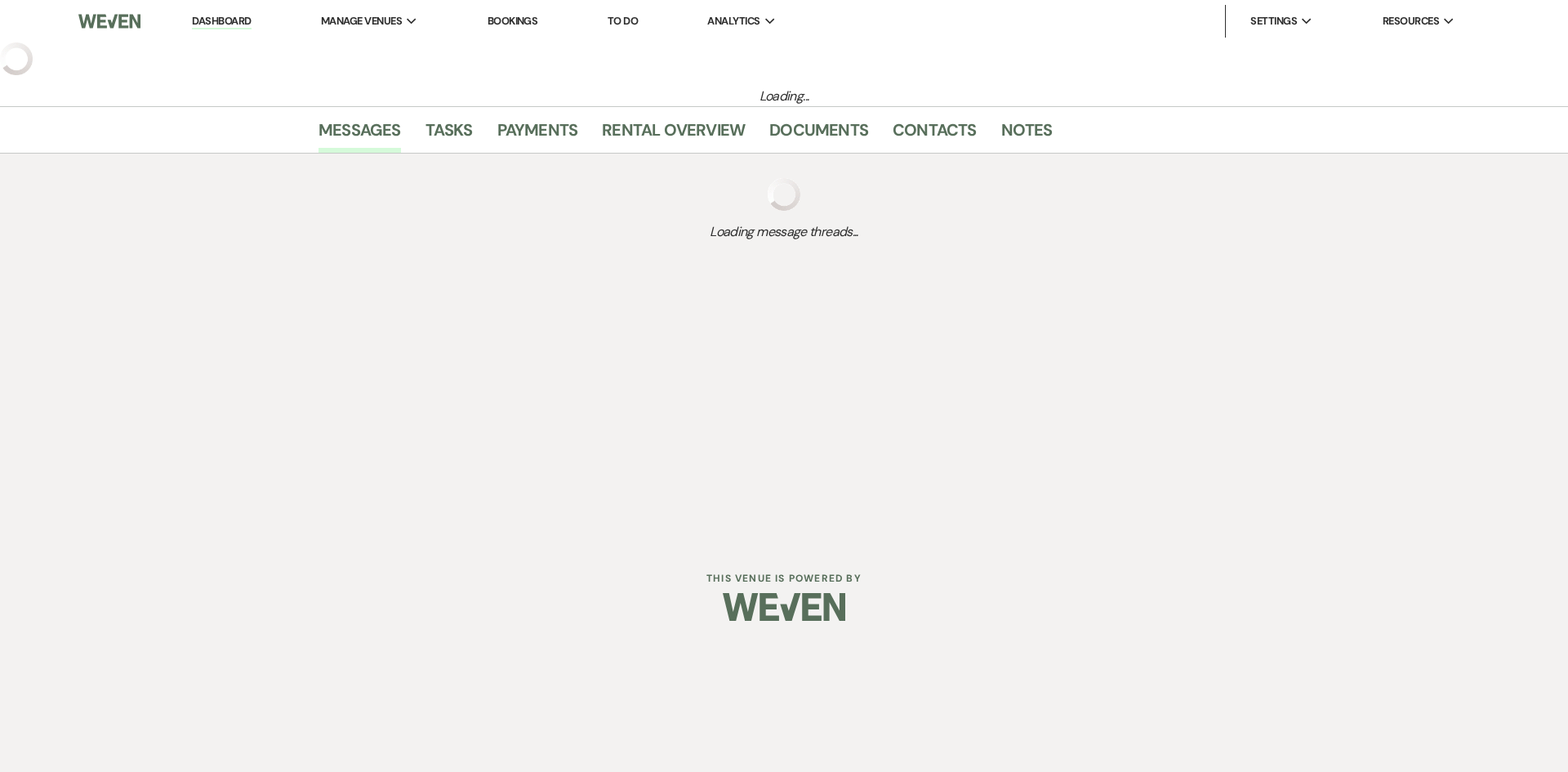
select select "5"
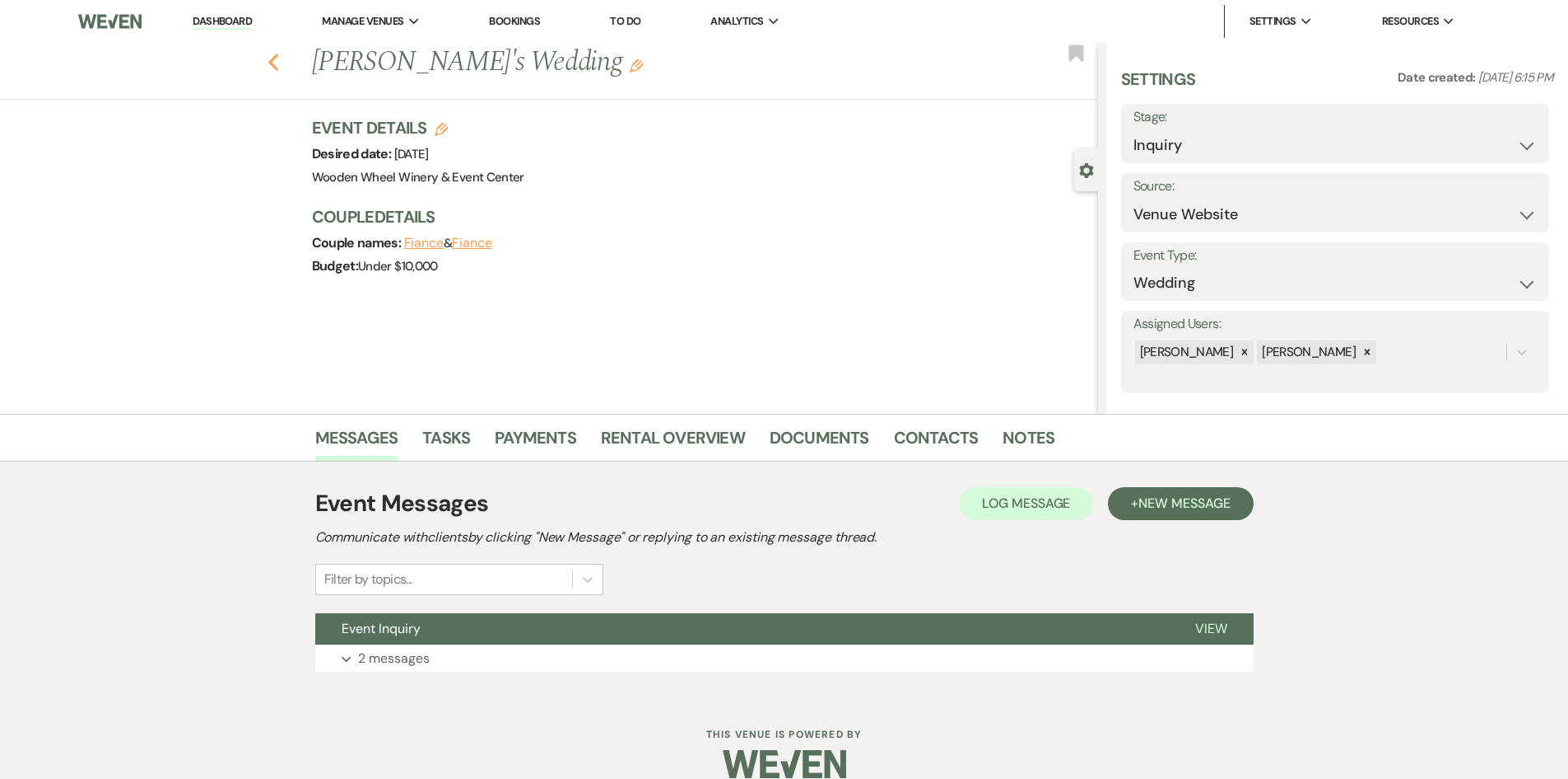
click at [280, 60] on icon "Previous" at bounding box center [273, 63] width 12 height 20
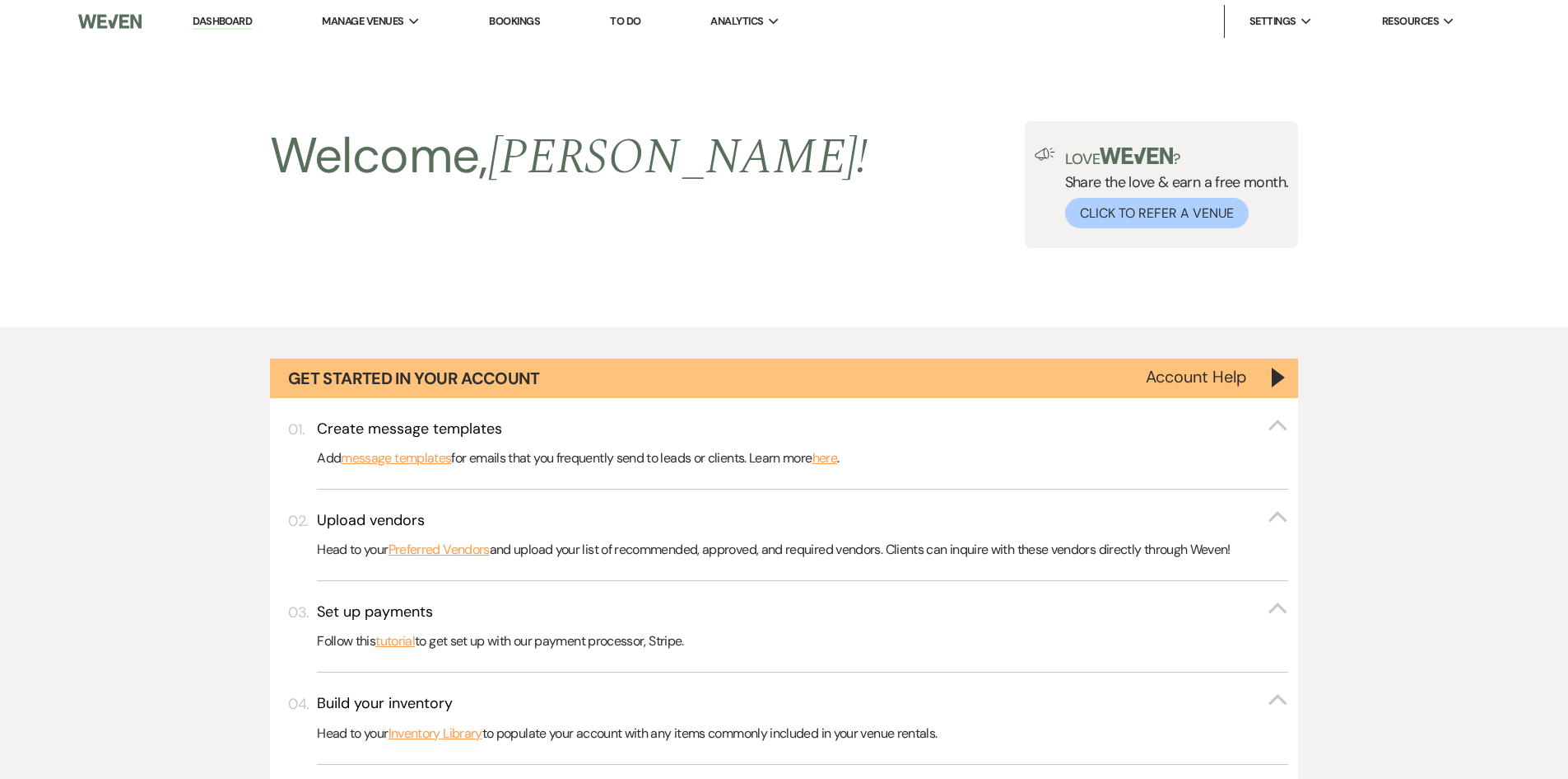
scroll to position [1046, 0]
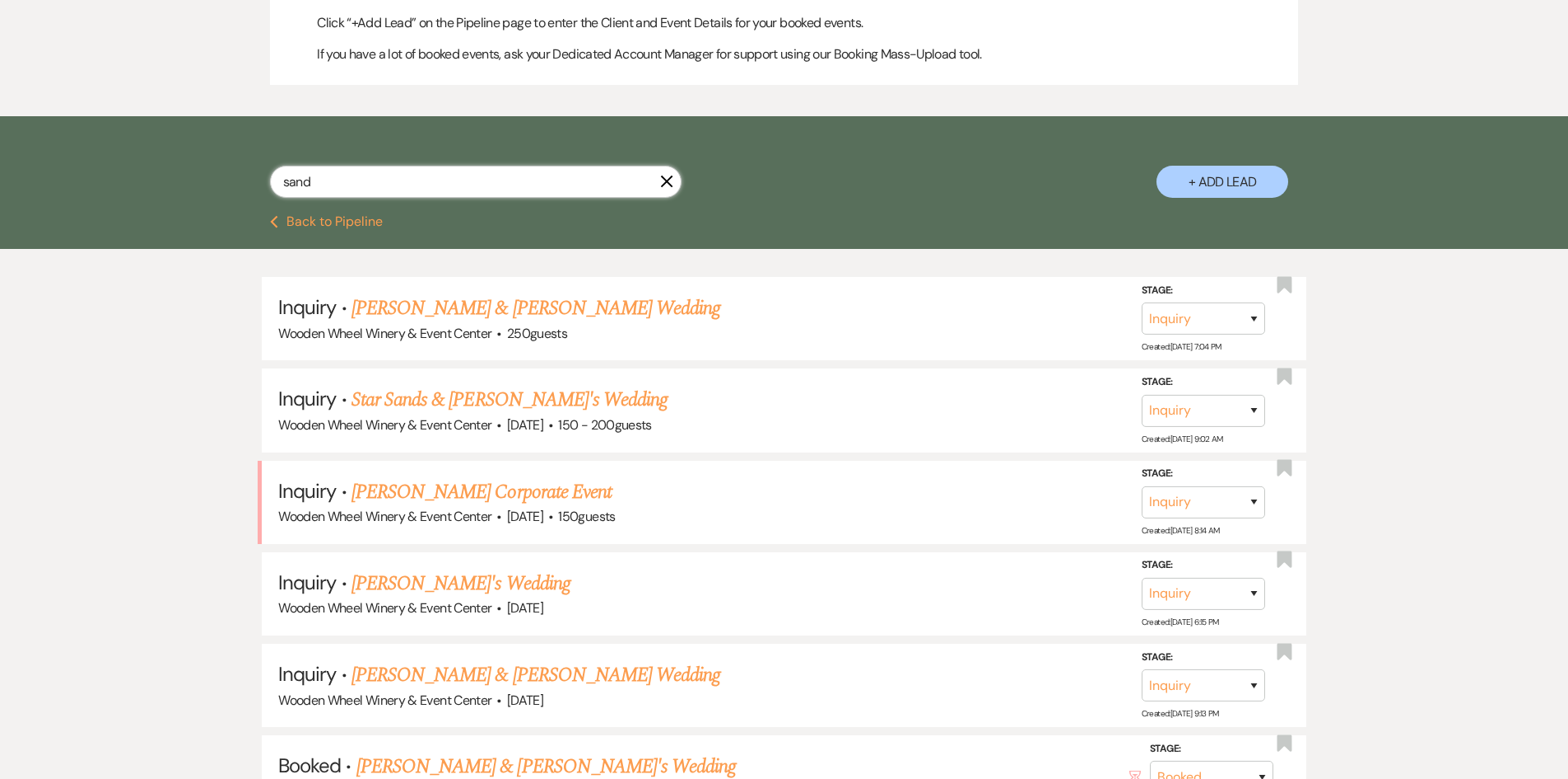
drag, startPoint x: 332, startPoint y: 181, endPoint x: 234, endPoint y: 166, distance: 99.1
click at [234, 166] on div "sand X + Add Lead" at bounding box center [784, 167] width 1186 height 86
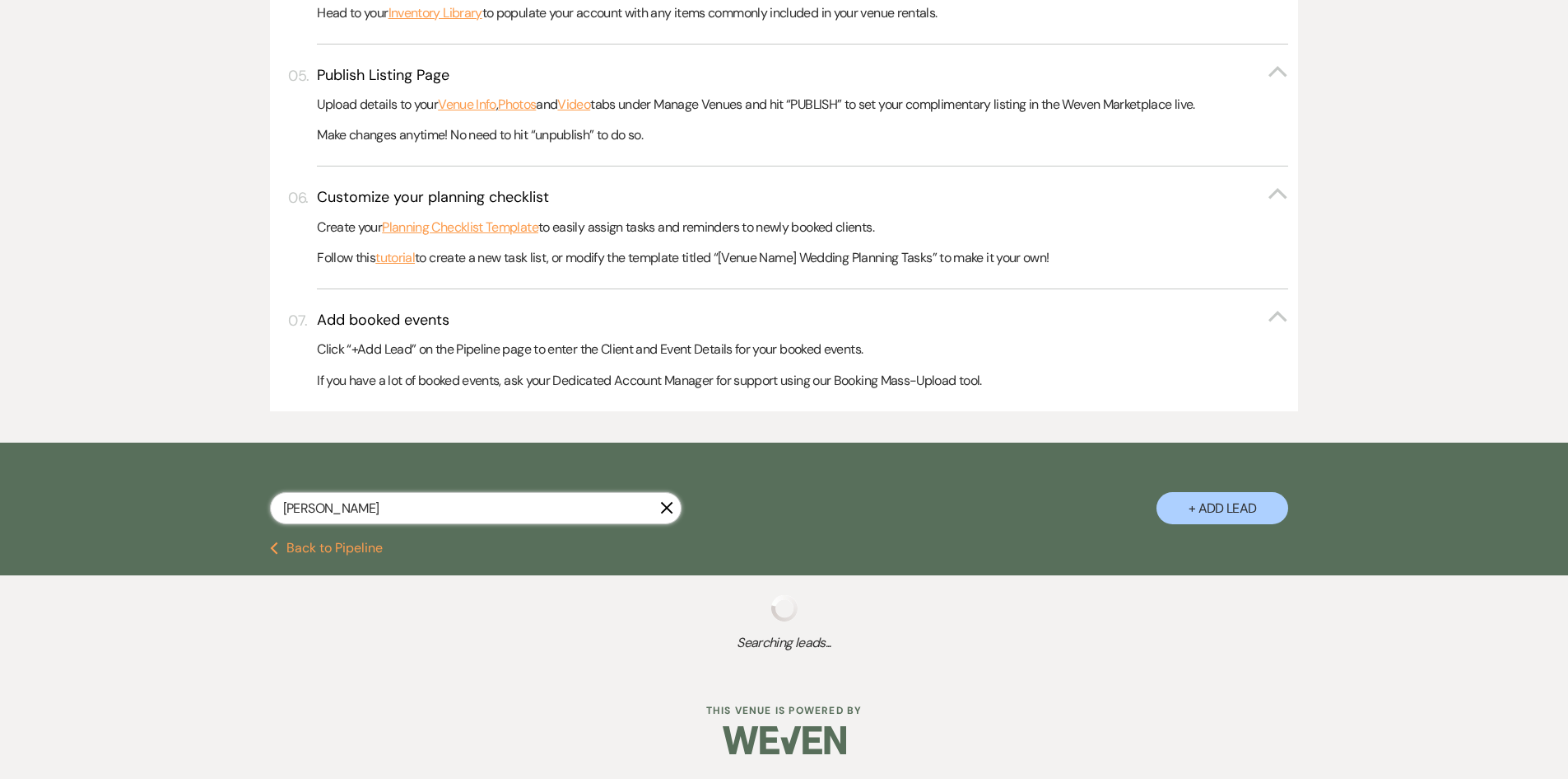
scroll to position [762, 0]
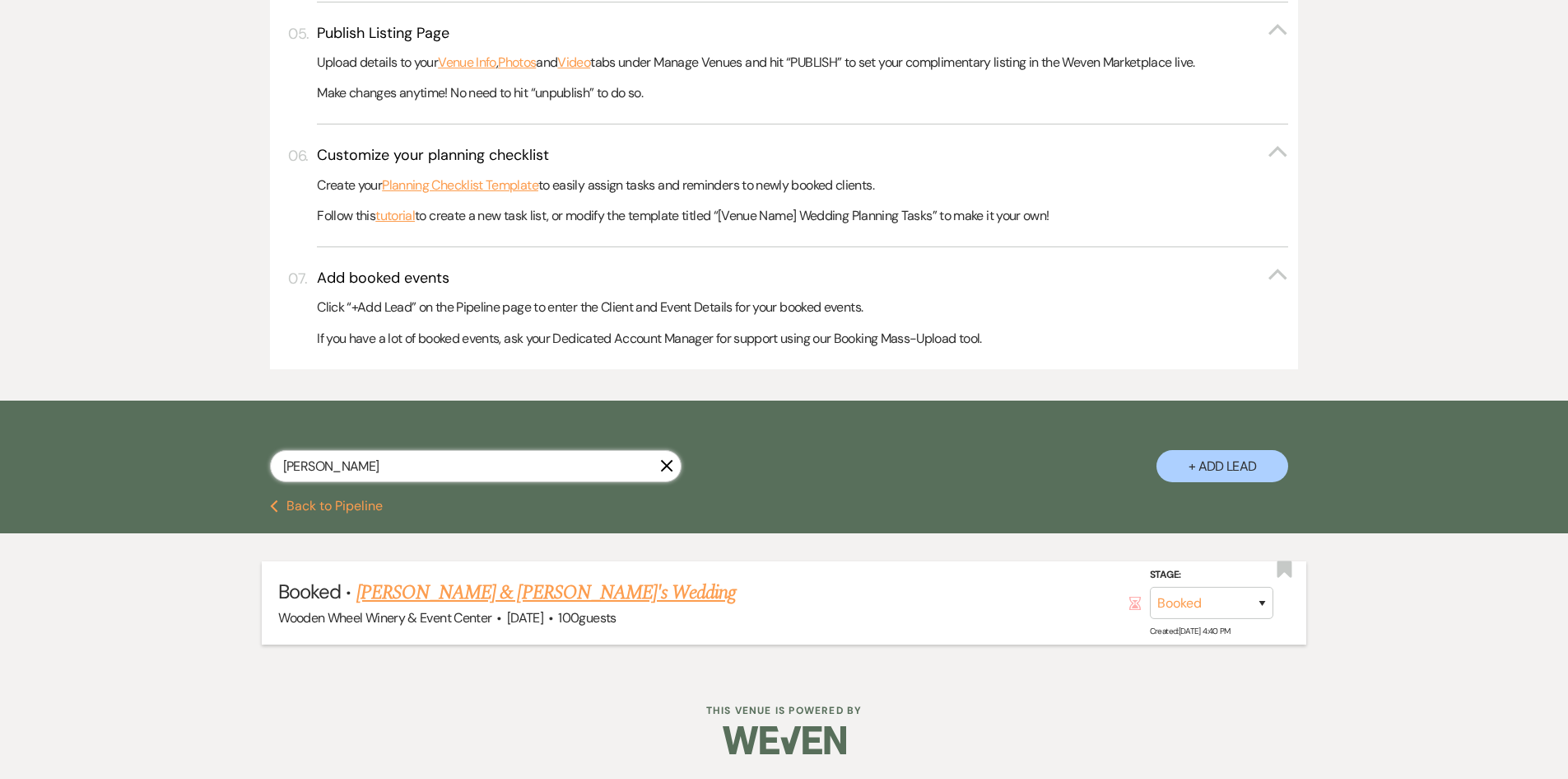
type input "[PERSON_NAME]"
click at [405, 591] on link "[PERSON_NAME] & [PERSON_NAME]'s Wedding" at bounding box center [546, 592] width 380 height 30
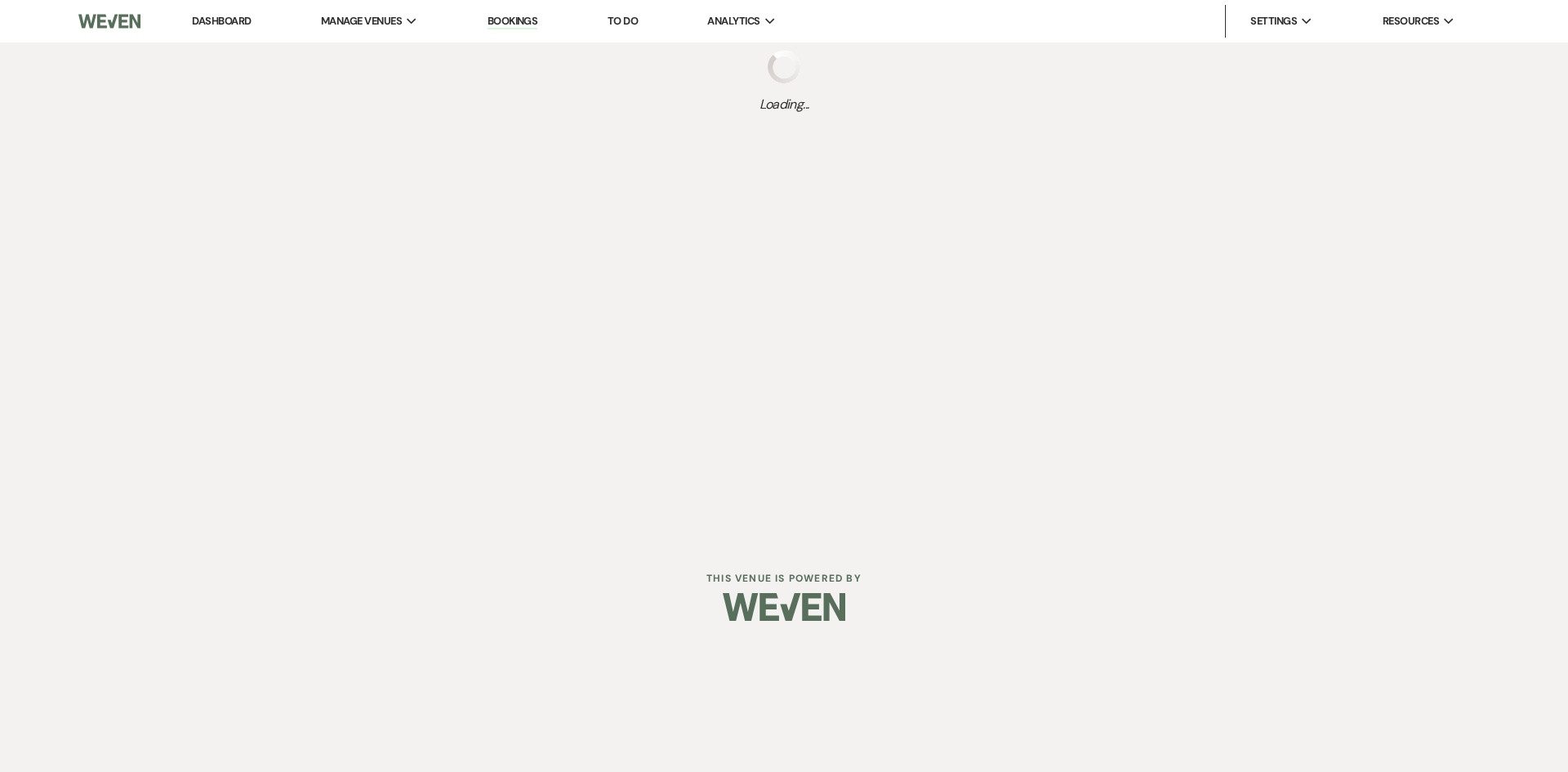
select select "5"
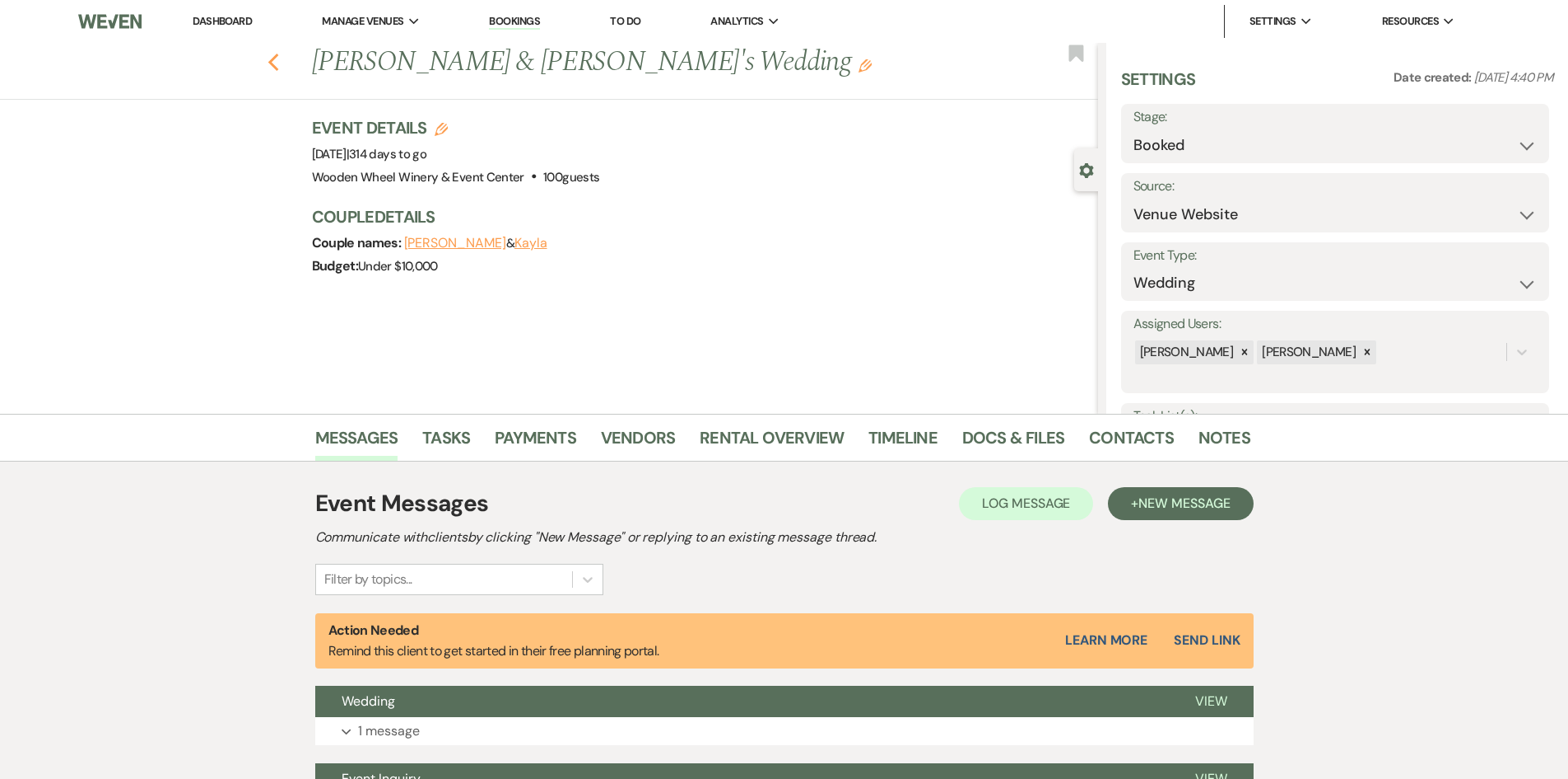
click at [280, 66] on icon "Previous" at bounding box center [273, 63] width 12 height 20
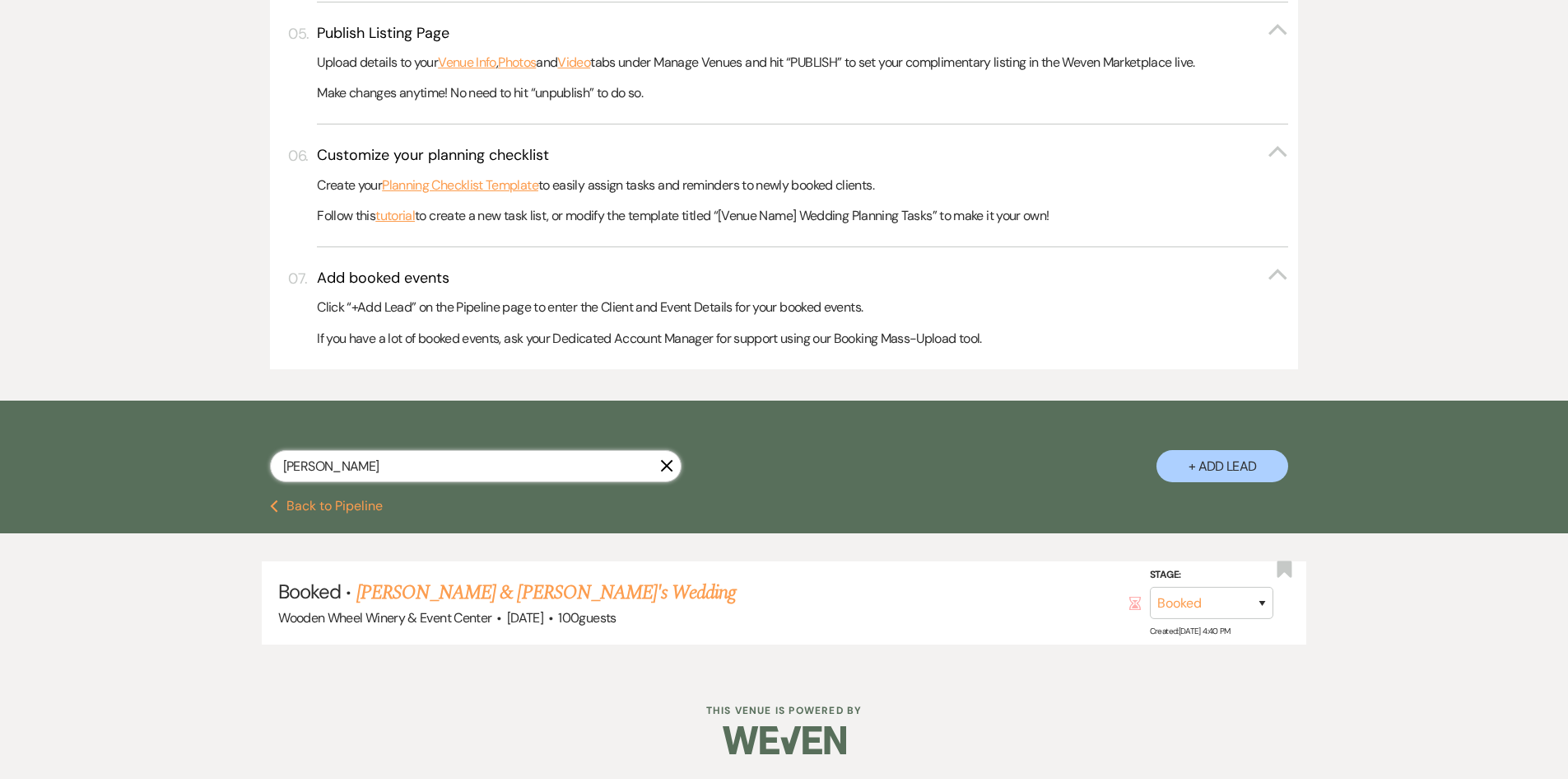
drag, startPoint x: 329, startPoint y: 466, endPoint x: 232, endPoint y: 461, distance: 97.1
click at [232, 461] on div "[PERSON_NAME] X + Add Lead" at bounding box center [784, 451] width 1186 height 86
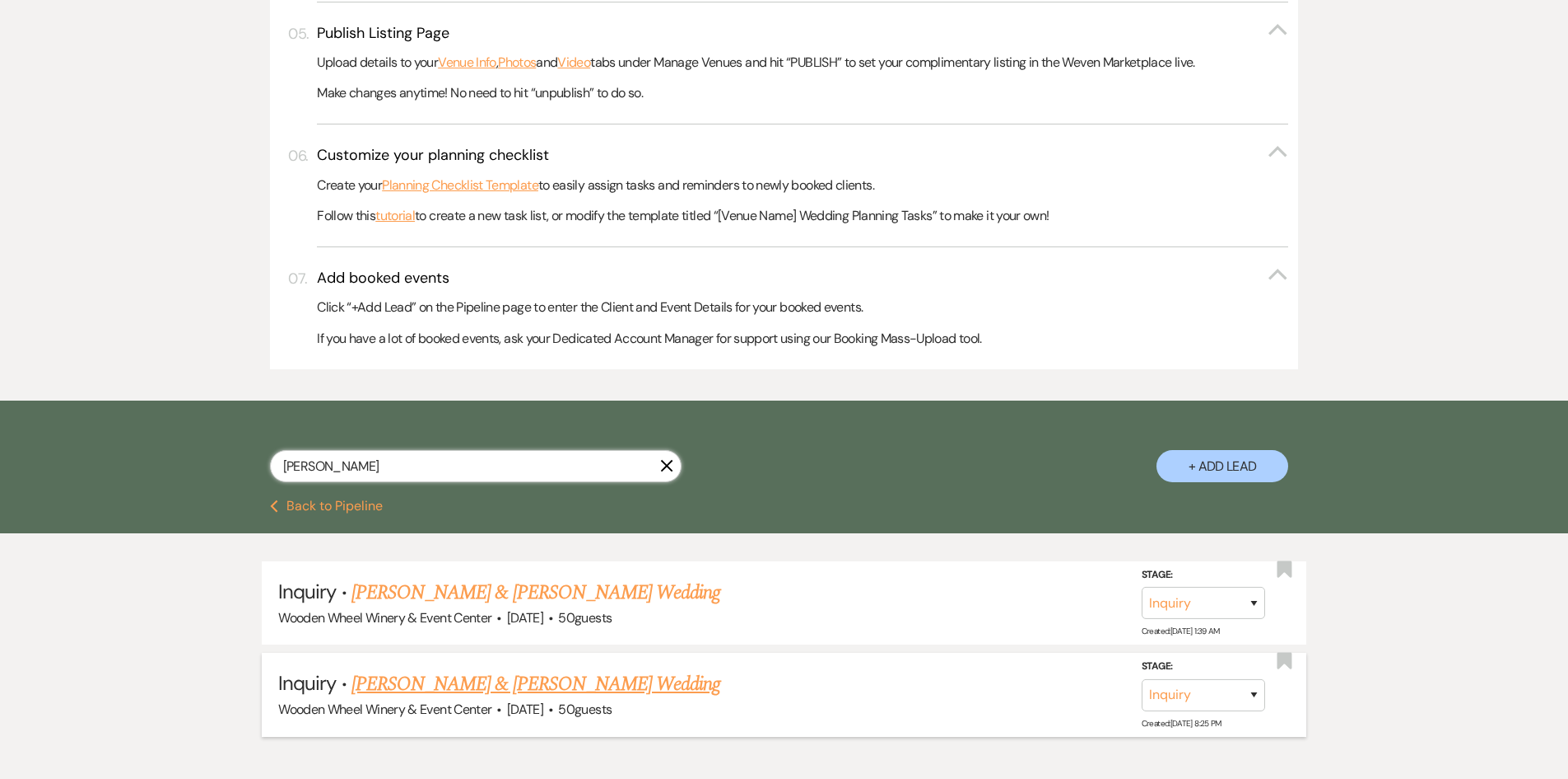
type input "[PERSON_NAME]"
click at [490, 678] on link "[PERSON_NAME] & [PERSON_NAME] Wedding" at bounding box center [535, 684] width 368 height 30
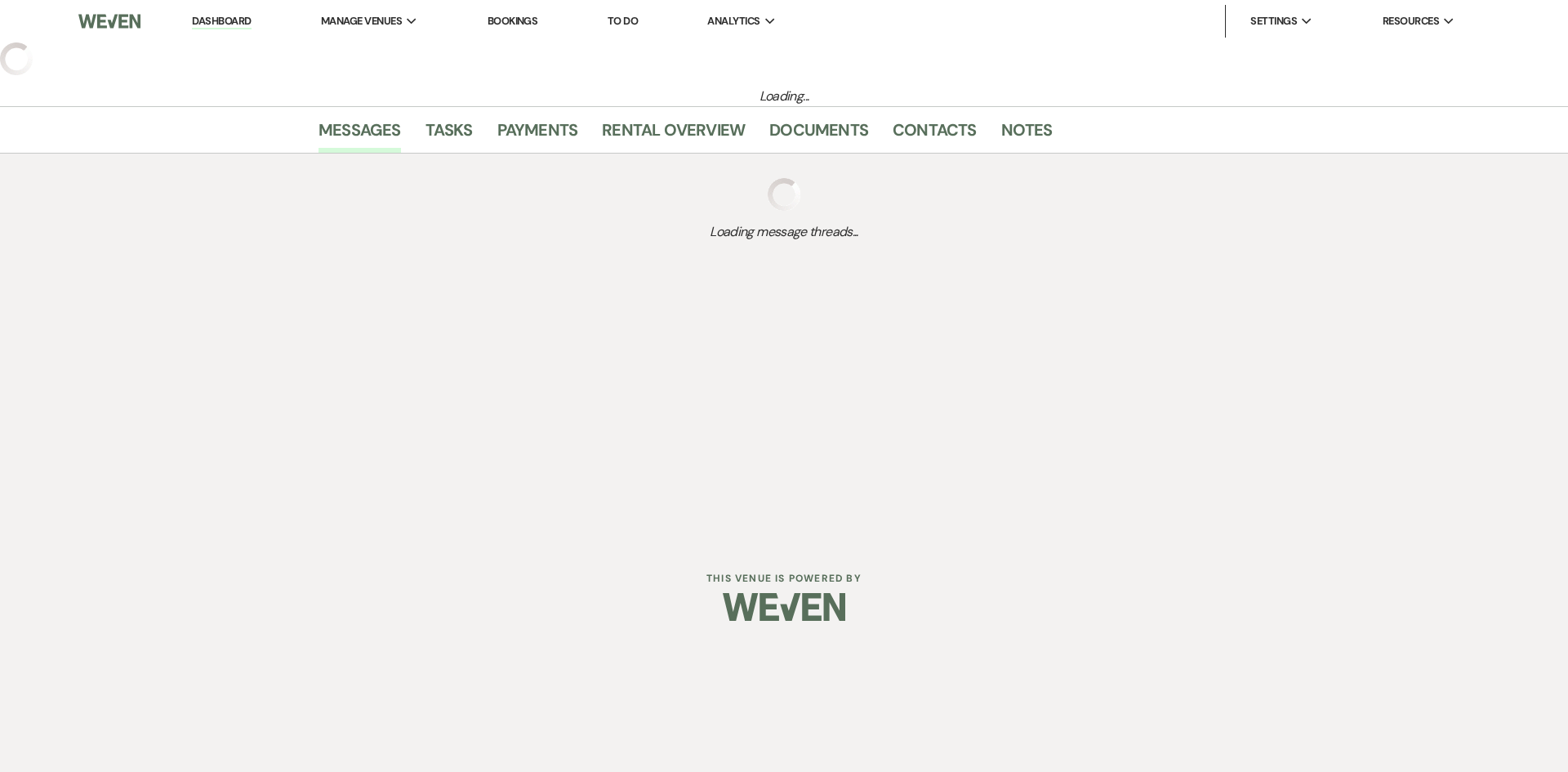
select select "5"
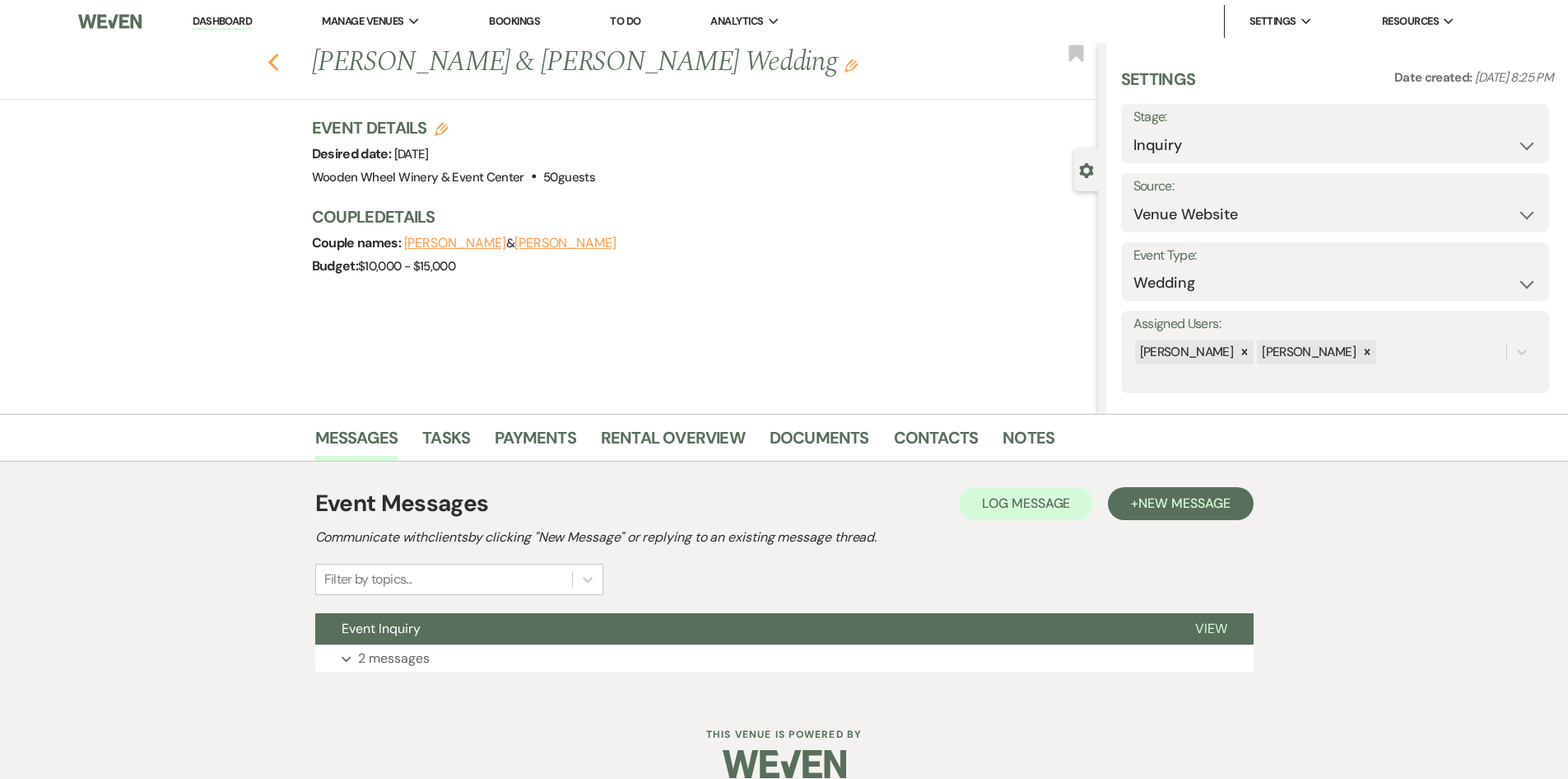
click at [280, 65] on icon "Previous" at bounding box center [273, 63] width 12 height 20
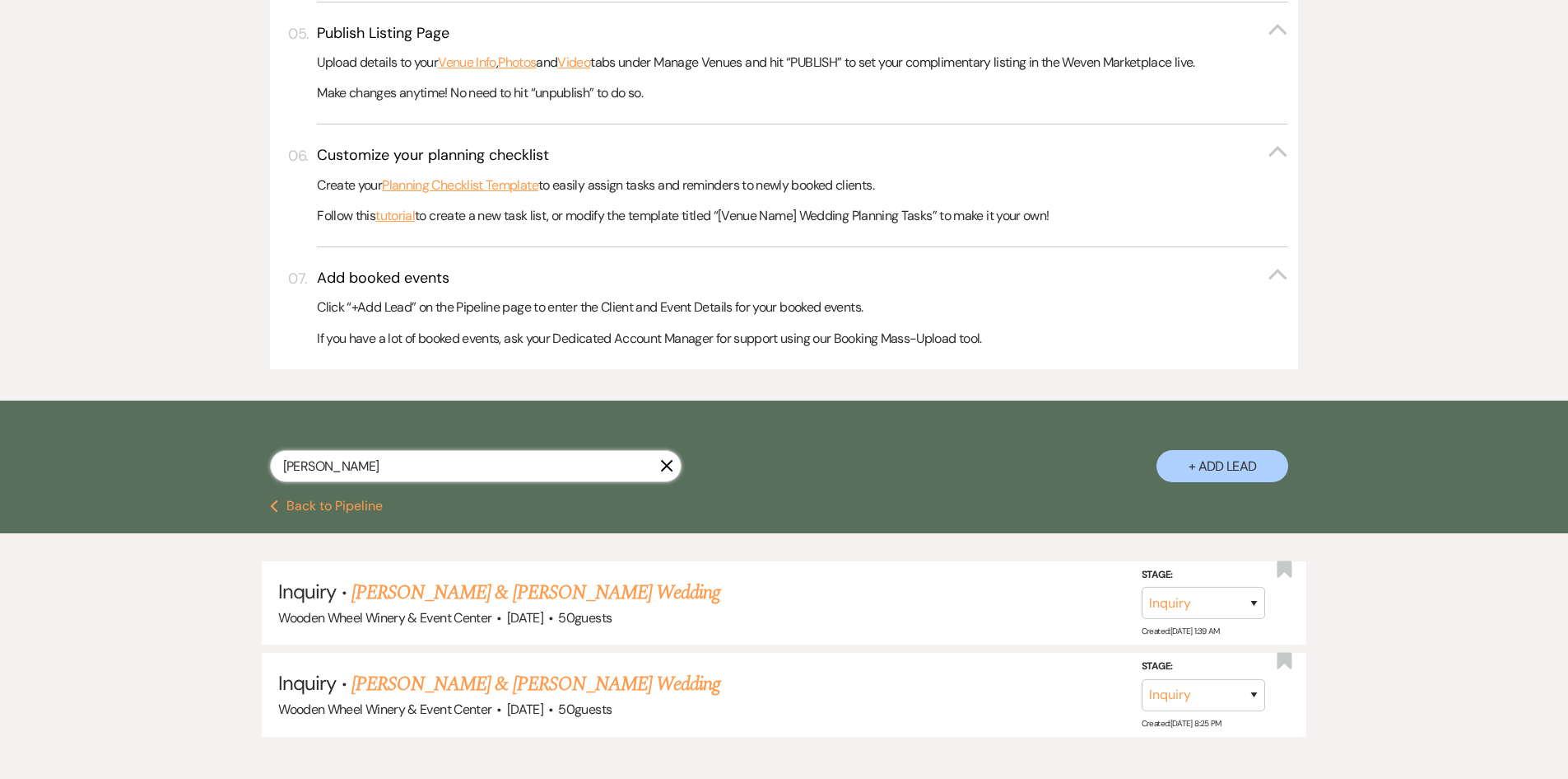
drag, startPoint x: 357, startPoint y: 469, endPoint x: 204, endPoint y: 462, distance: 153.2
click at [204, 462] on div "[PERSON_NAME] X + Add Lead" at bounding box center [784, 451] width 1186 height 86
type input "kaleb"
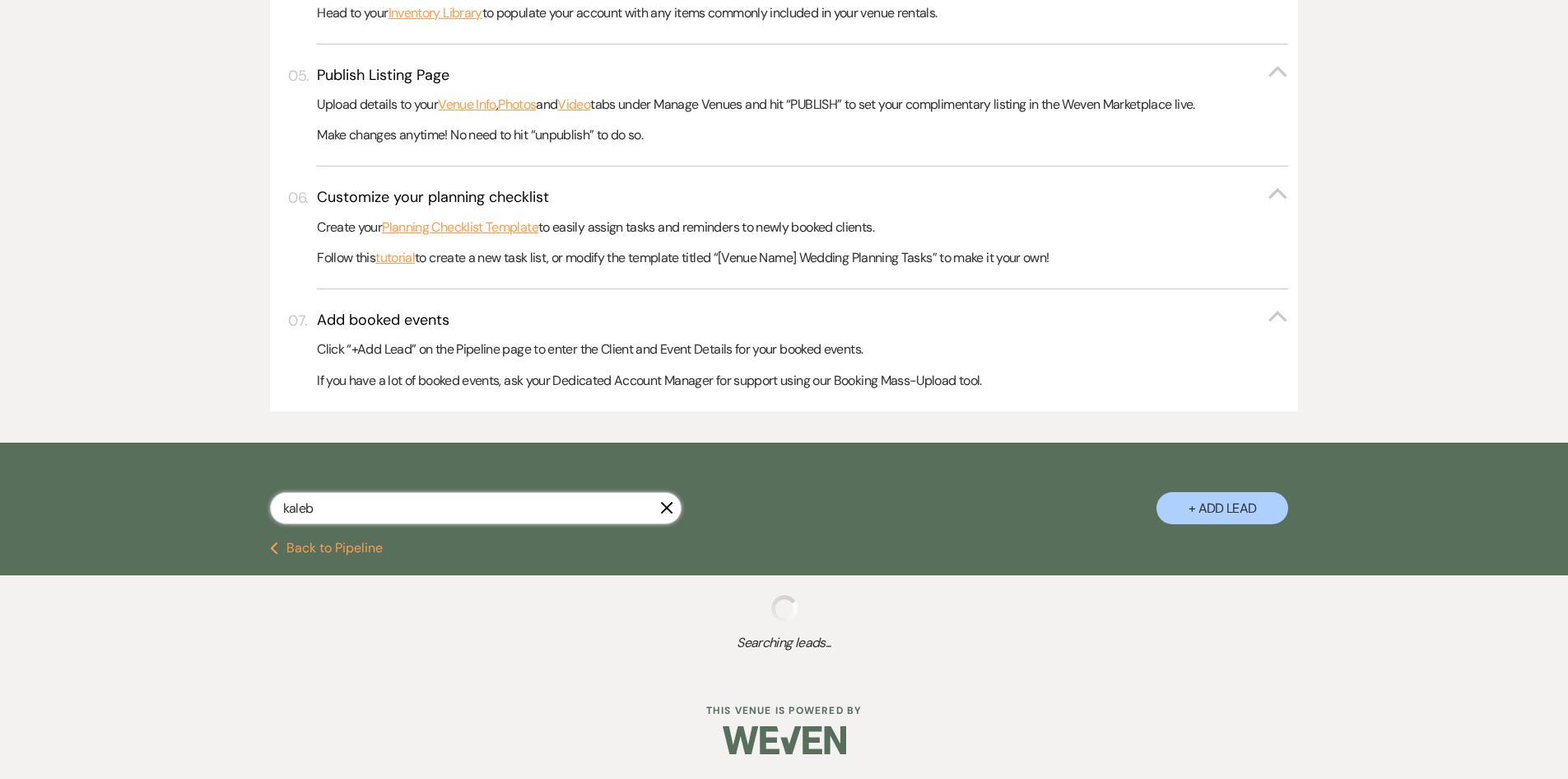
select select "8"
select select "4"
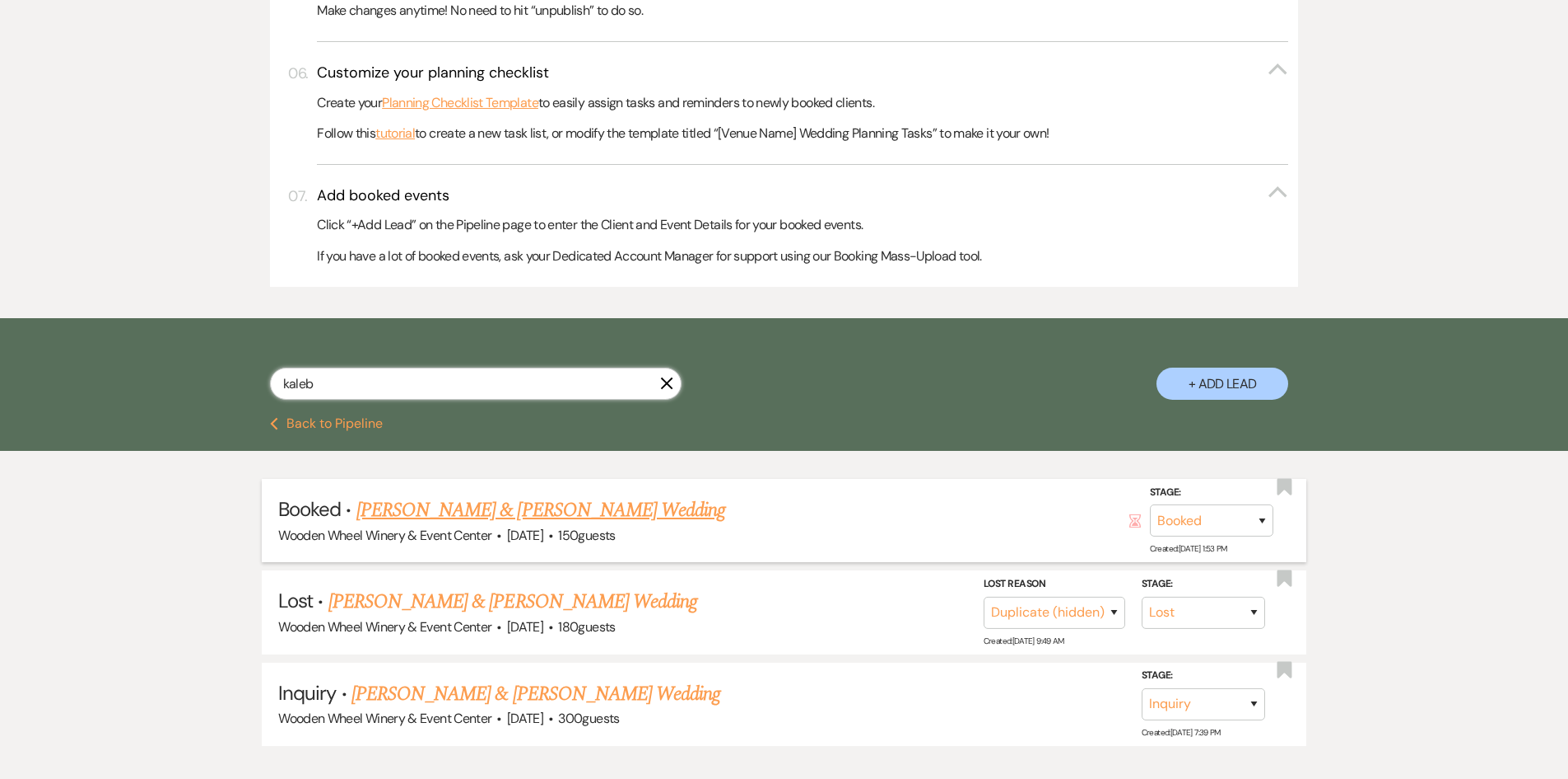
scroll to position [927, 0]
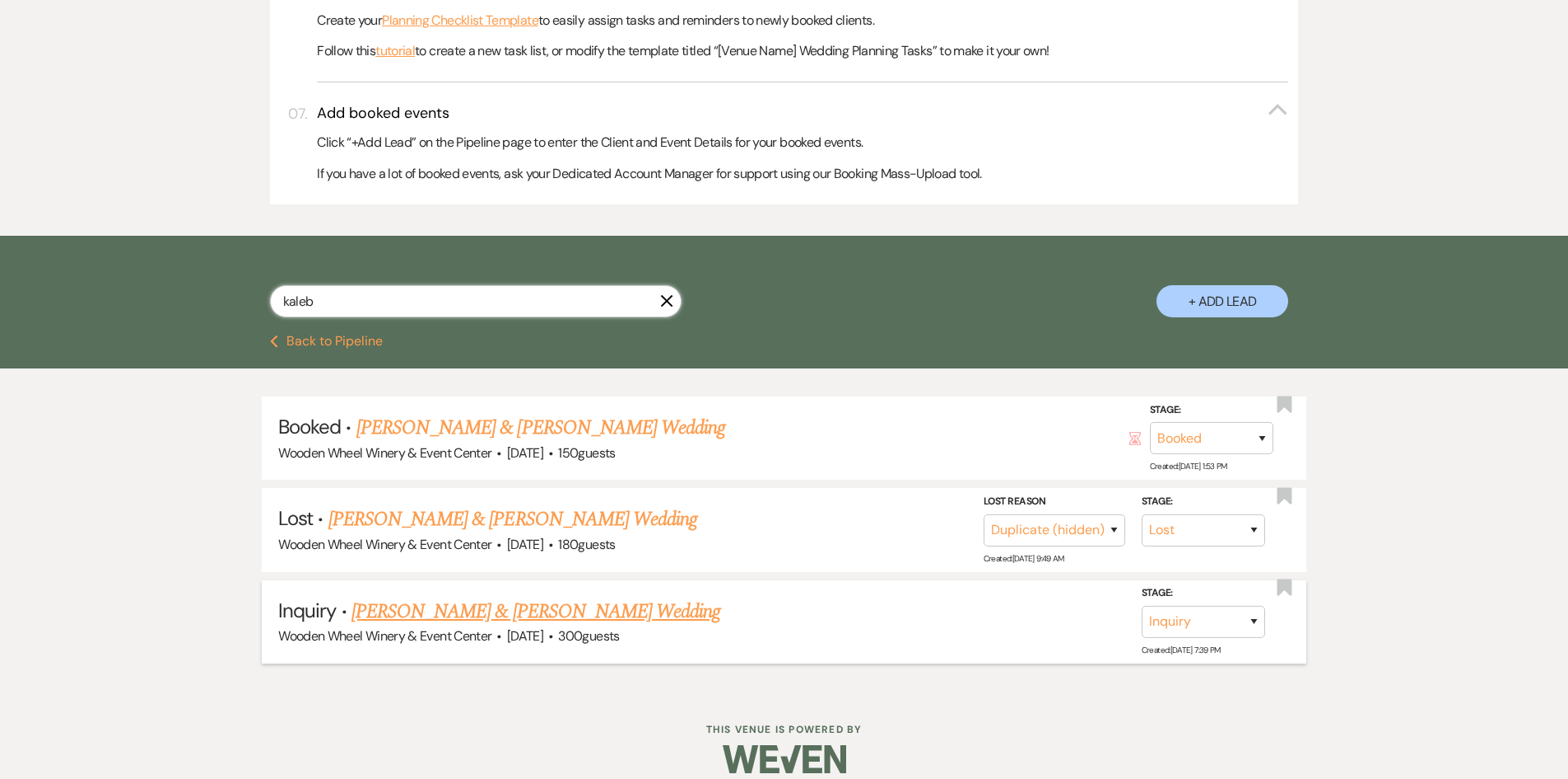
type input "kaleb"
click at [408, 609] on link "[PERSON_NAME] & [PERSON_NAME] Wedding" at bounding box center [535, 611] width 368 height 30
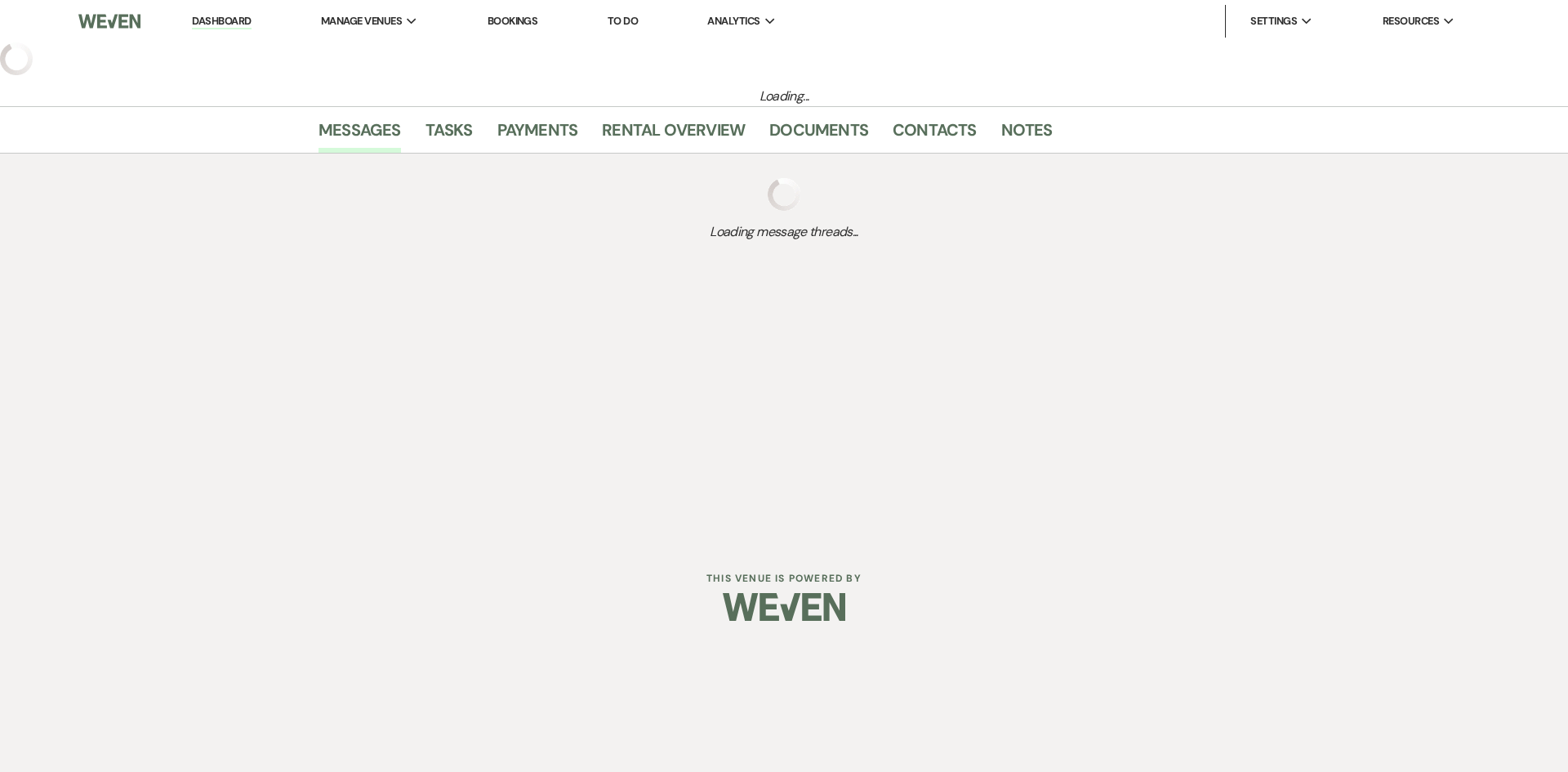
select select "5"
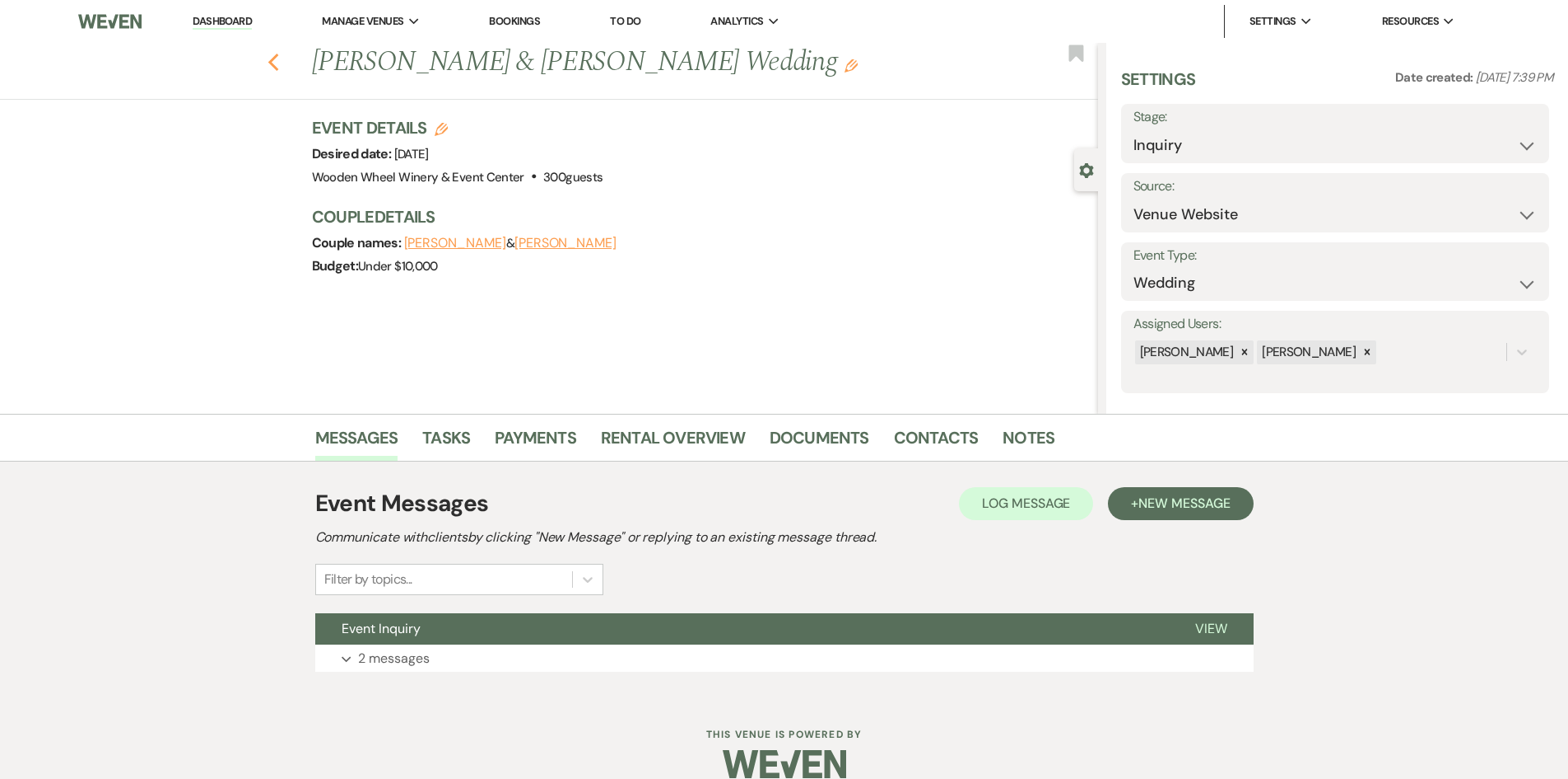
click at [280, 67] on icon "Previous" at bounding box center [273, 63] width 12 height 20
select select "8"
select select "4"
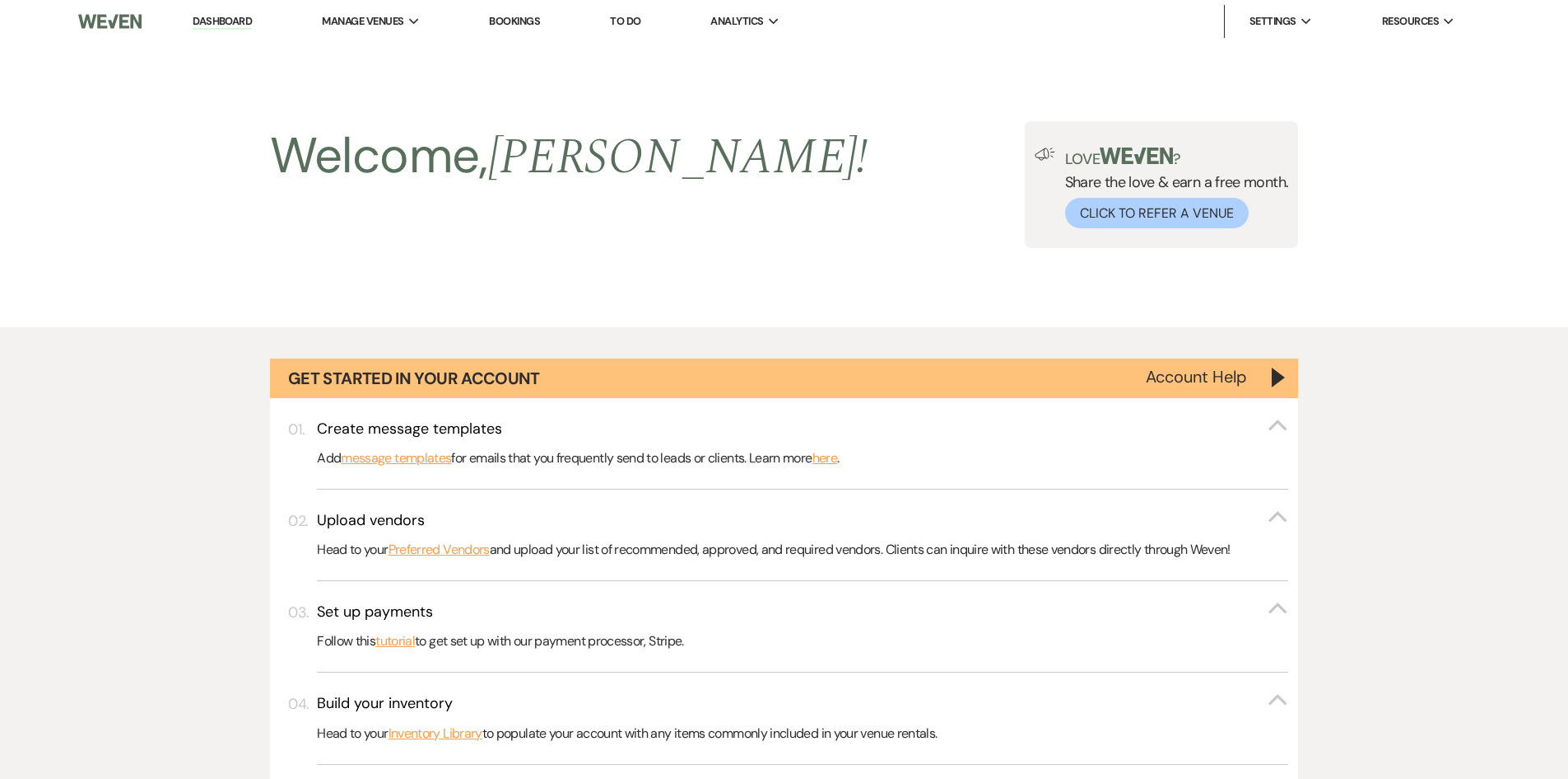
scroll to position [927, 0]
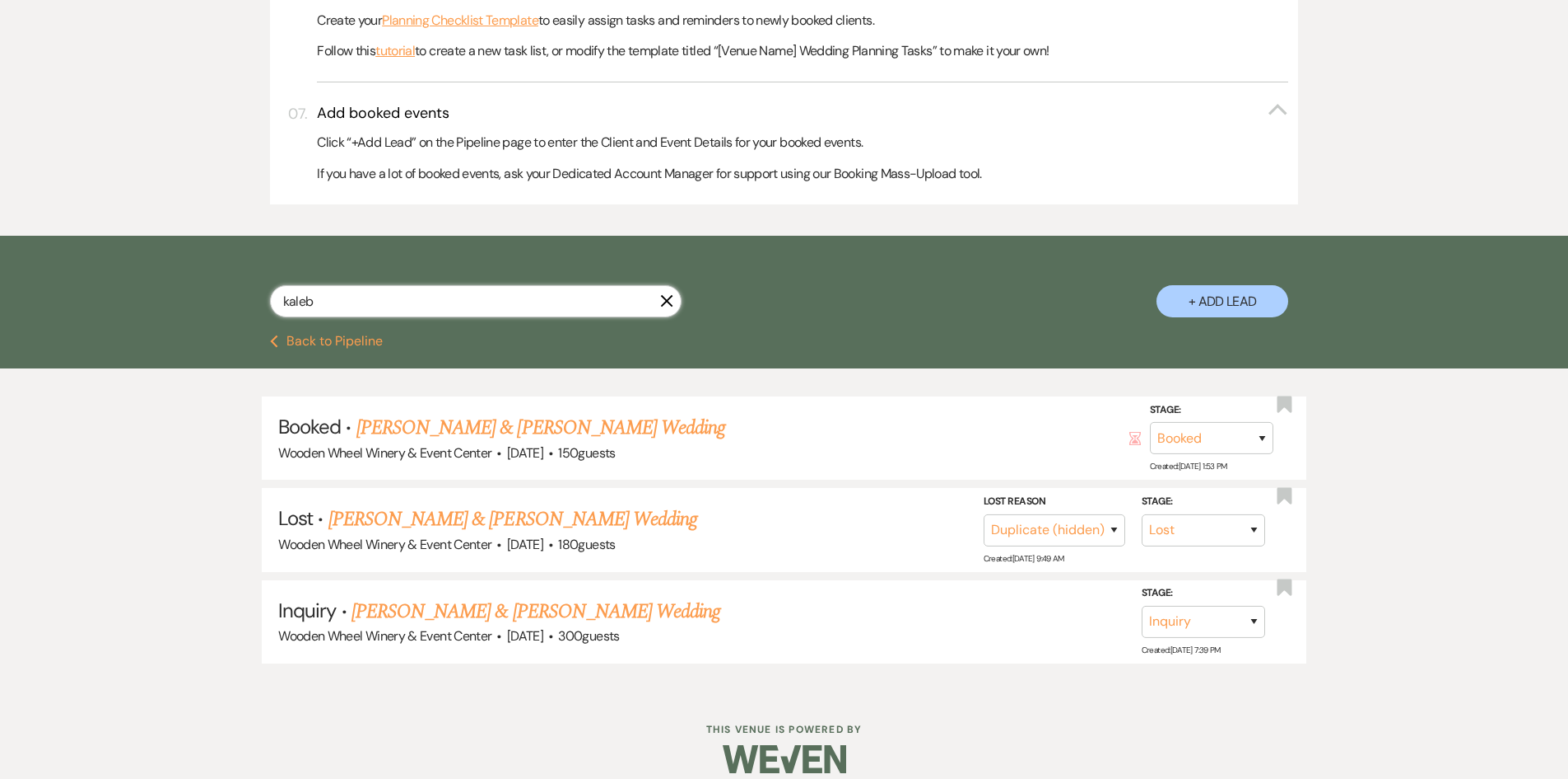
drag, startPoint x: 341, startPoint y: 300, endPoint x: 206, endPoint y: 276, distance: 137.1
click at [206, 276] on div "kaleb X + Add Lead" at bounding box center [784, 286] width 1186 height 86
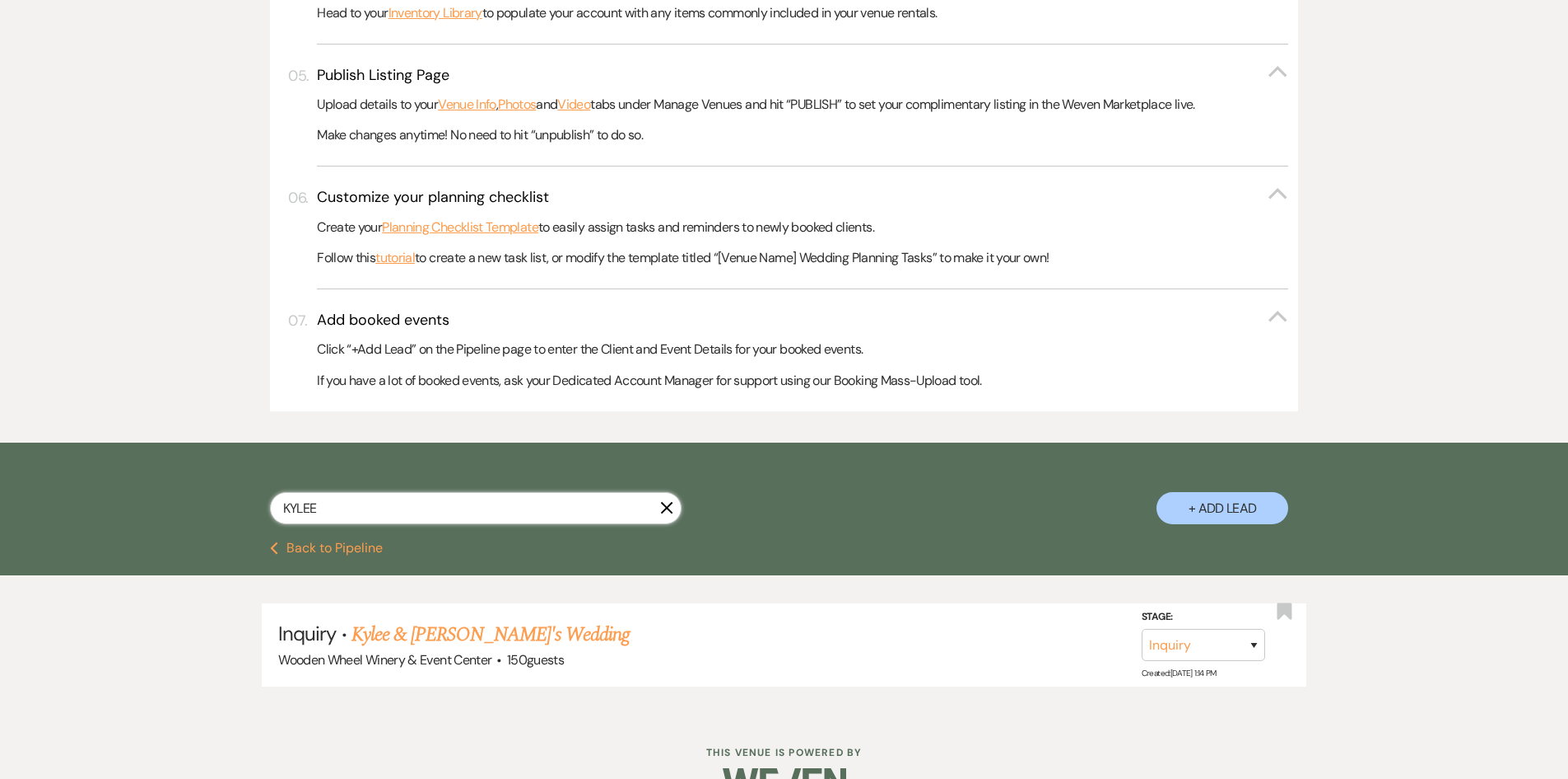
scroll to position [762, 0]
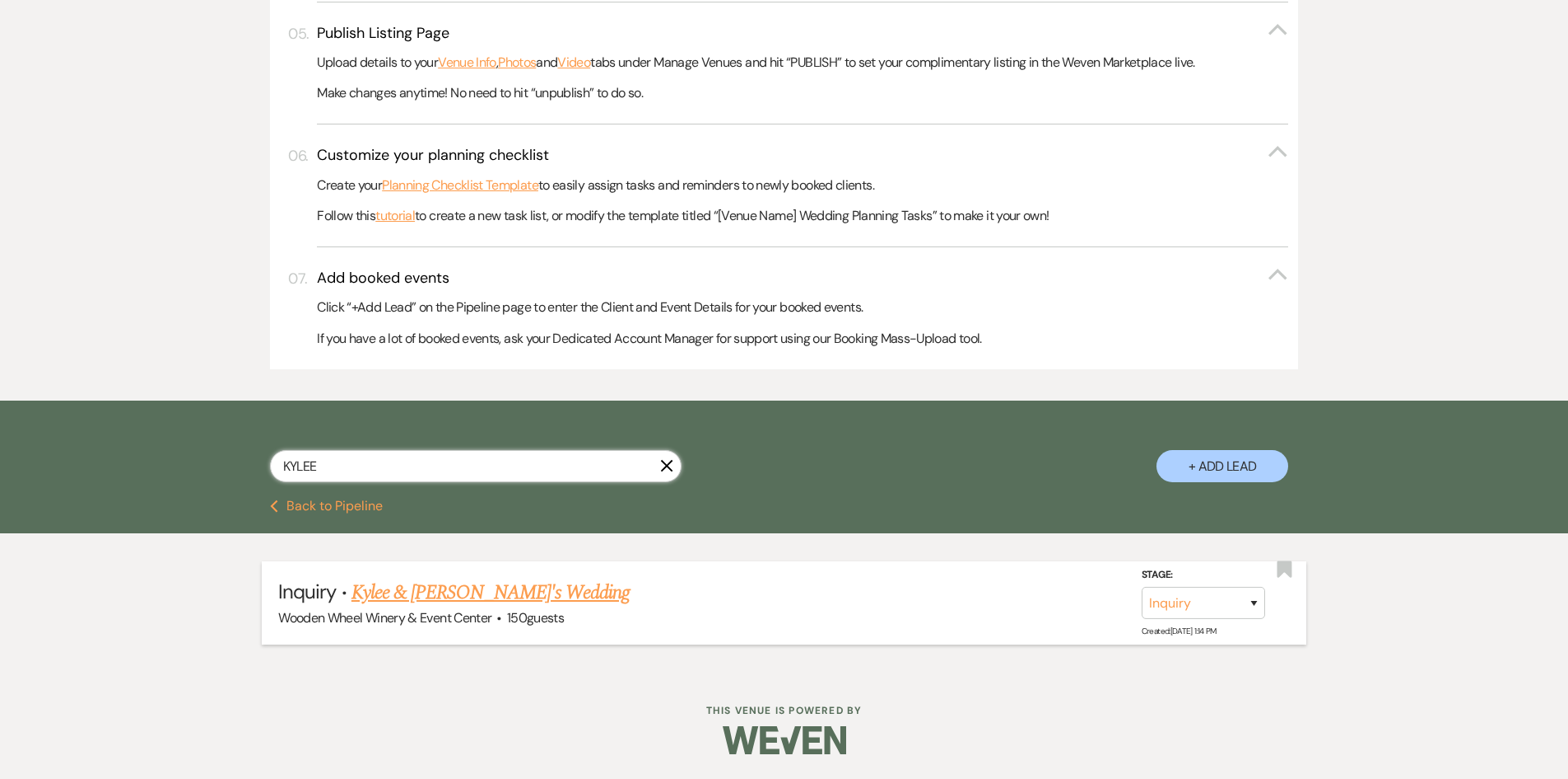
type input "KYLEE"
click at [455, 590] on link "Kylee & [PERSON_NAME]'s Wedding" at bounding box center [491, 592] width 278 height 30
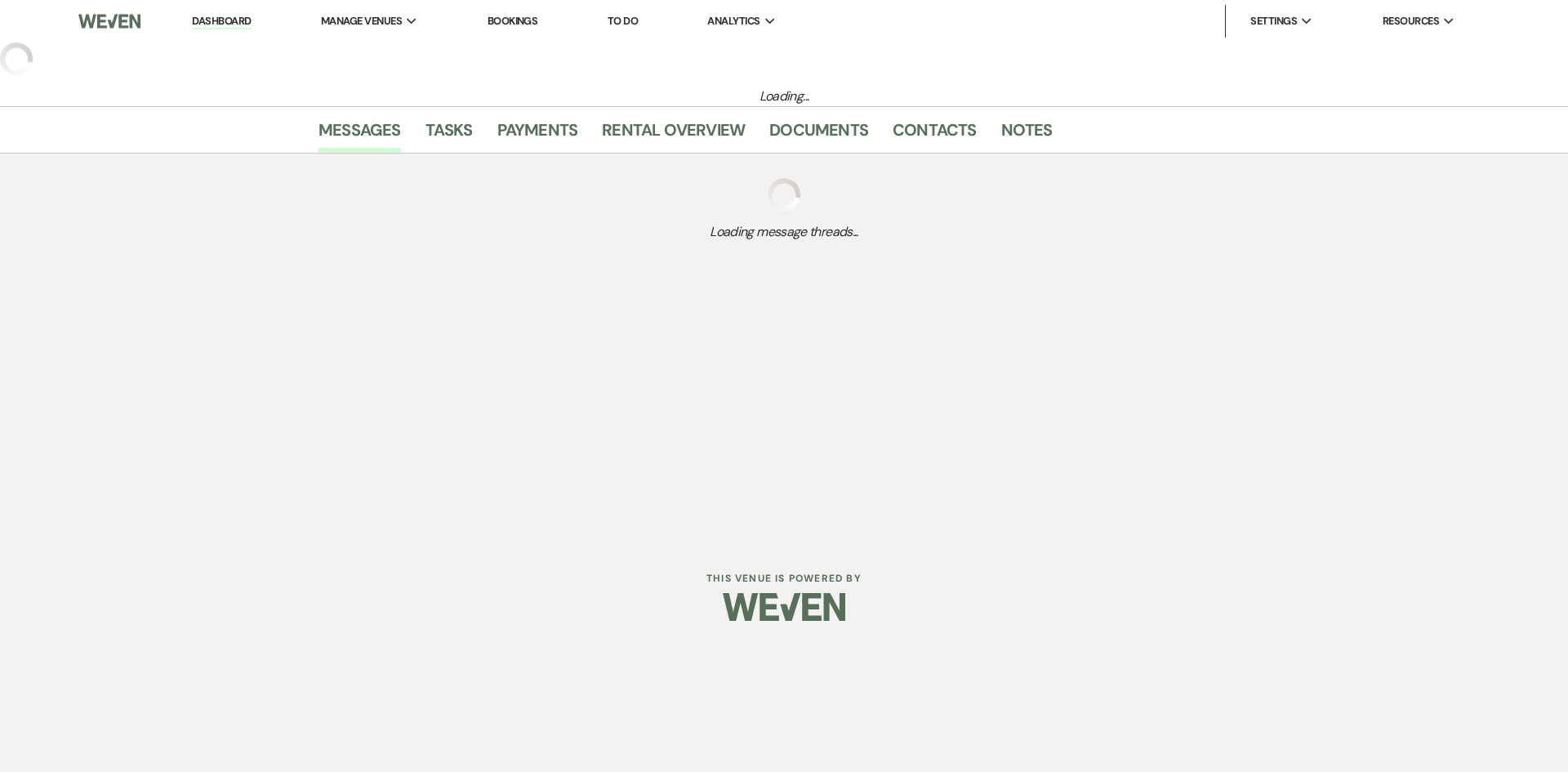
select select "5"
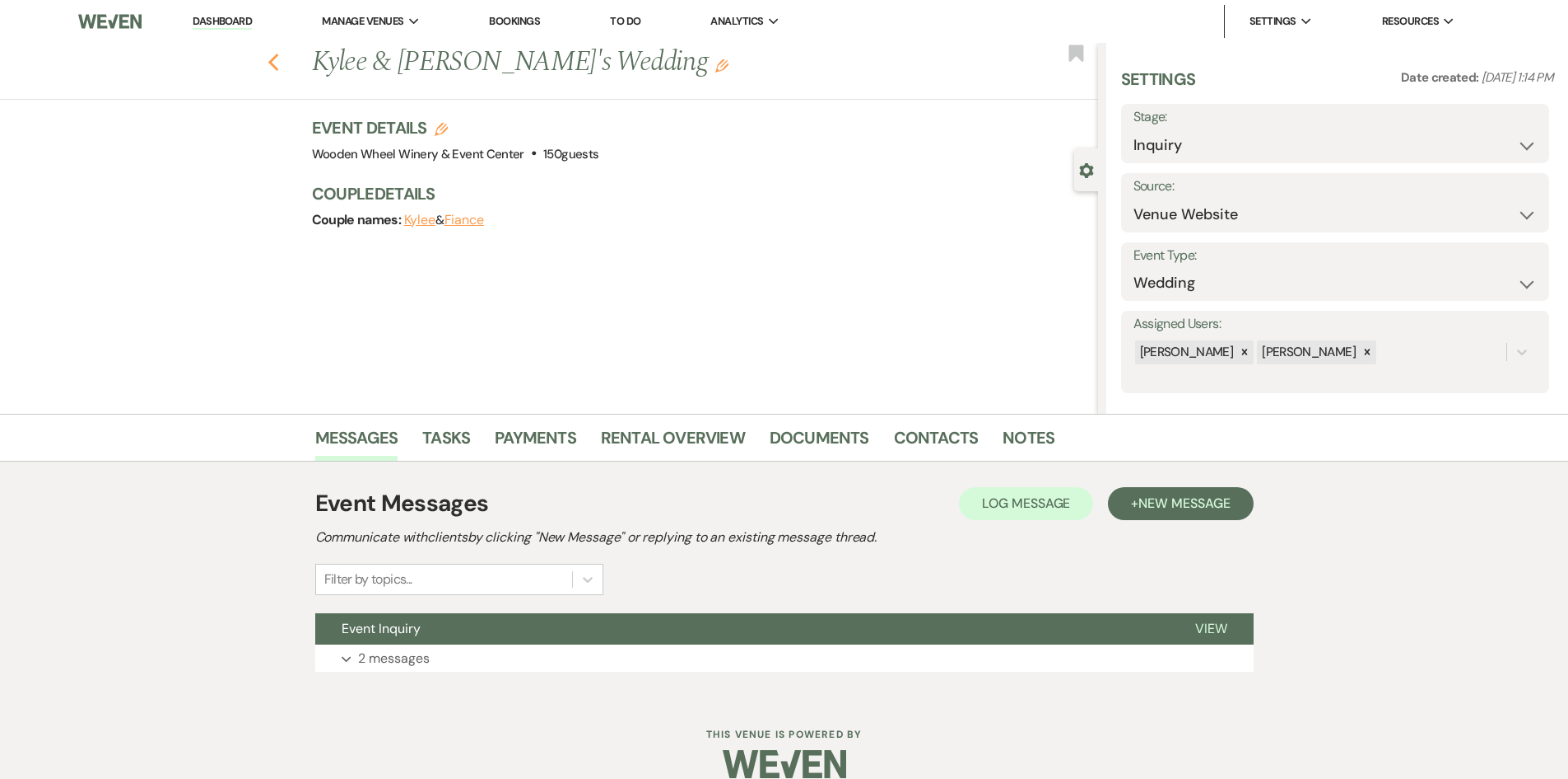
click at [277, 66] on use "button" at bounding box center [272, 63] width 11 height 18
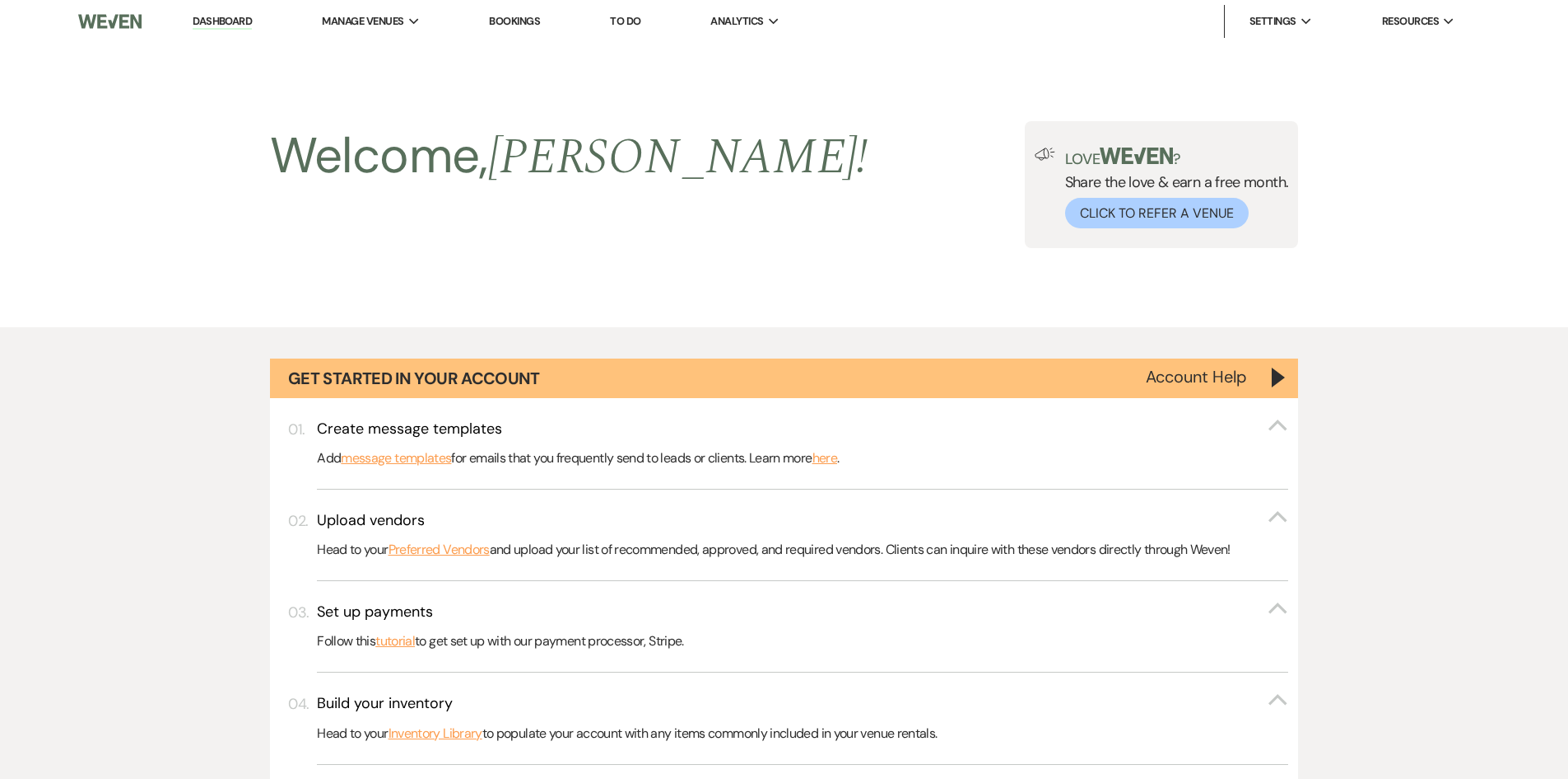
scroll to position [762, 0]
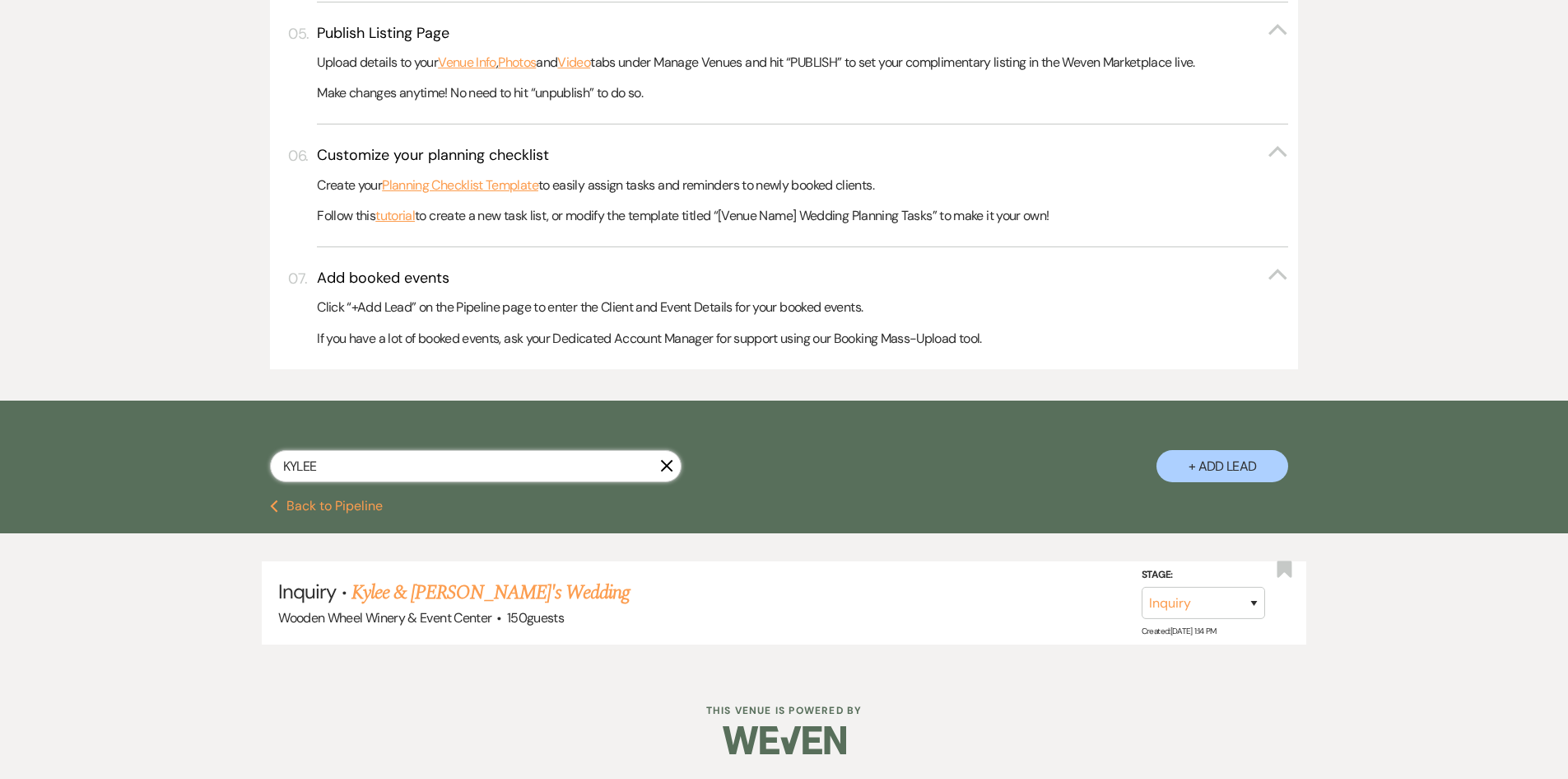
drag, startPoint x: 339, startPoint y: 456, endPoint x: 264, endPoint y: 460, distance: 75.1
click at [255, 464] on div "KYLEE X + Add Lead" at bounding box center [784, 451] width 1186 height 86
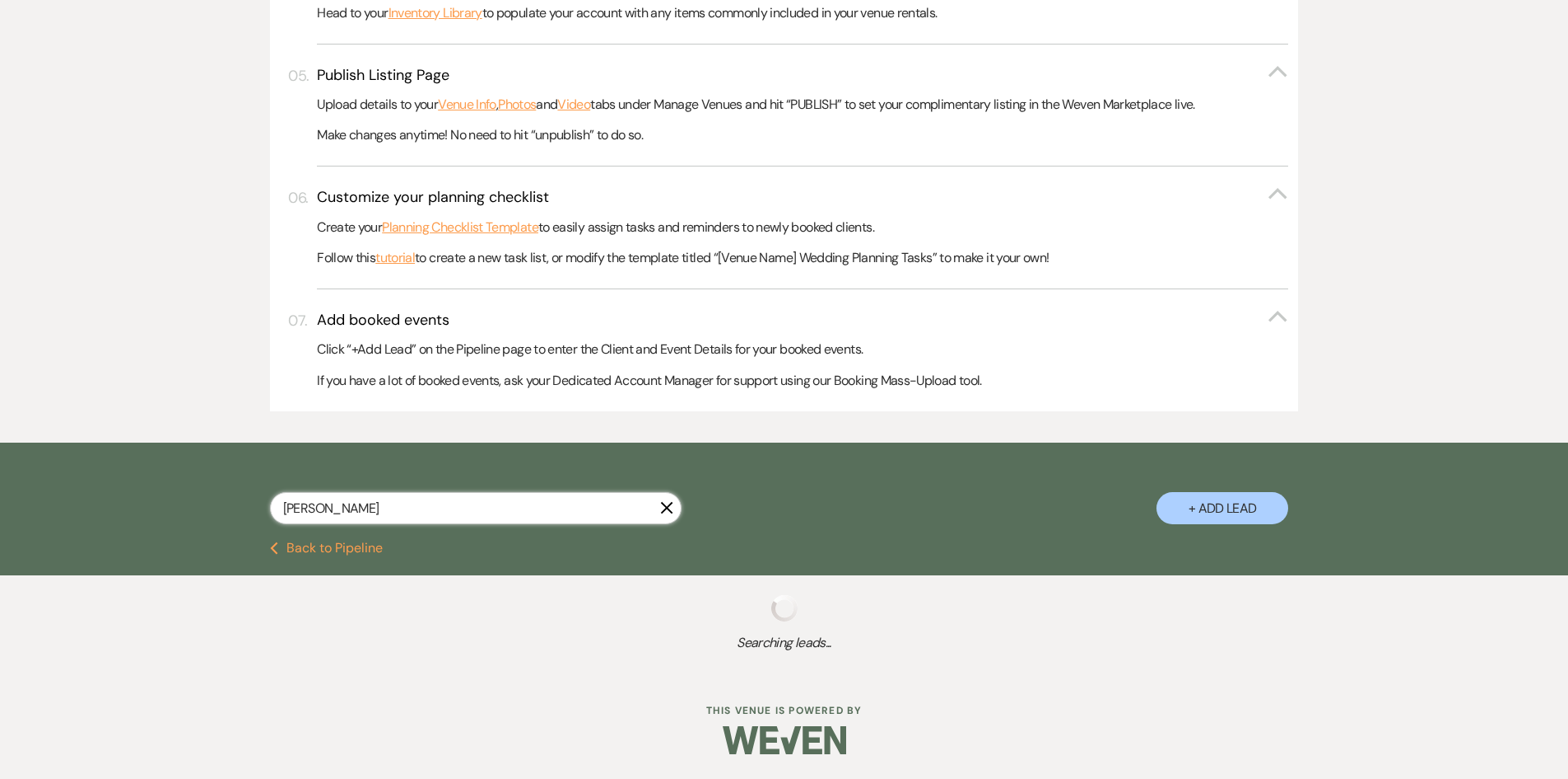
scroll to position [762, 0]
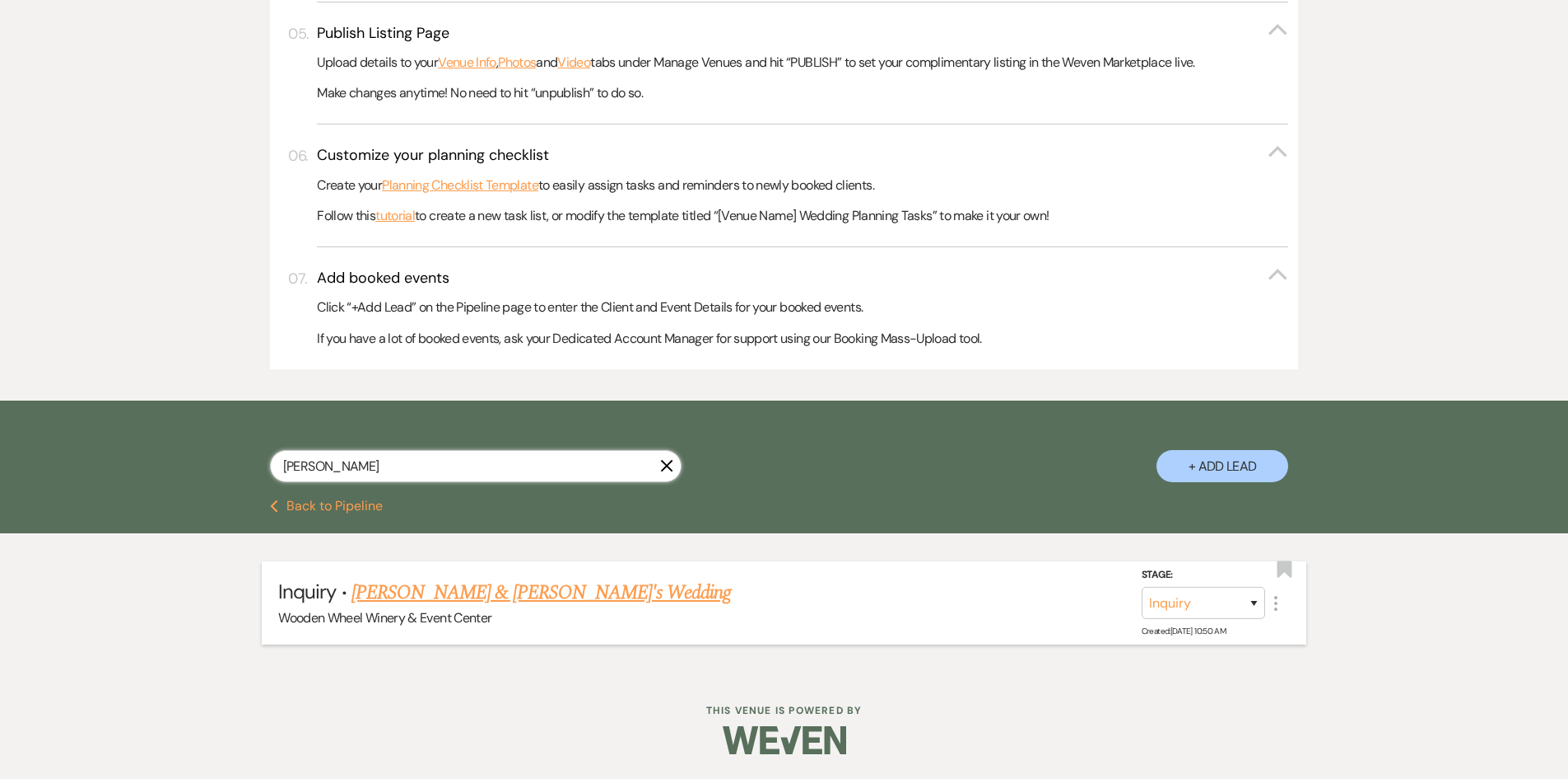
type input "[PERSON_NAME]"
click at [389, 595] on link "[PERSON_NAME] & [PERSON_NAME]'s Wedding" at bounding box center [541, 592] width 380 height 30
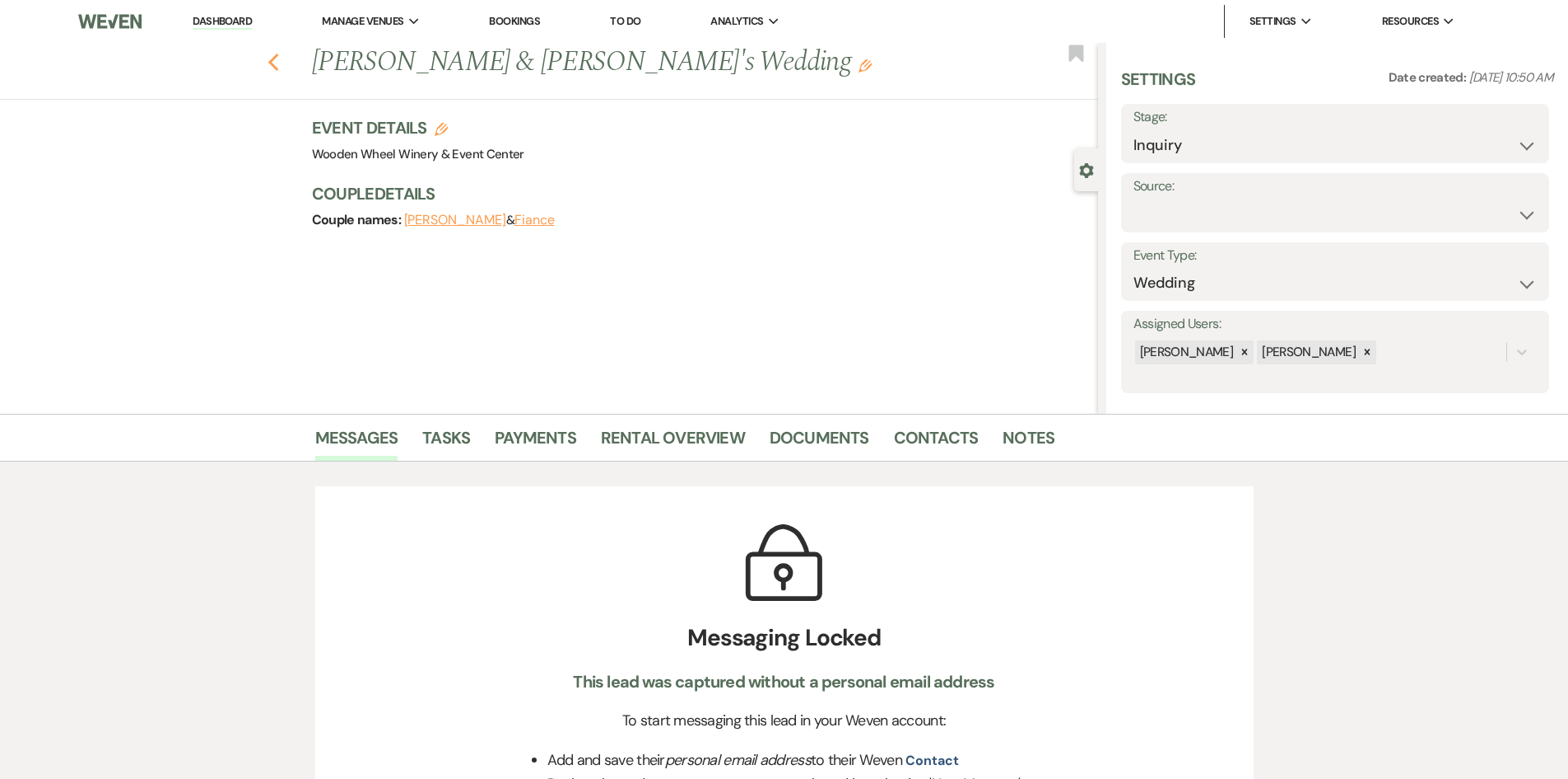
click at [280, 63] on icon "Previous" at bounding box center [273, 63] width 12 height 20
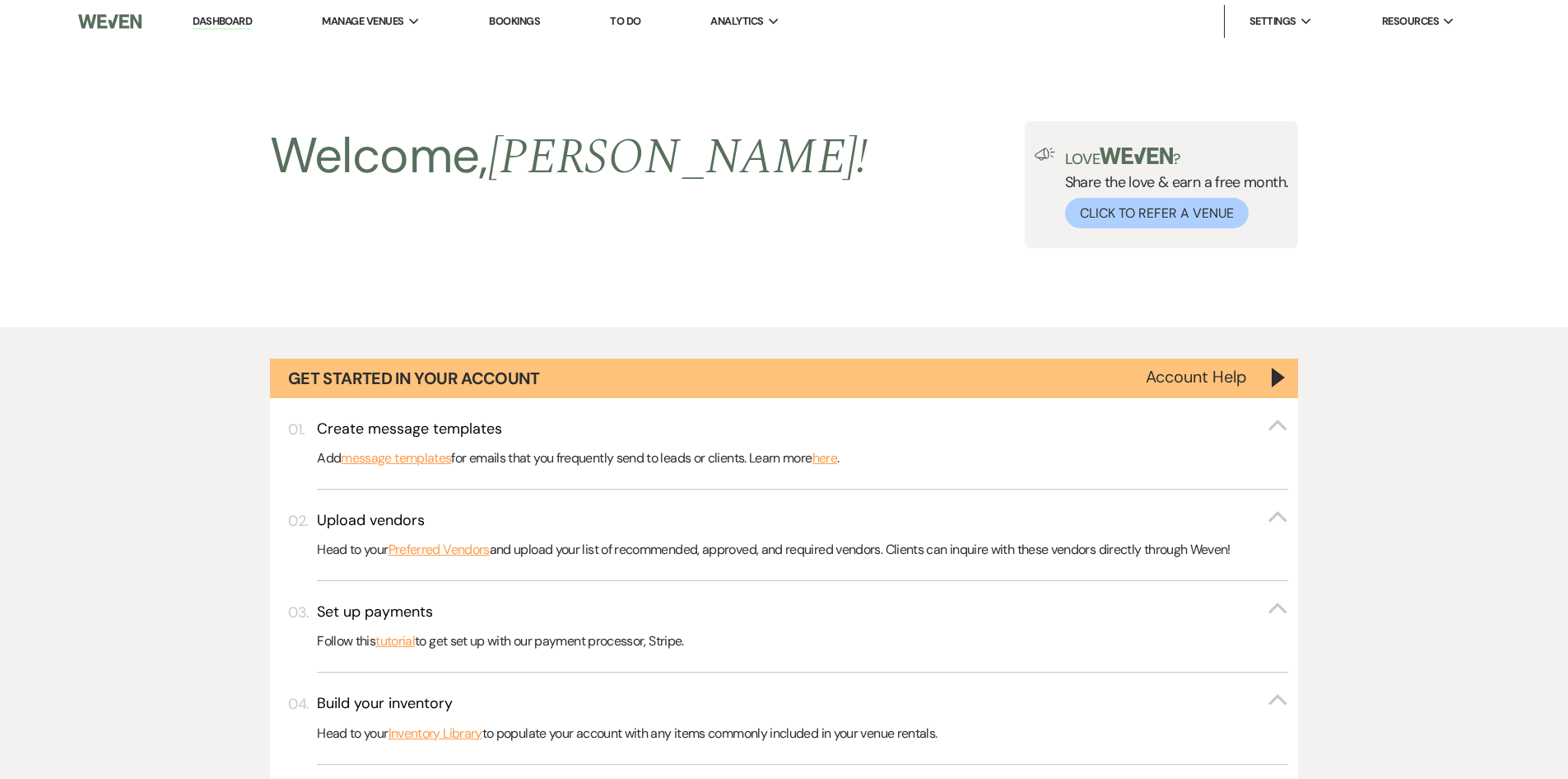
scroll to position [762, 0]
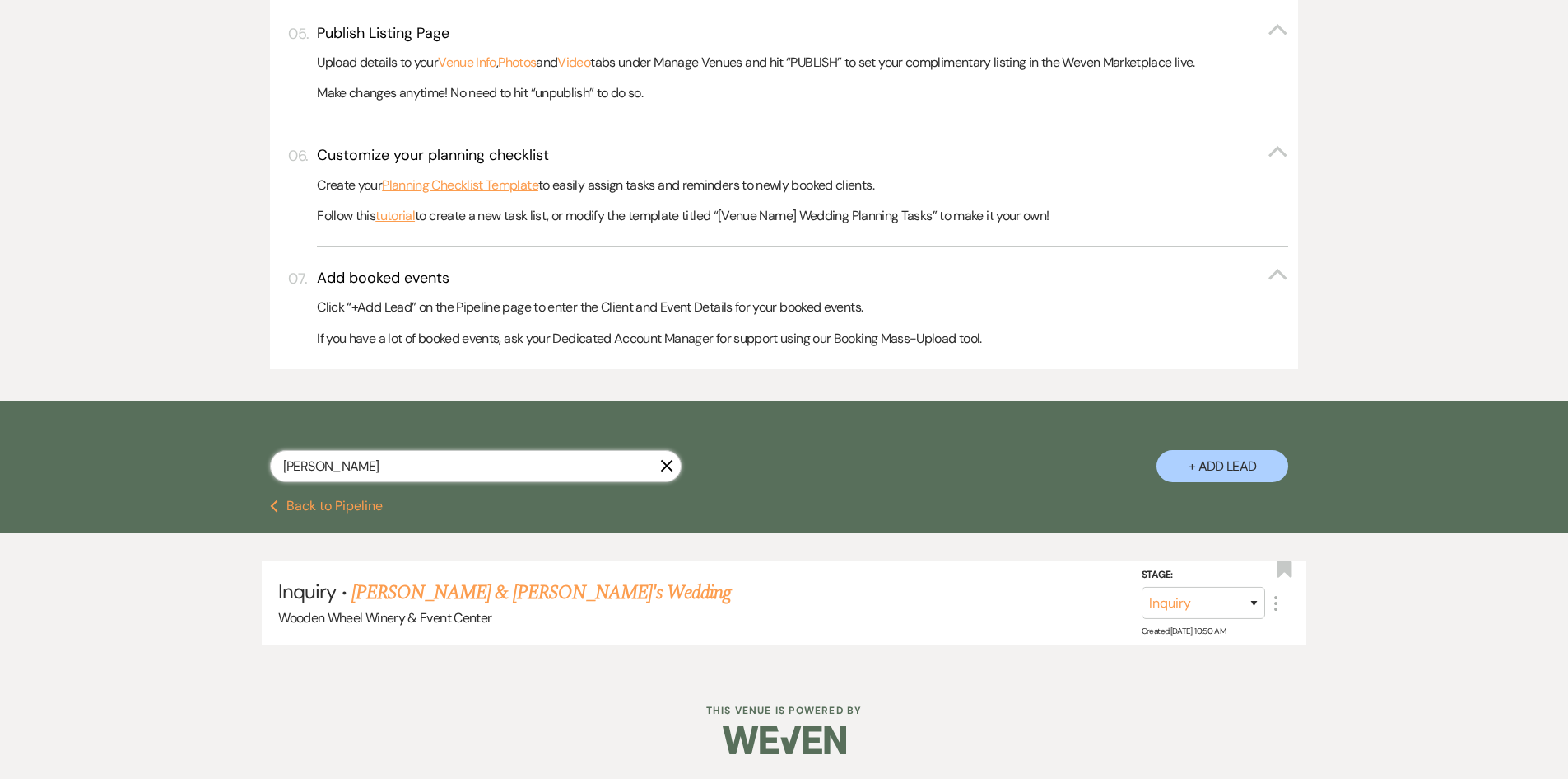
drag, startPoint x: 328, startPoint y: 475, endPoint x: 221, endPoint y: 461, distance: 107.9
click at [213, 462] on div "[PERSON_NAME] + Add Lead" at bounding box center [784, 451] width 1186 height 86
type input "still"
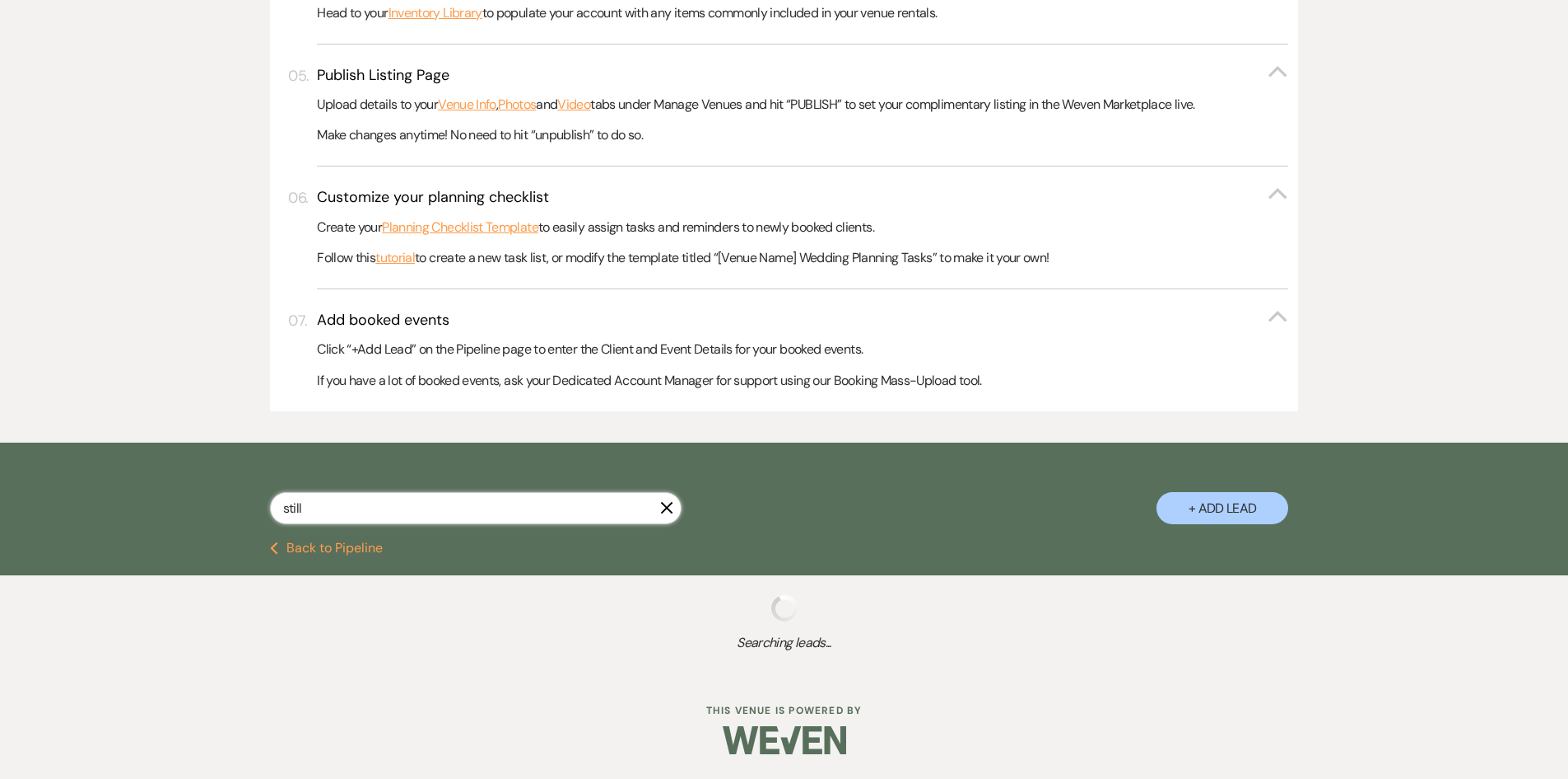
scroll to position [762, 0]
select select "4"
select select "2"
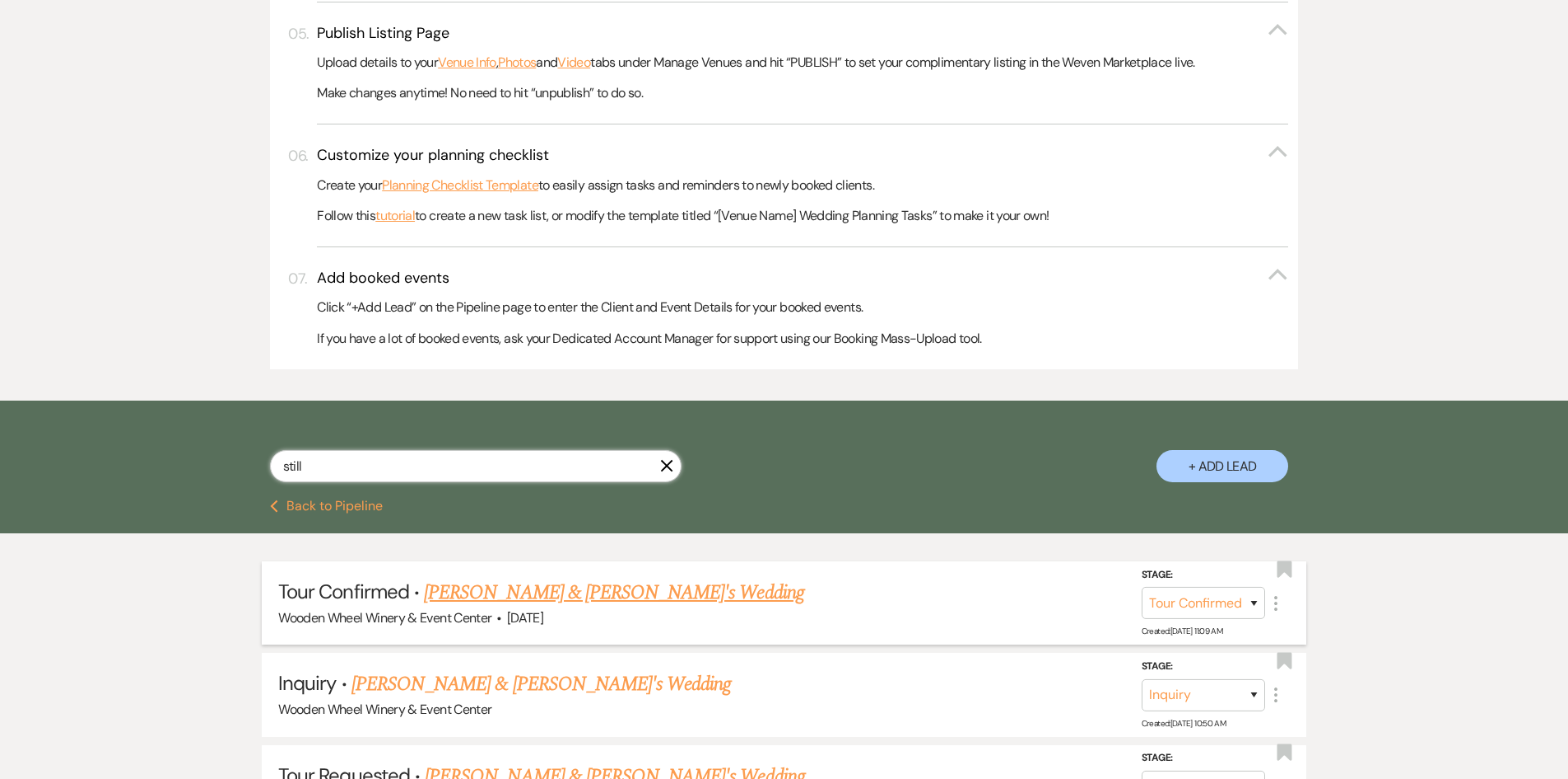
type input "still"
click at [456, 591] on link "[PERSON_NAME] & [PERSON_NAME]'s Wedding" at bounding box center [614, 592] width 380 height 30
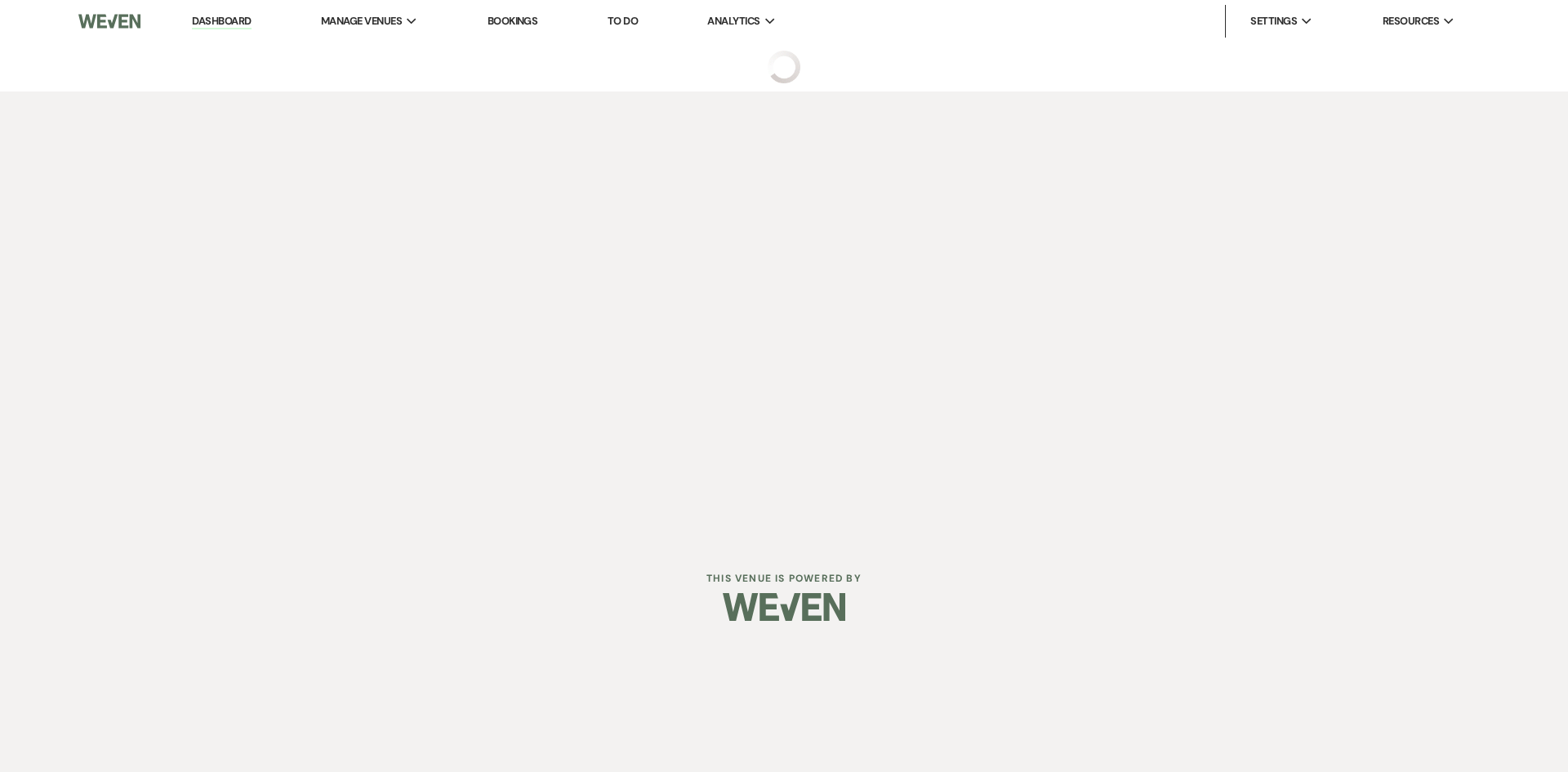
select select "4"
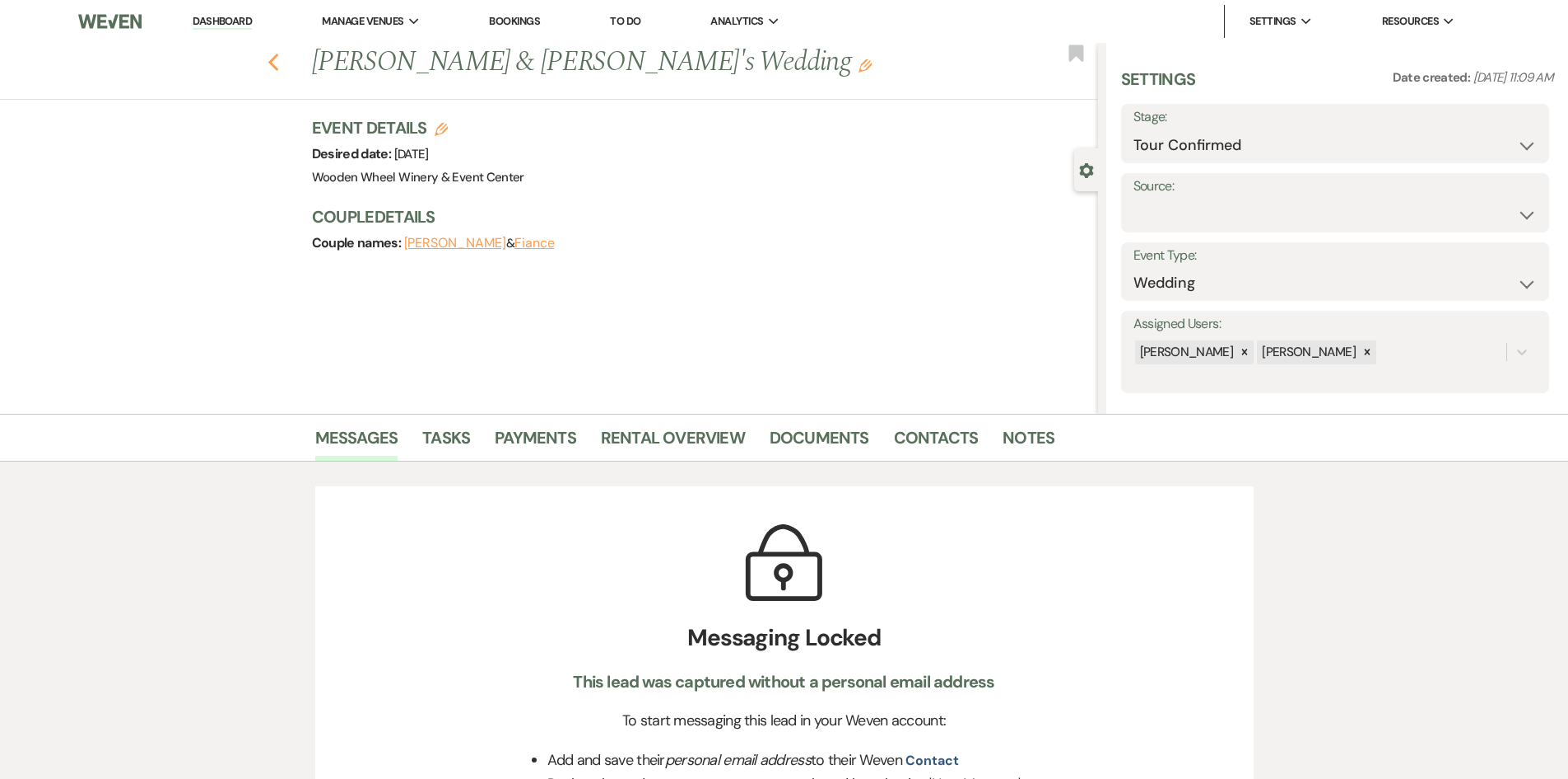
click at [280, 63] on icon "Previous" at bounding box center [273, 63] width 12 height 20
select select "4"
select select "2"
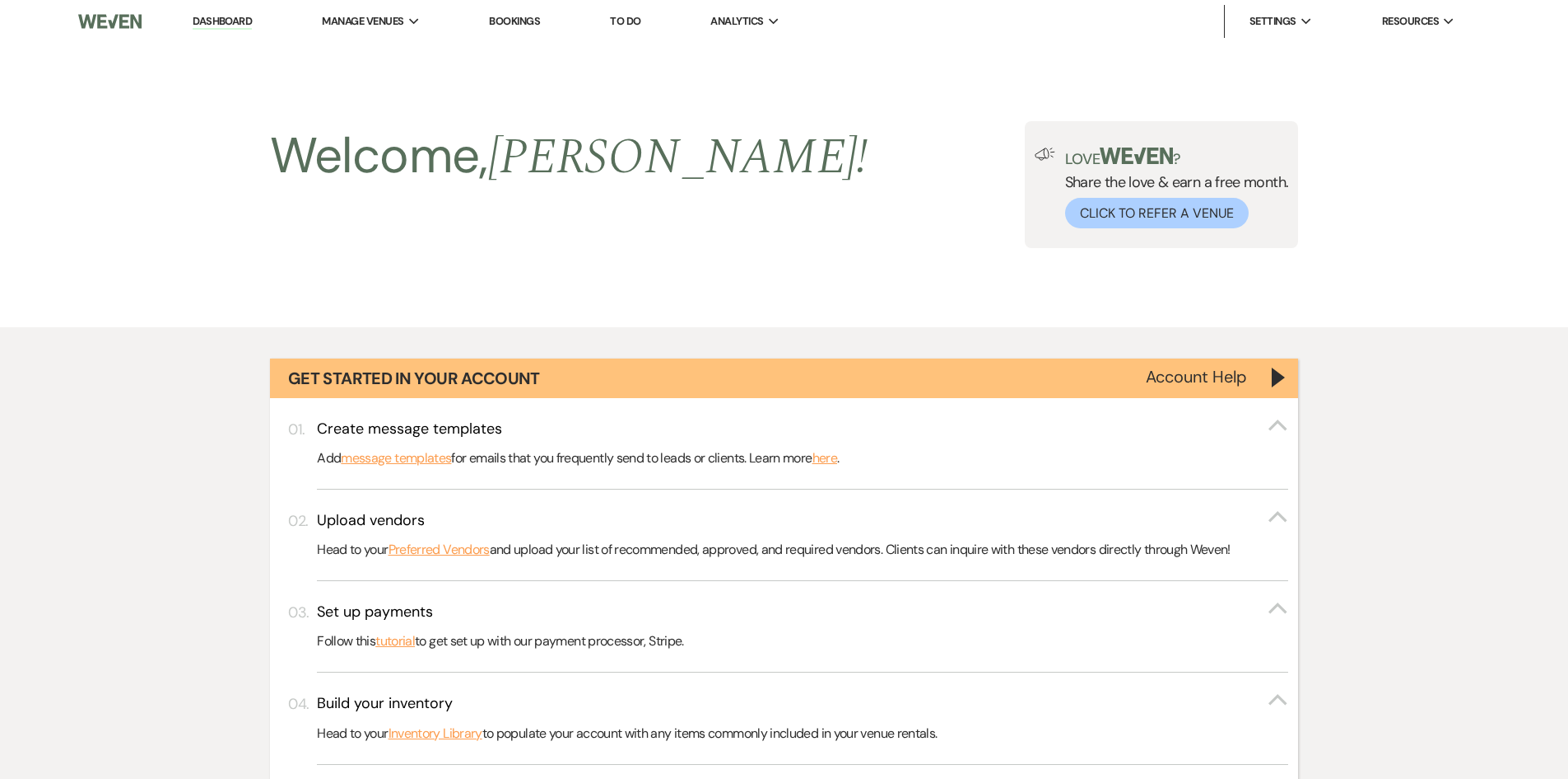
scroll to position [762, 0]
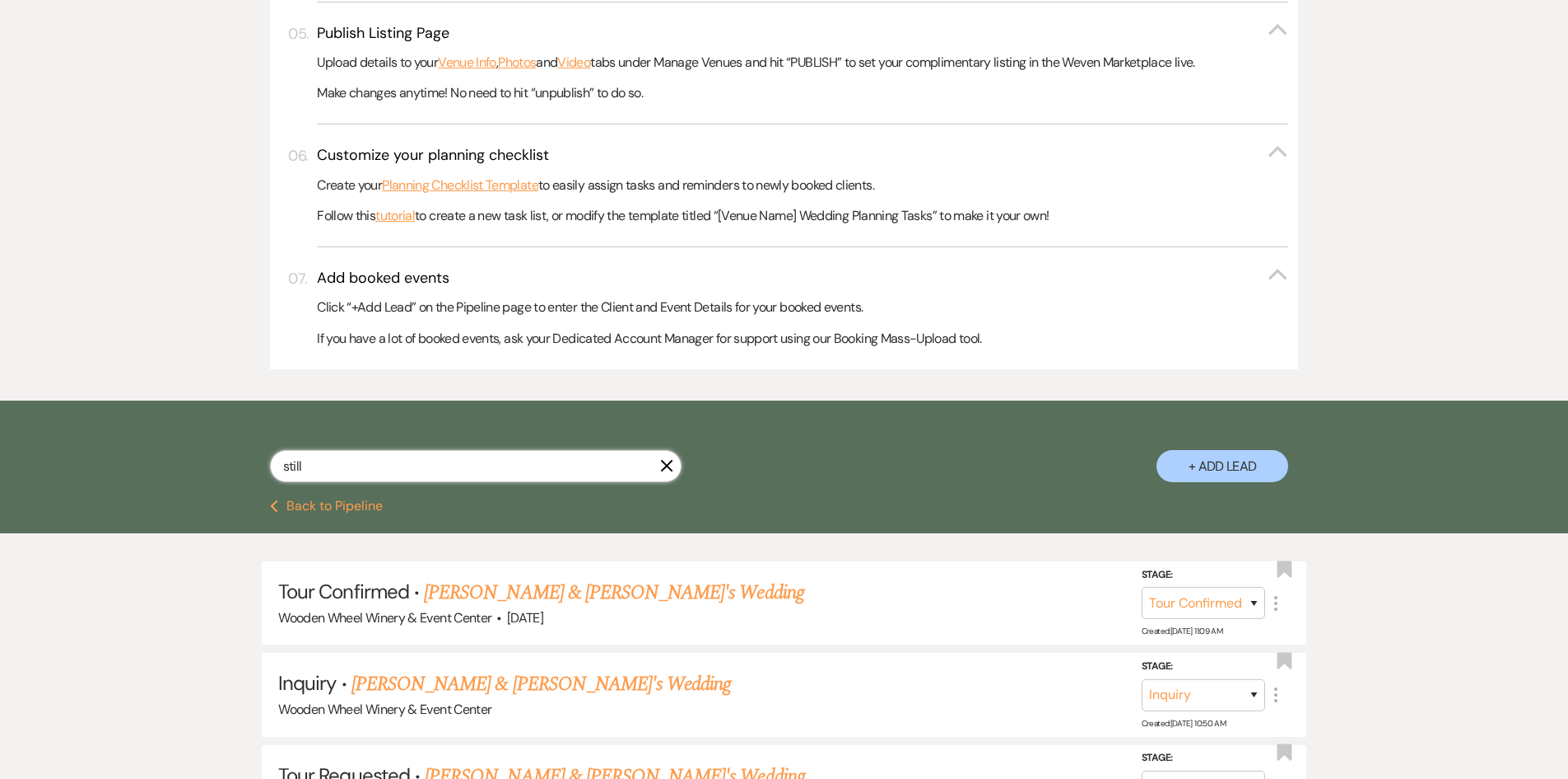
drag, startPoint x: 309, startPoint y: 469, endPoint x: 178, endPoint y: 466, distance: 131.0
click at [178, 466] on div "still X + Add Lead" at bounding box center [784, 449] width 1568 height 98
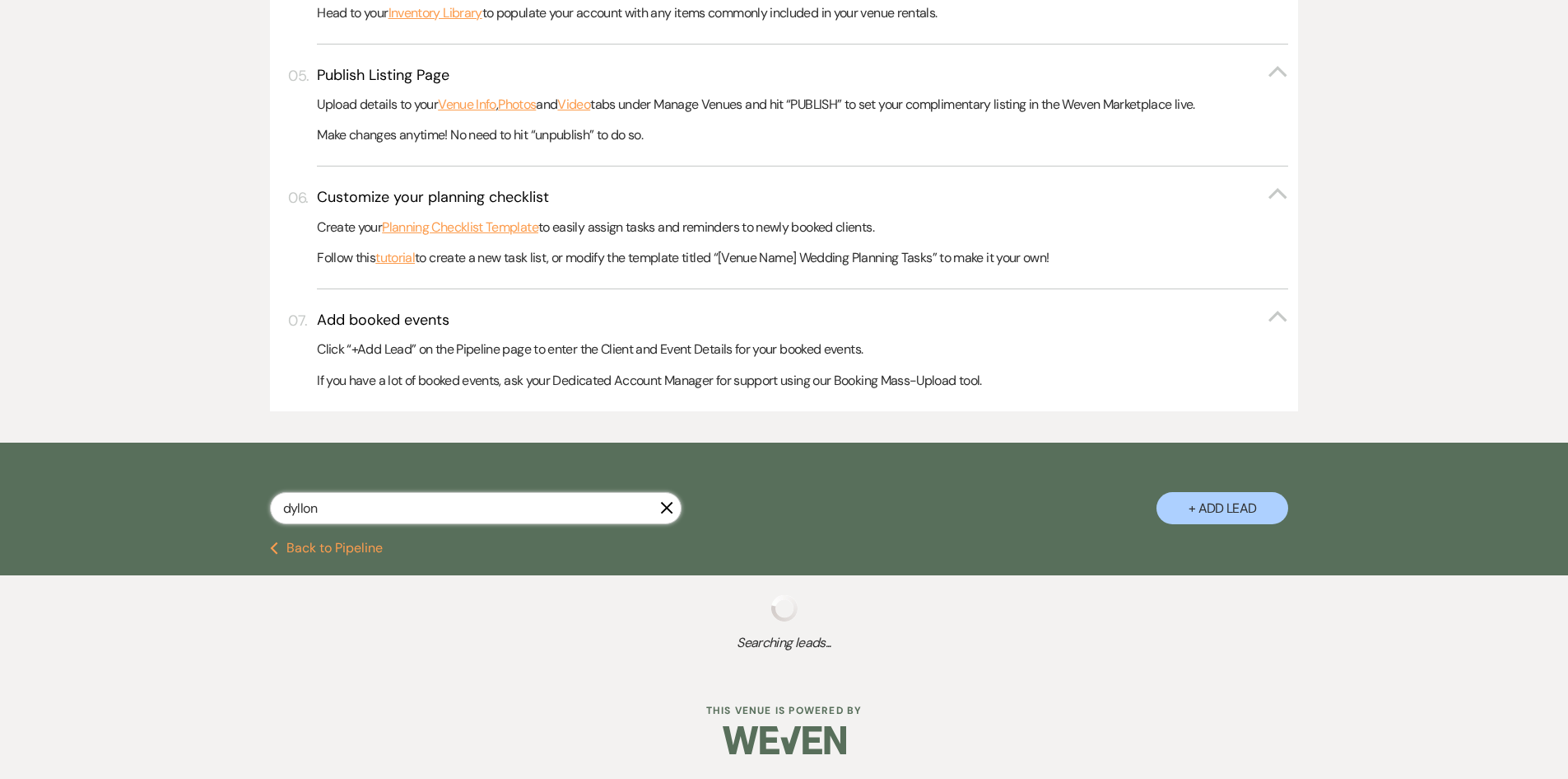
scroll to position [762, 0]
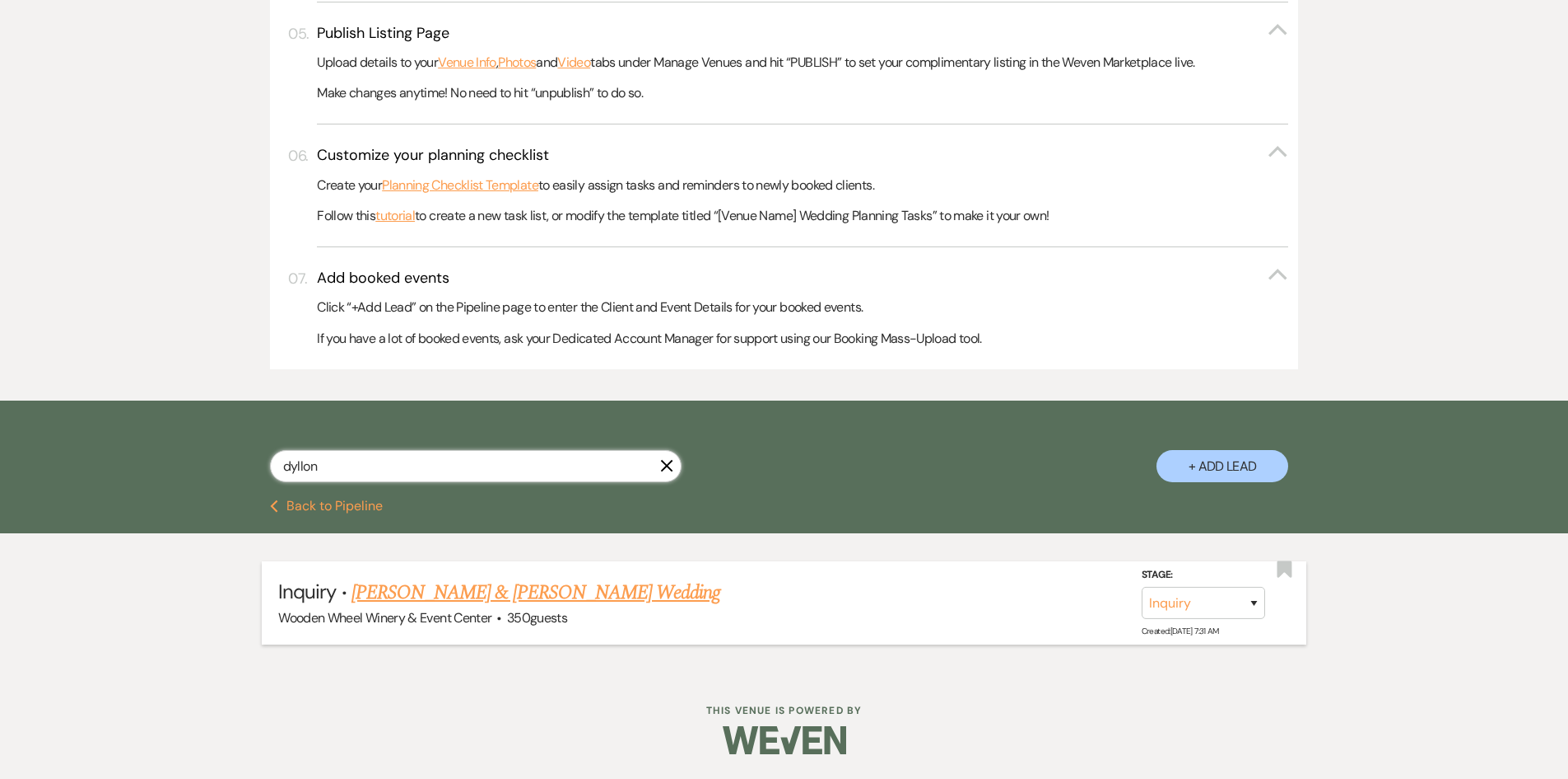
type input "dyllon"
click at [426, 594] on link "[PERSON_NAME] & [PERSON_NAME] Wedding" at bounding box center [535, 592] width 368 height 30
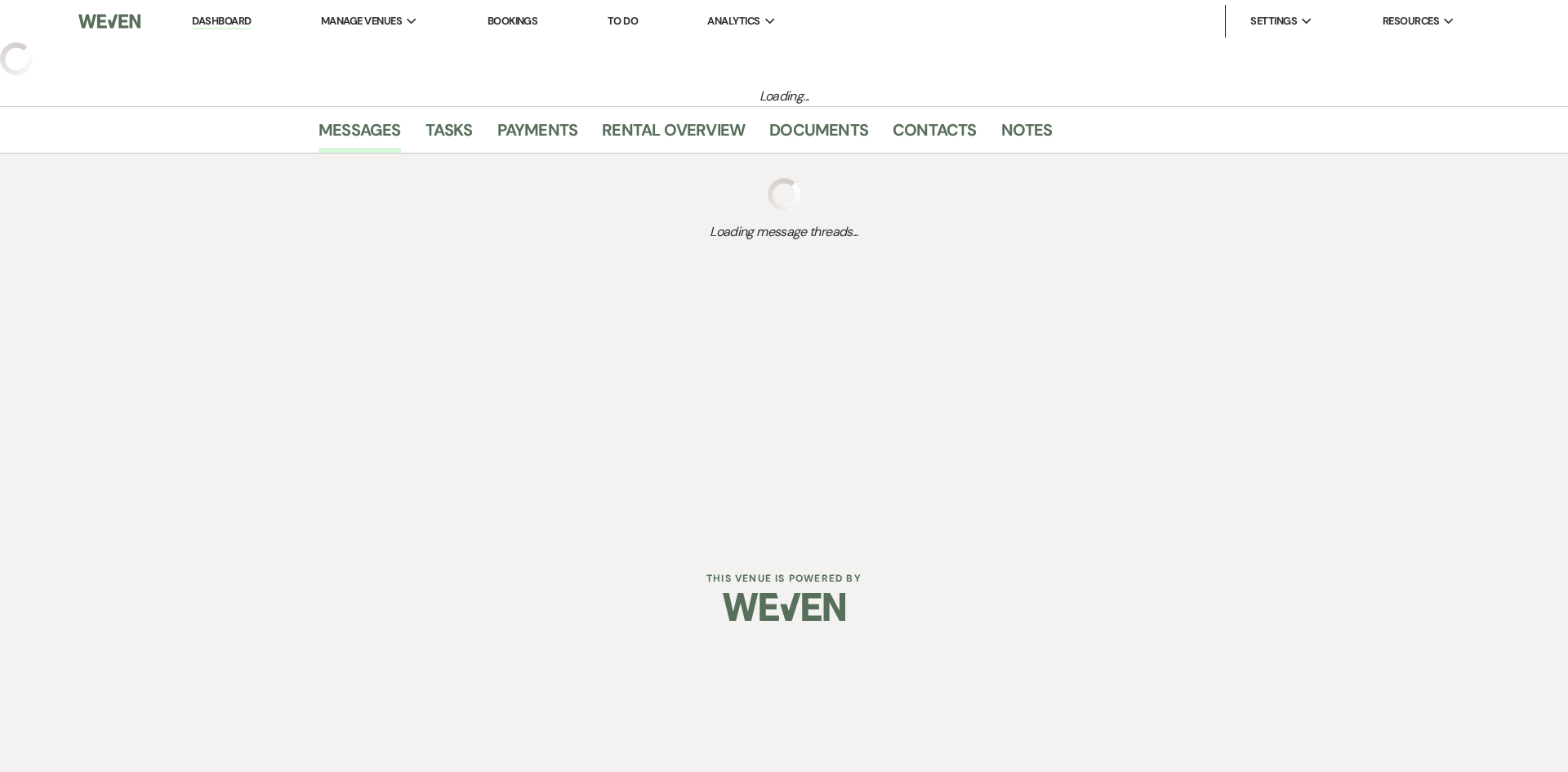
select select "5"
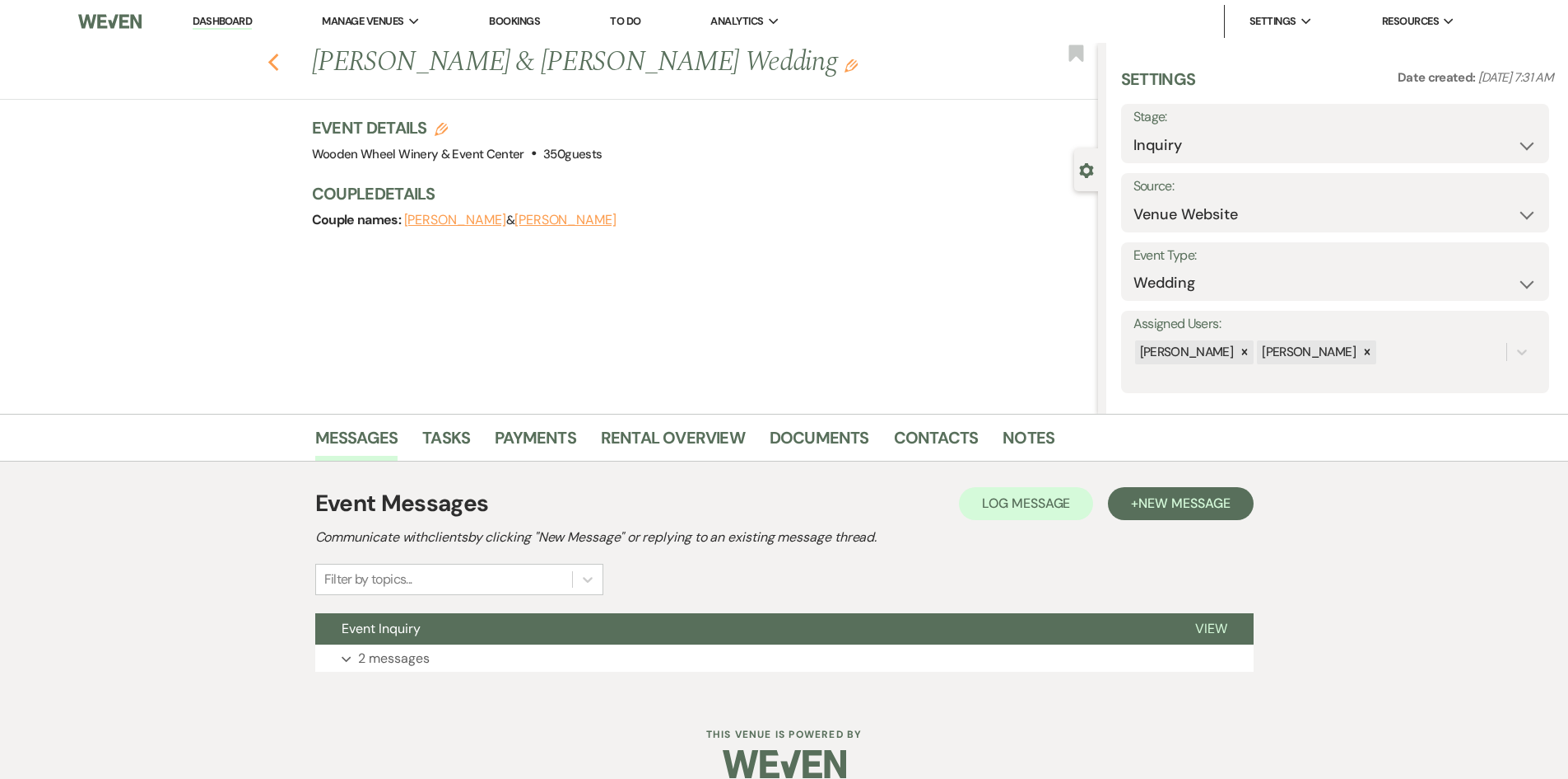
click at [280, 66] on icon "Previous" at bounding box center [273, 63] width 12 height 20
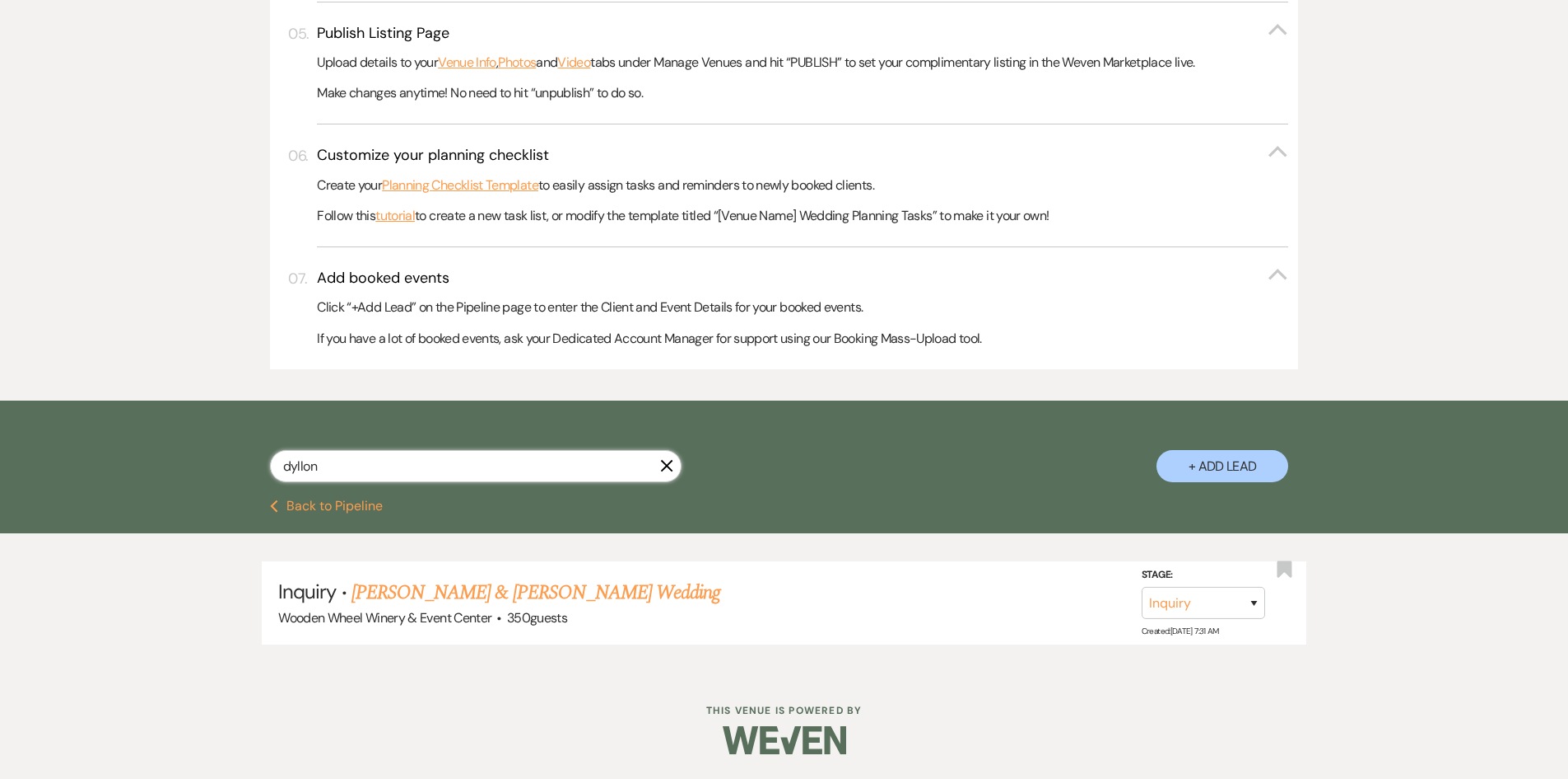
drag, startPoint x: 326, startPoint y: 459, endPoint x: 150, endPoint y: 451, distance: 176.2
click at [150, 451] on div "dyllon X + Add Lead" at bounding box center [784, 449] width 1568 height 98
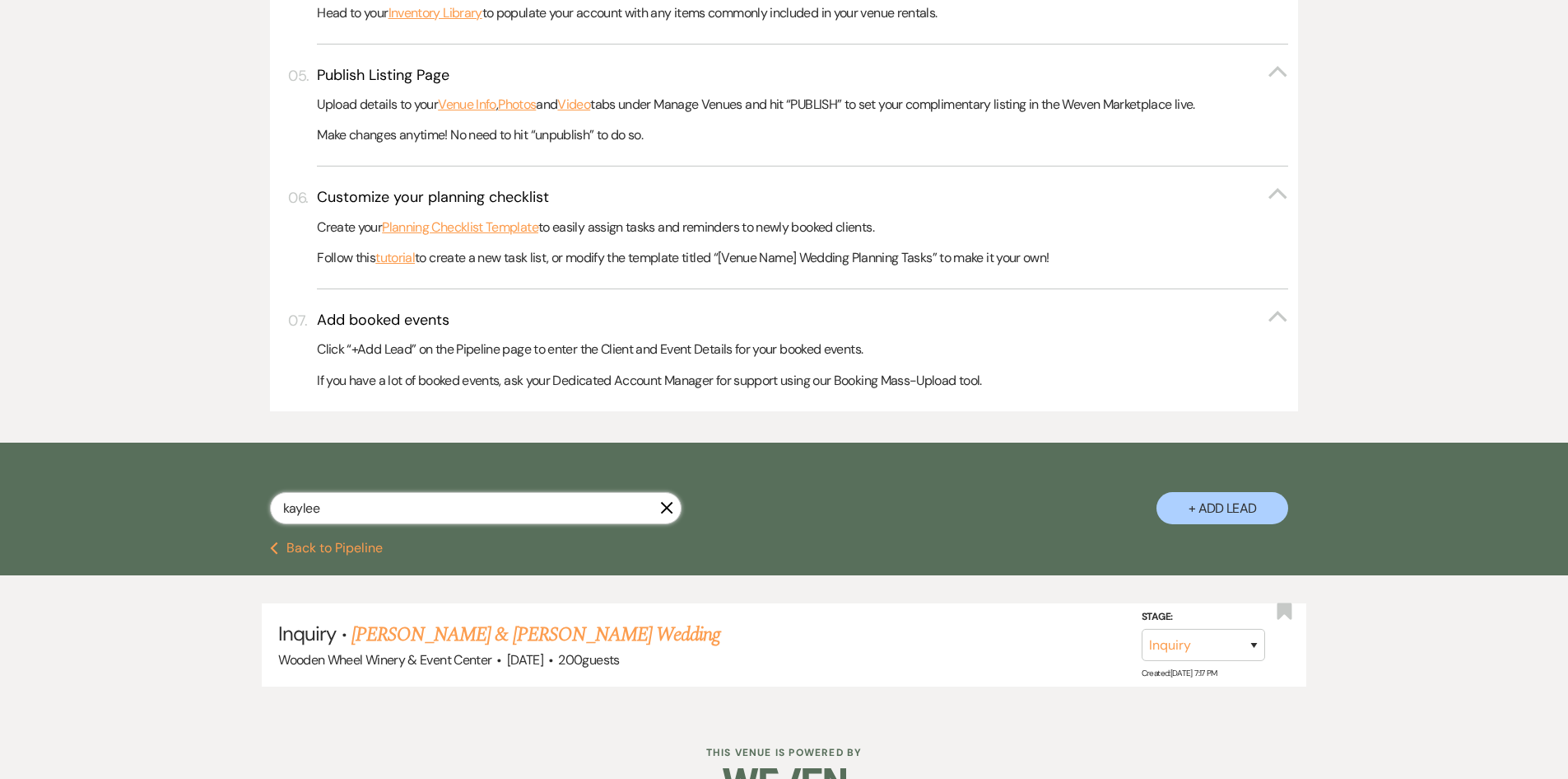
scroll to position [762, 0]
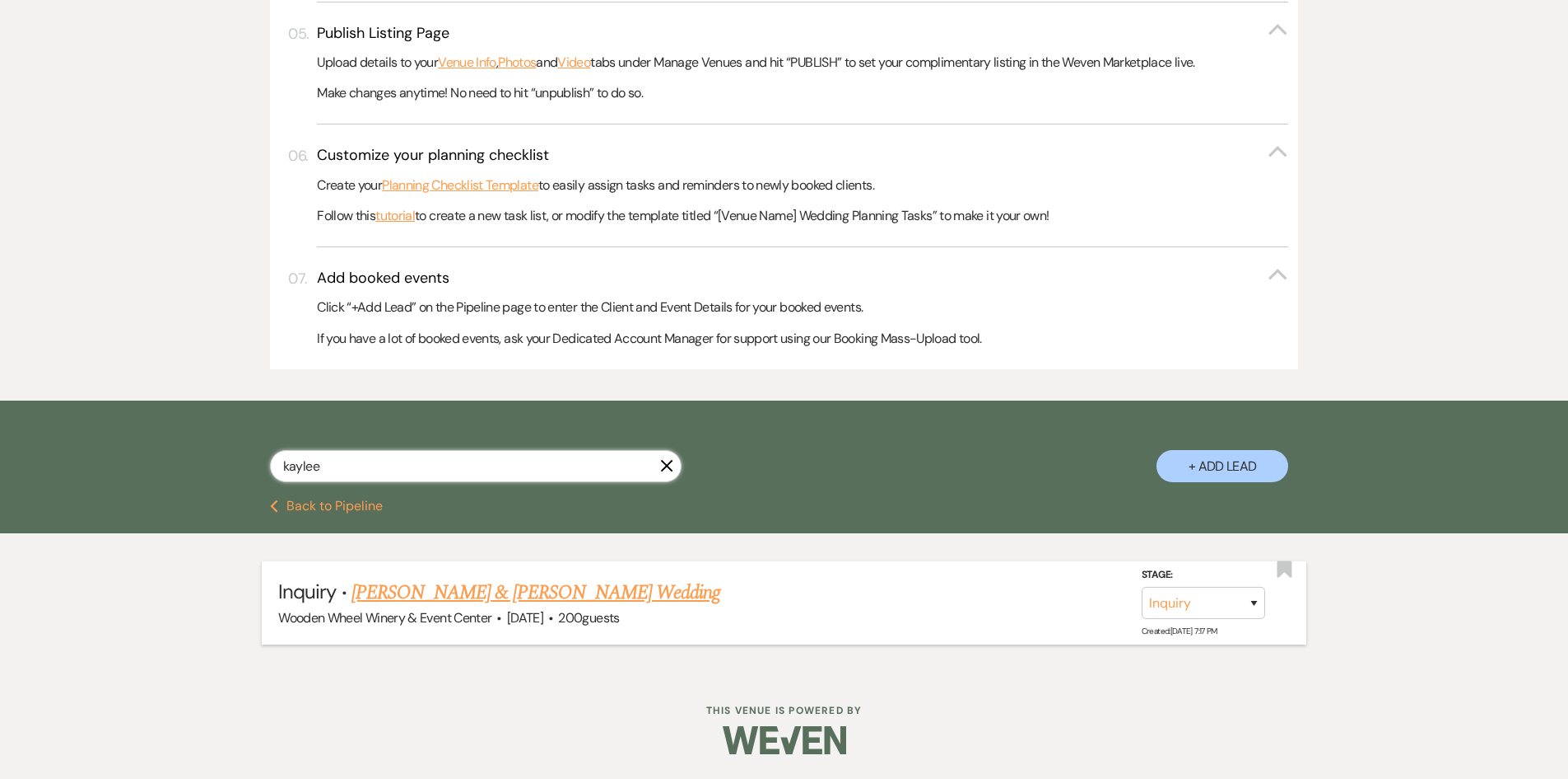
type input "kaylee"
click at [431, 598] on link "[PERSON_NAME] & [PERSON_NAME] Wedding" at bounding box center [535, 592] width 368 height 30
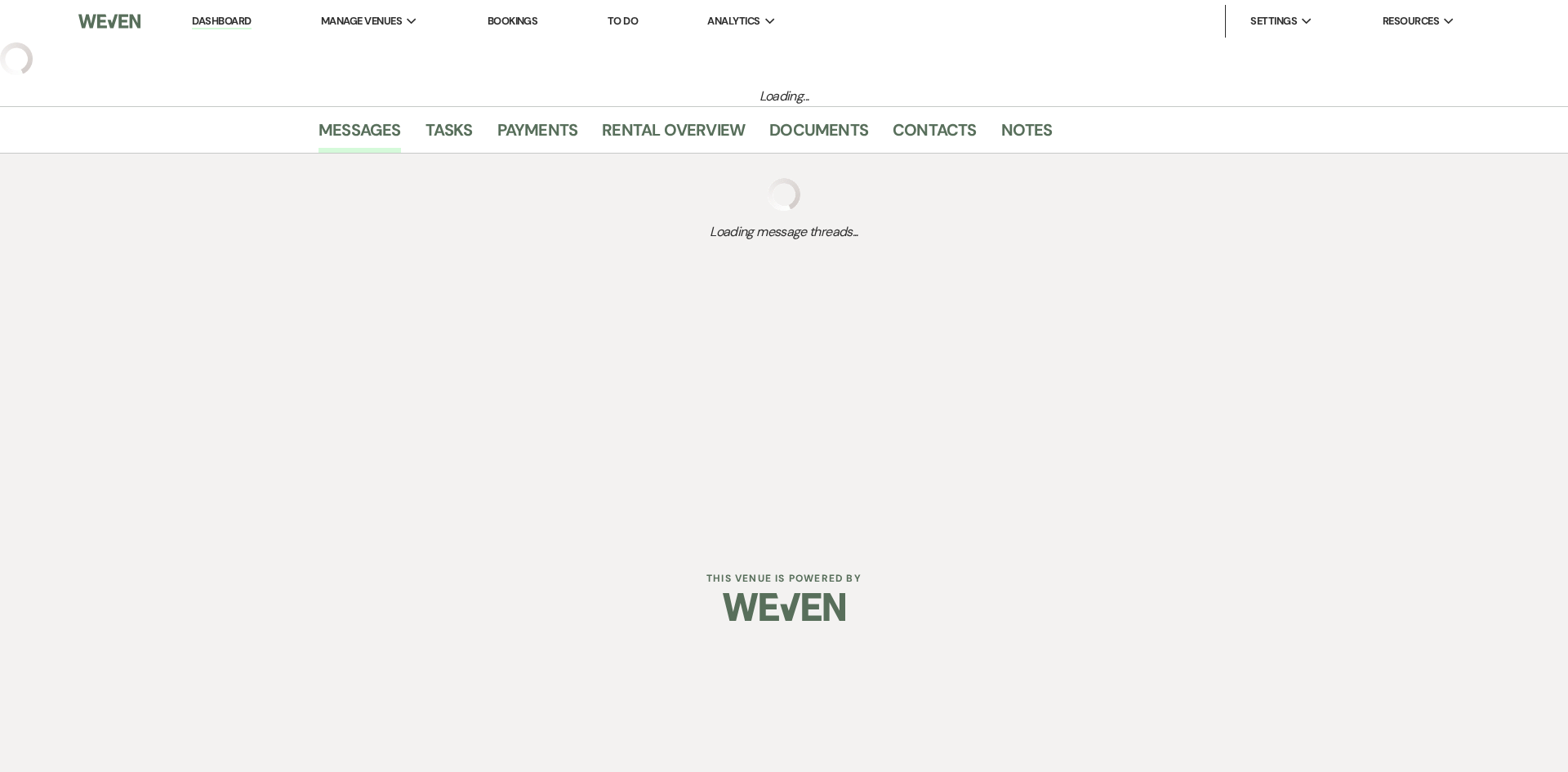
select select "5"
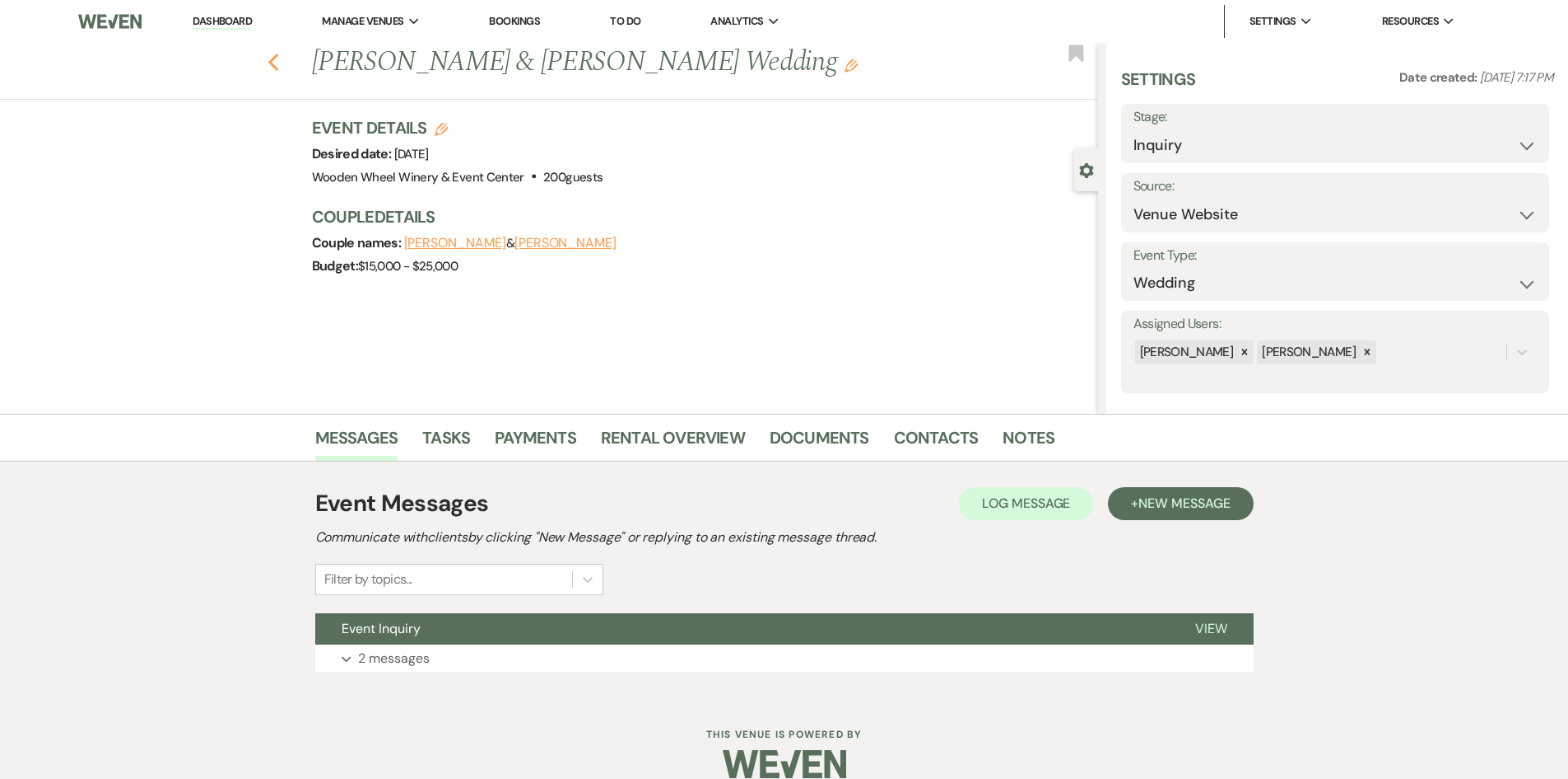
click at [278, 61] on use "button" at bounding box center [272, 63] width 11 height 18
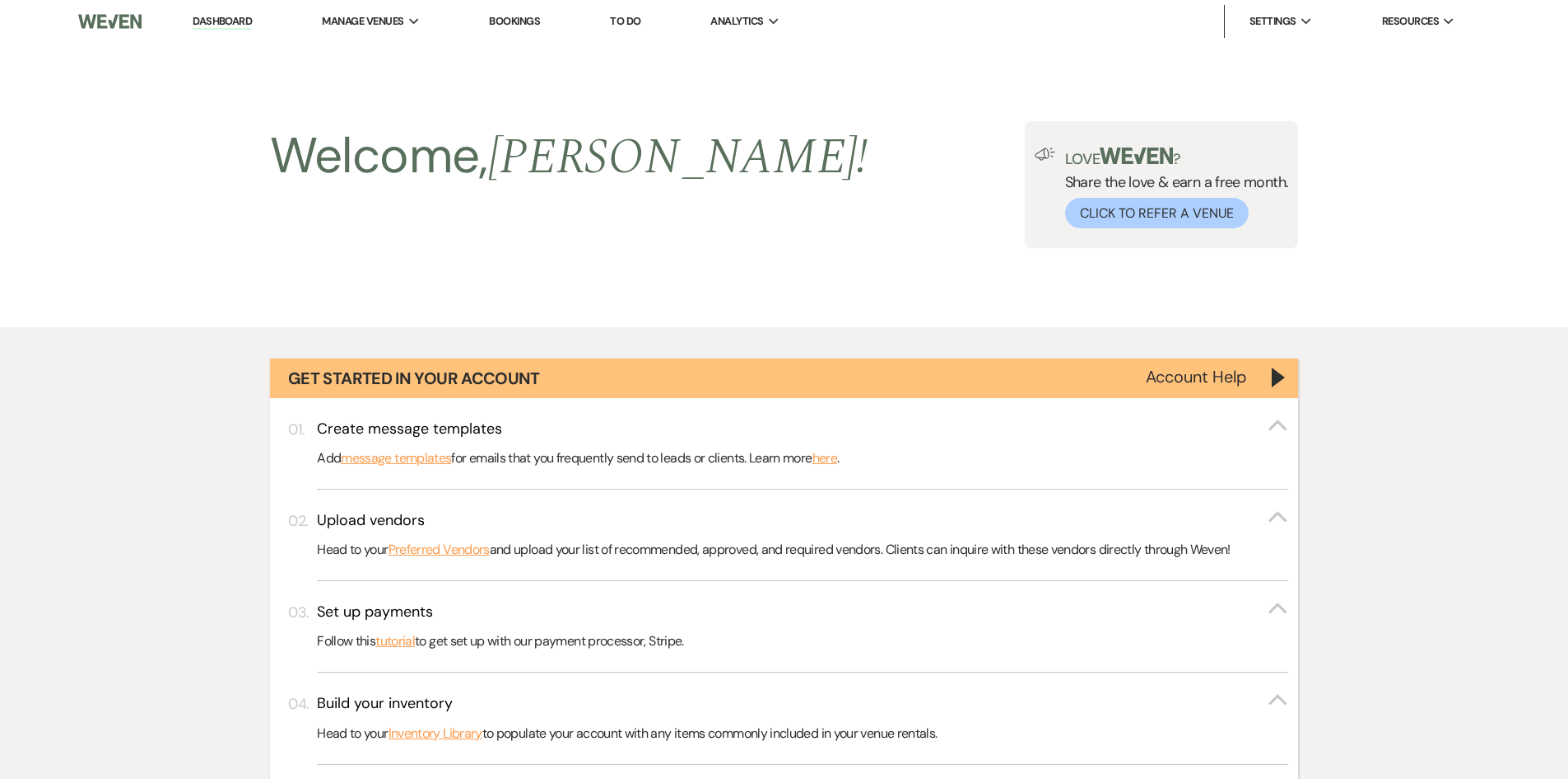
scroll to position [762, 0]
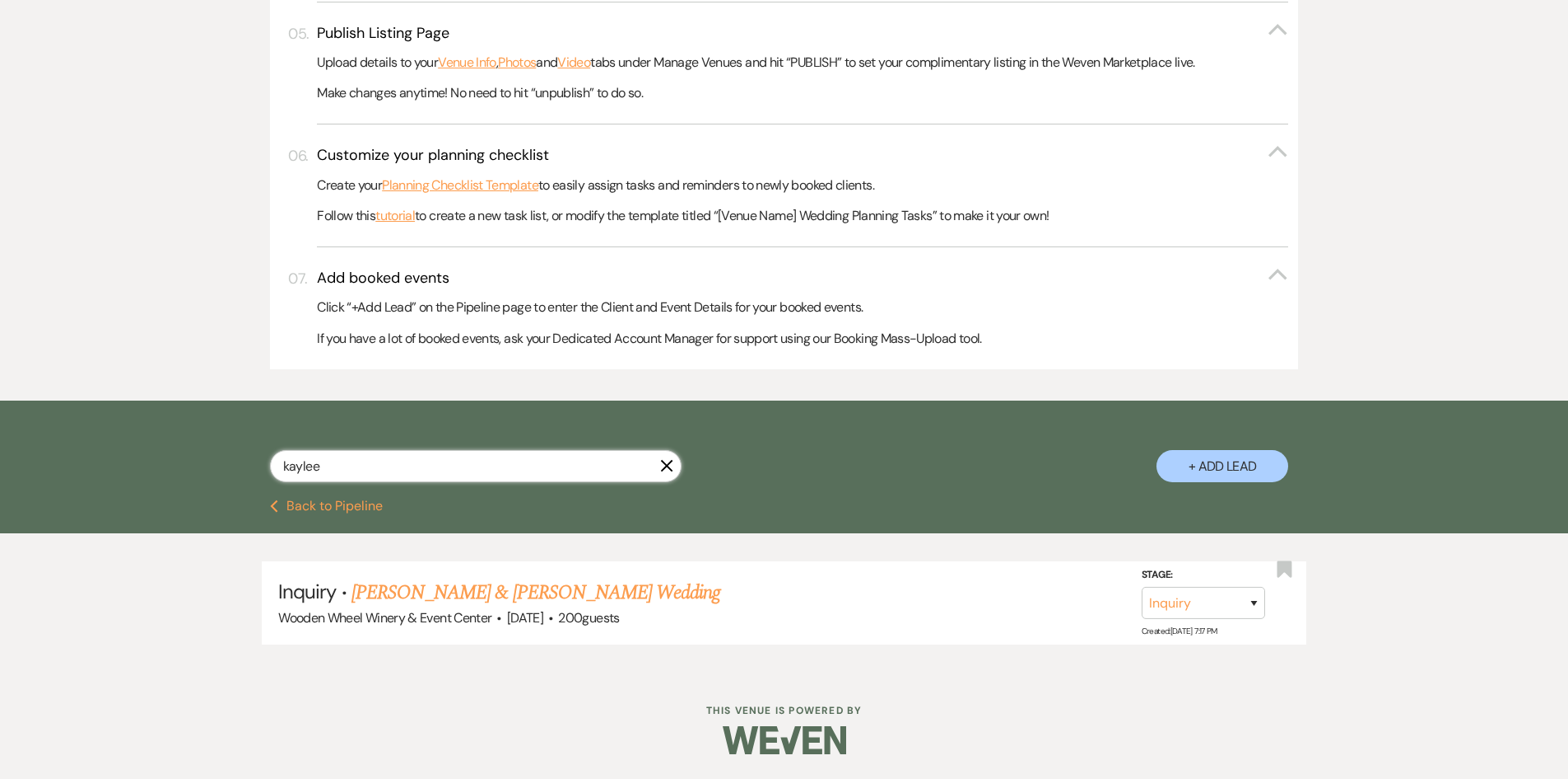
drag, startPoint x: 348, startPoint y: 459, endPoint x: 219, endPoint y: 444, distance: 129.9
click at [219, 444] on div "[PERSON_NAME] + Add Lead" at bounding box center [784, 451] width 1186 height 86
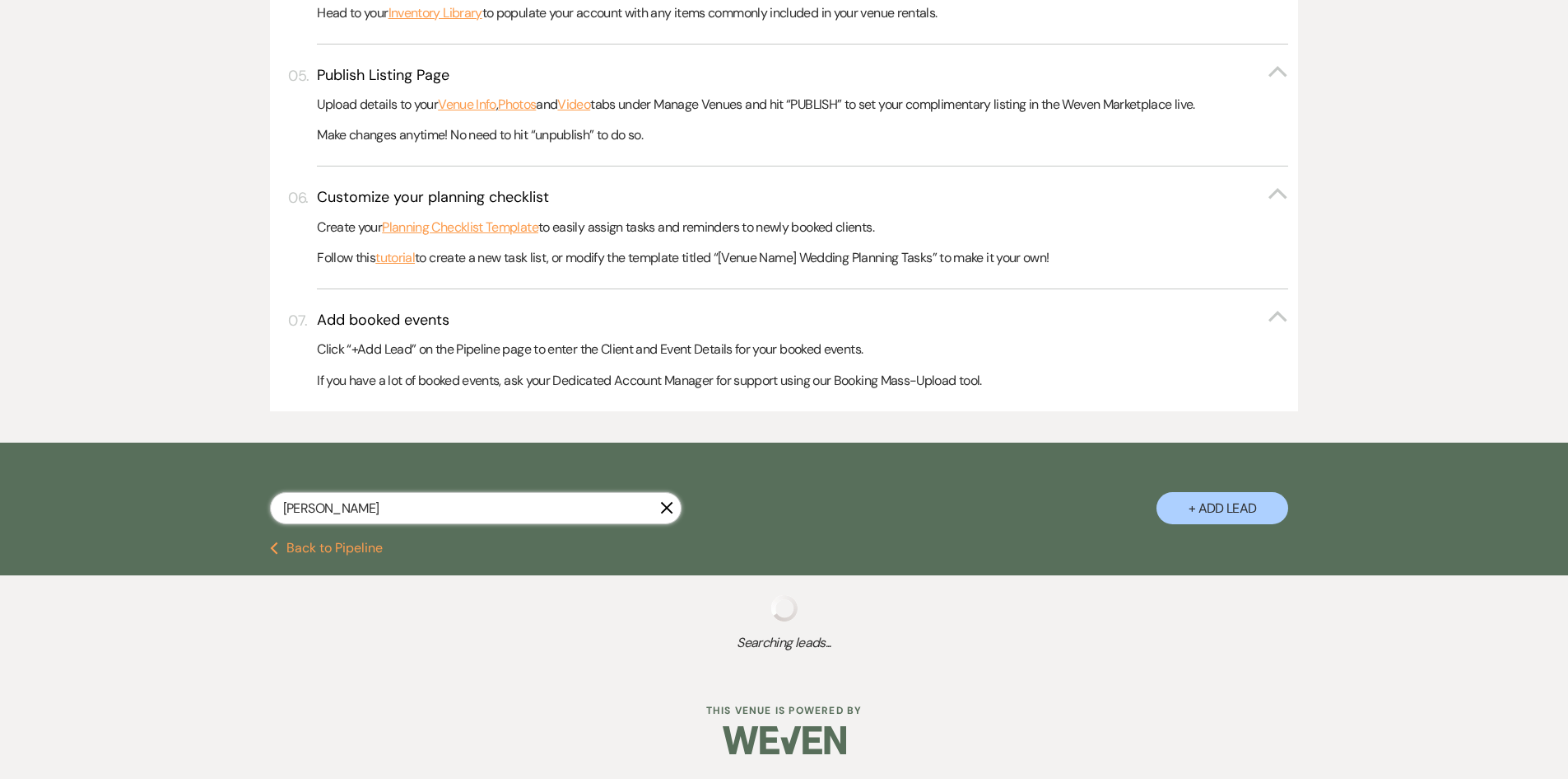
scroll to position [762, 0]
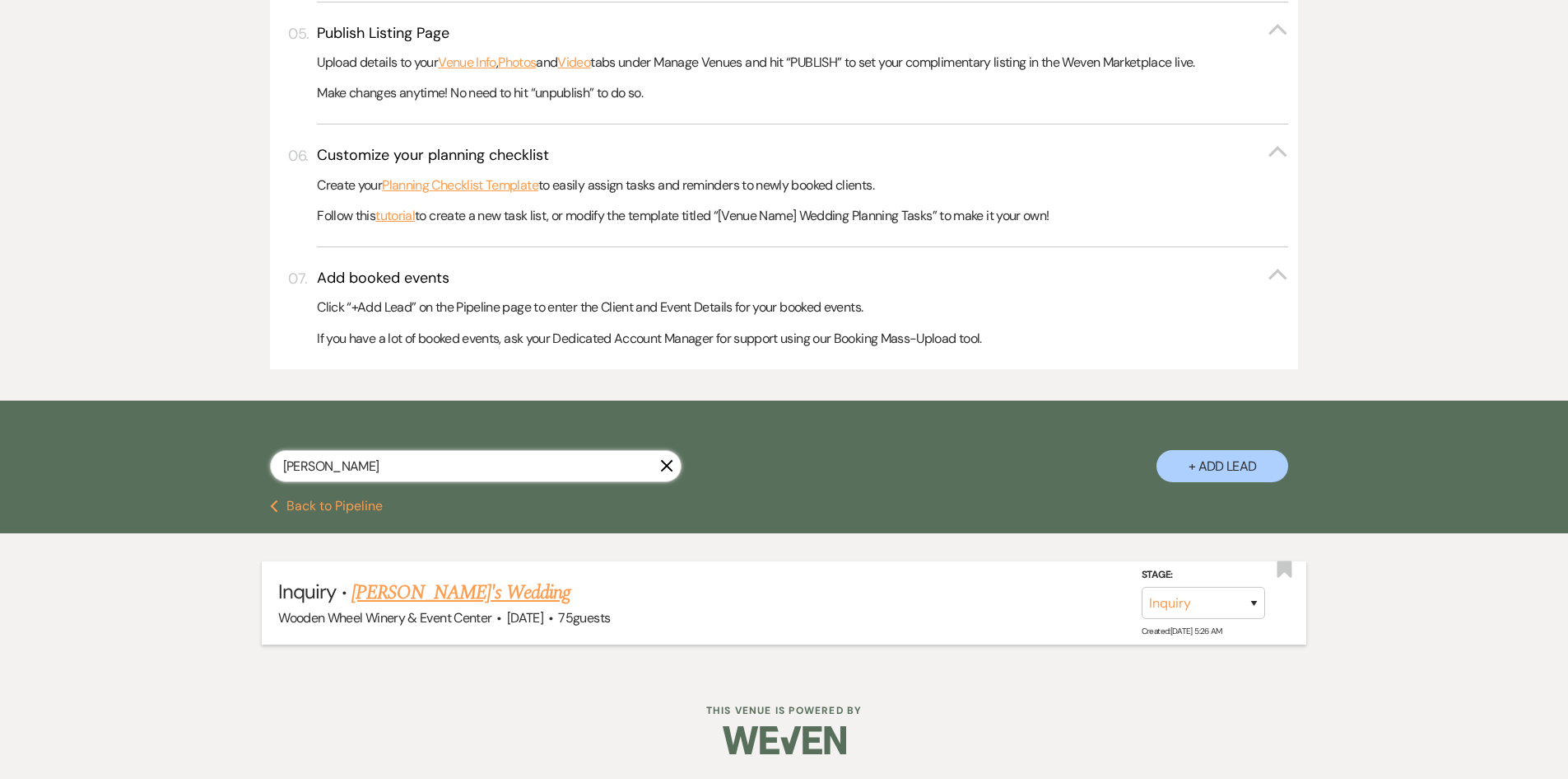
type input "[PERSON_NAME]"
click at [375, 594] on link "[PERSON_NAME]'s Wedding" at bounding box center [461, 592] width 219 height 30
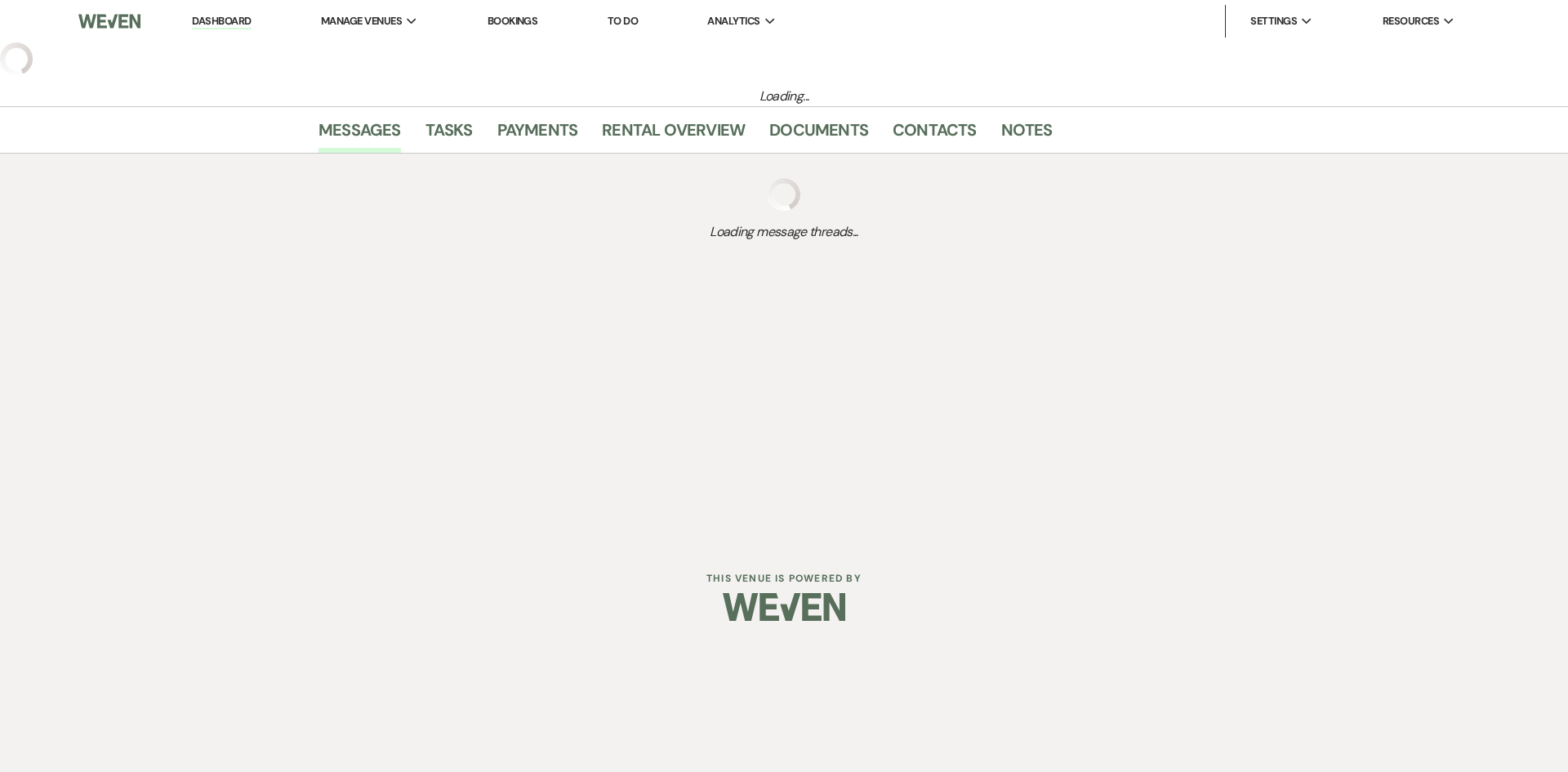
select select "5"
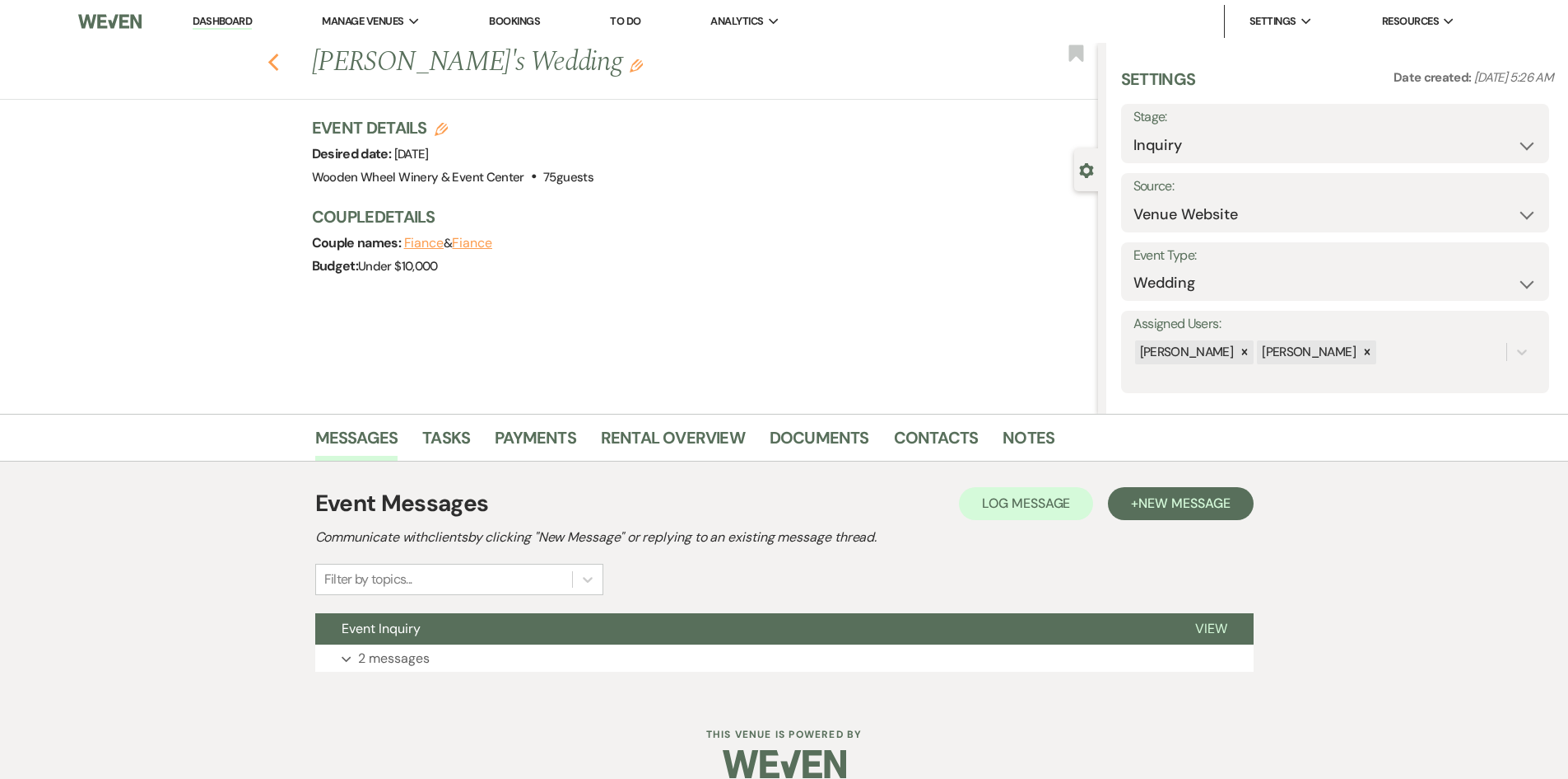
click at [273, 60] on div "Previous [PERSON_NAME]'s Wedding Edit Bookmark" at bounding box center [545, 71] width 1106 height 57
click at [278, 61] on use "button" at bounding box center [272, 63] width 11 height 18
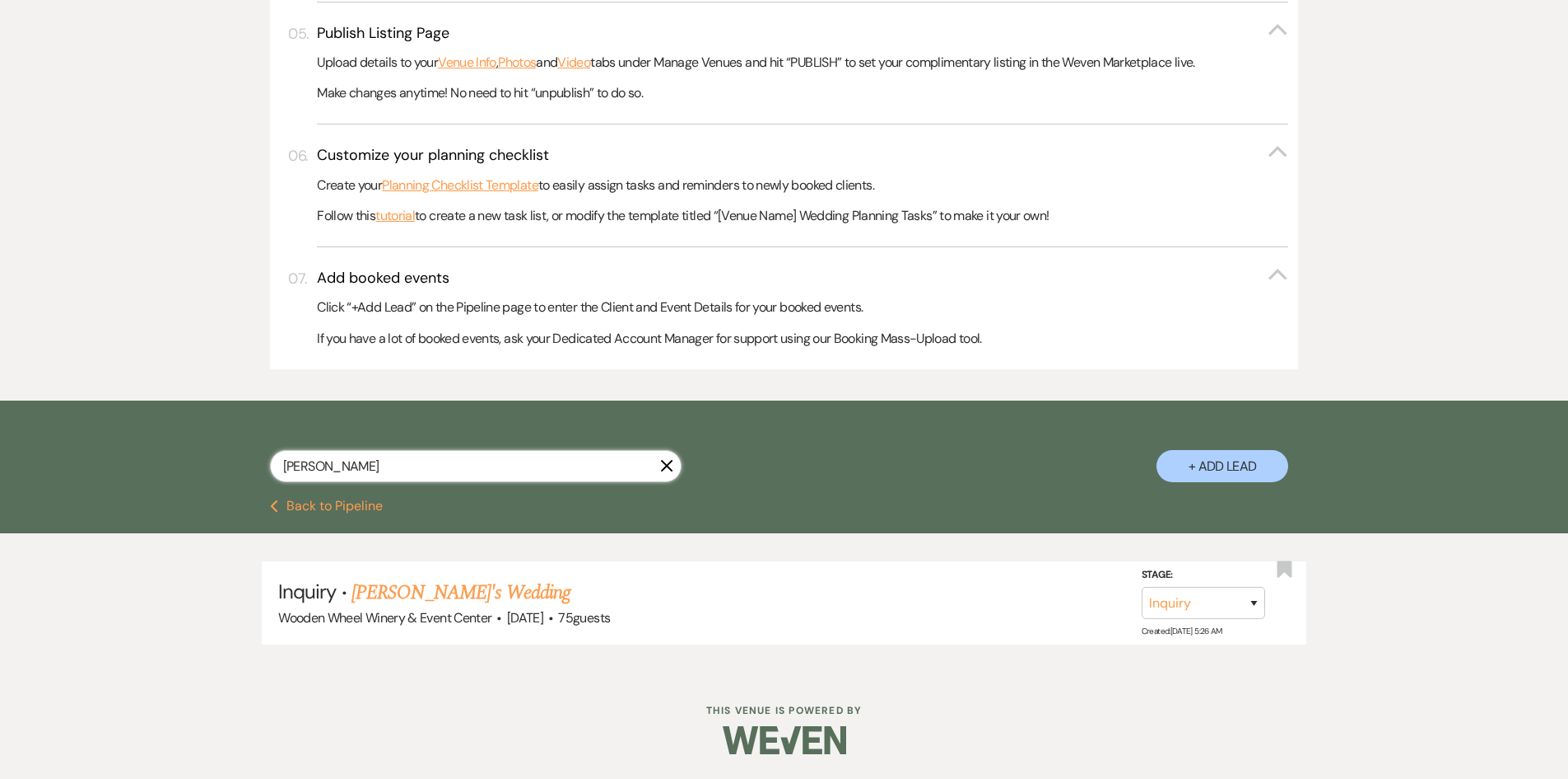
drag, startPoint x: 326, startPoint y: 470, endPoint x: 219, endPoint y: 470, distance: 107.0
click at [219, 470] on div "[PERSON_NAME] + Add Lead" at bounding box center [784, 451] width 1186 height 86
type input "f"
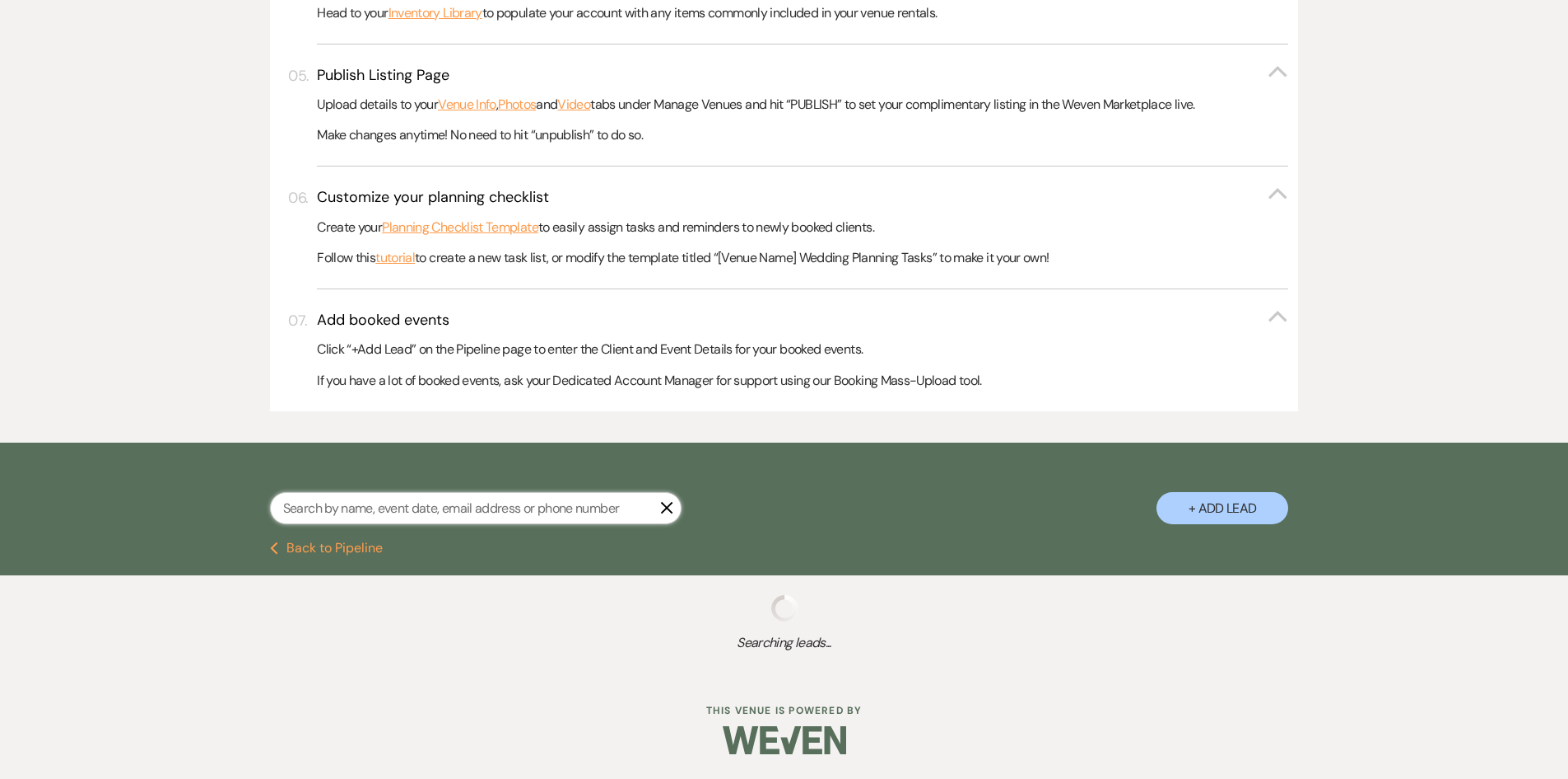
select select "2"
select select "5"
select select "8"
select select "6"
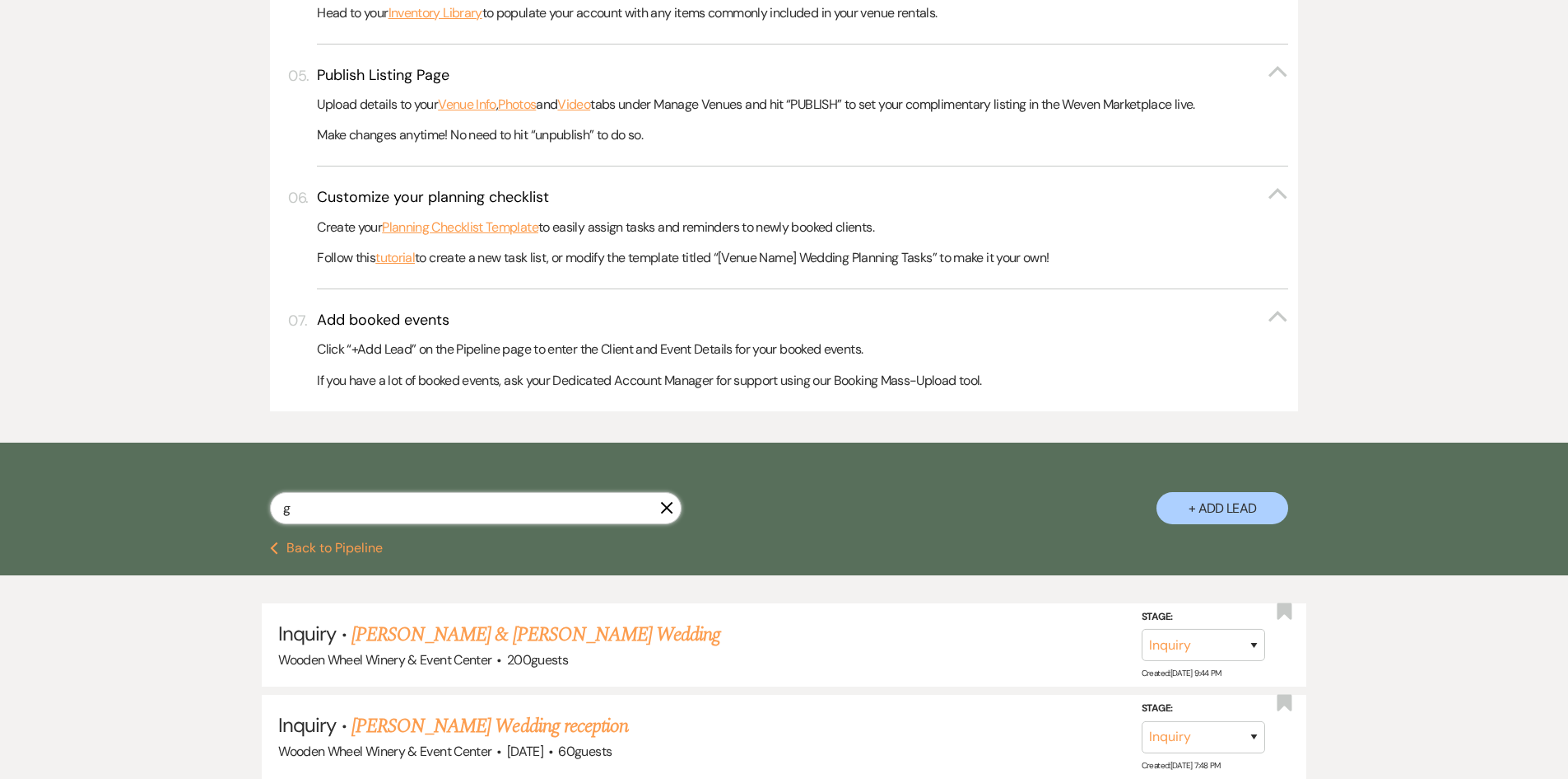
scroll to position [762, 0]
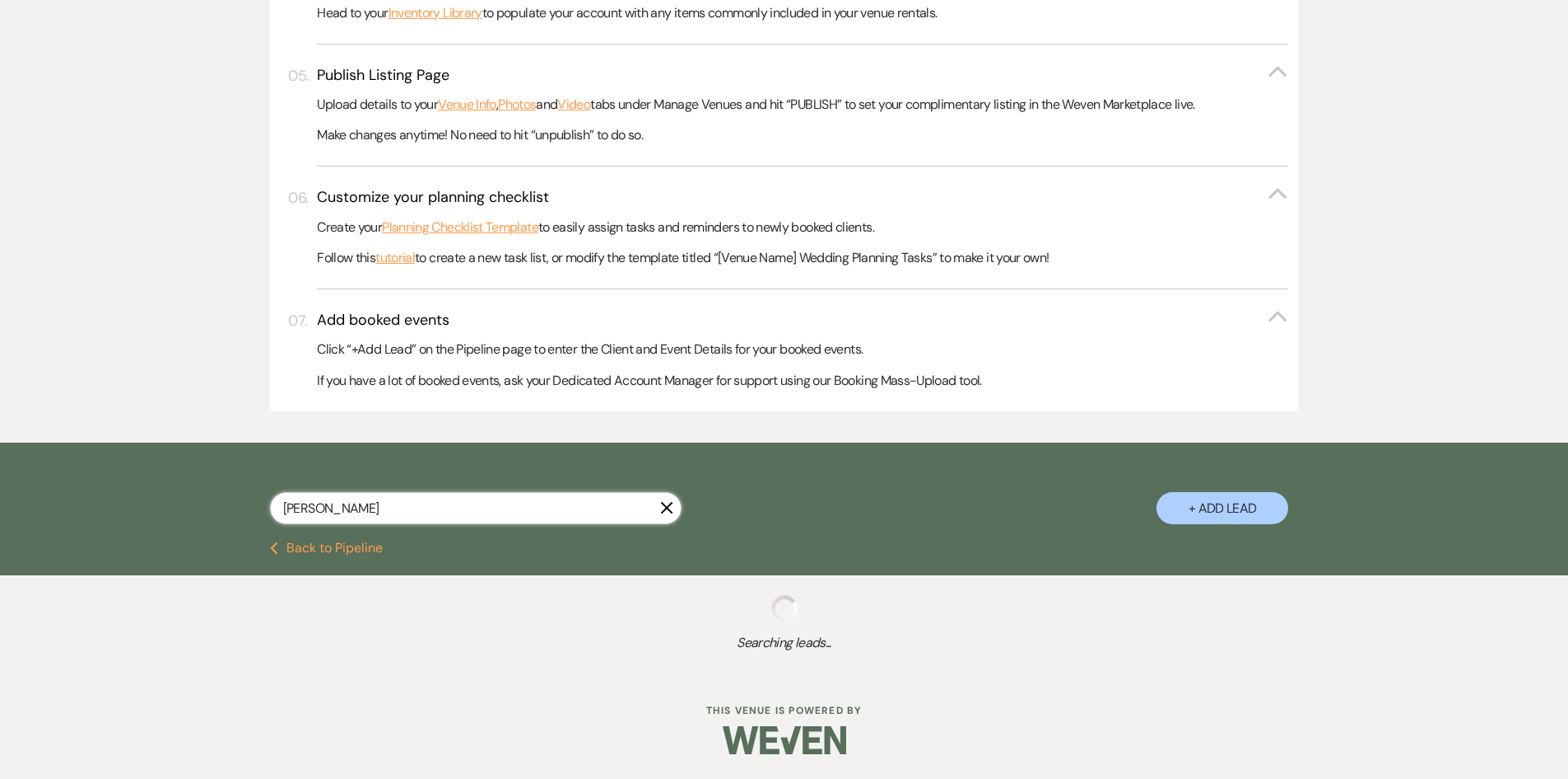
scroll to position [762, 0]
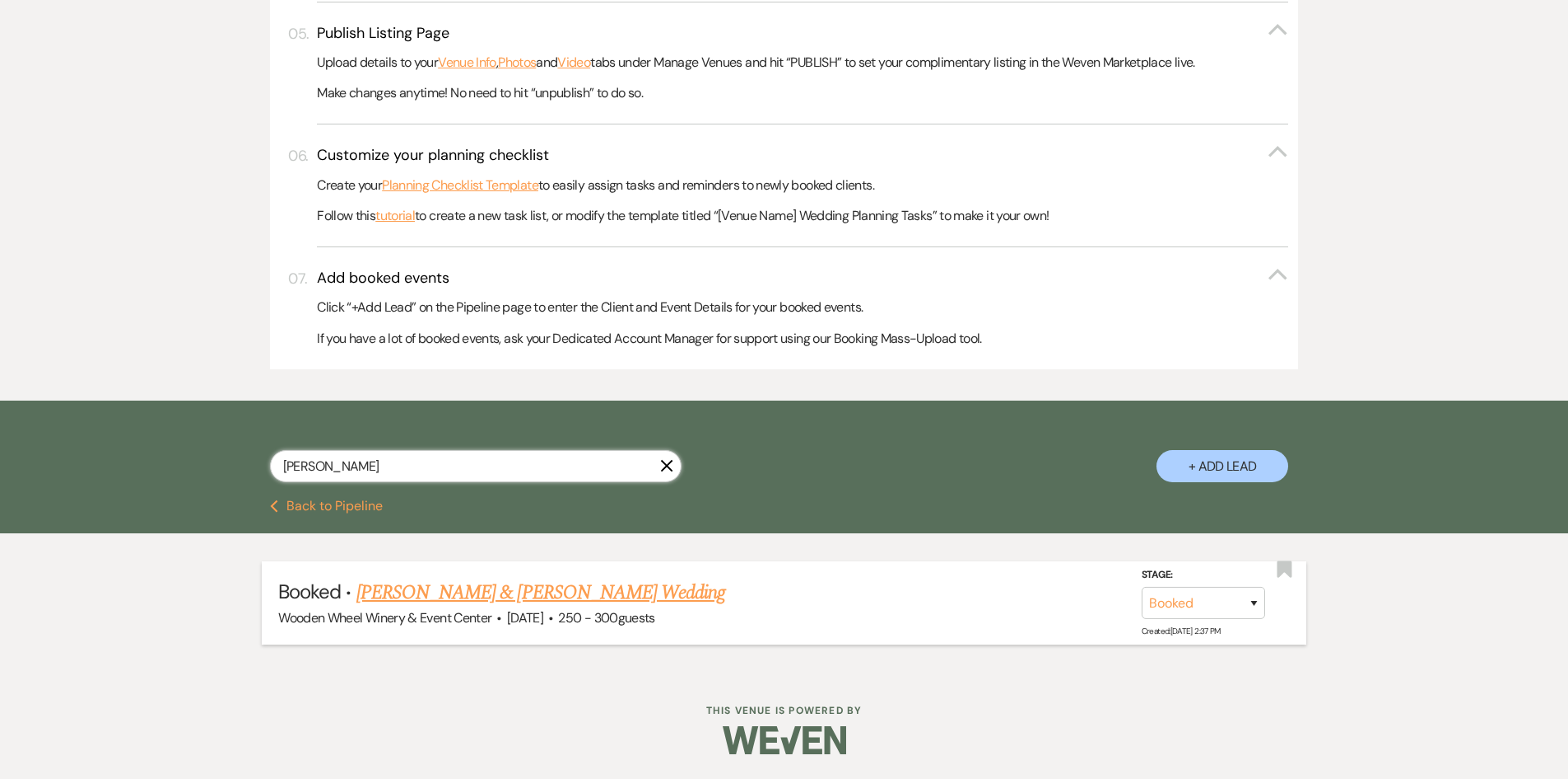
type input "[PERSON_NAME]"
click at [462, 592] on link "[PERSON_NAME] & [PERSON_NAME] Wedding" at bounding box center [540, 592] width 368 height 30
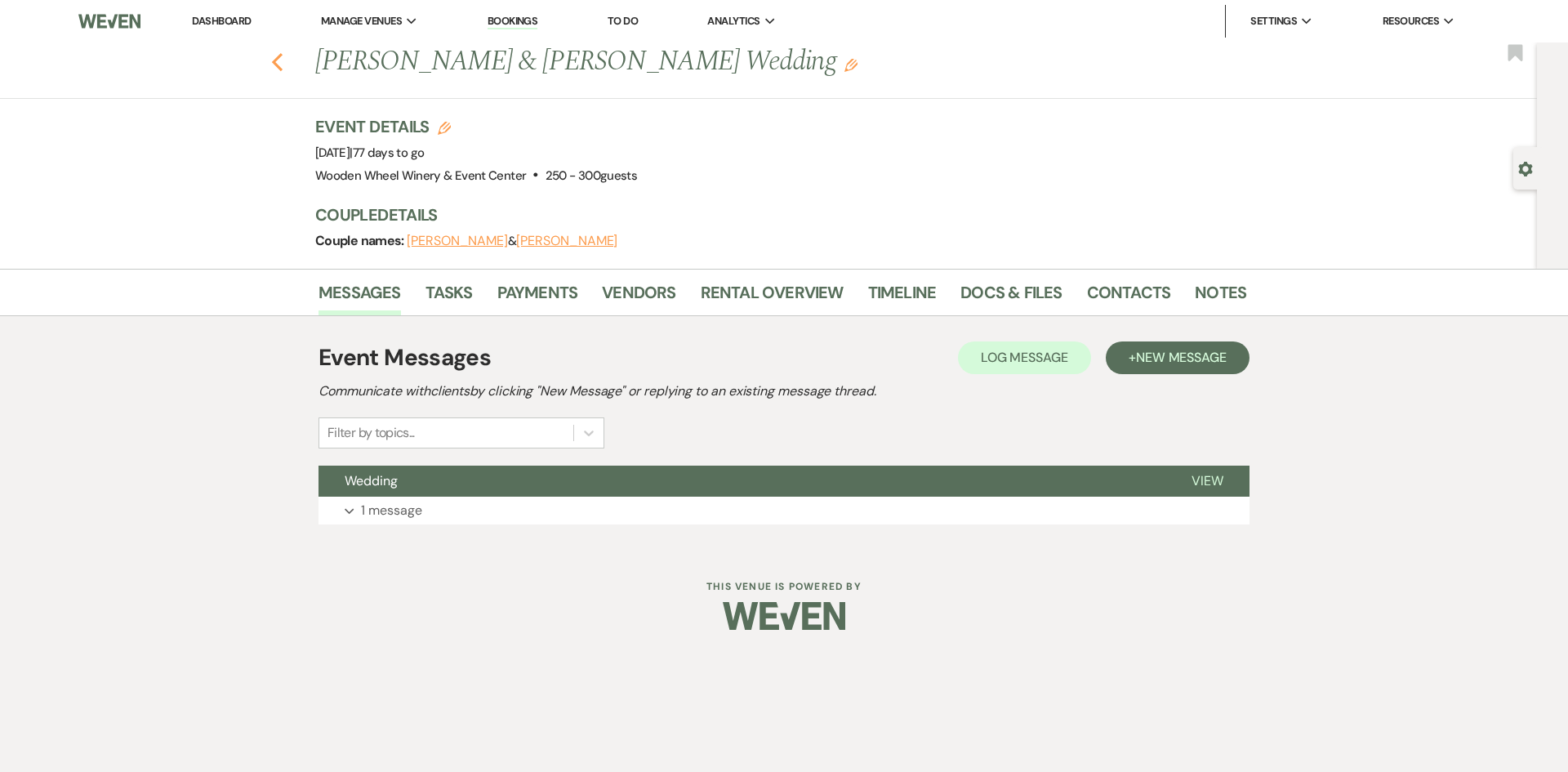
click at [275, 61] on use "button" at bounding box center [277, 62] width 11 height 18
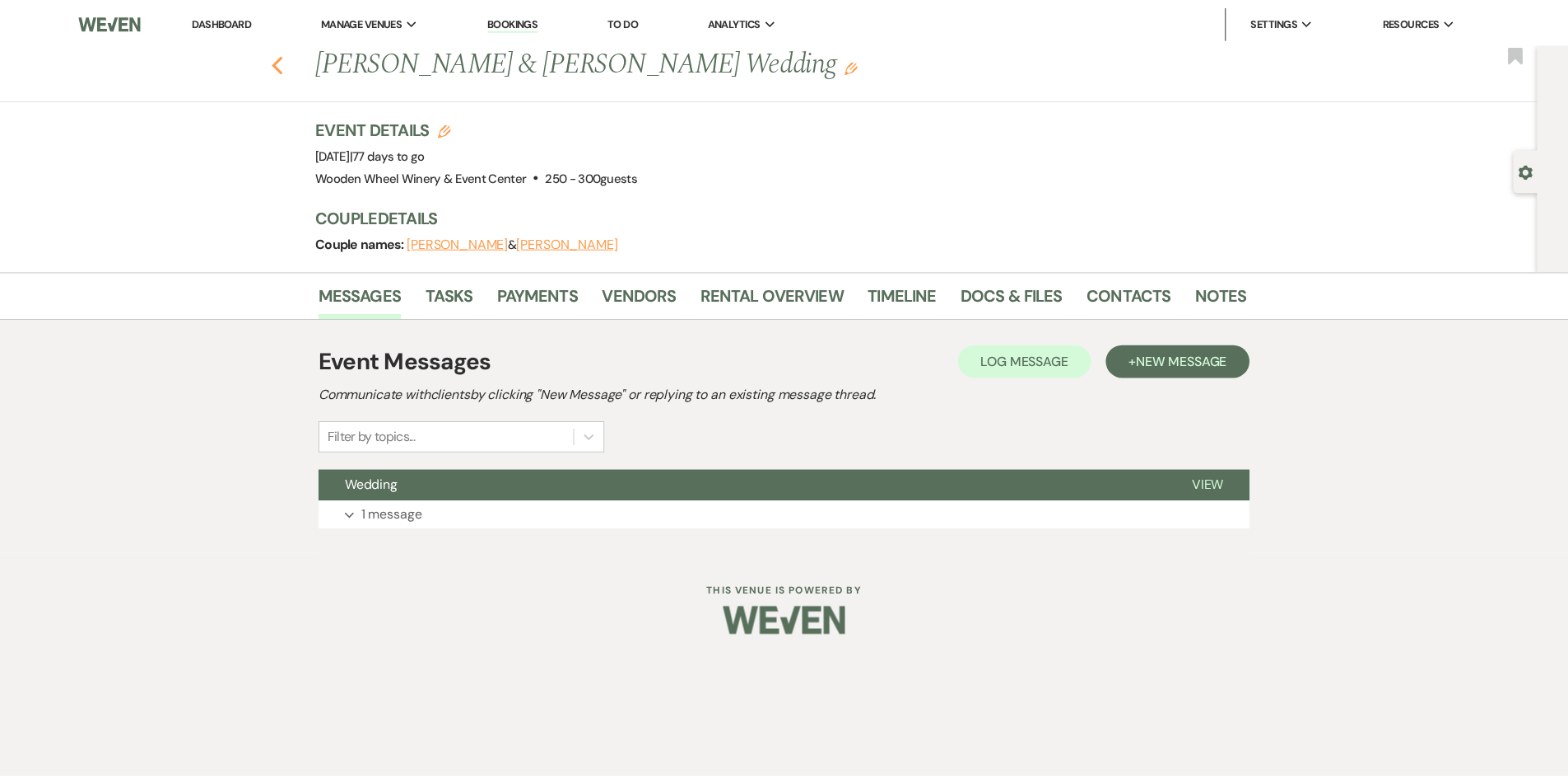
scroll to position [762, 0]
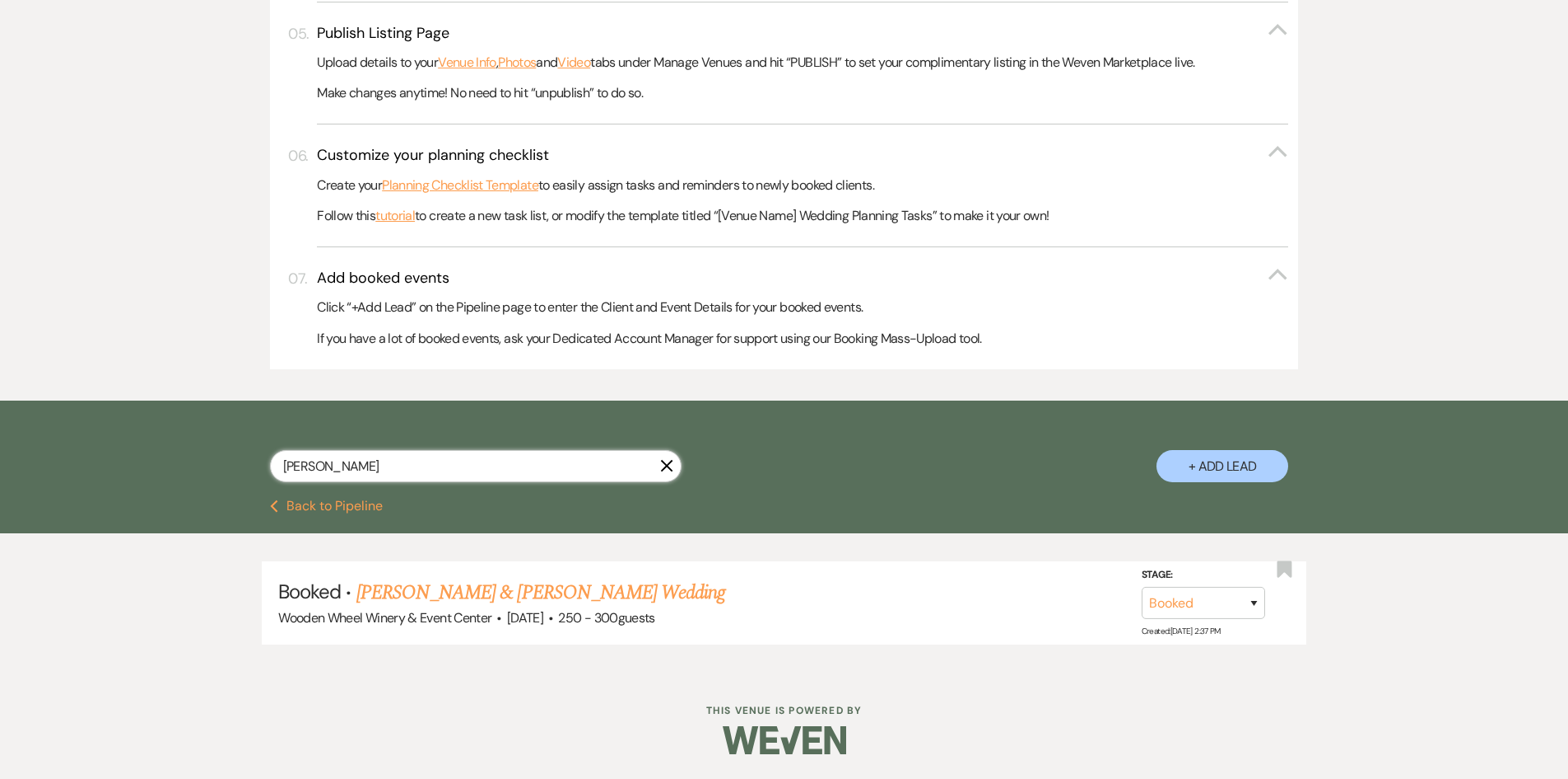
drag, startPoint x: 339, startPoint y: 465, endPoint x: 247, endPoint y: 443, distance: 94.6
click at [224, 460] on div "[PERSON_NAME] X + Add Lead" at bounding box center [784, 451] width 1186 height 86
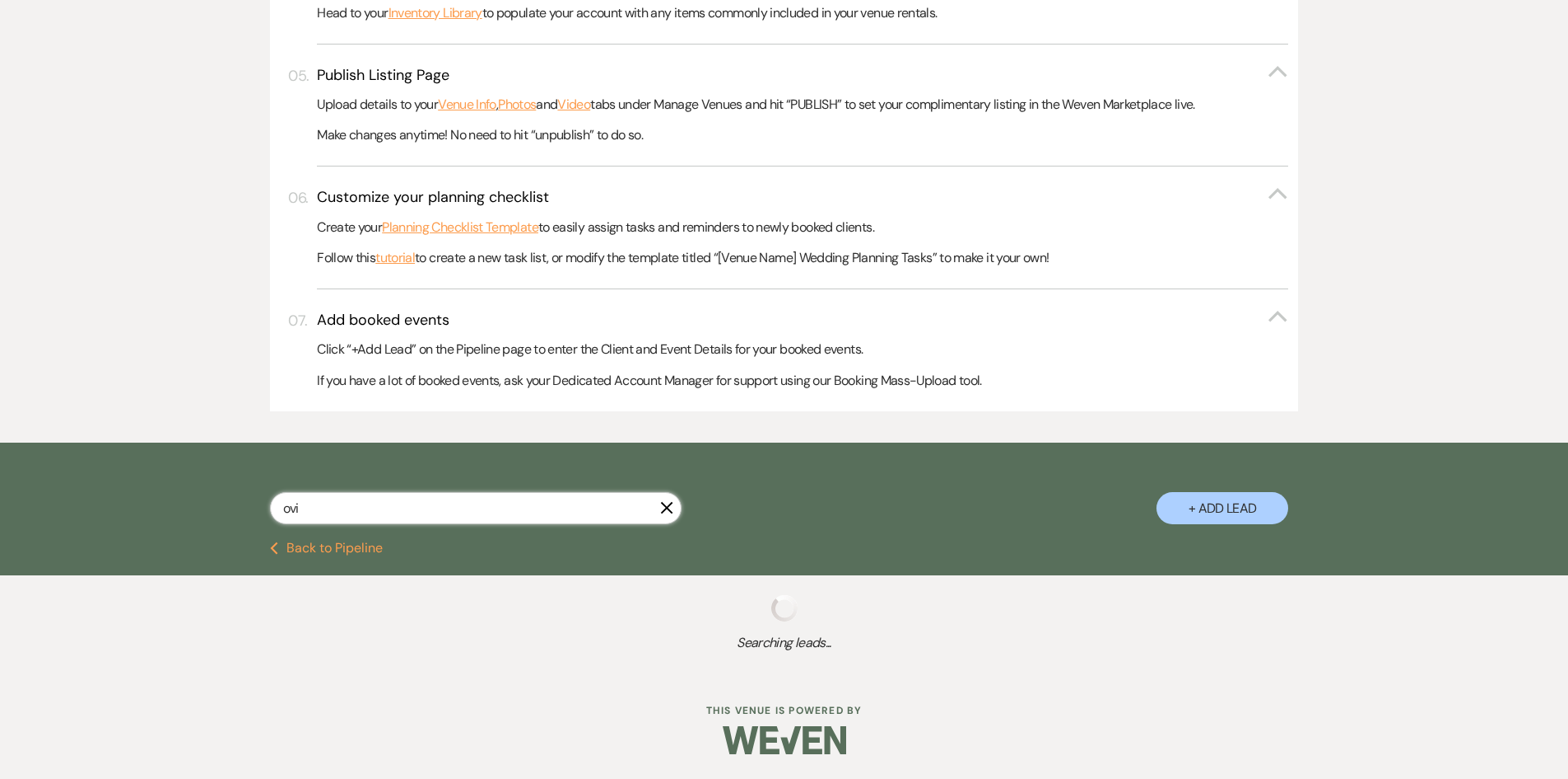
scroll to position [716, 0]
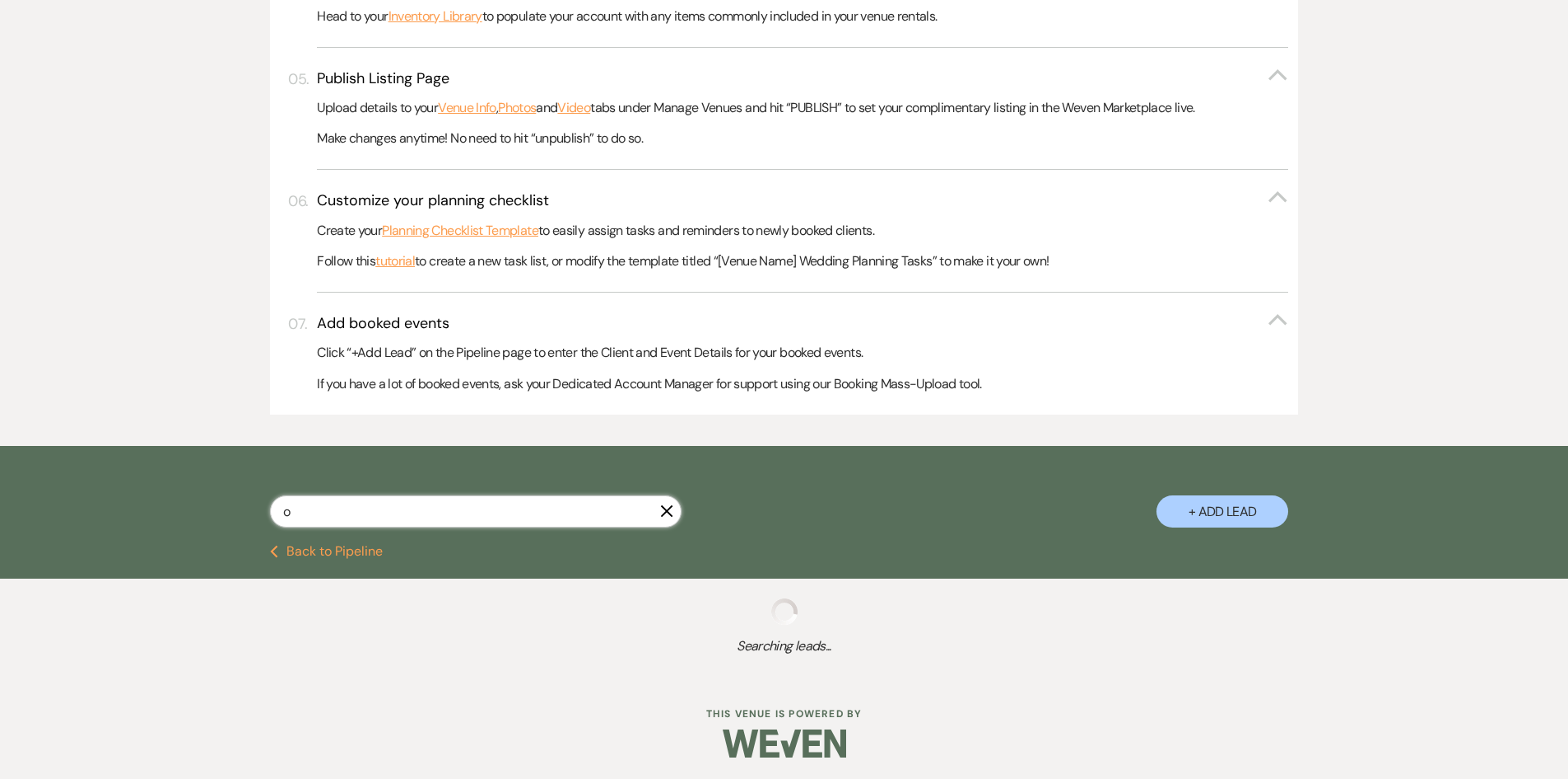
scroll to position [720, 0]
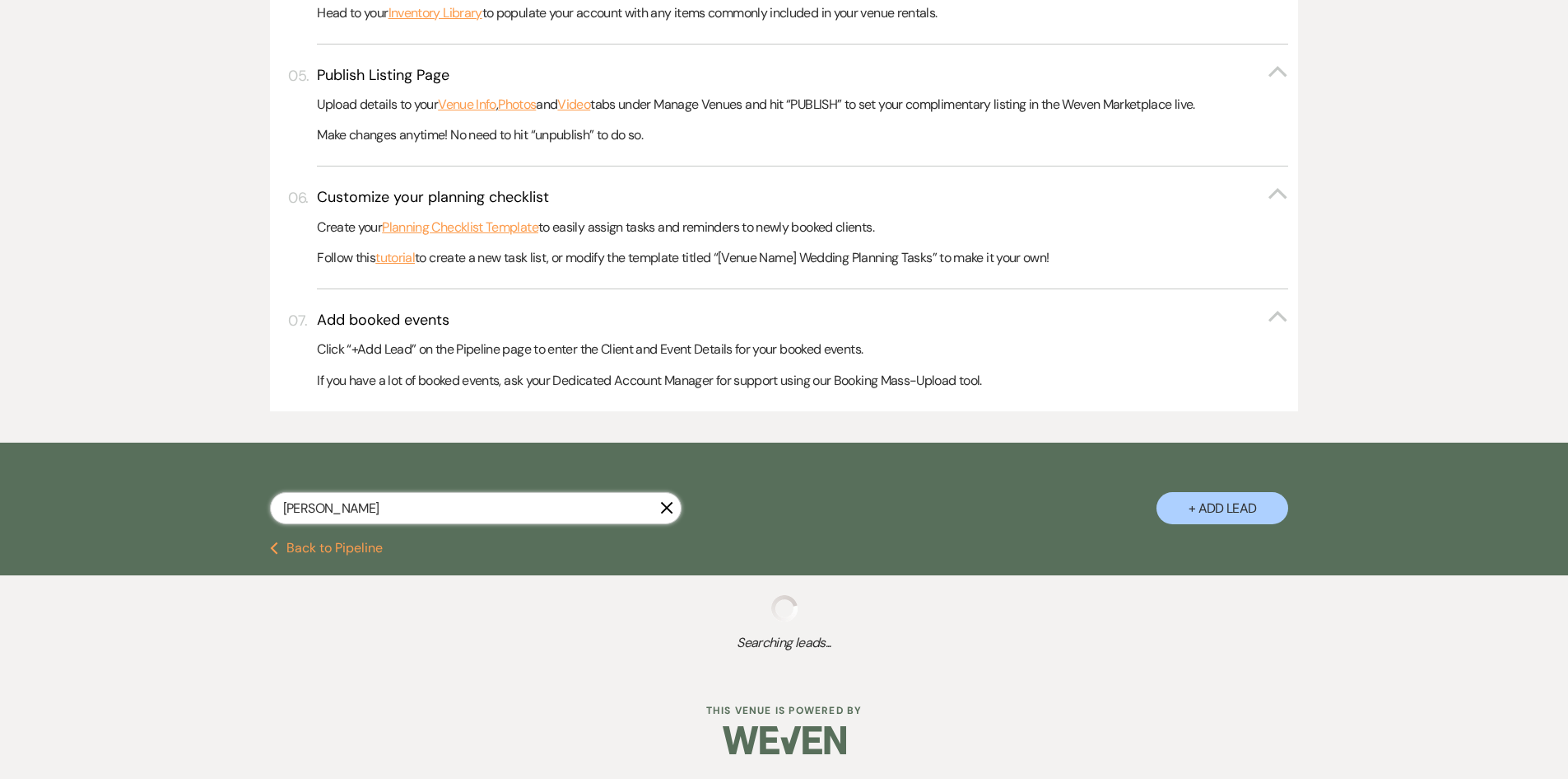
scroll to position [762, 0]
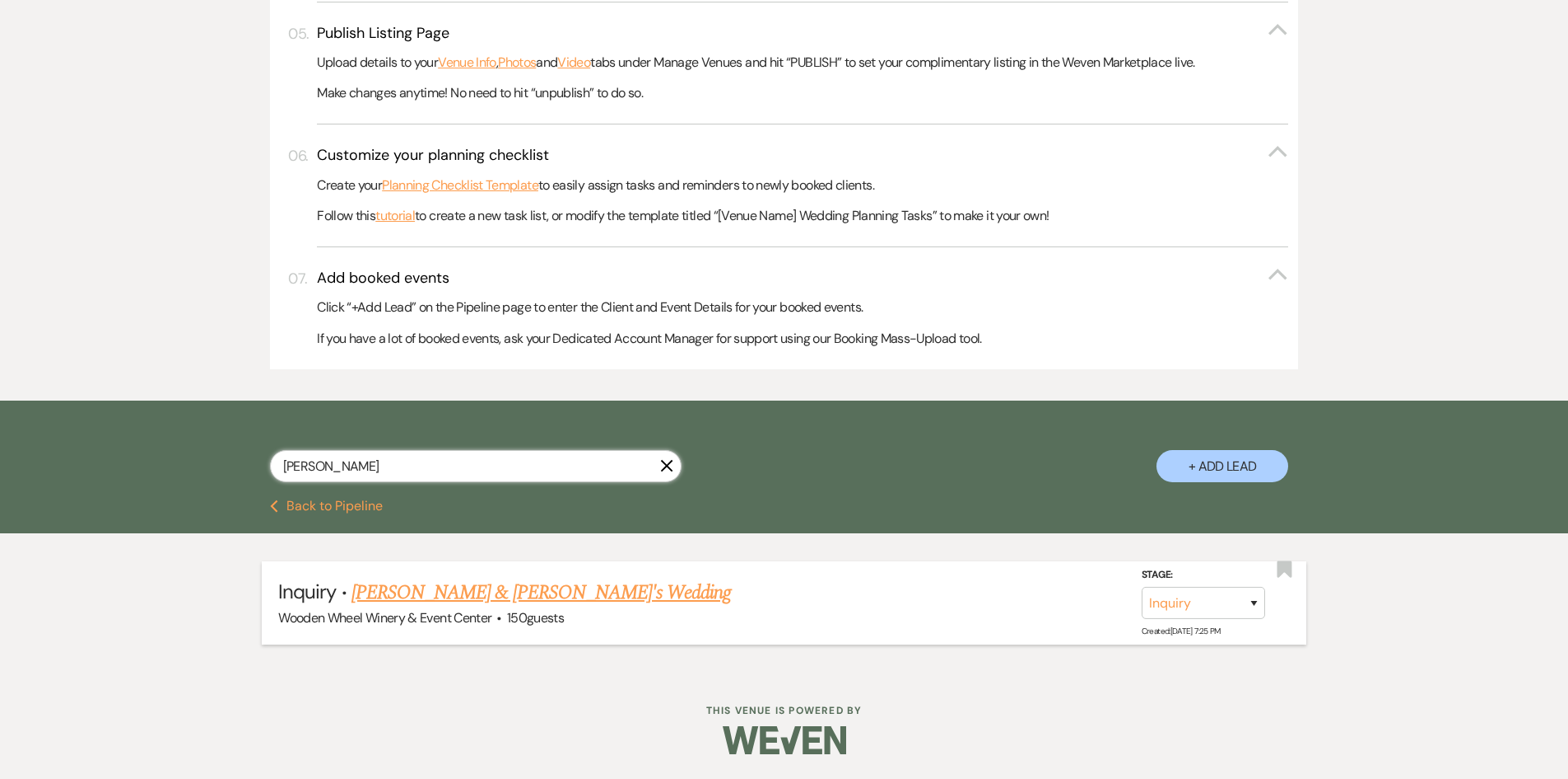
type input "[PERSON_NAME]"
click at [412, 590] on link "[PERSON_NAME] & [PERSON_NAME]'s Wedding" at bounding box center [541, 592] width 380 height 30
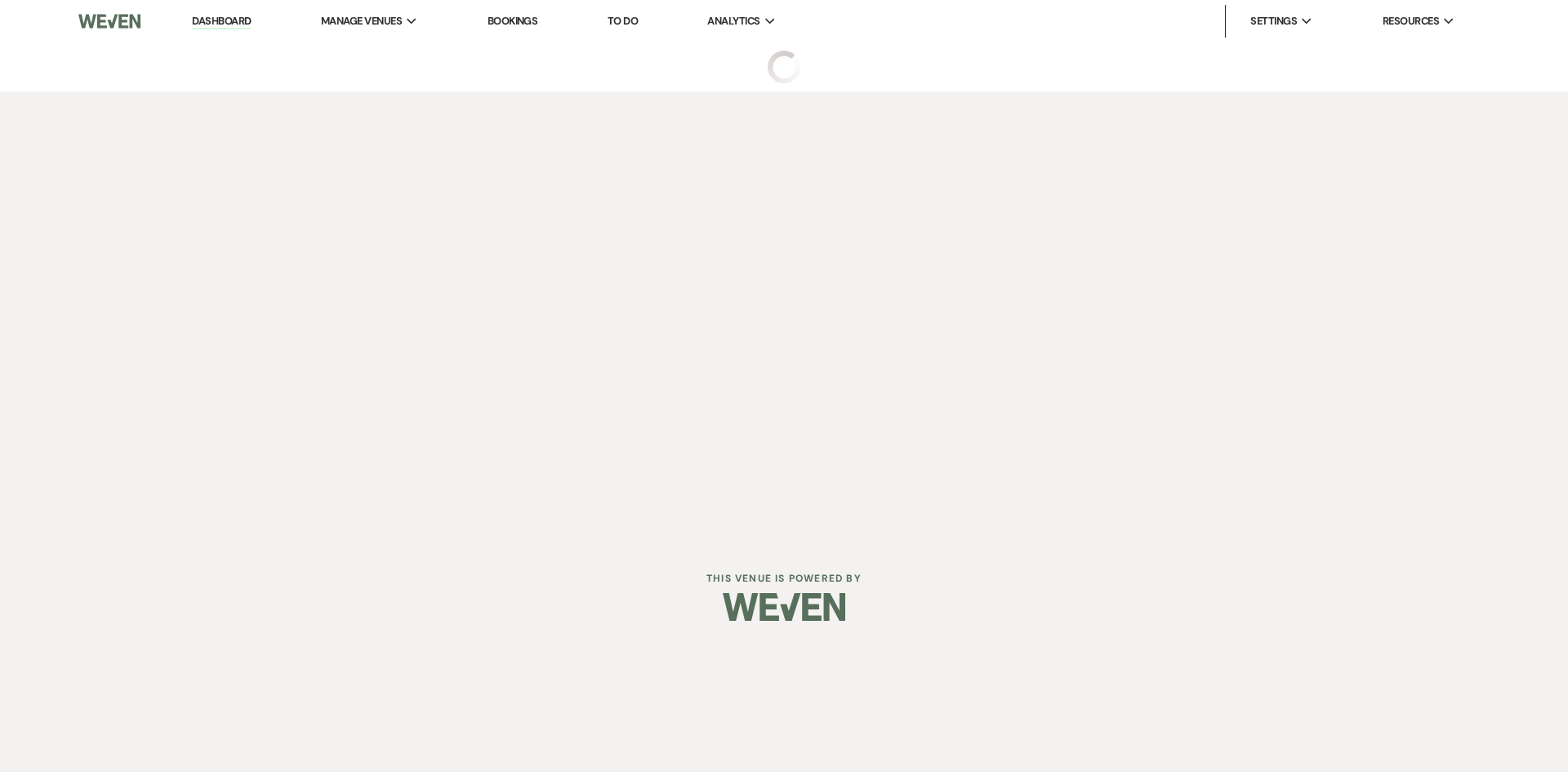
select select "5"
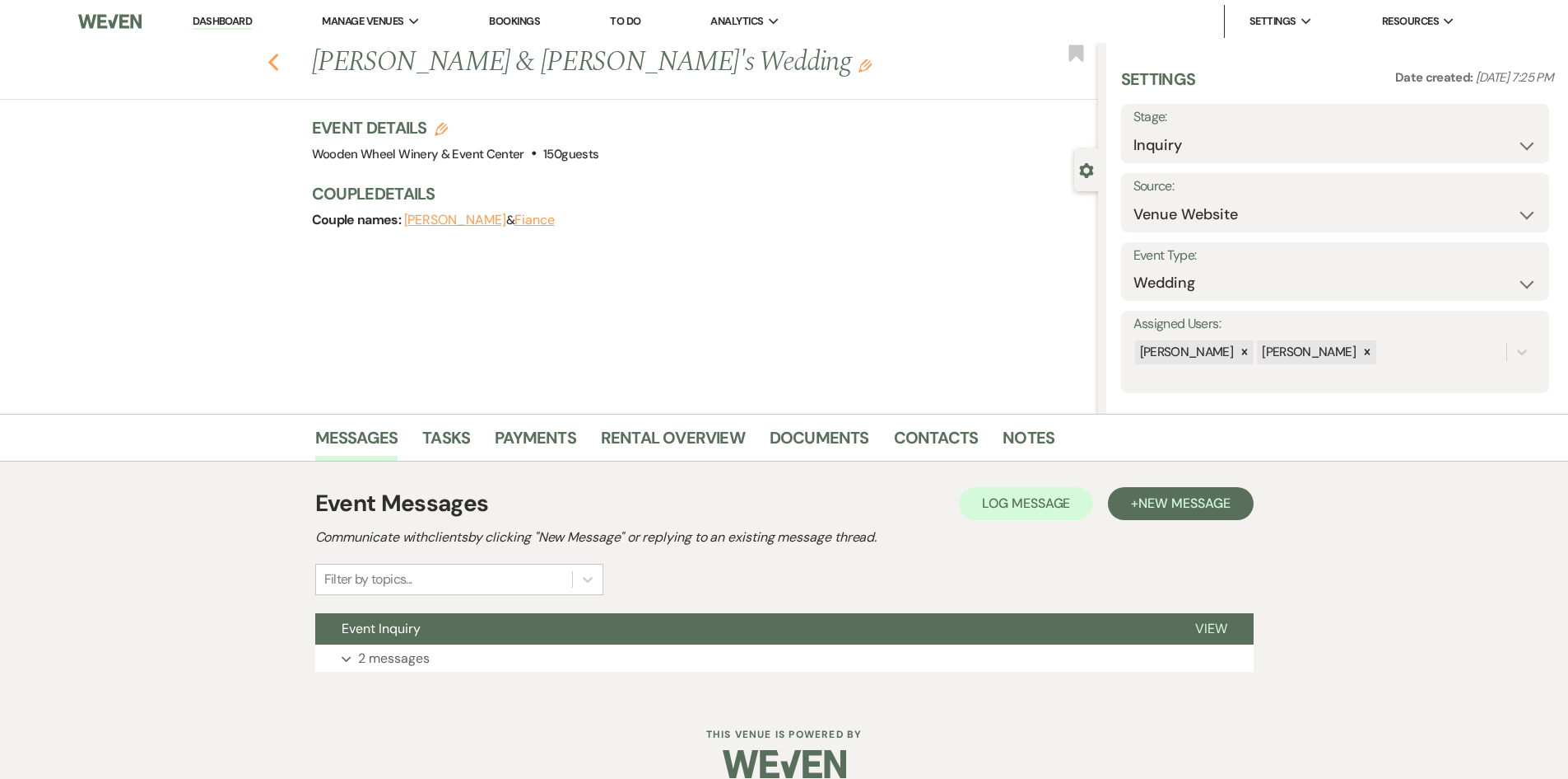
click at [280, 64] on icon "Previous" at bounding box center [273, 63] width 12 height 20
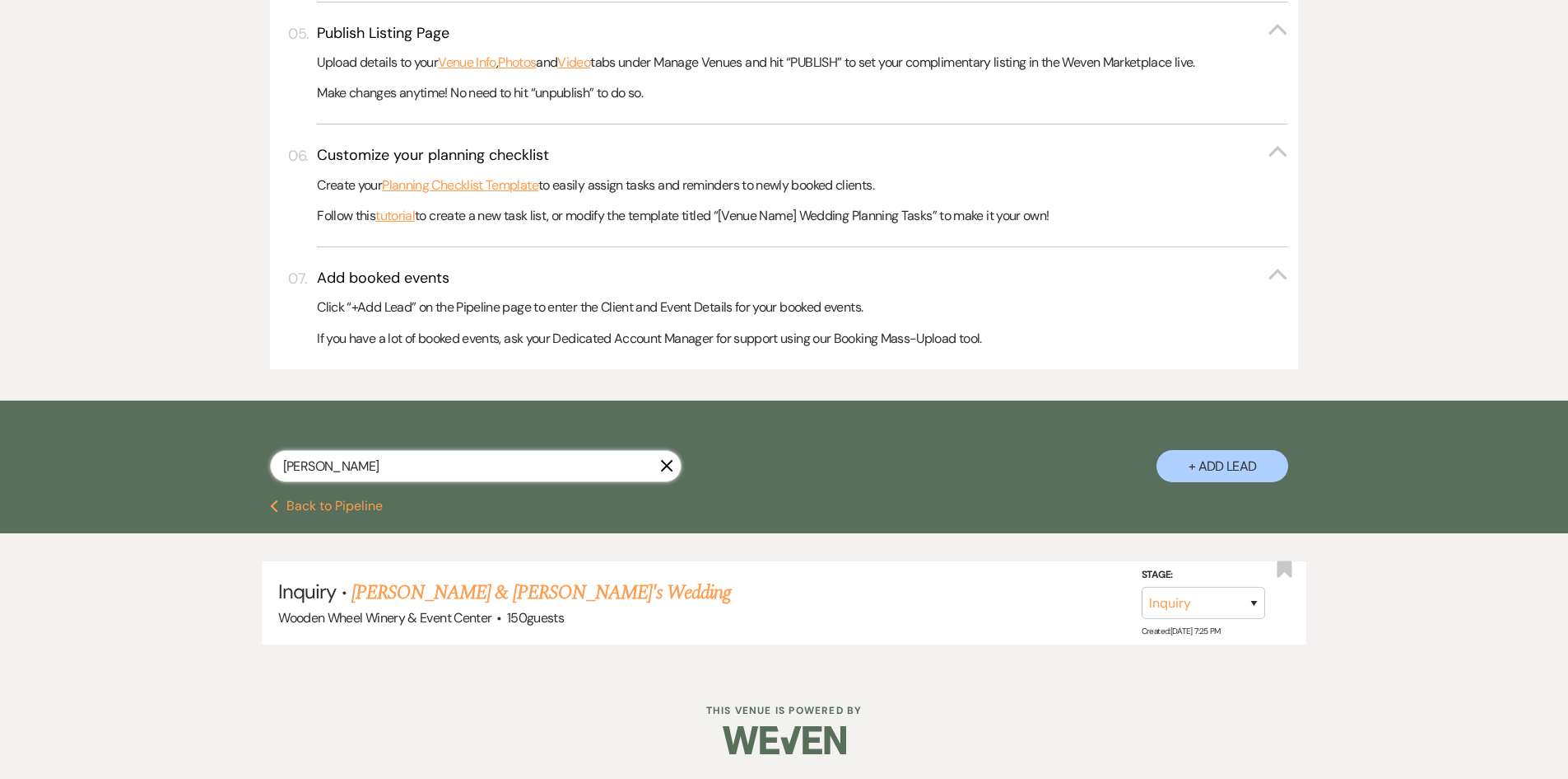
drag, startPoint x: 321, startPoint y: 464, endPoint x: 228, endPoint y: 441, distance: 95.8
click at [228, 441] on div "[PERSON_NAME] + Add Lead" at bounding box center [784, 451] width 1186 height 86
type input "[PERSON_NAME]"
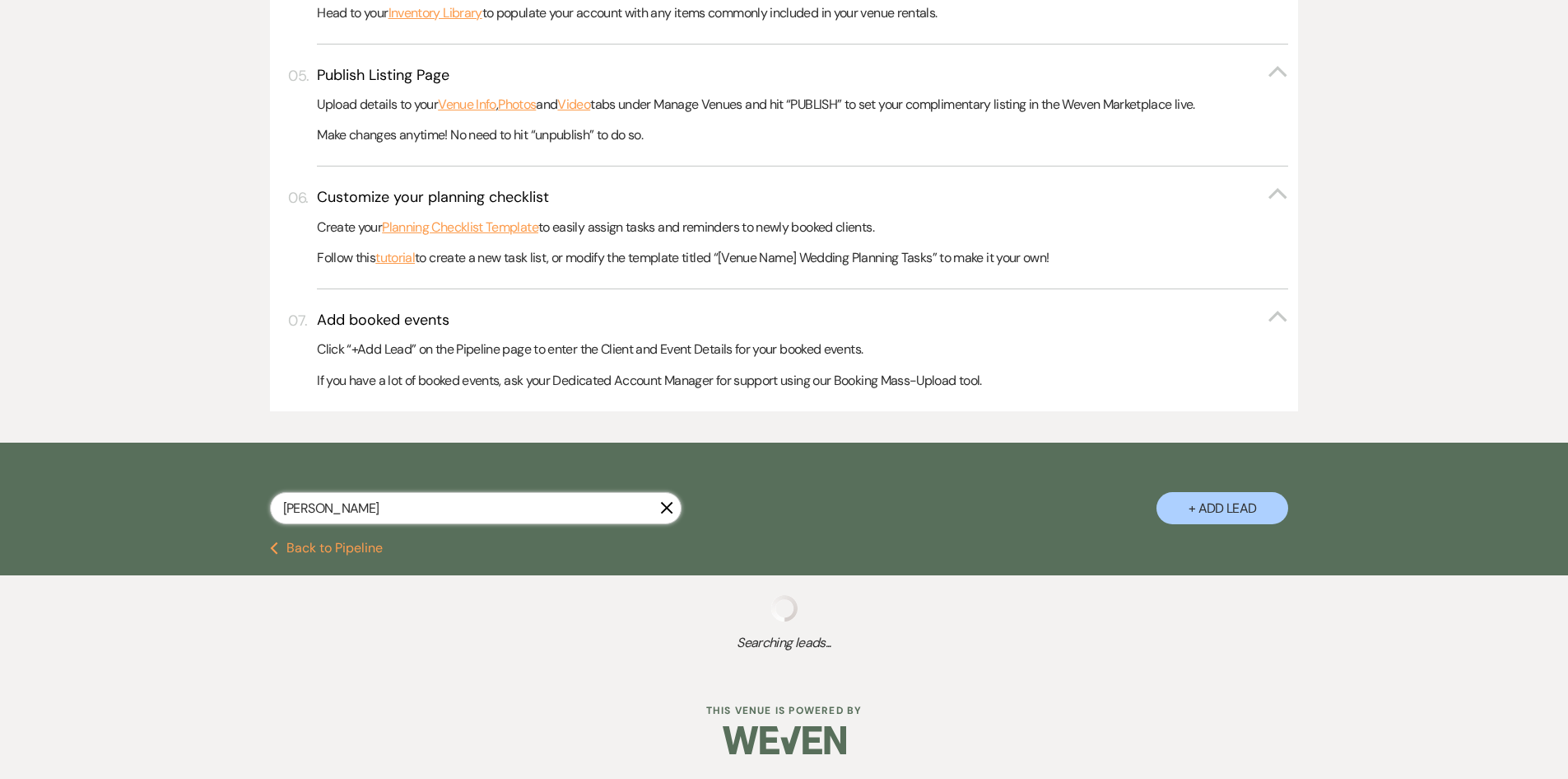
scroll to position [762, 0]
select select "2"
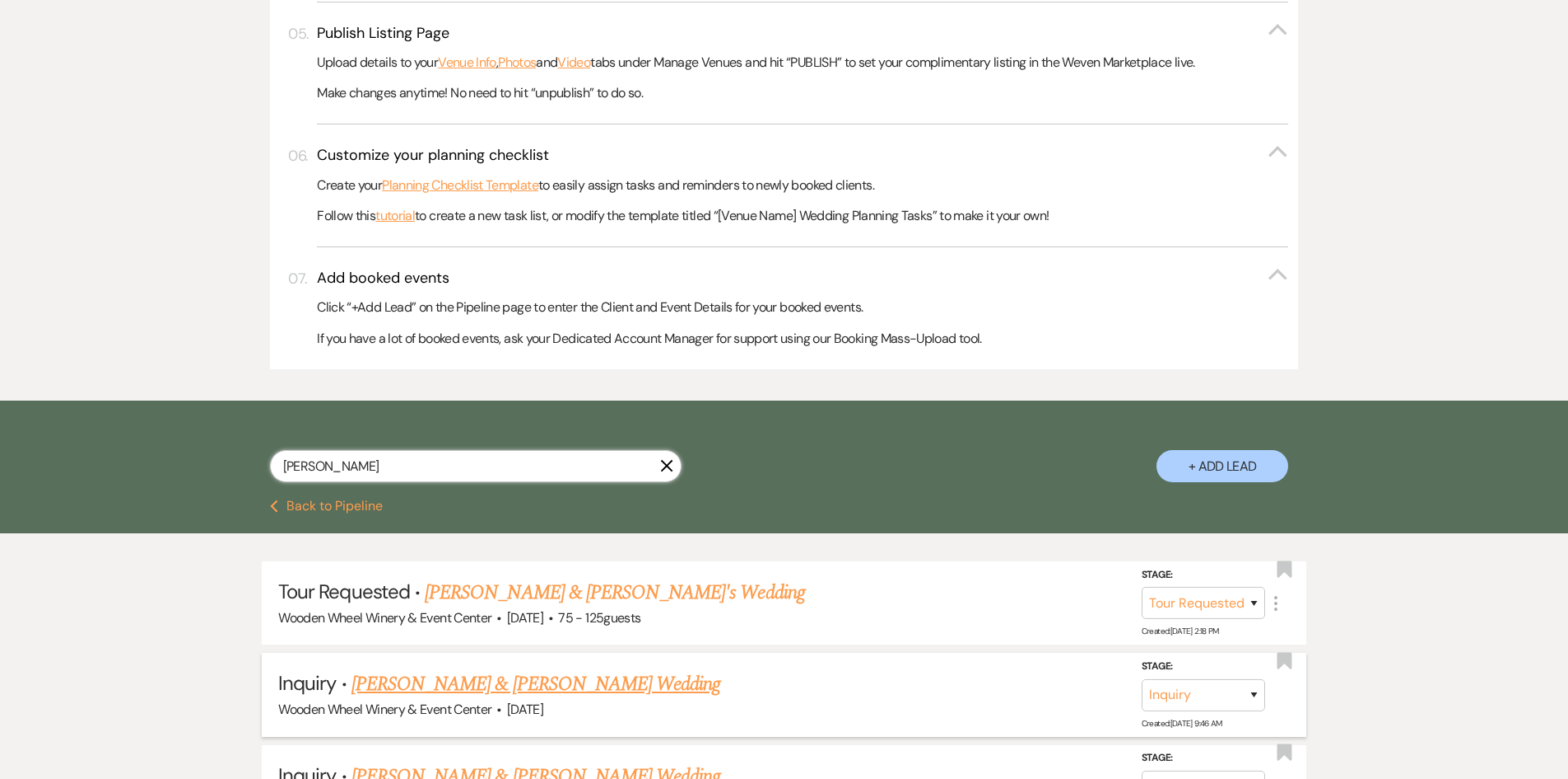
type input "[PERSON_NAME]"
click at [461, 687] on link "[PERSON_NAME] & [PERSON_NAME] Wedding" at bounding box center [535, 684] width 368 height 30
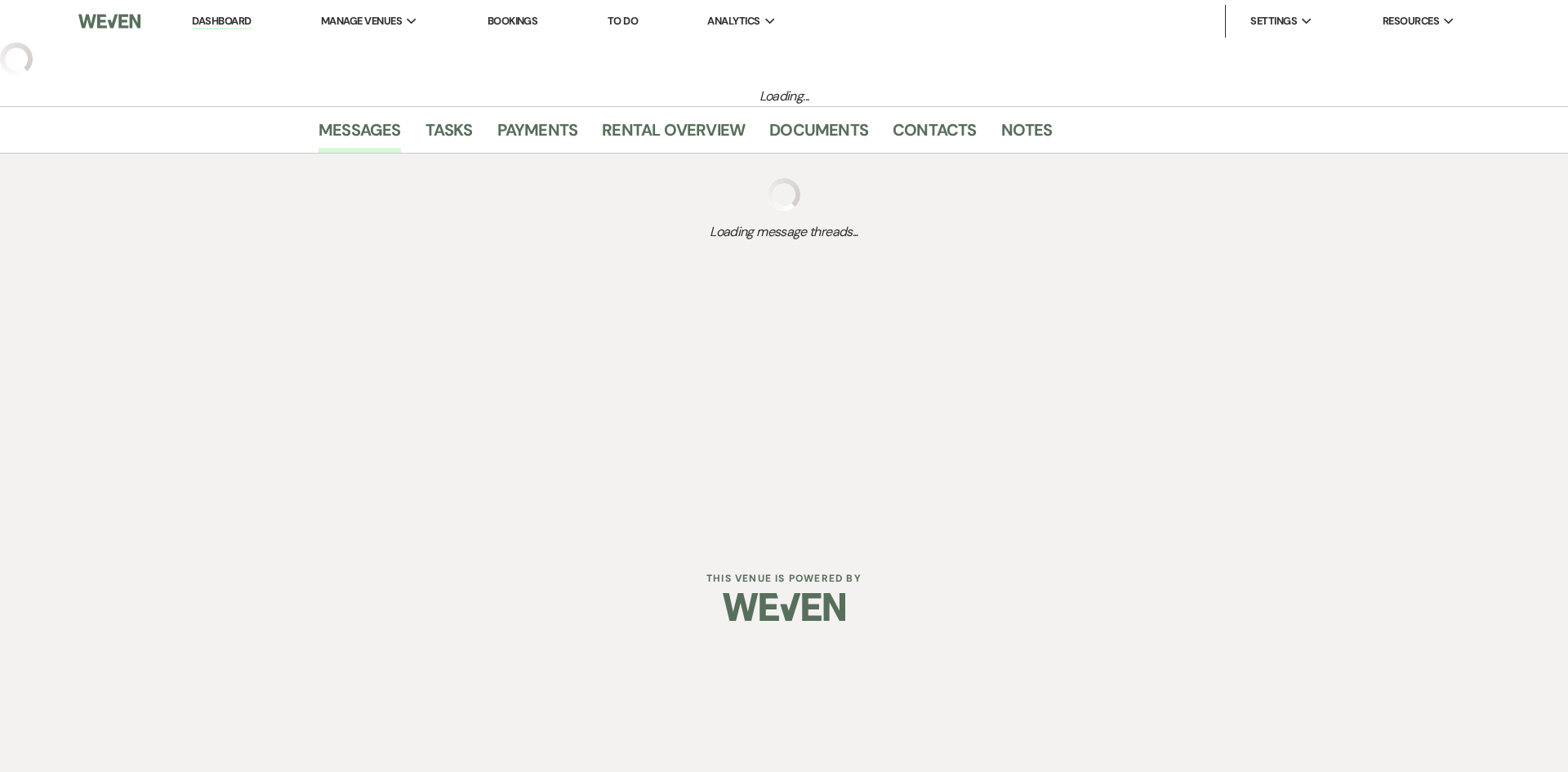
select select "5"
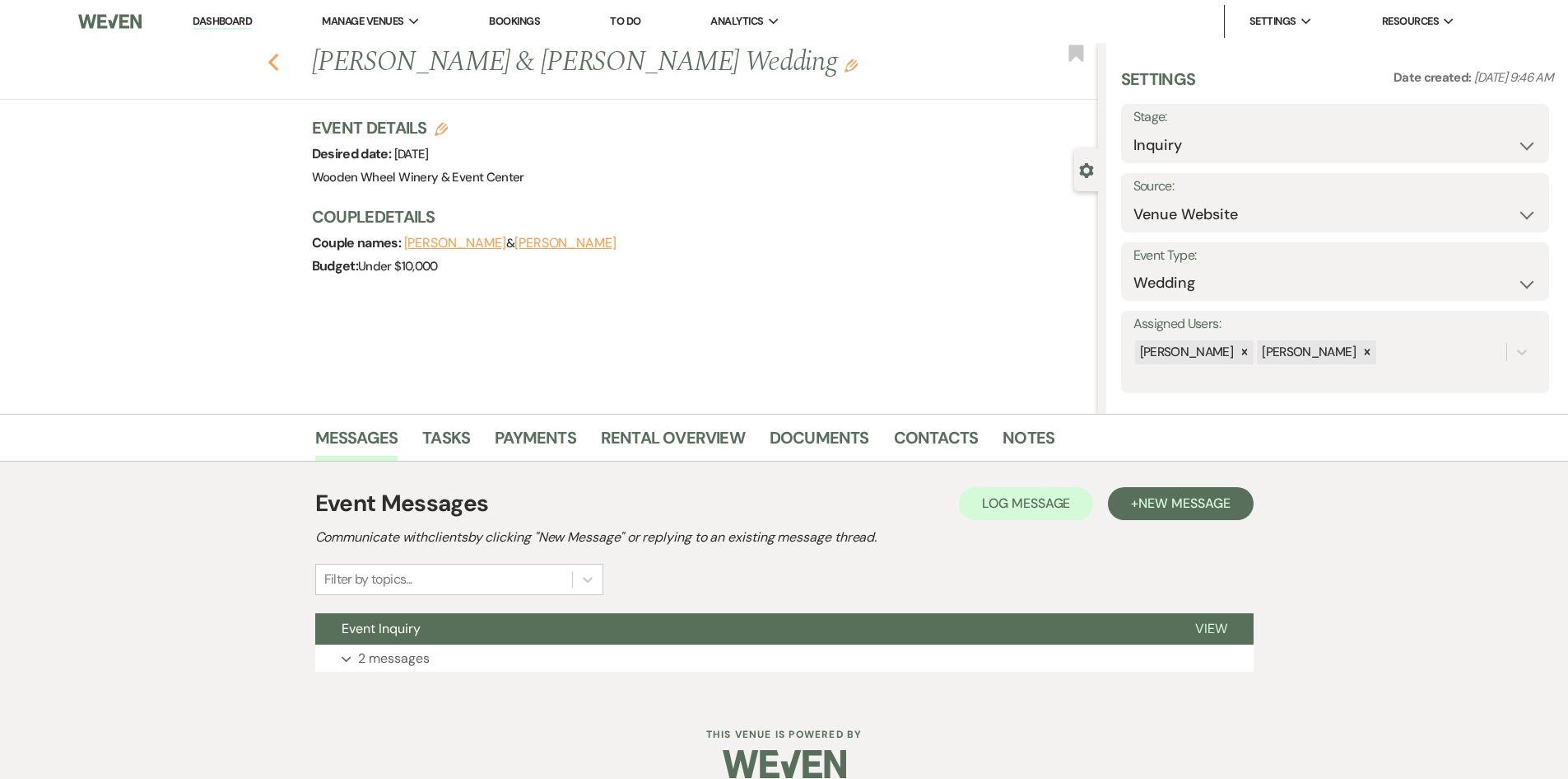
click at [280, 61] on icon "Previous" at bounding box center [273, 63] width 12 height 20
select select "2"
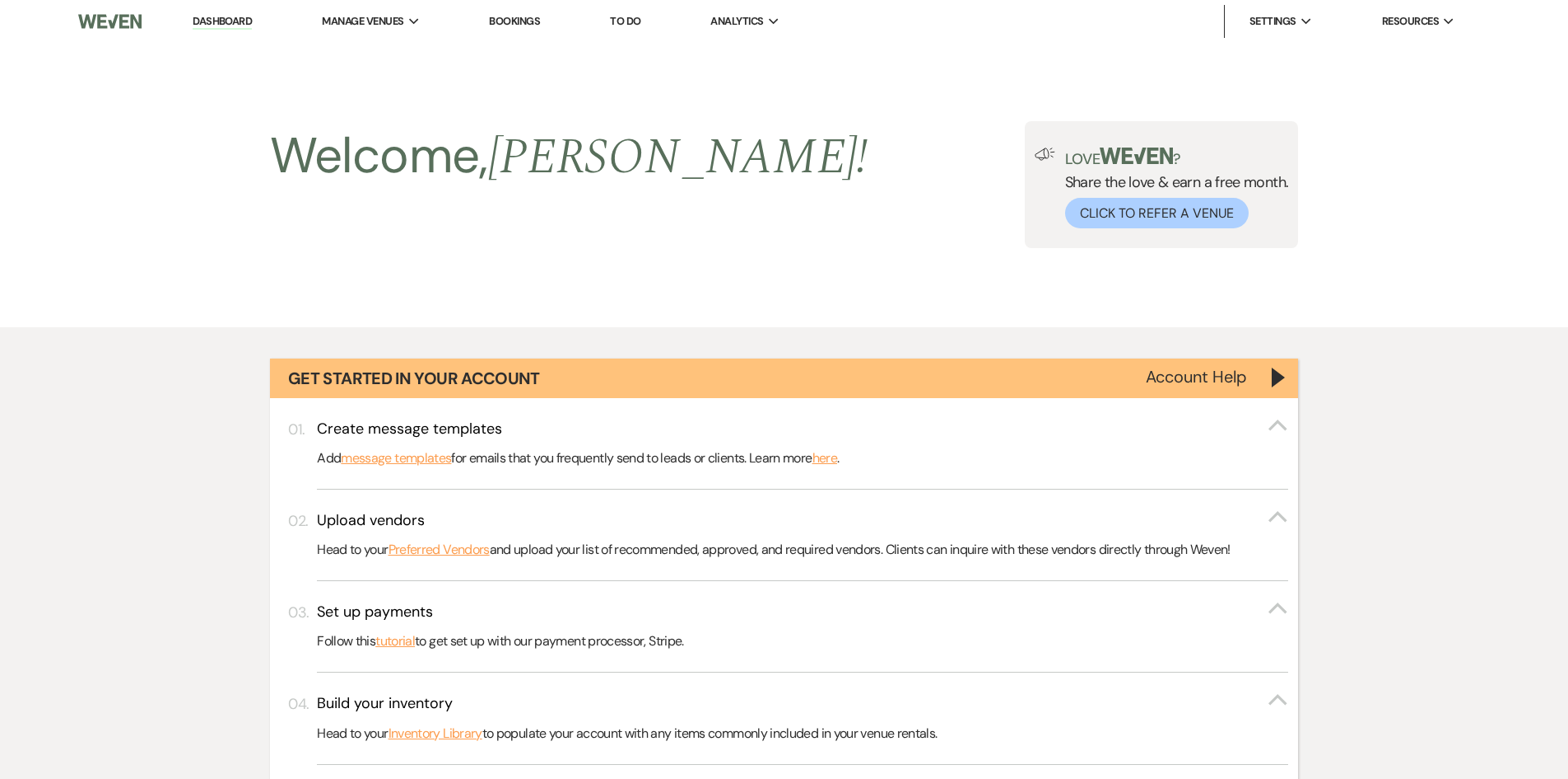
scroll to position [762, 0]
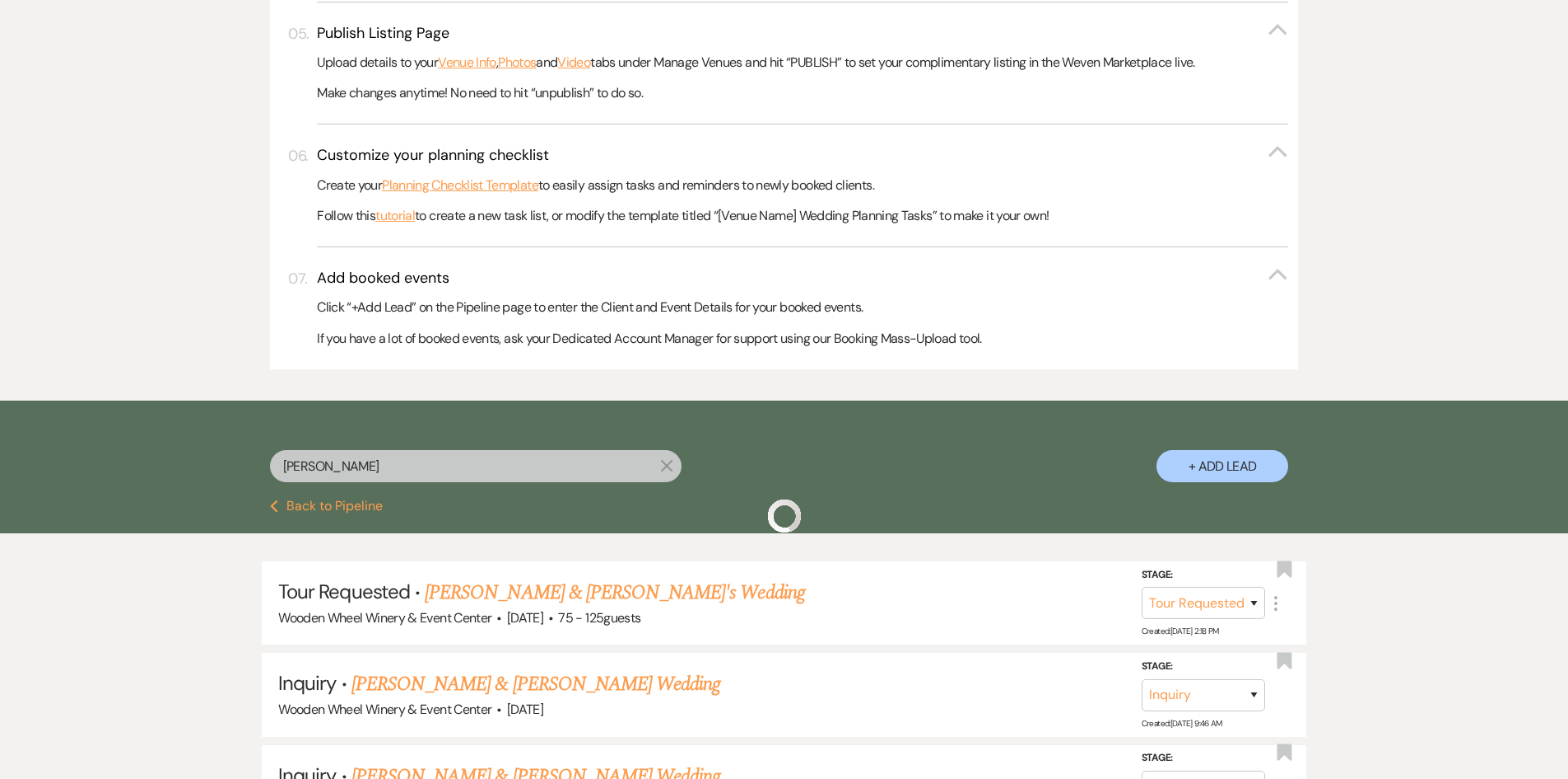
click at [233, 451] on div "[PERSON_NAME] + Add Lead" at bounding box center [784, 451] width 1186 height 86
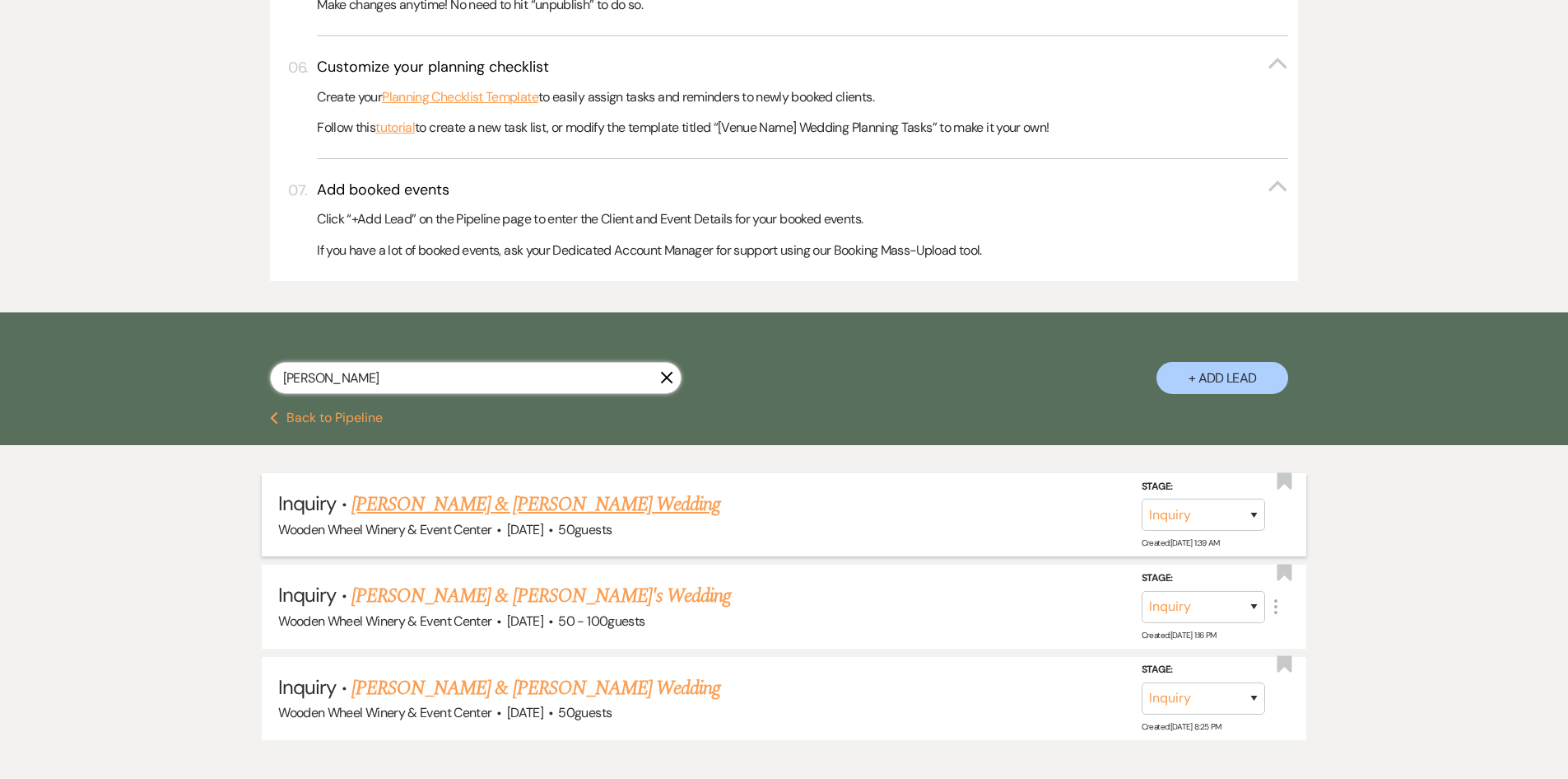
scroll to position [927, 0]
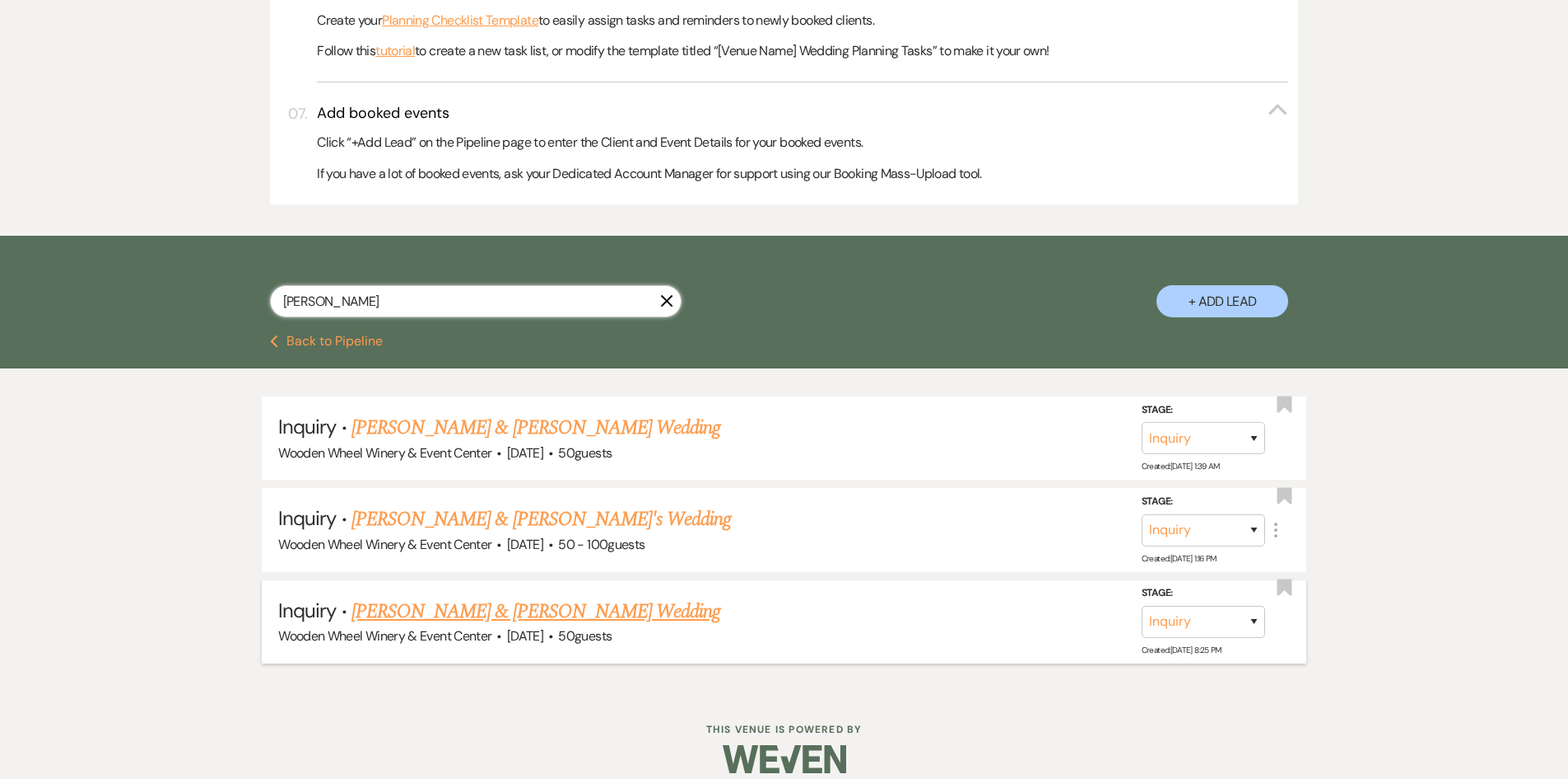
type input "[PERSON_NAME]"
click at [394, 418] on link "[PERSON_NAME] & [PERSON_NAME] Wedding" at bounding box center [535, 427] width 368 height 30
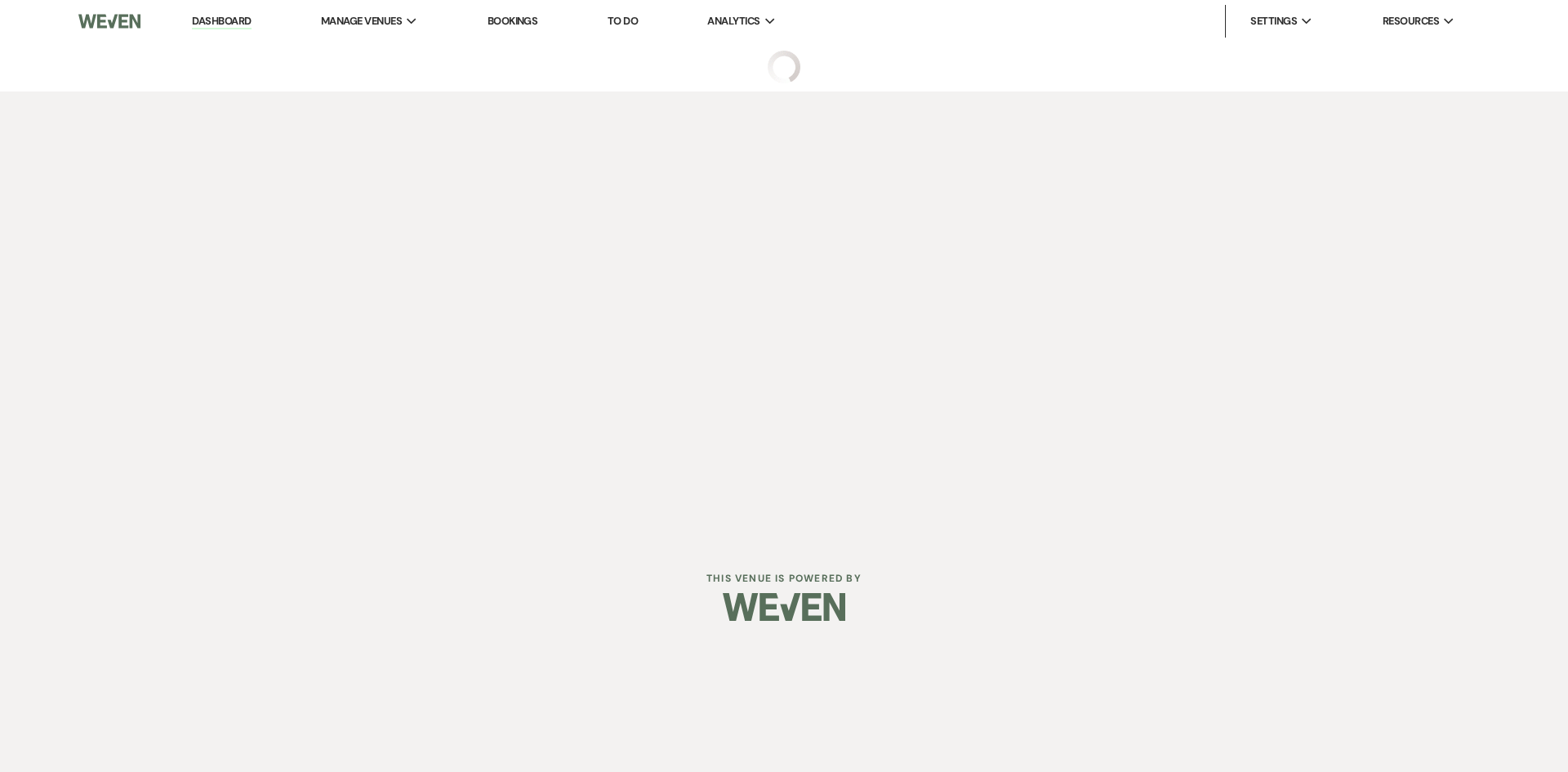
select select "5"
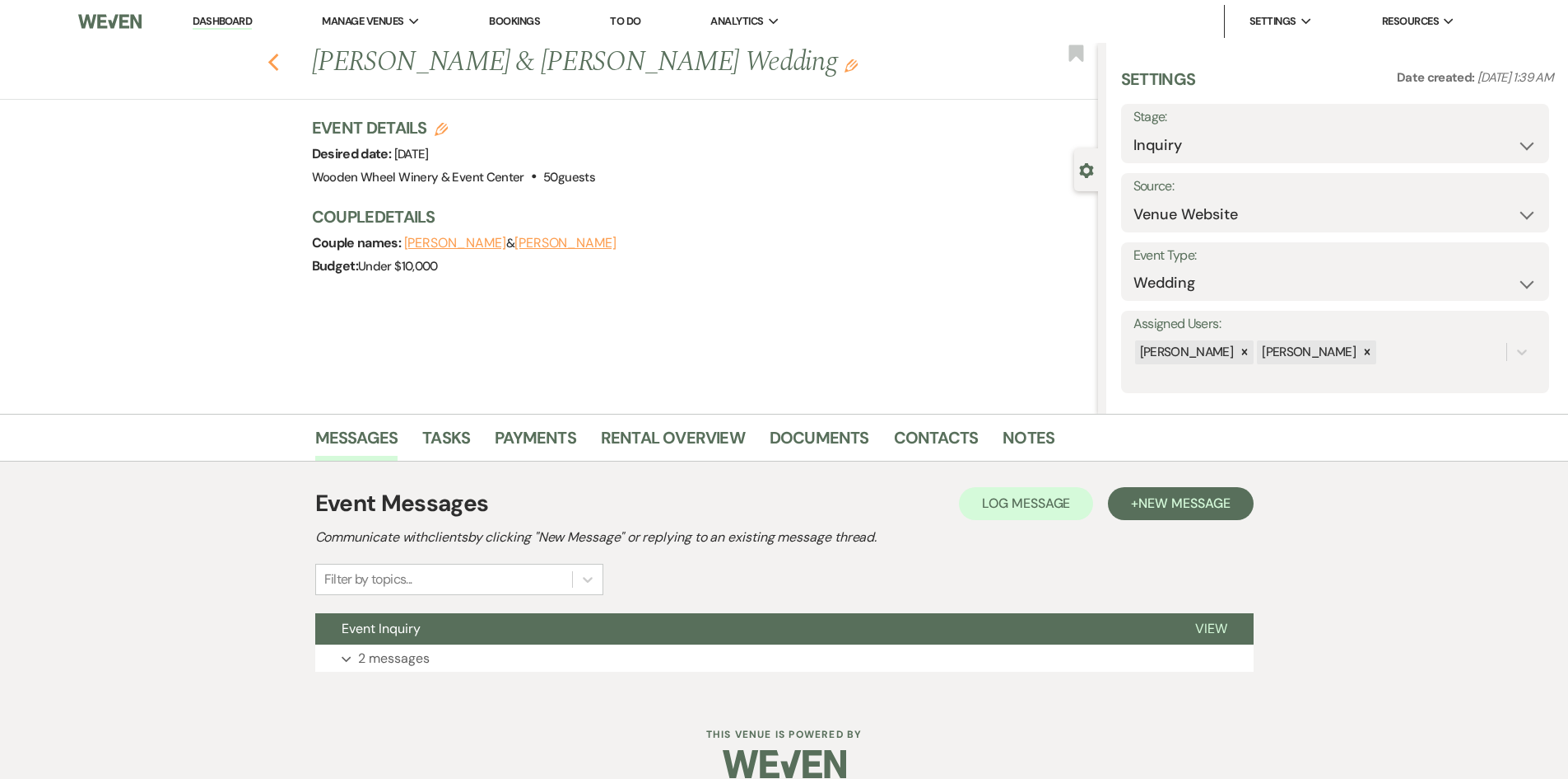
click at [277, 61] on use "button" at bounding box center [272, 63] width 11 height 18
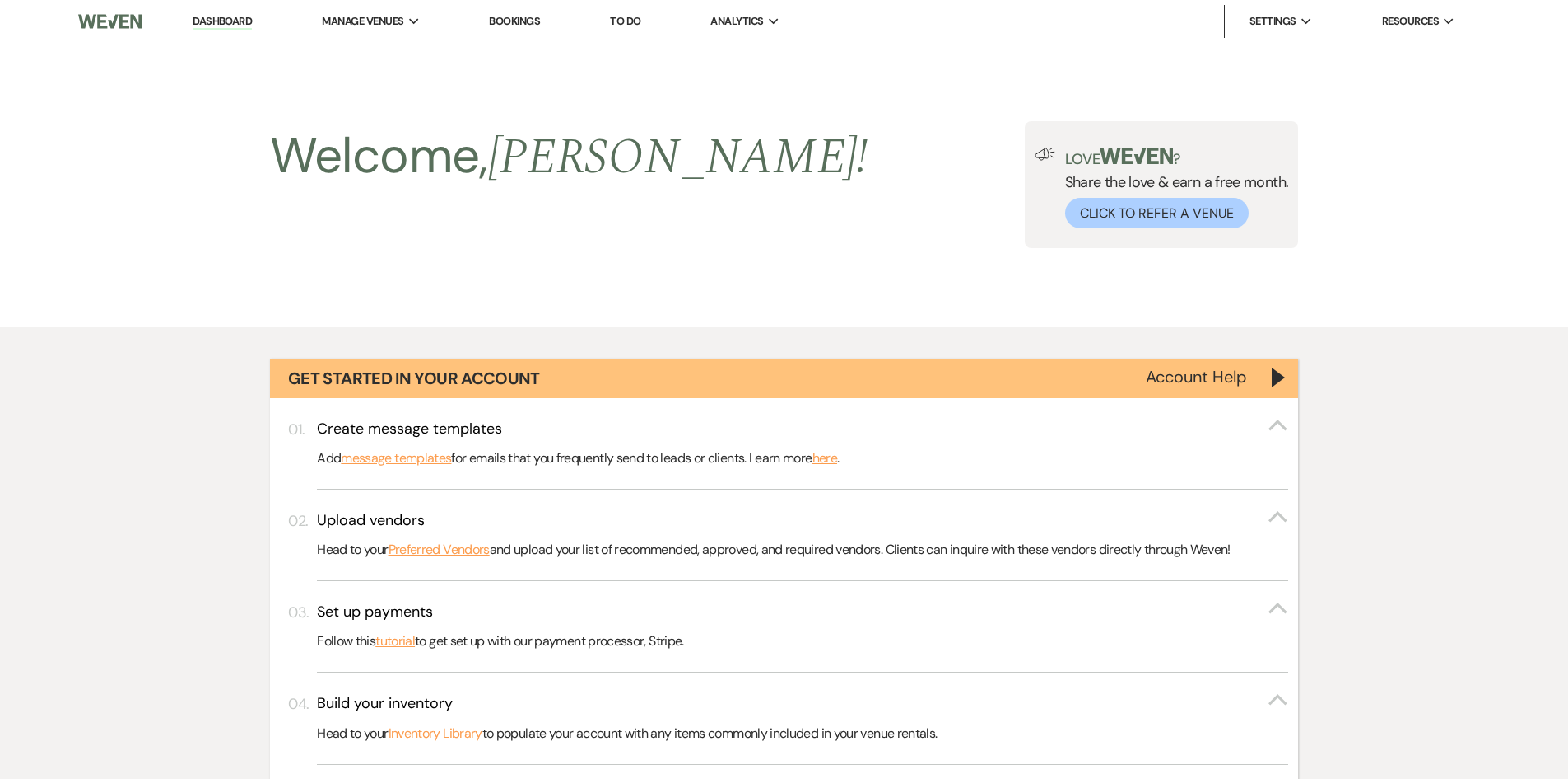
scroll to position [927, 0]
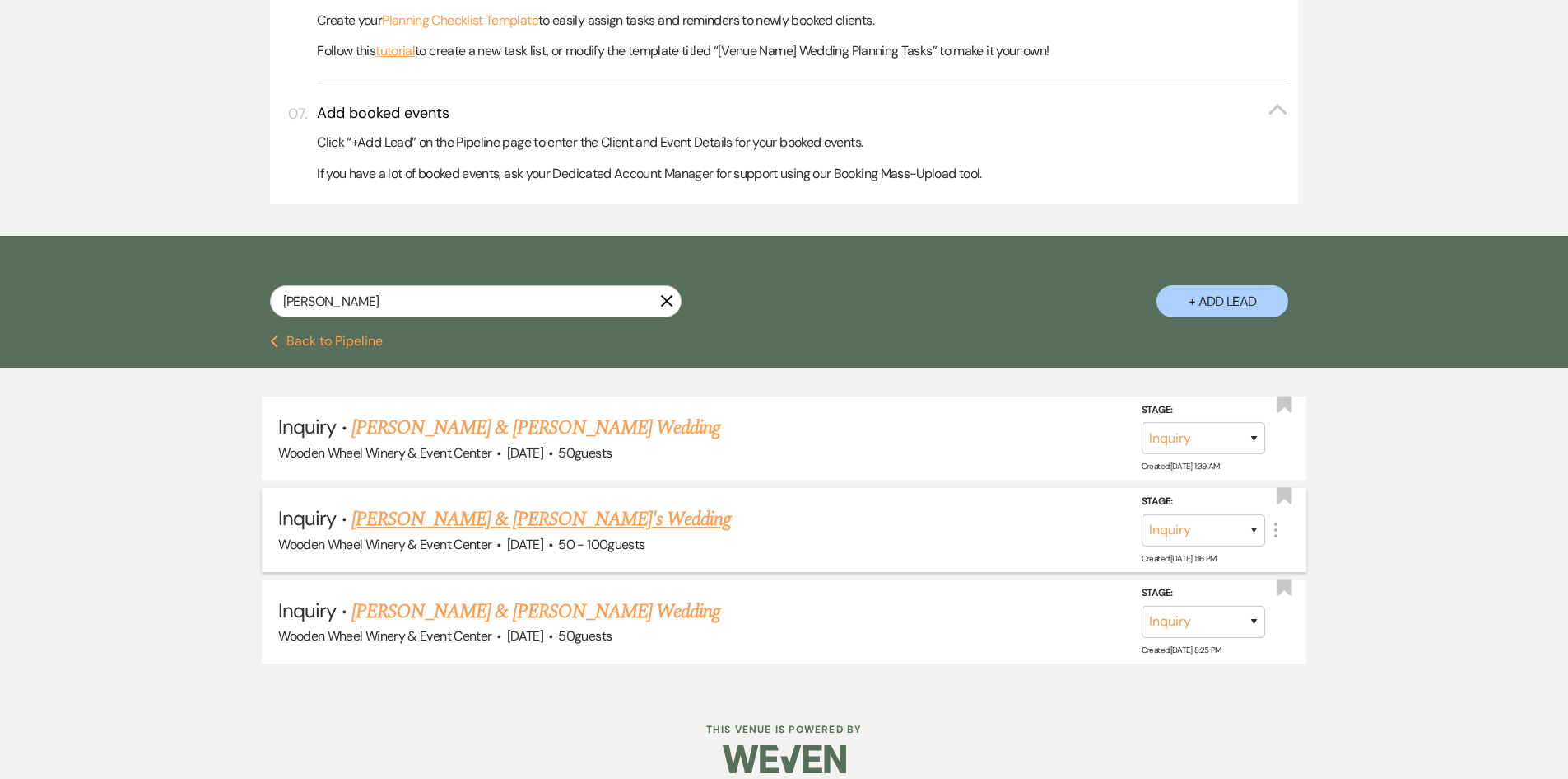
click at [425, 516] on link "[PERSON_NAME] & [PERSON_NAME]'s Wedding" at bounding box center [541, 519] width 380 height 30
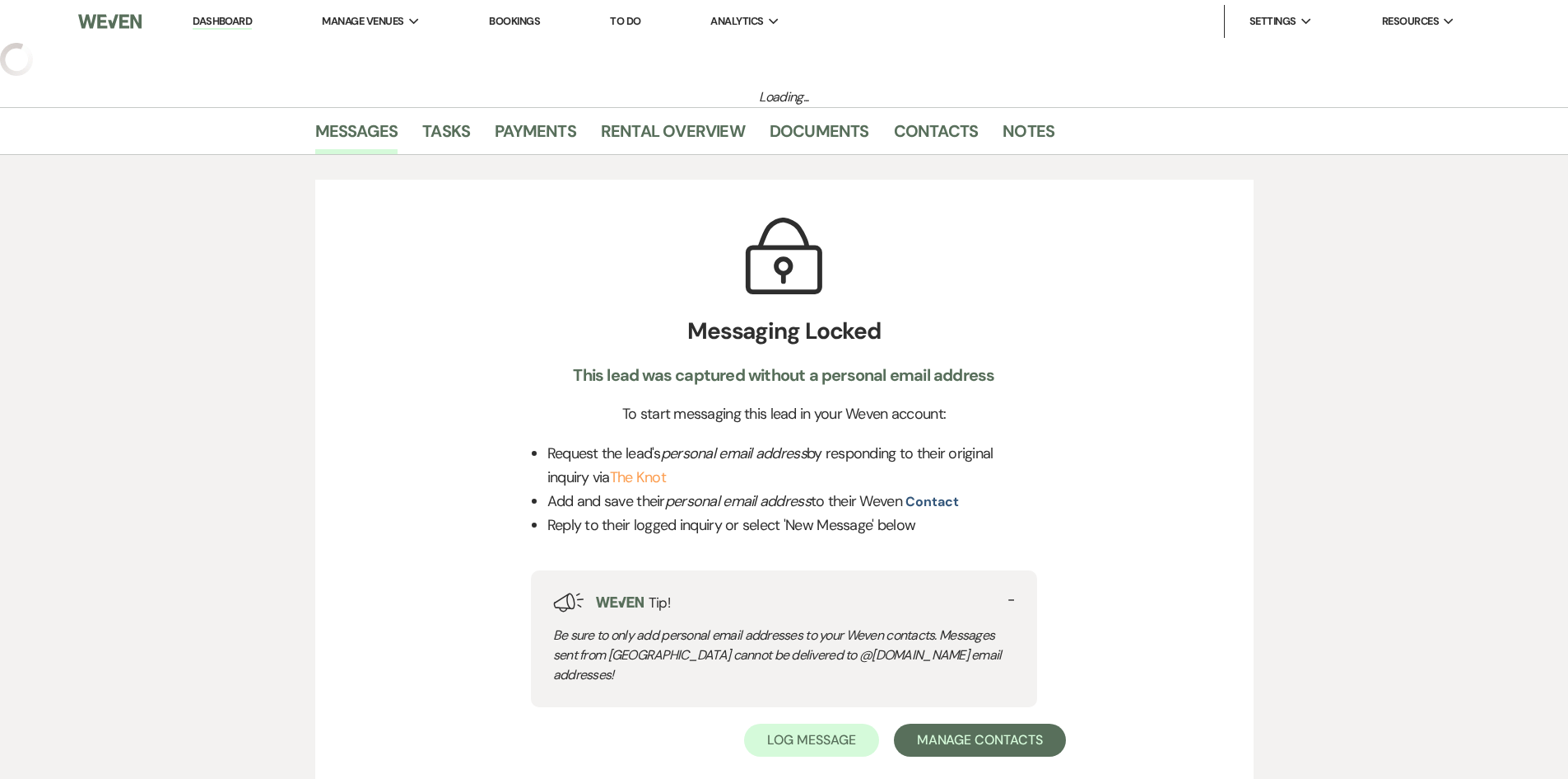
select select "2"
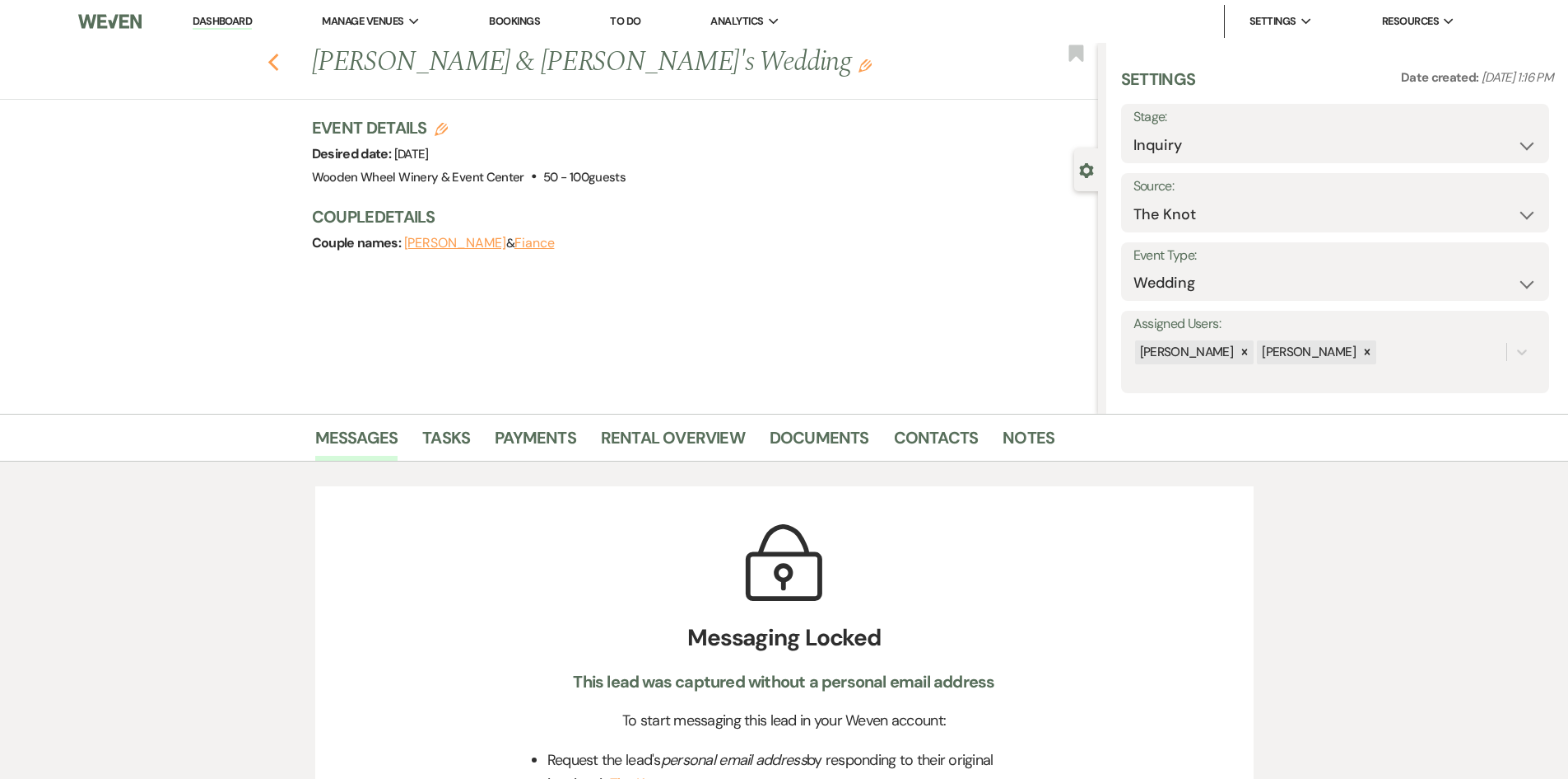
click at [278, 64] on icon "Previous" at bounding box center [273, 63] width 12 height 20
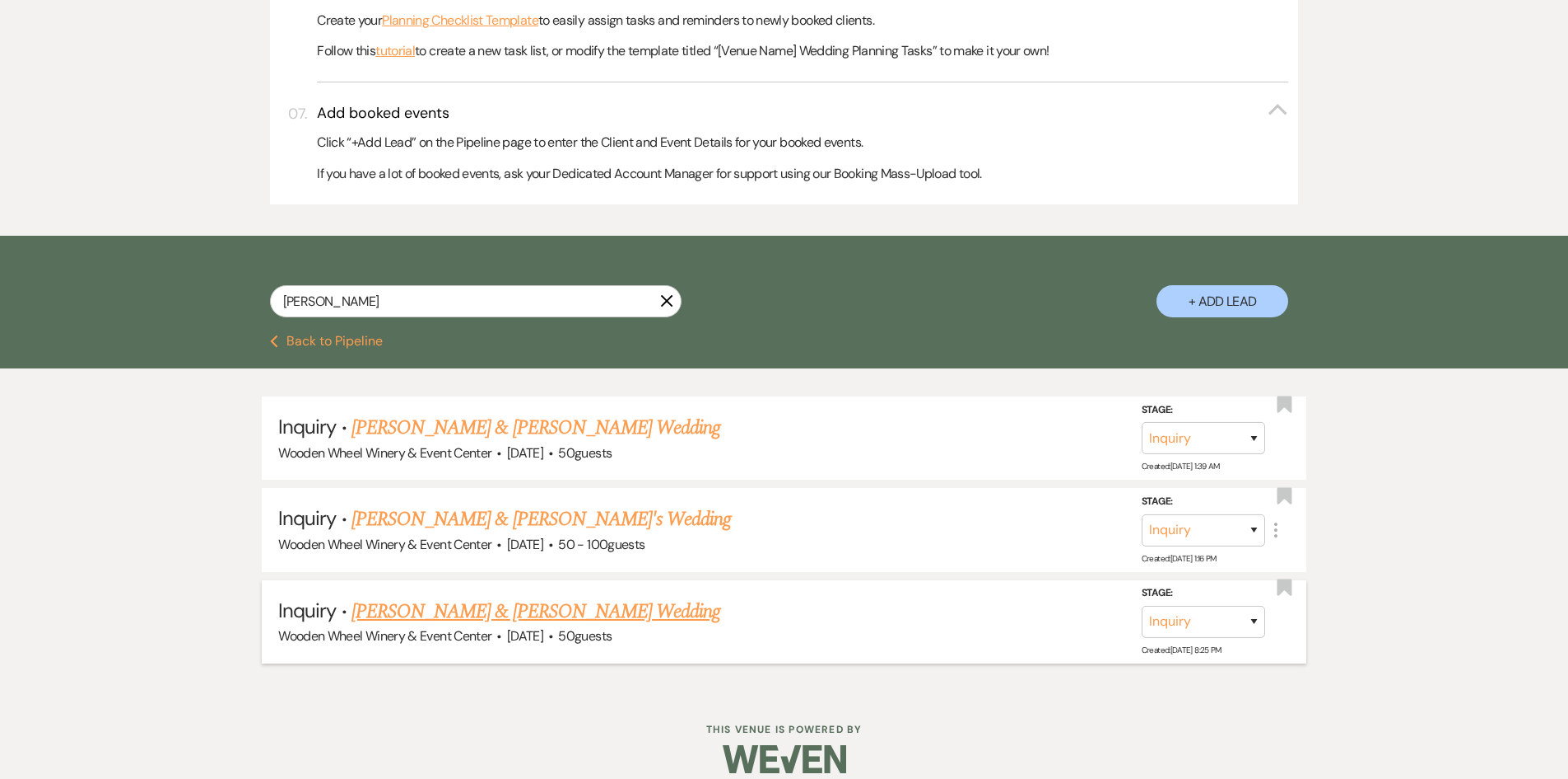
click at [386, 611] on link "[PERSON_NAME] & [PERSON_NAME] Wedding" at bounding box center [535, 611] width 368 height 30
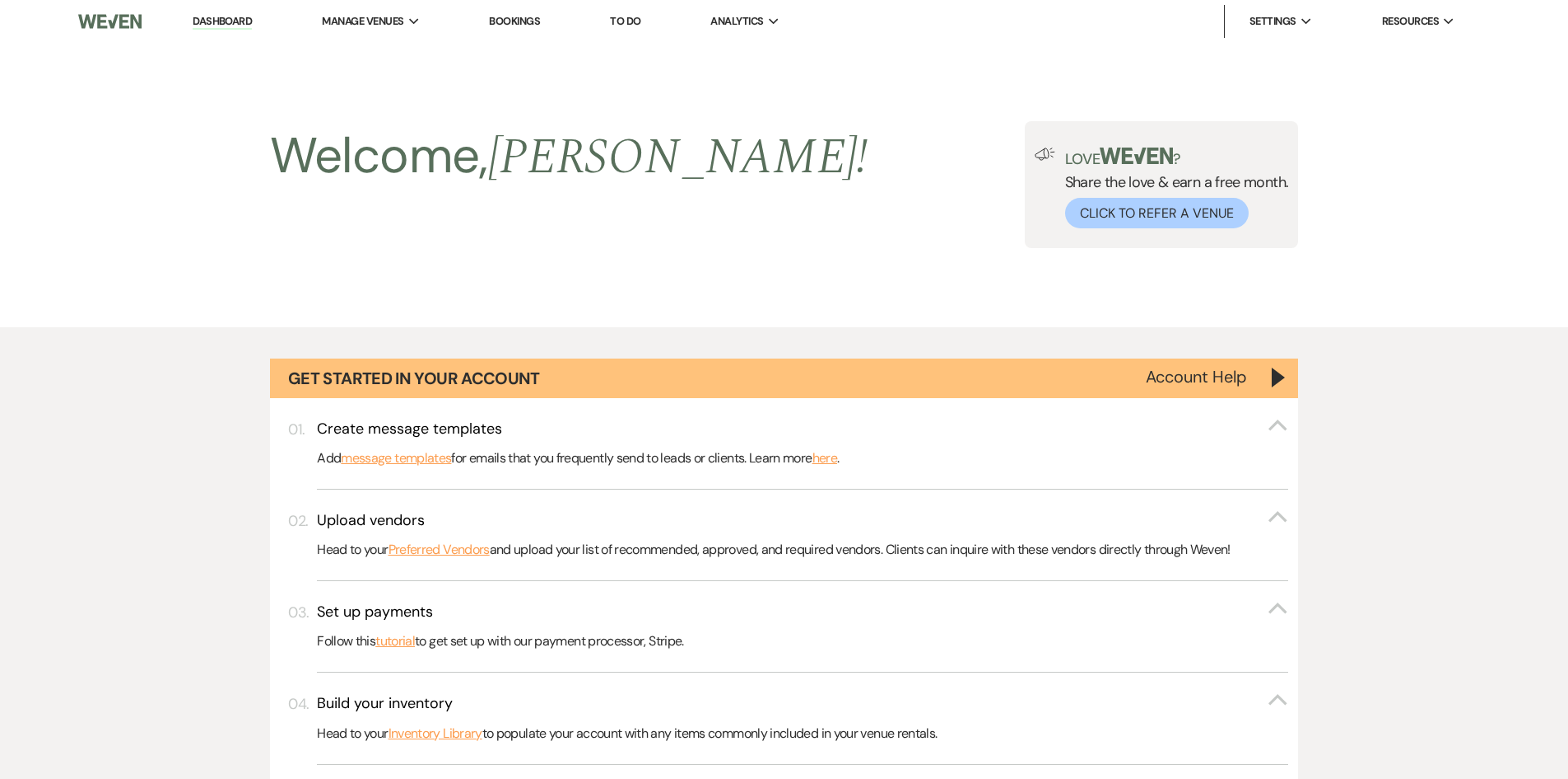
select select "5"
